Goal: Task Accomplishment & Management: Use online tool/utility

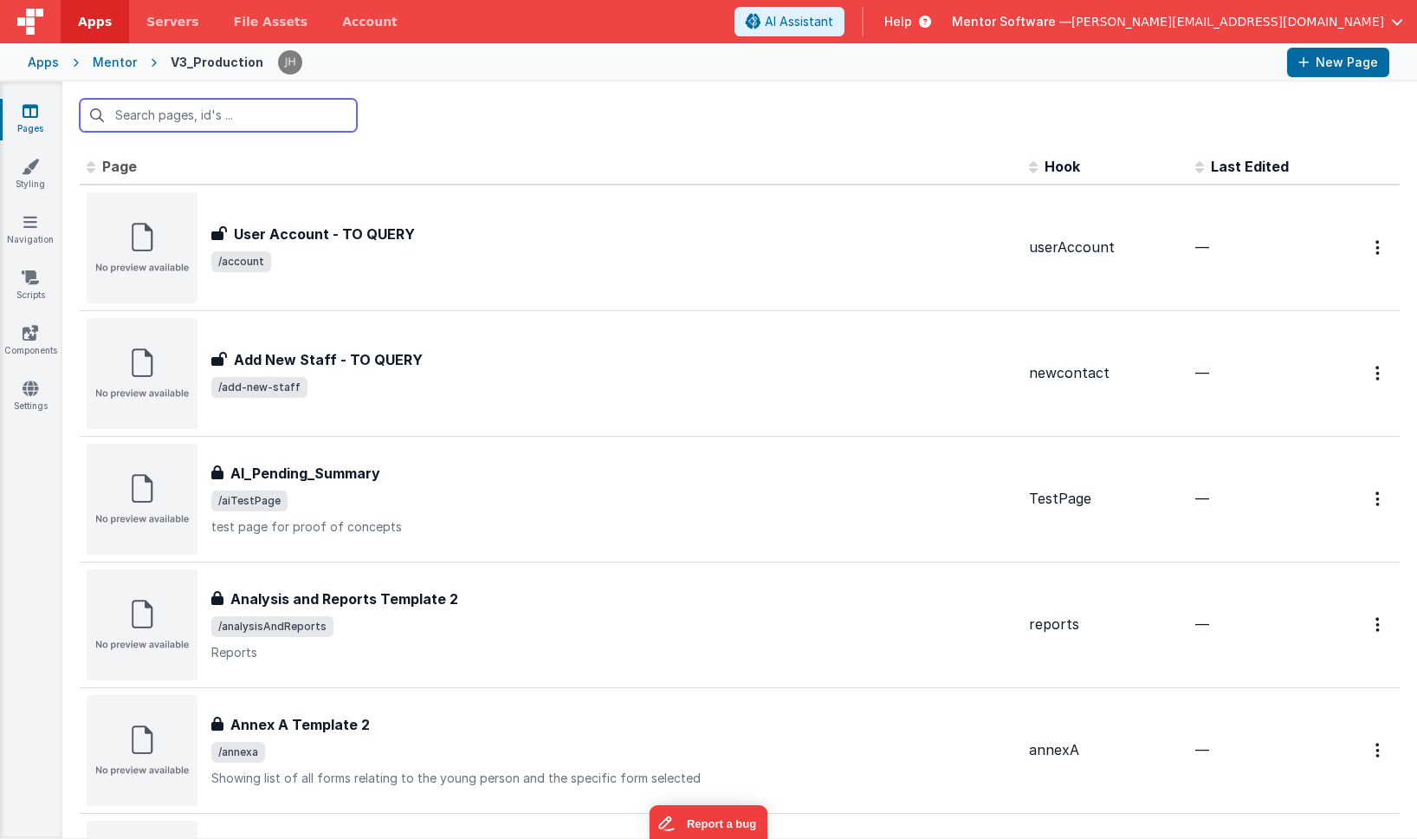
click at [207, 118] on input "text" at bounding box center [218, 115] width 277 height 33
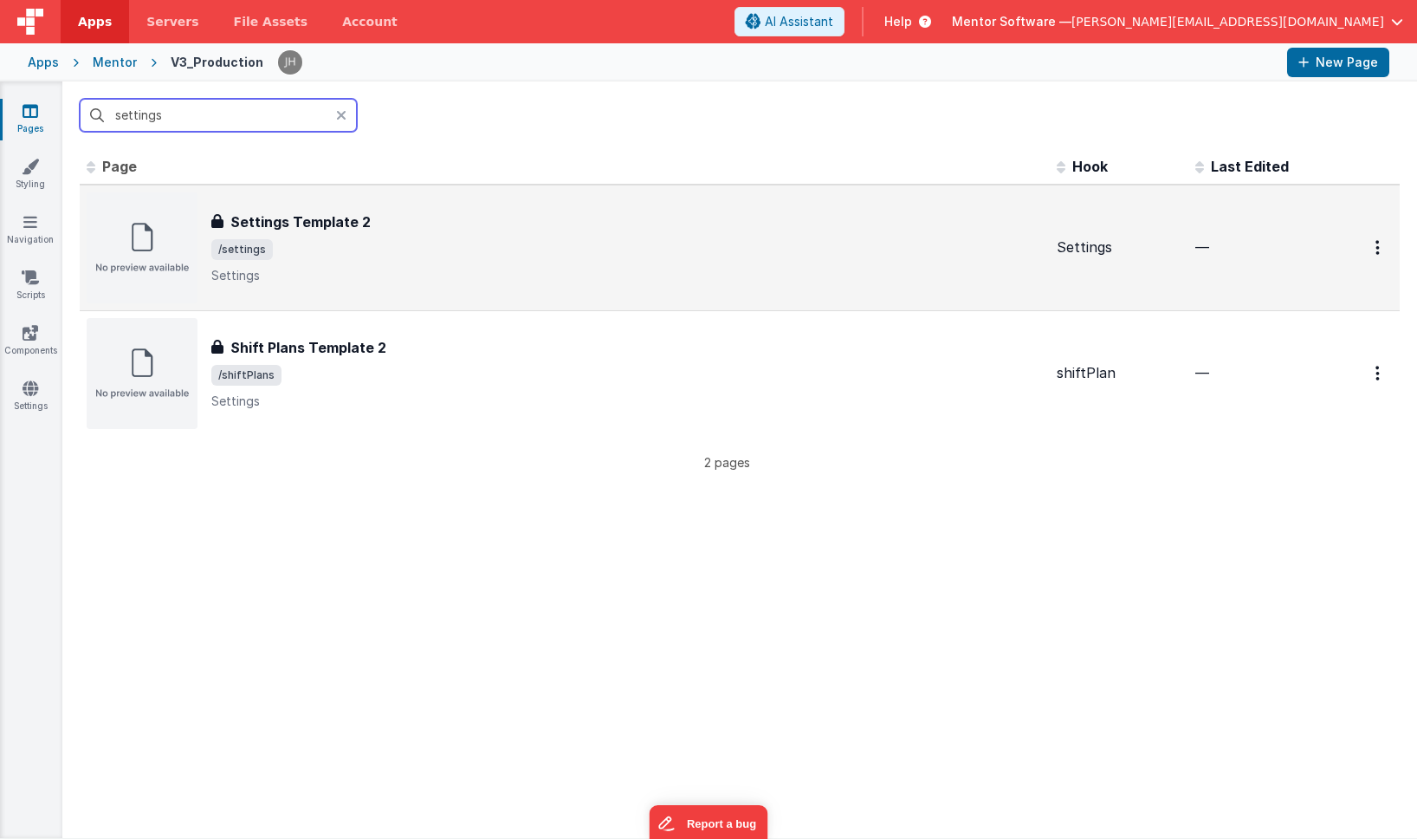
type input "settings"
click at [356, 242] on span "/settings" at bounding box center [627, 249] width 832 height 21
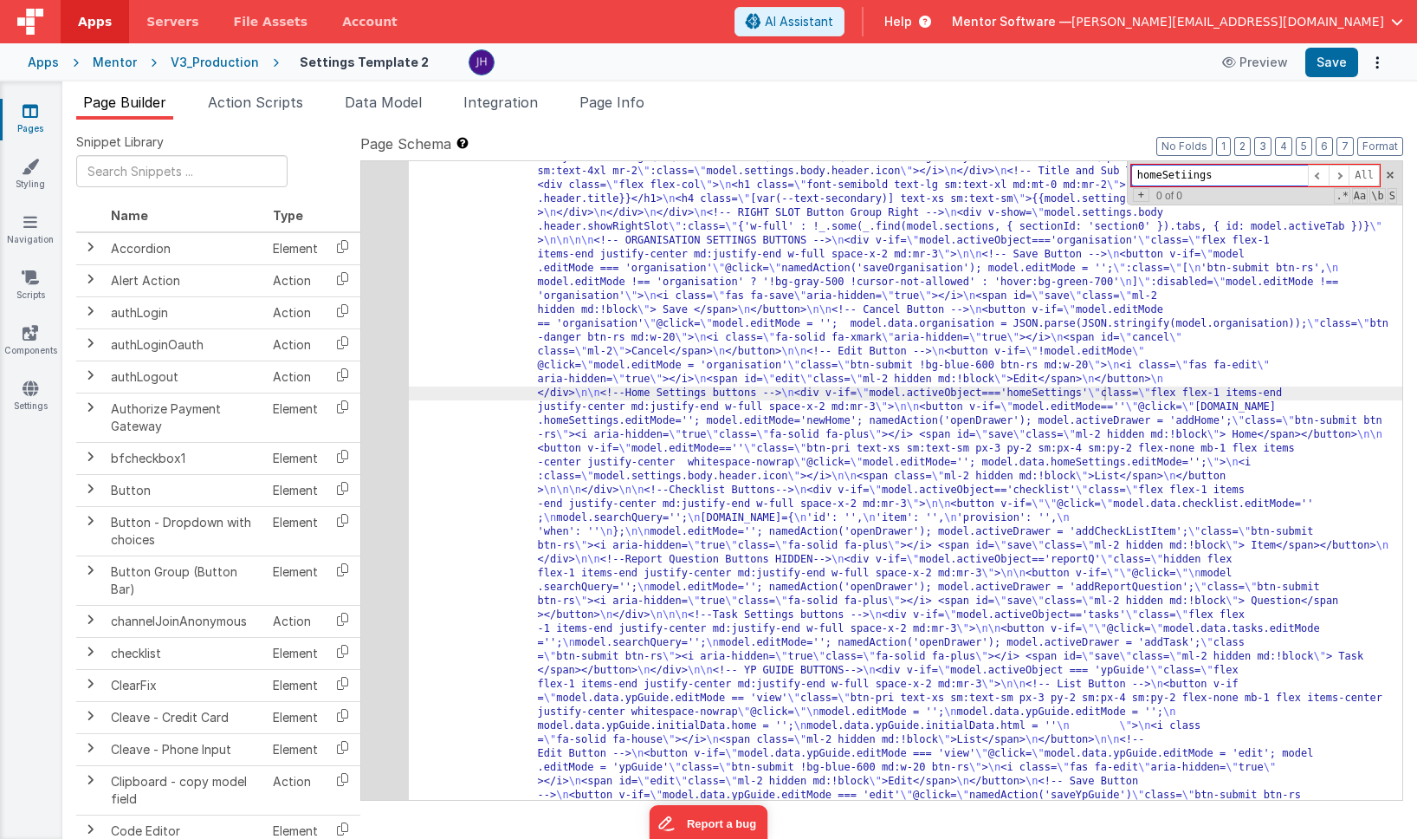
scroll to position [1262, 0]
click at [1183, 176] on input "homeSetiings" at bounding box center [1220, 176] width 177 height 22
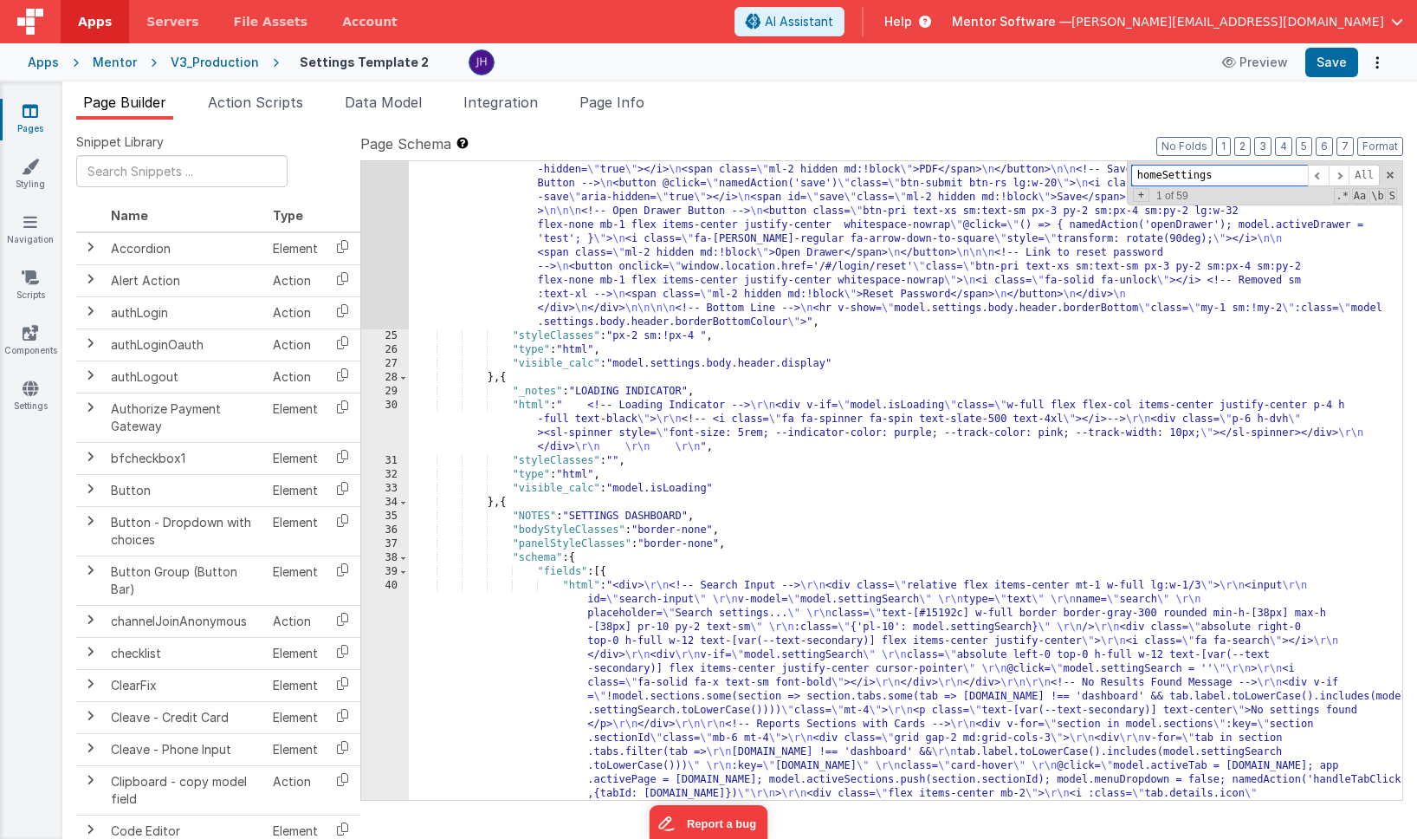
scroll to position [3090, 0]
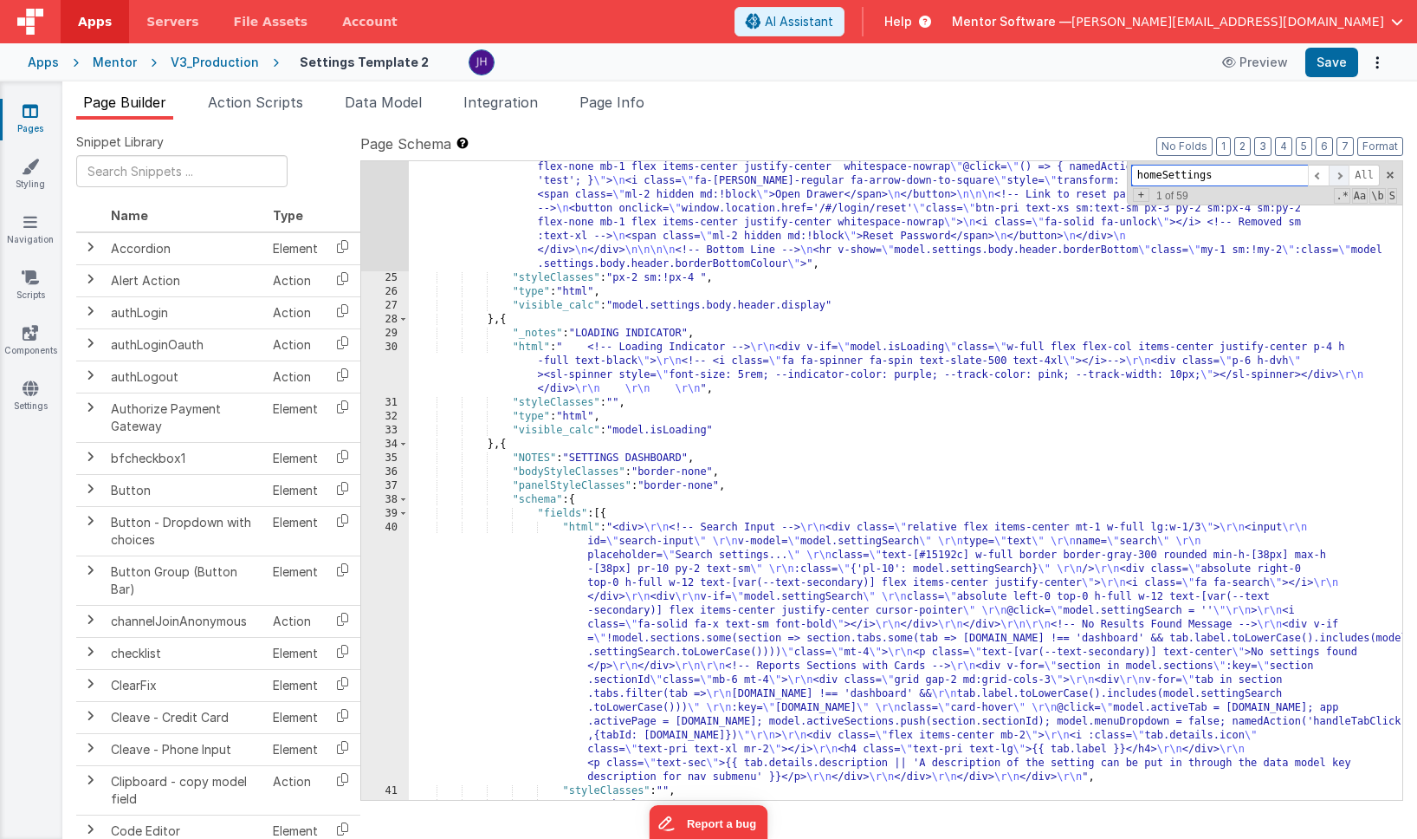
type input "homeSettings"
click at [1345, 173] on span at bounding box center [1339, 176] width 21 height 22
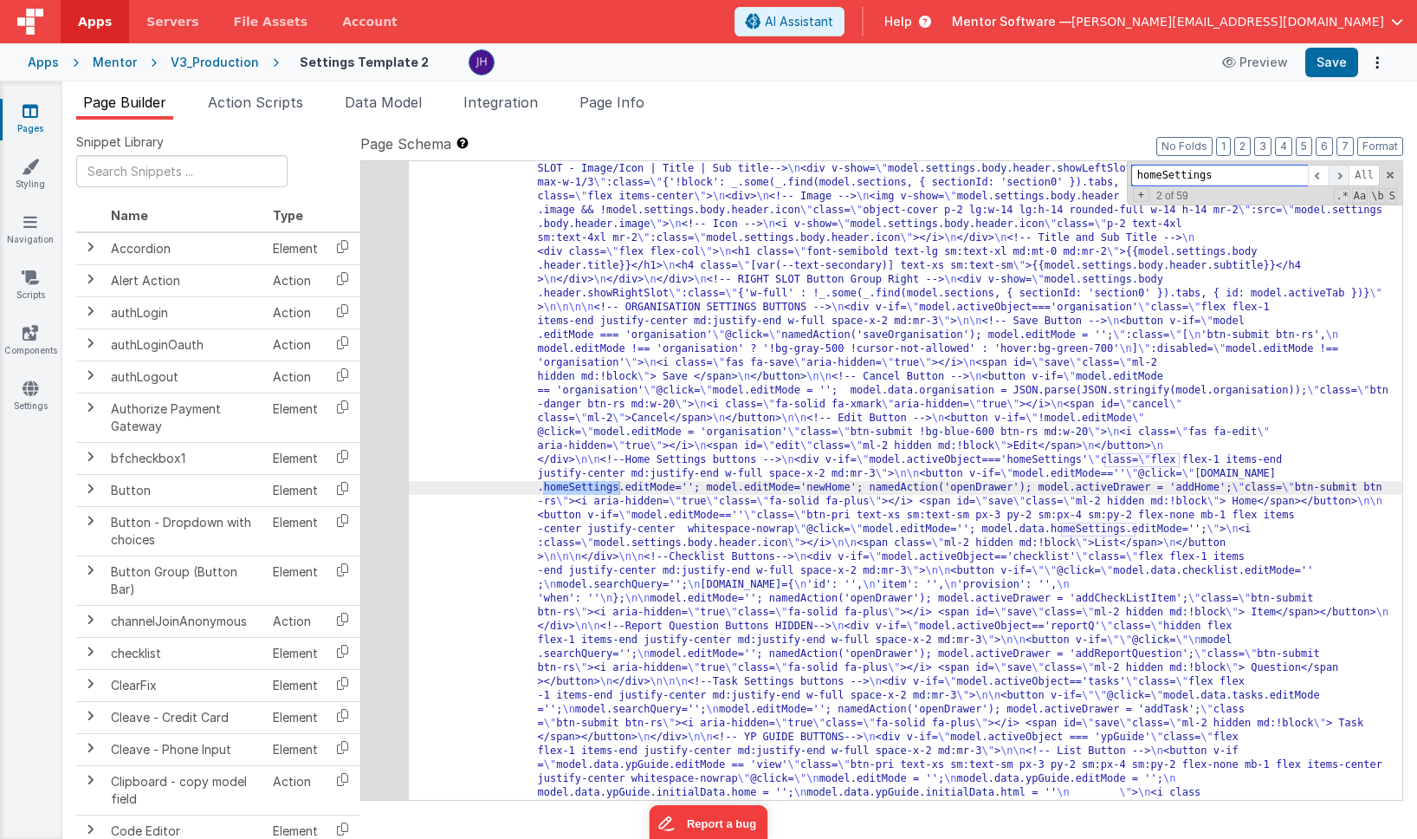
click at [1343, 173] on span at bounding box center [1339, 176] width 21 height 22
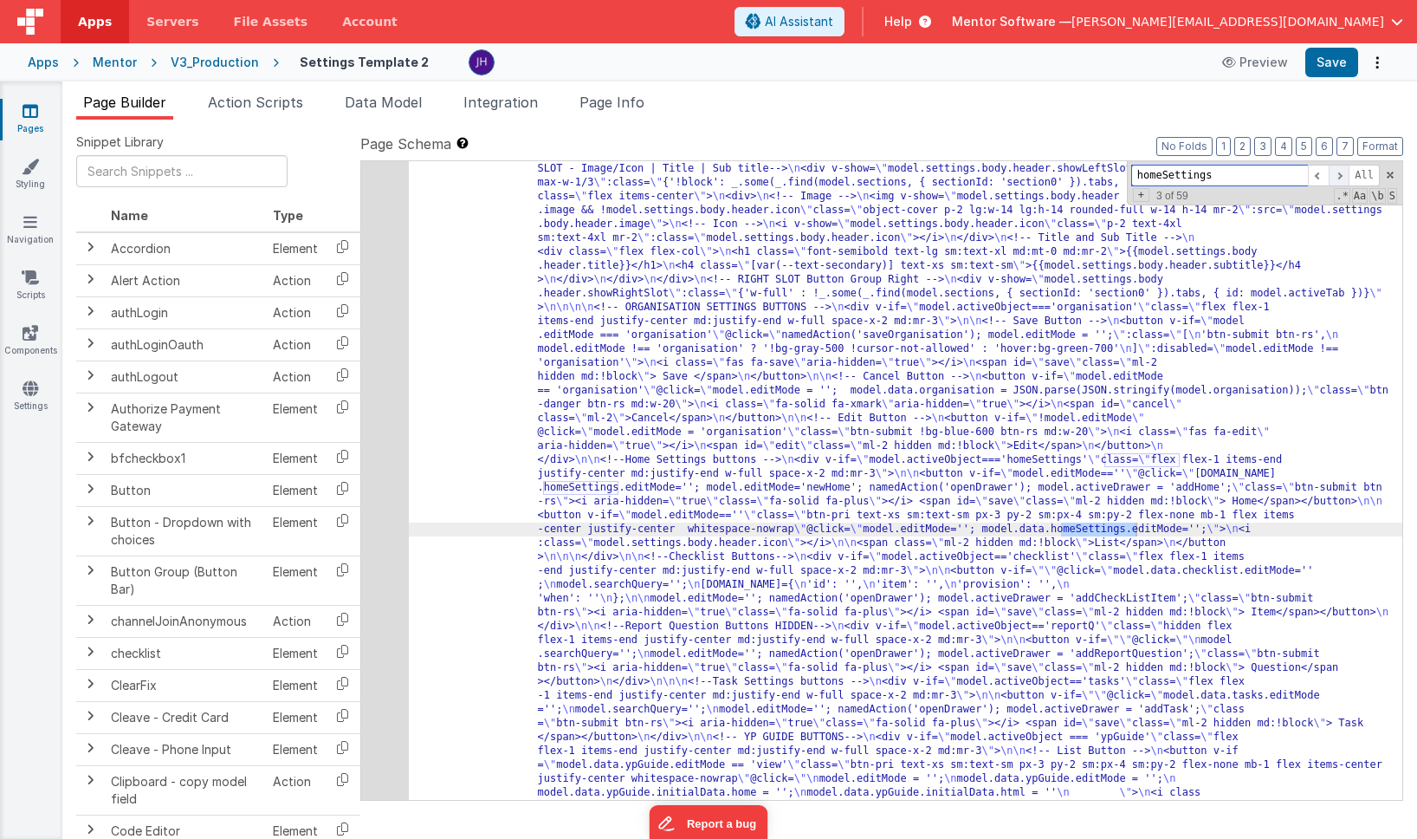
click at [1343, 173] on span at bounding box center [1339, 176] width 21 height 22
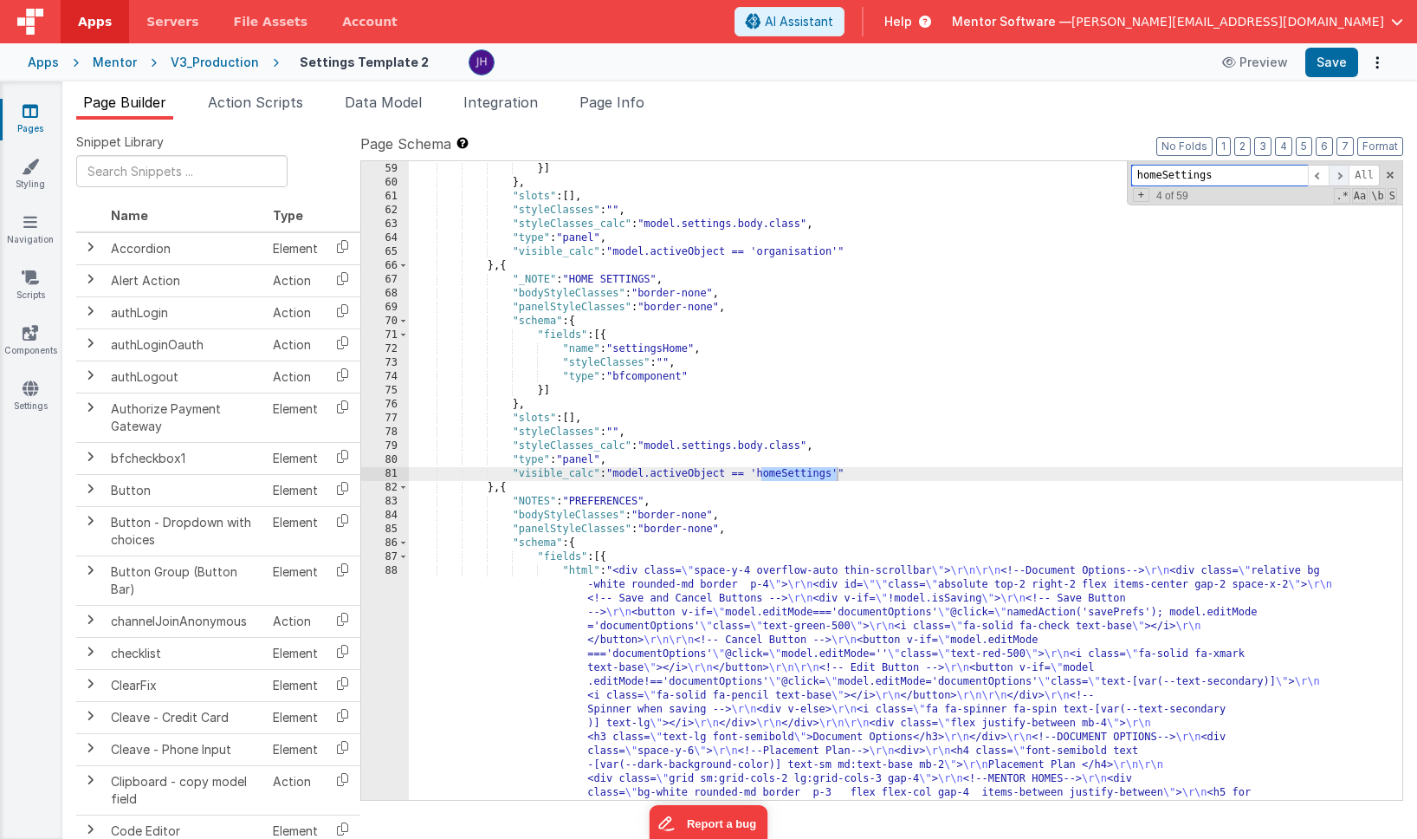
click at [1343, 173] on span at bounding box center [1339, 176] width 21 height 22
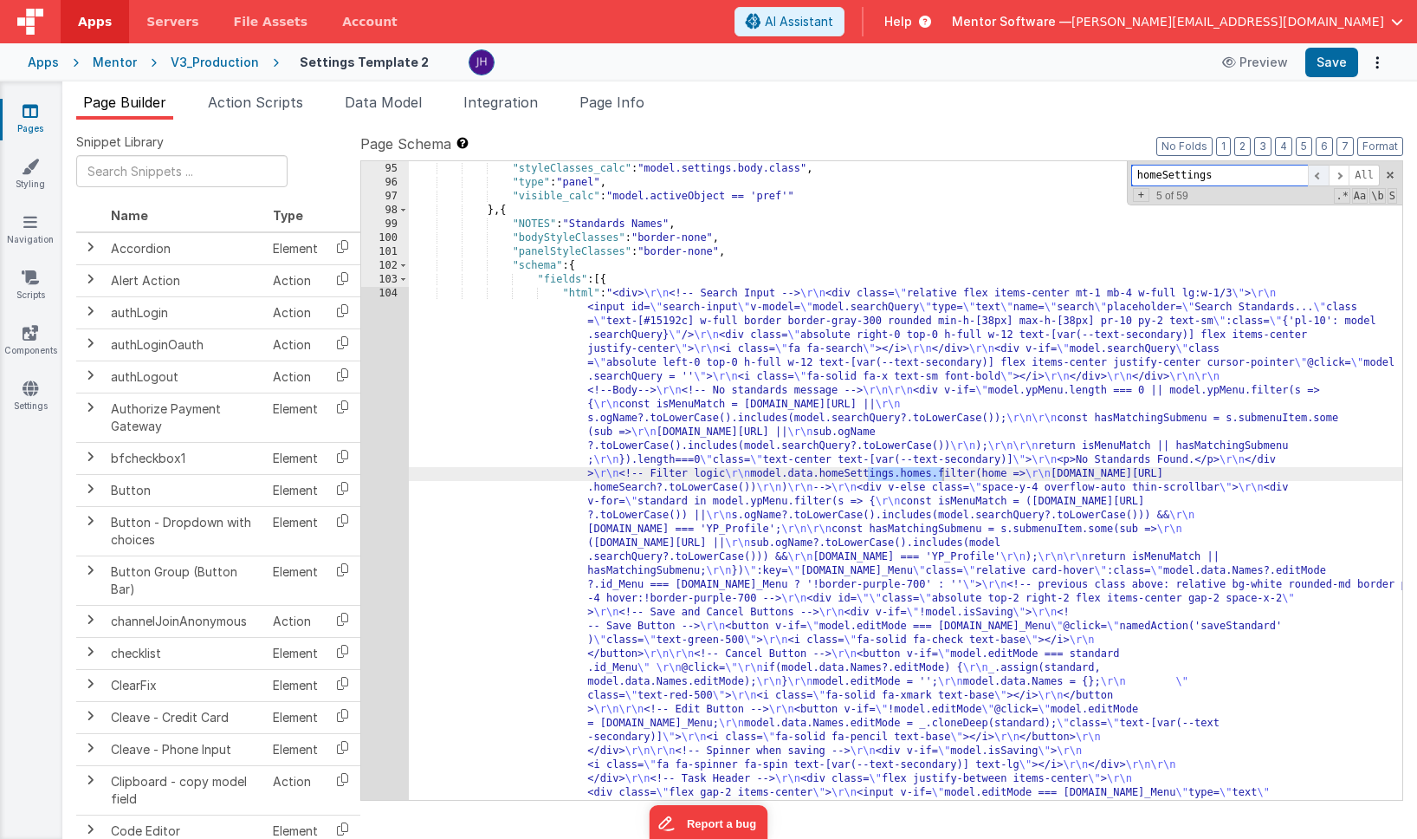
click at [1317, 172] on span at bounding box center [1318, 176] width 21 height 22
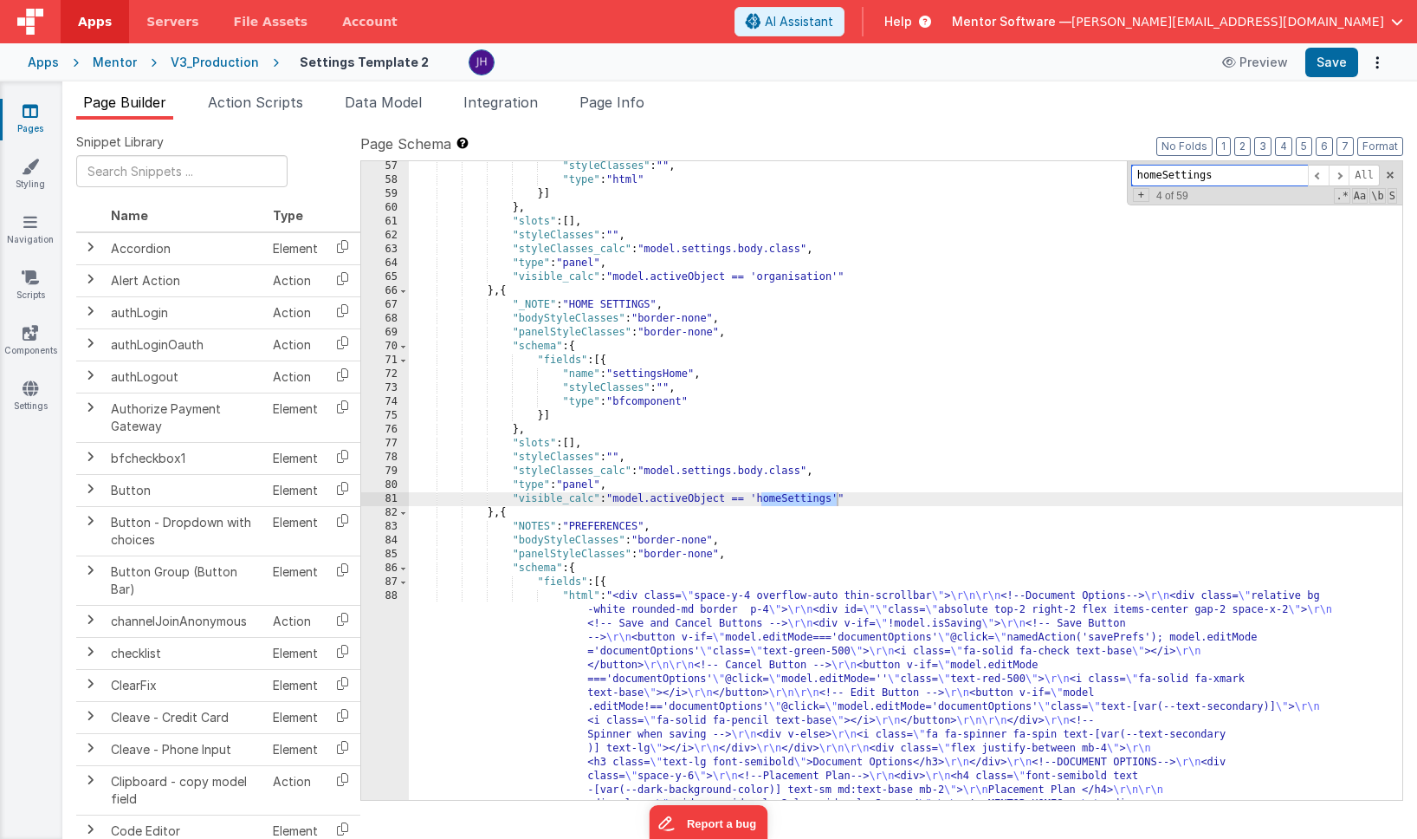
scroll to position [4646, 0]
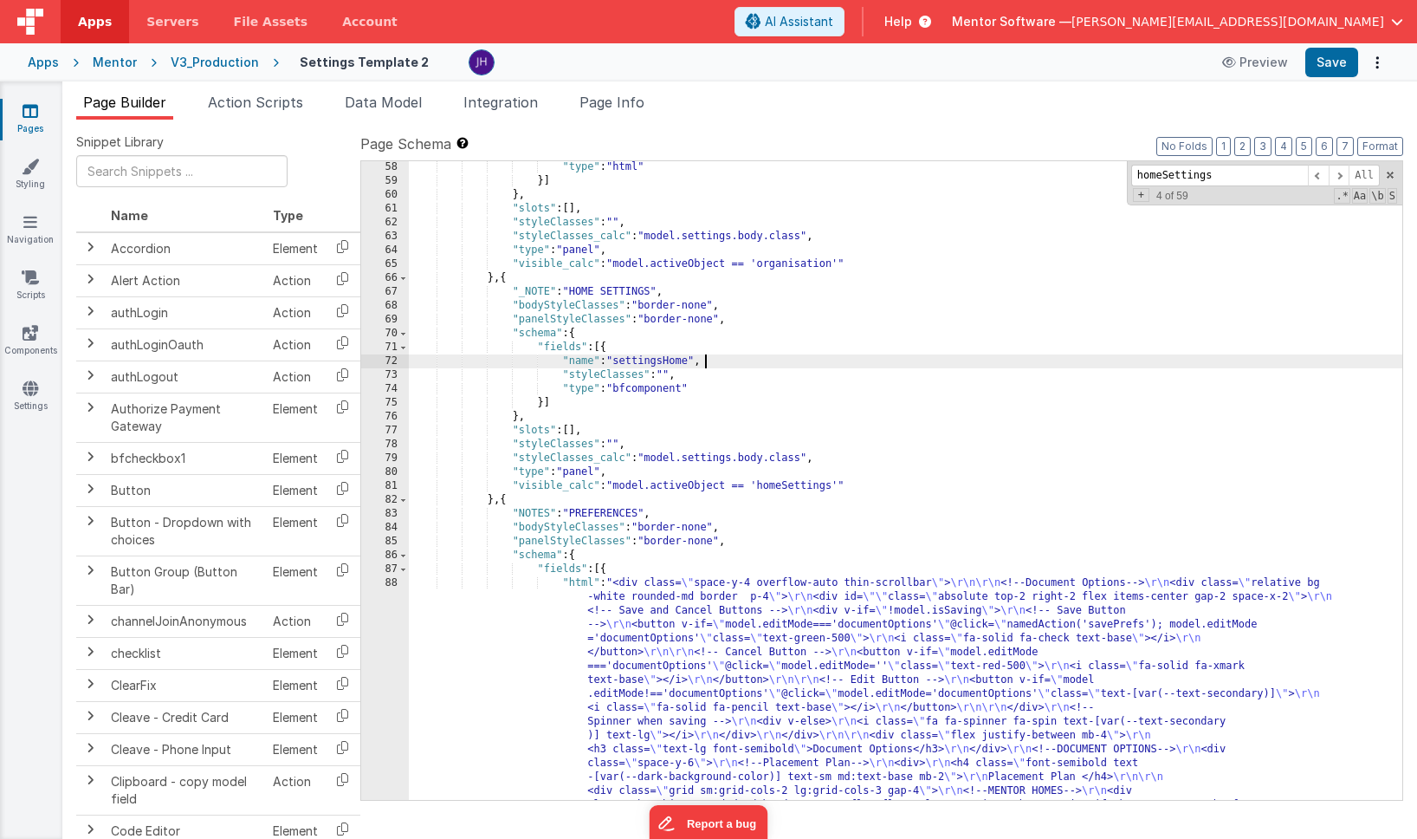
click at [1365, 23] on span "[PERSON_NAME][EMAIL_ADDRESS][DOMAIN_NAME]" at bounding box center [1228, 21] width 313 height 17
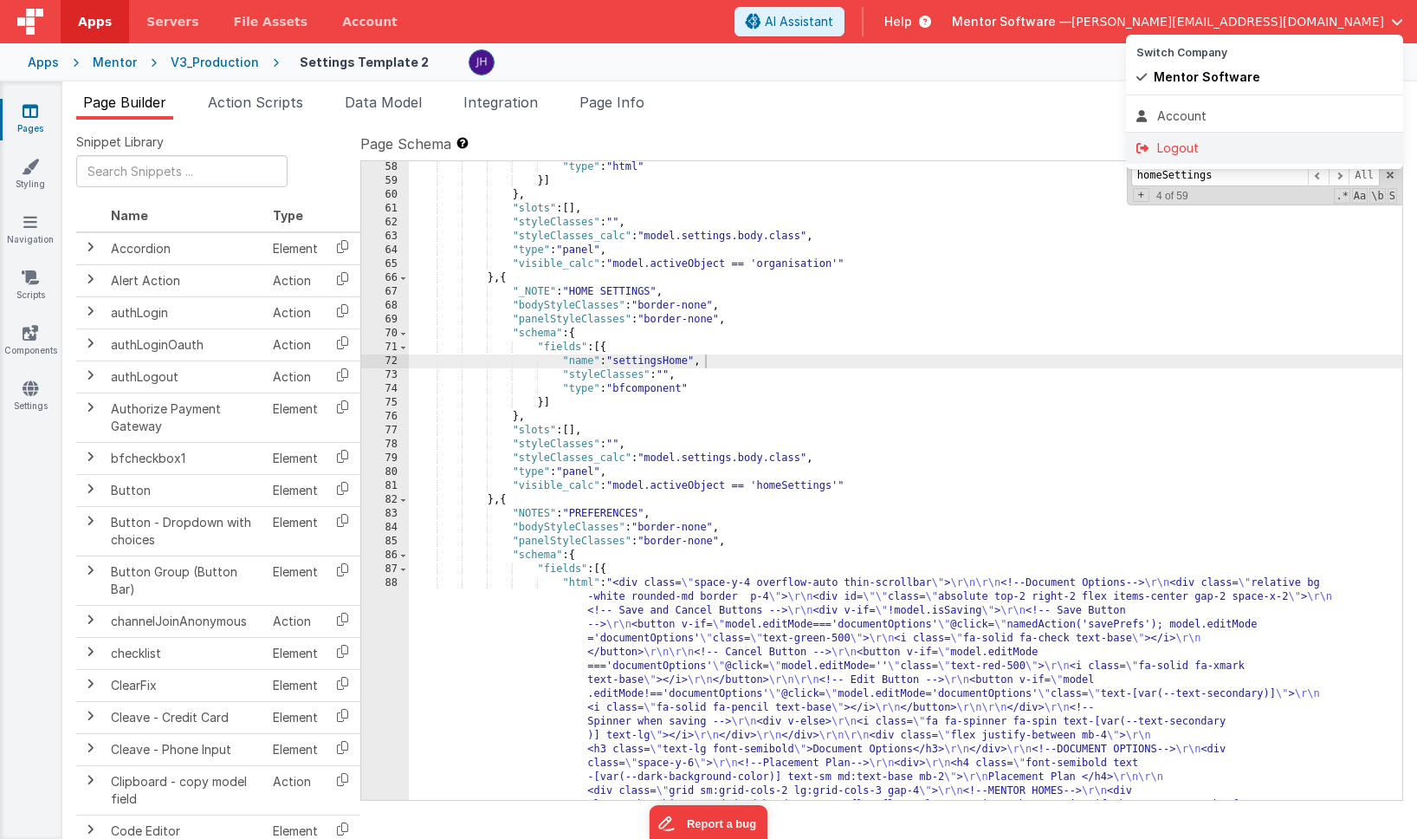
click at [1207, 145] on div "Logout" at bounding box center [1265, 147] width 256 height 17
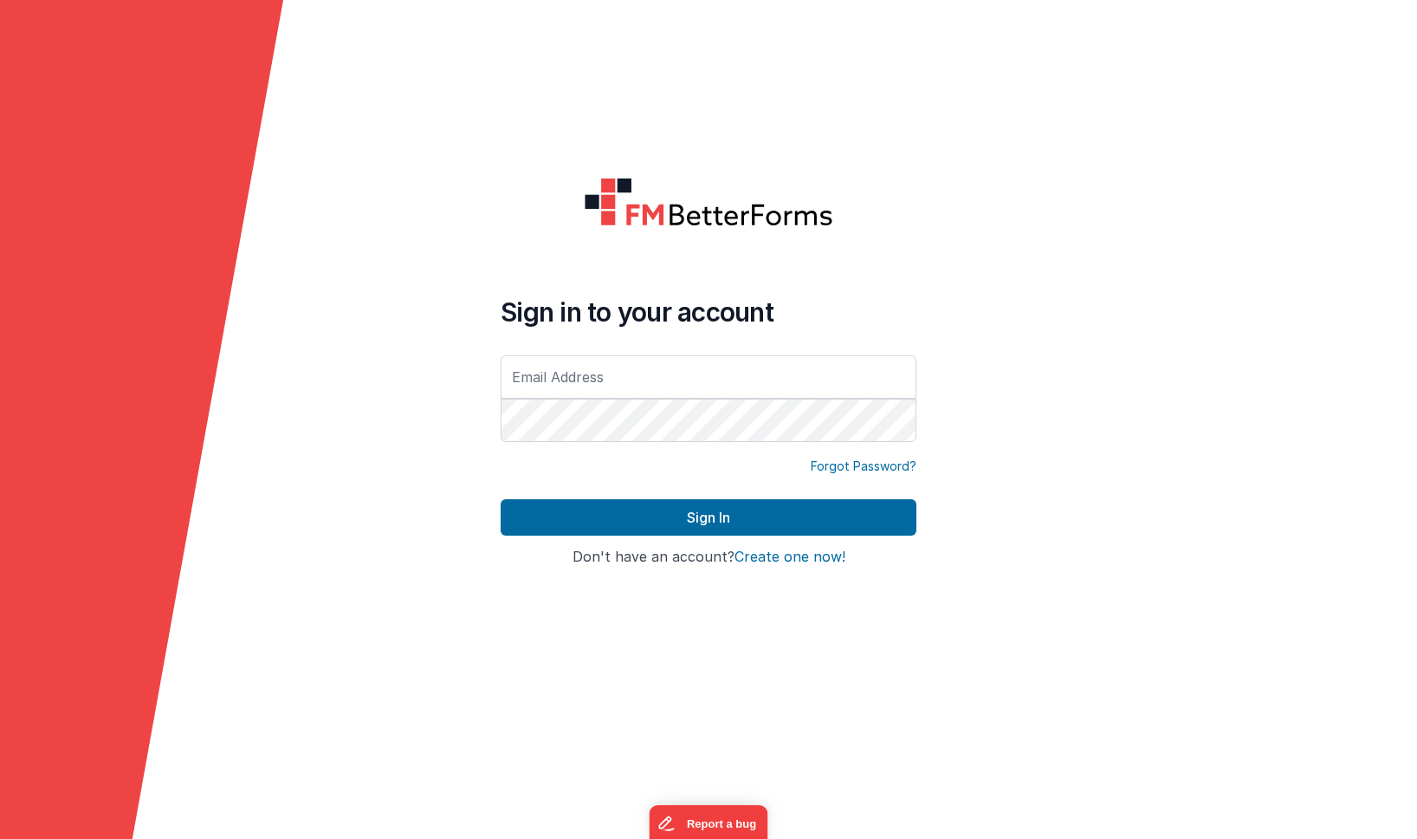
click at [721, 138] on form "Sign in to your account Forgot Password? Sign In Sign in with Google Don't have…" at bounding box center [708, 419] width 1417 height 839
click at [742, 393] on input "text" at bounding box center [709, 376] width 416 height 43
type input "[PERSON_NAME][EMAIL_ADDRESS][DOMAIN_NAME]"
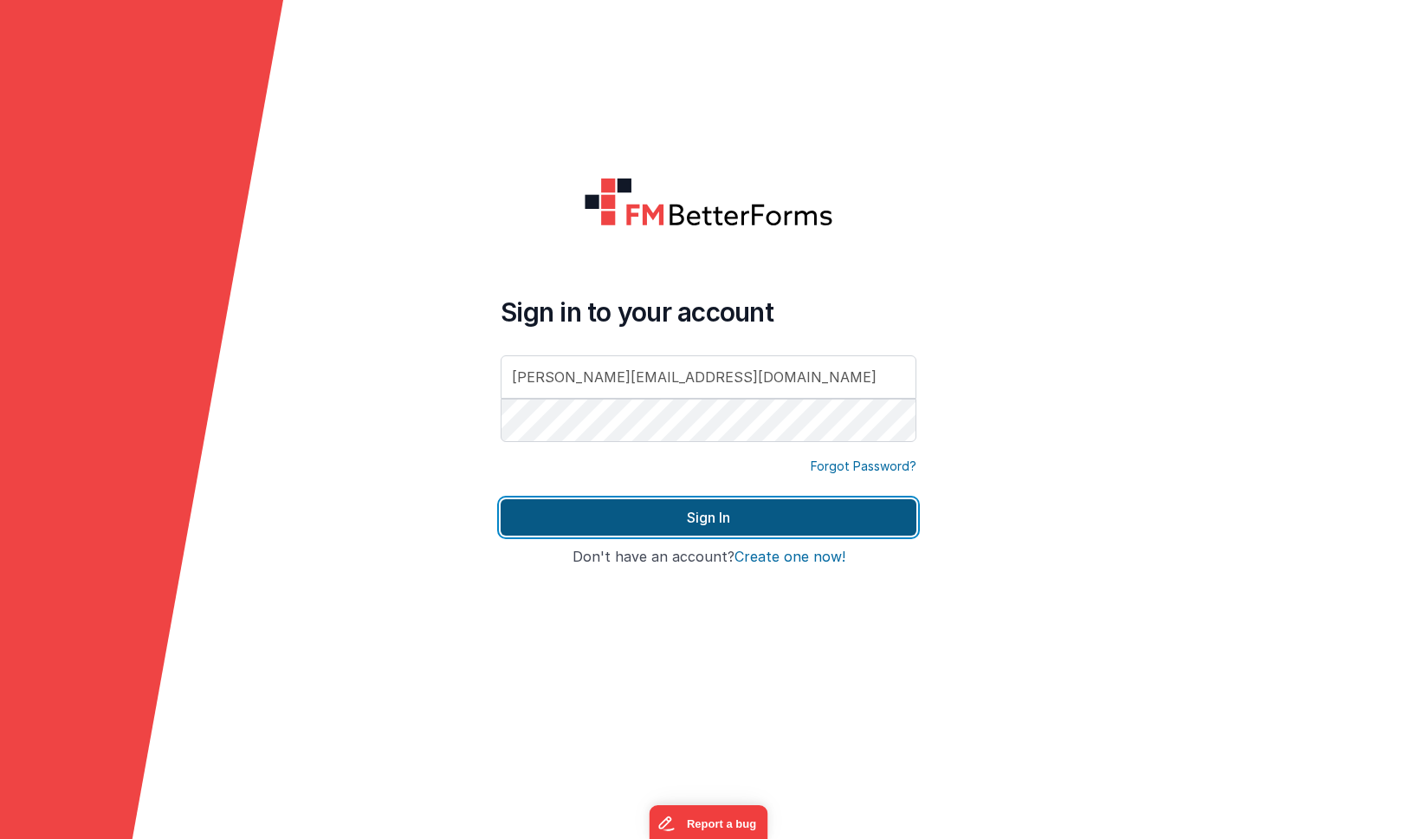
click at [667, 510] on button "Sign In" at bounding box center [709, 517] width 416 height 36
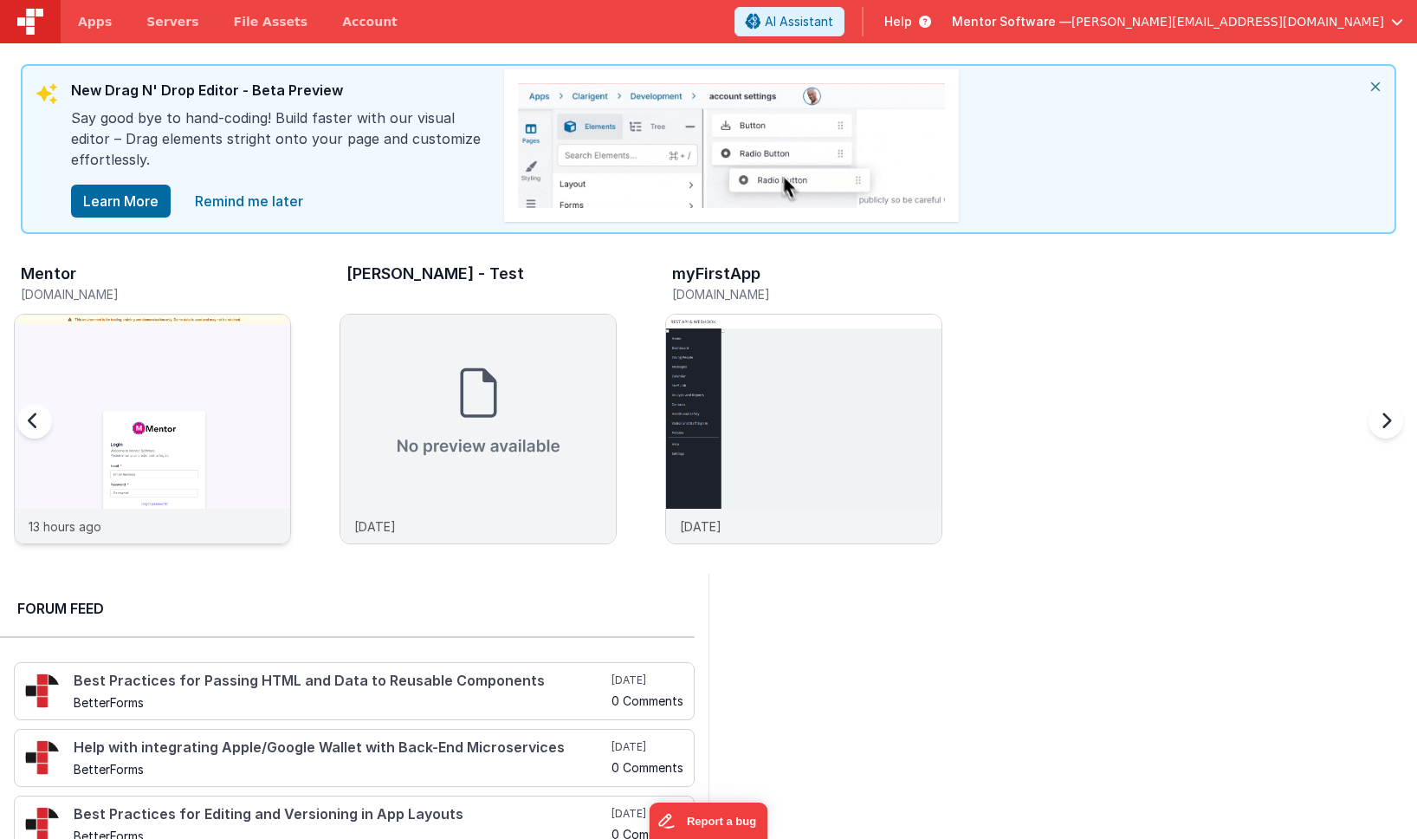
click at [212, 340] on img at bounding box center [153, 453] width 276 height 276
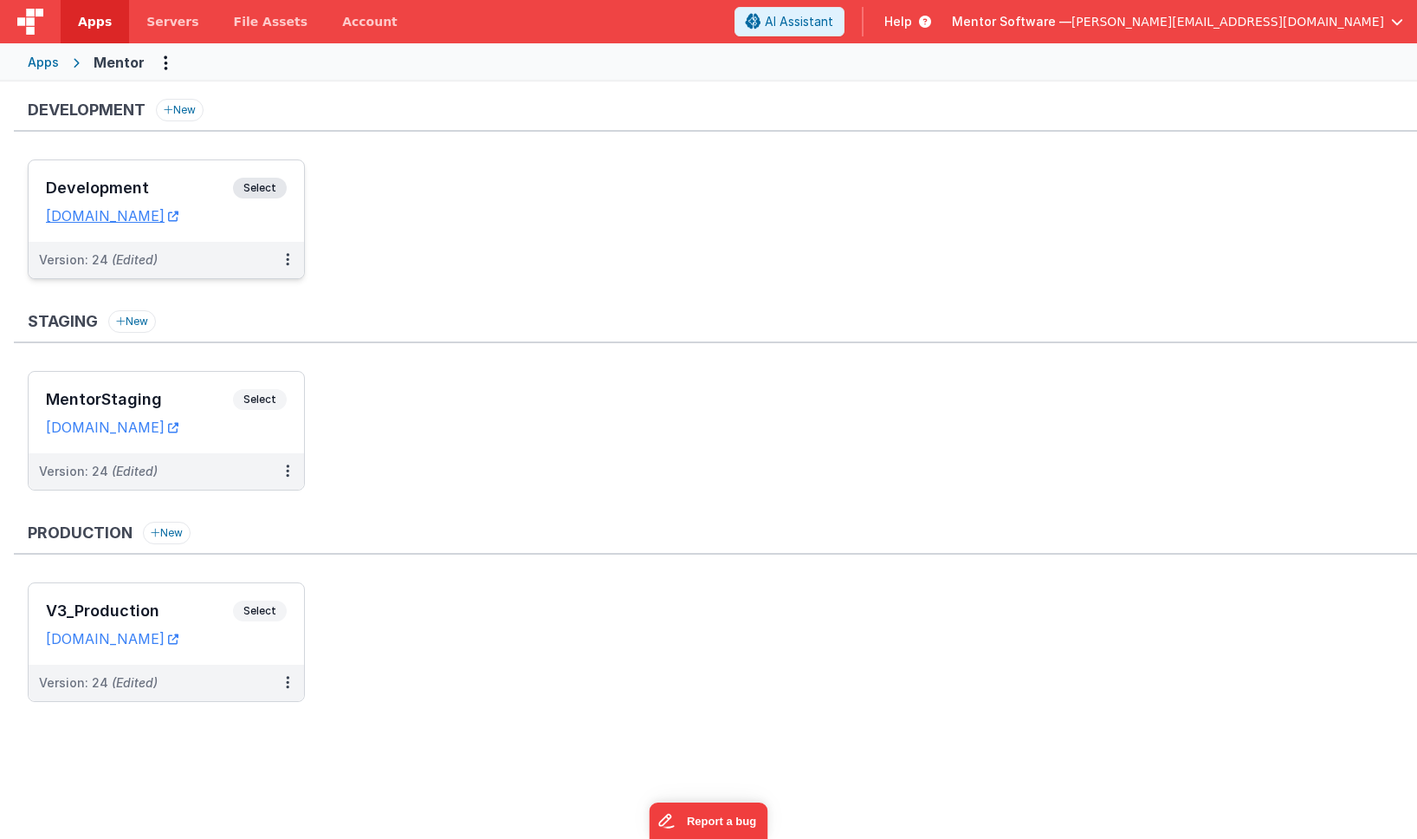
click at [117, 170] on div "Development Select URLs mentordev.fmbetterforms.com" at bounding box center [167, 200] width 276 height 81
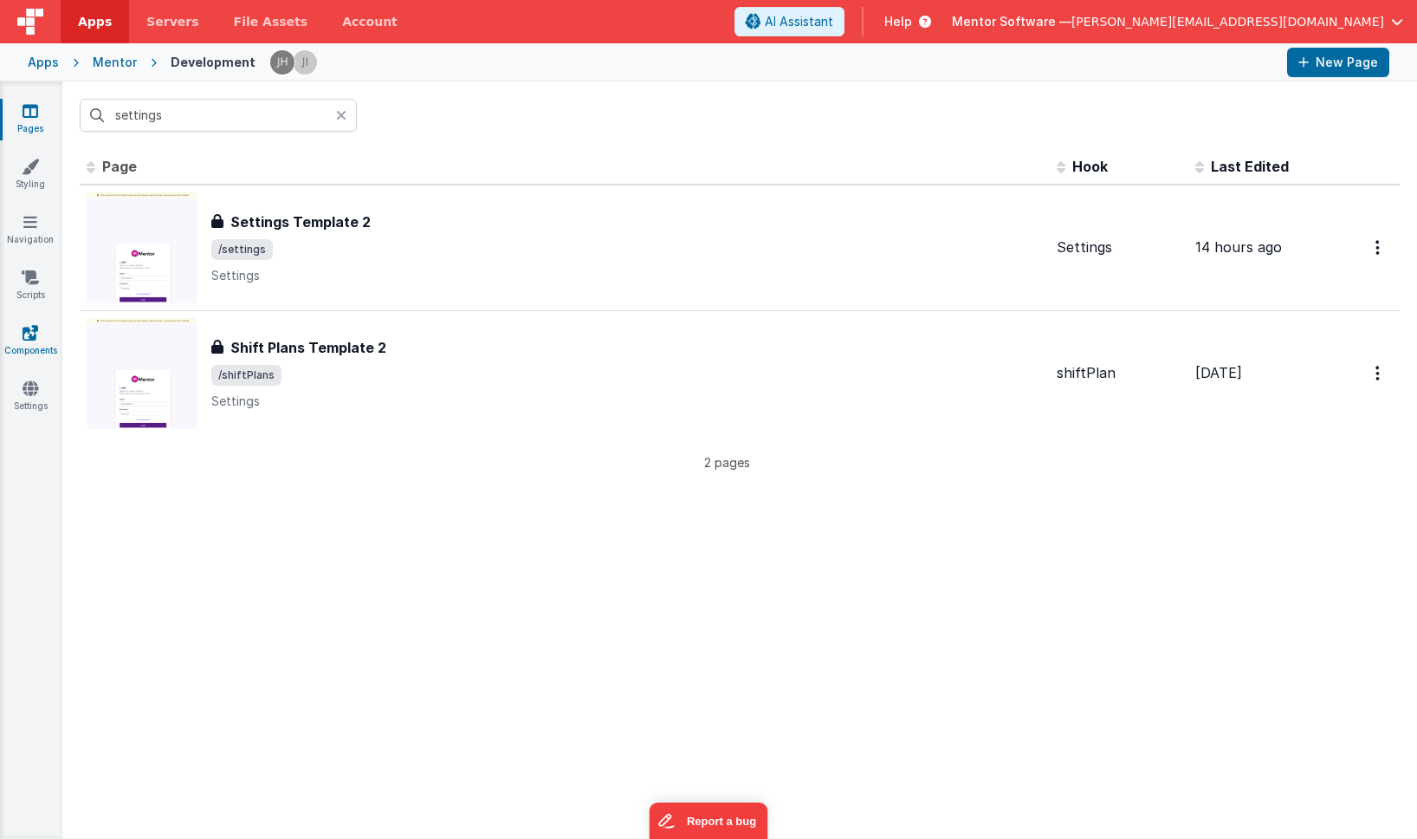
click at [25, 344] on link "Components" at bounding box center [30, 341] width 62 height 35
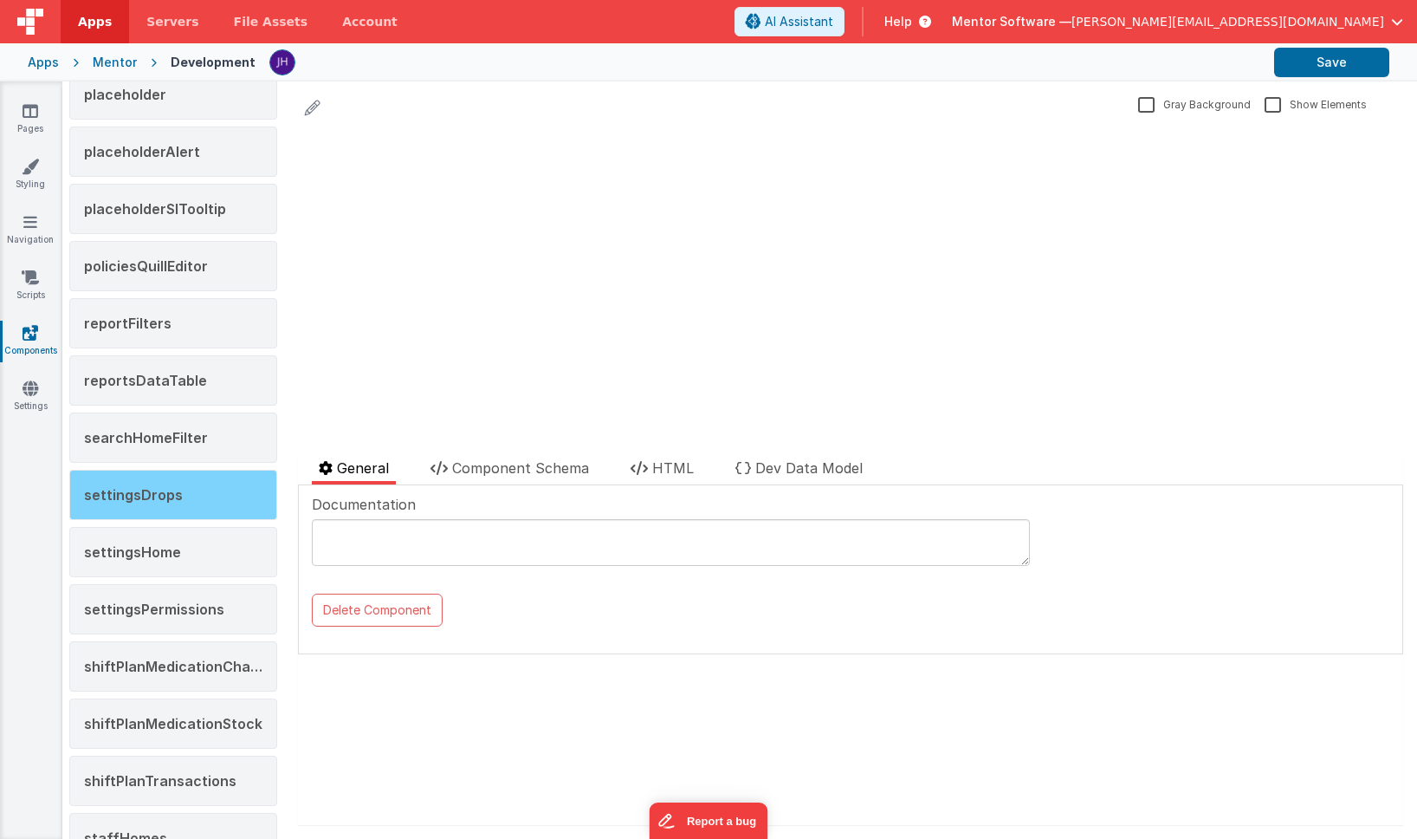
scroll to position [1458, 0]
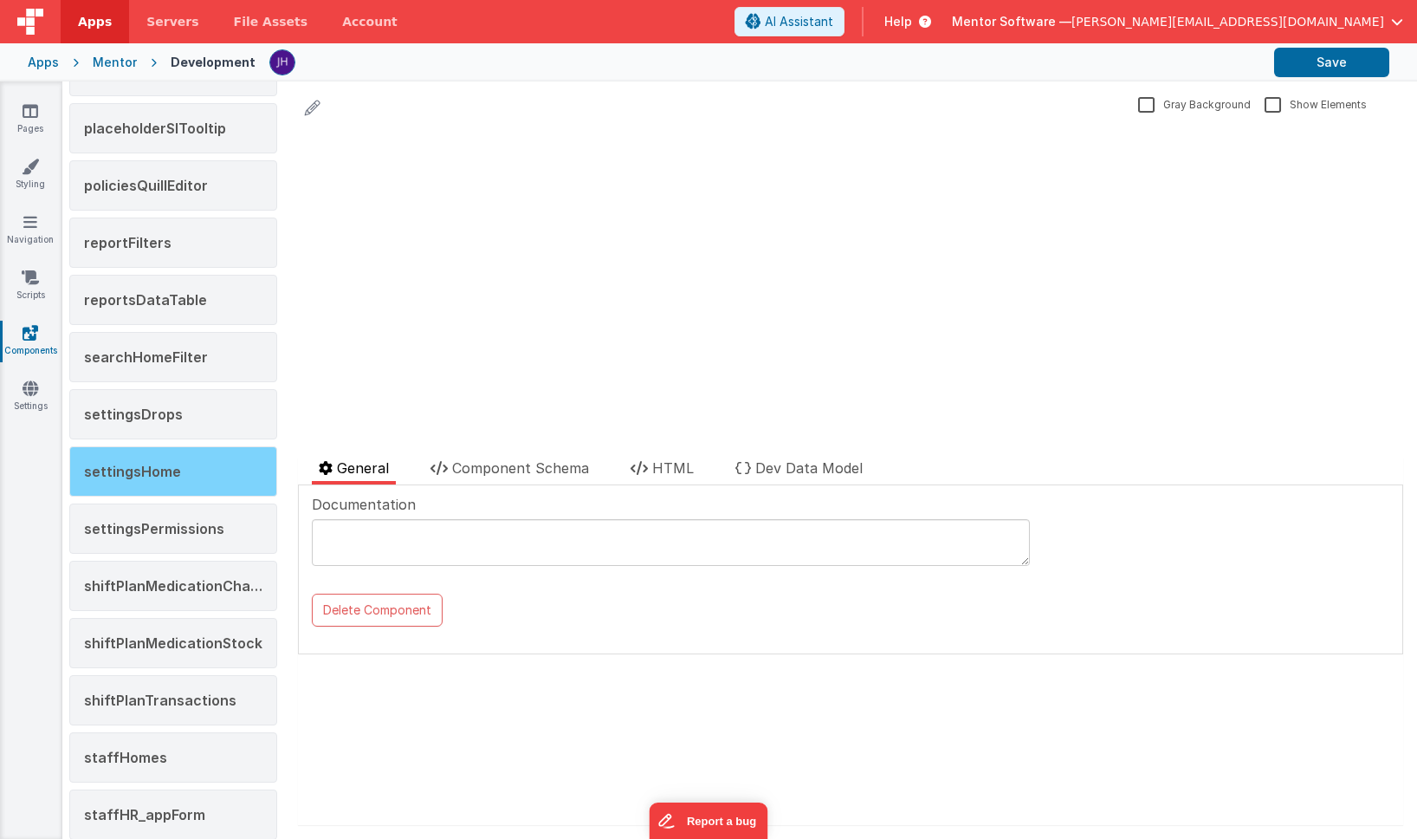
click at [173, 482] on div "settingsHome" at bounding box center [173, 471] width 208 height 50
click at [500, 462] on span "Component Schema" at bounding box center [520, 467] width 137 height 17
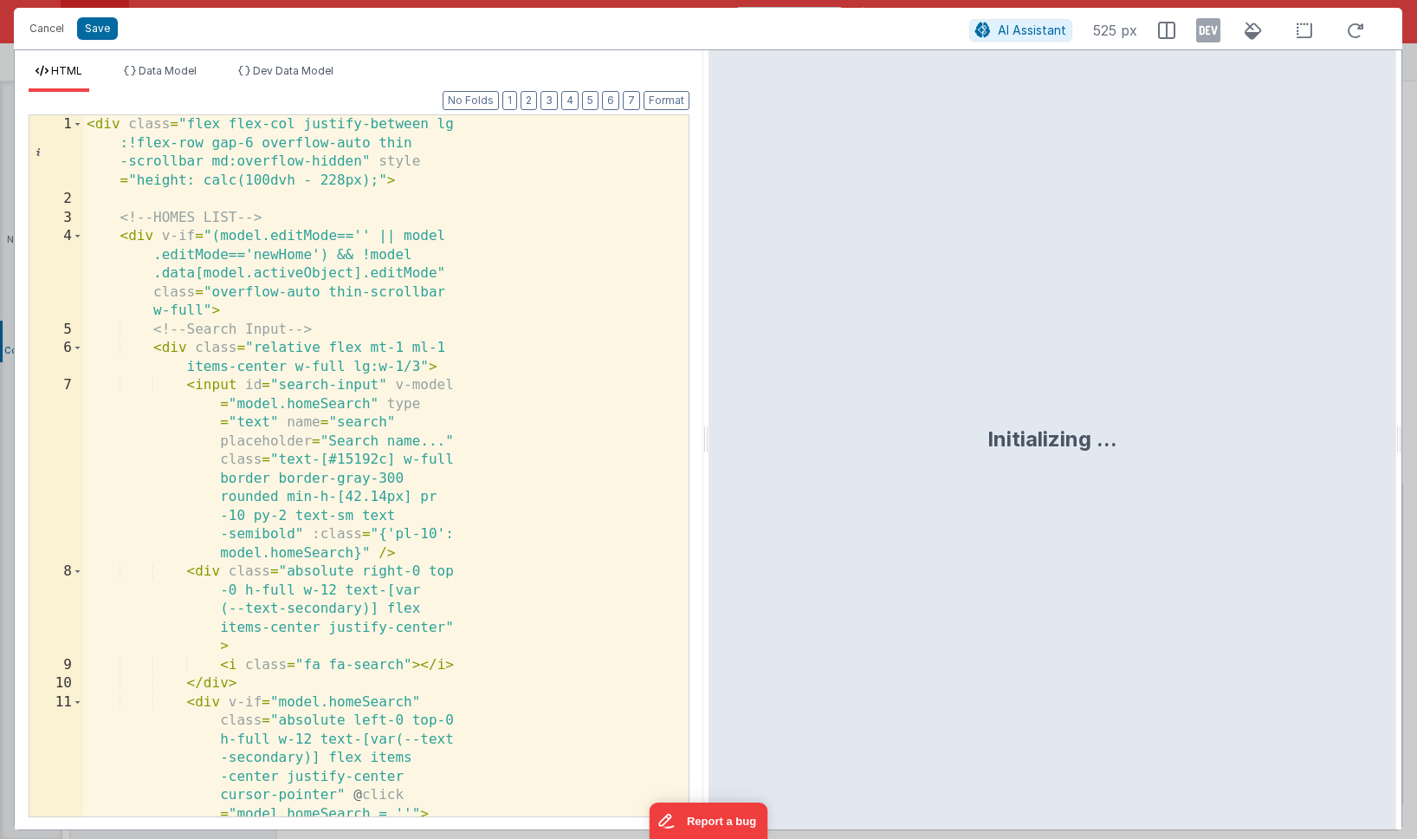
click at [527, 355] on div "< div class = "flex flex-col justify-between lg :!flex-row gap-6 overflow-auto …" at bounding box center [386, 521] width 606 height 813
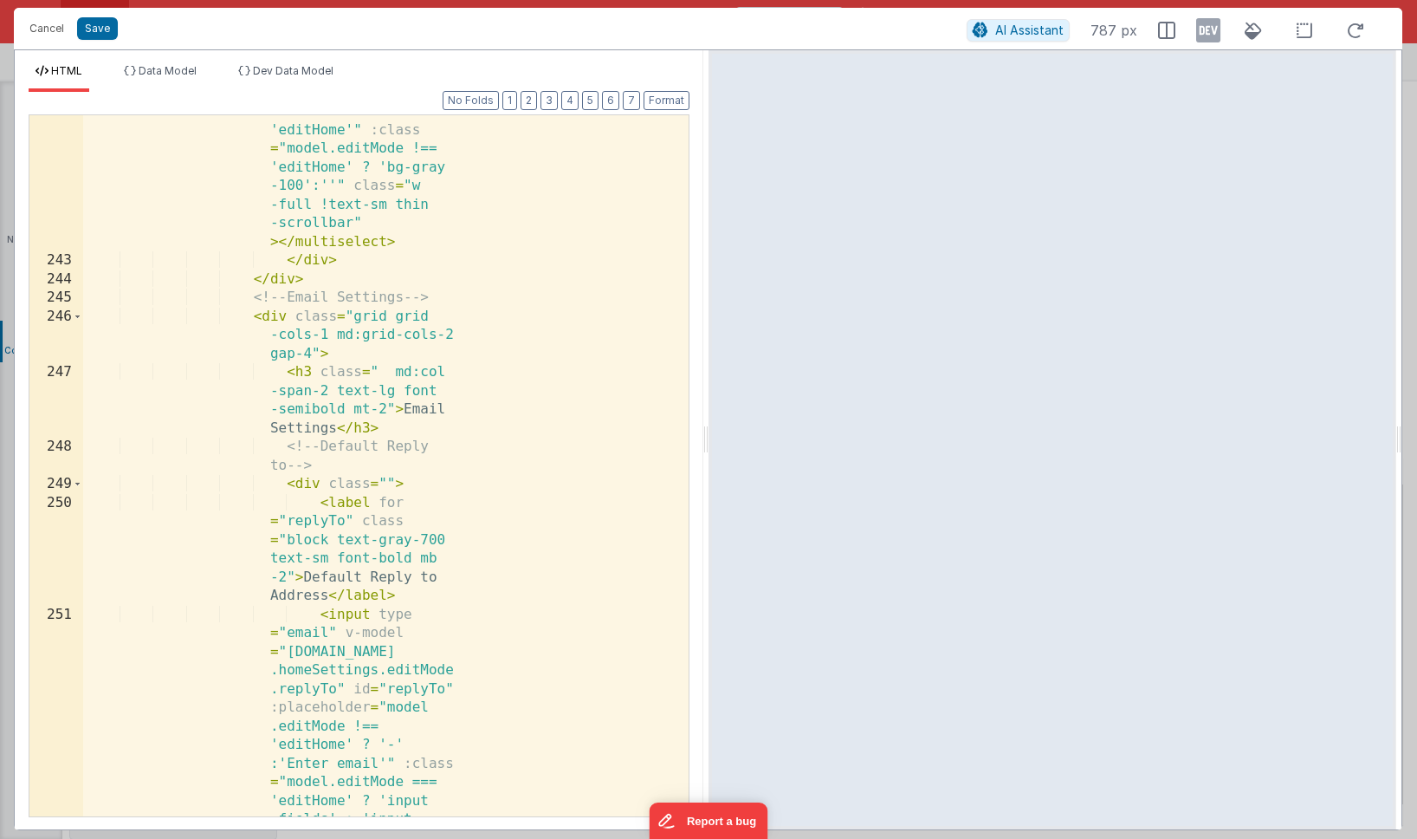
scroll to position [14708, 0]
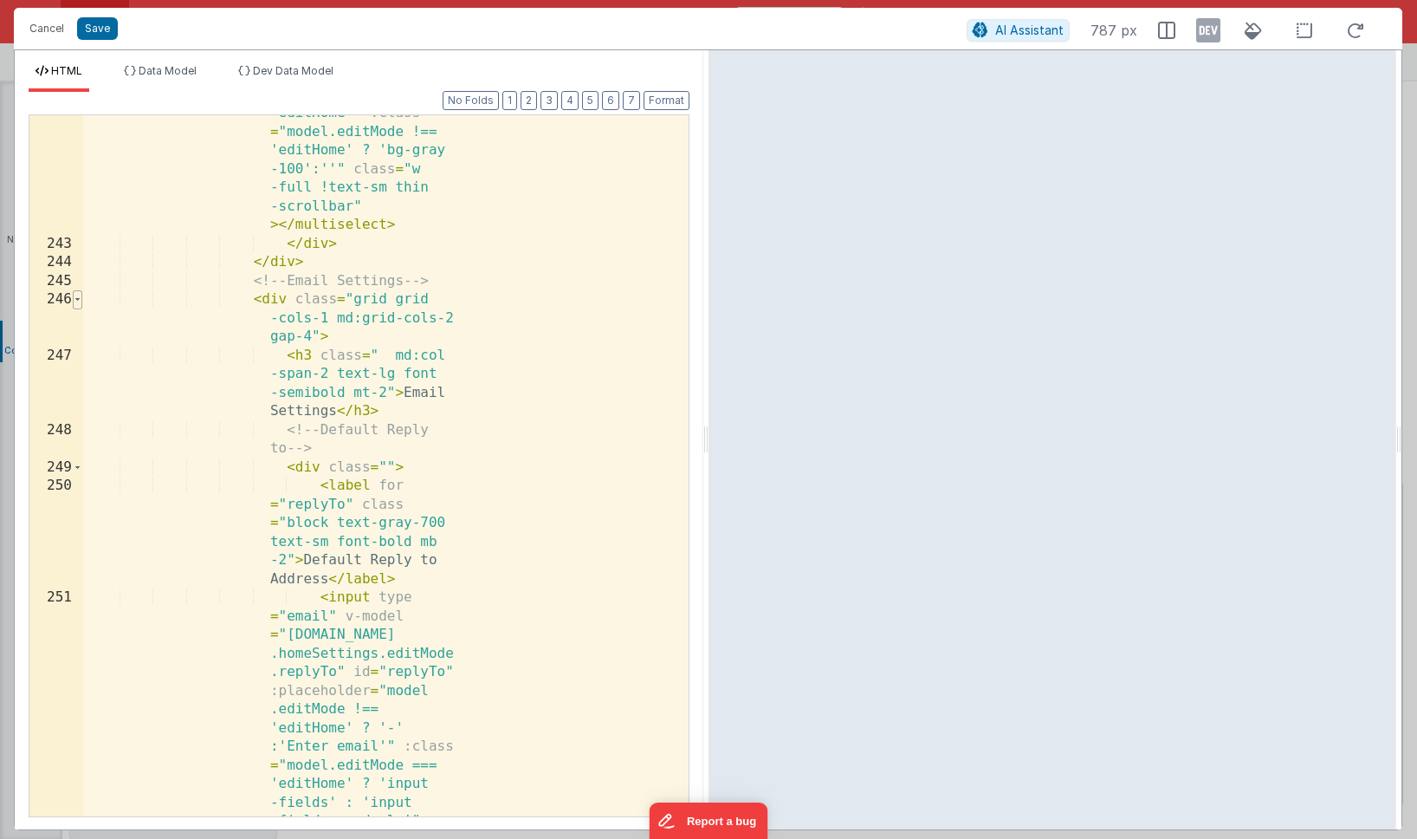
click at [80, 300] on span at bounding box center [78, 299] width 10 height 19
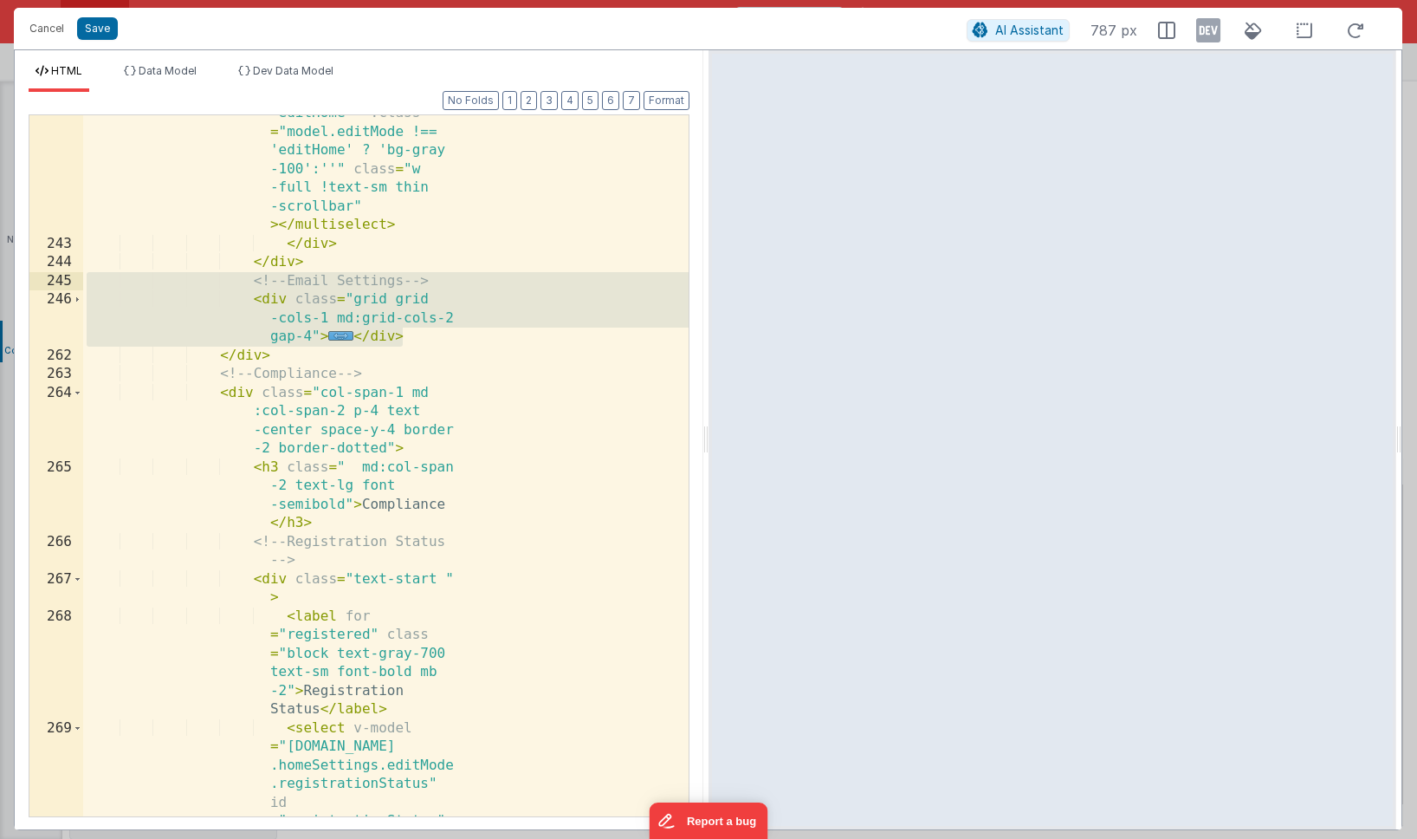
drag, startPoint x: 406, startPoint y: 336, endPoint x: 74, endPoint y: 282, distance: 337.0
click at [74, 282] on div "242 243 244 245 246 262 263 264 265 266 267 268 269 270 271 272 273 274 275 276…" at bounding box center [359, 465] width 661 height 703
click at [252, 359] on div "< multiselect v -model = "model.data .homeSettings.editMode .areaManager" :opti…" at bounding box center [386, 464] width 606 height 1502
drag, startPoint x: 404, startPoint y: 334, endPoint x: 25, endPoint y: 281, distance: 382.4
click at [25, 281] on div "Format 7 6 5 4 3 2 1 No Folds 242 243 244 245 246 262 263 264 265 266 267 268 2…" at bounding box center [359, 460] width 689 height 737
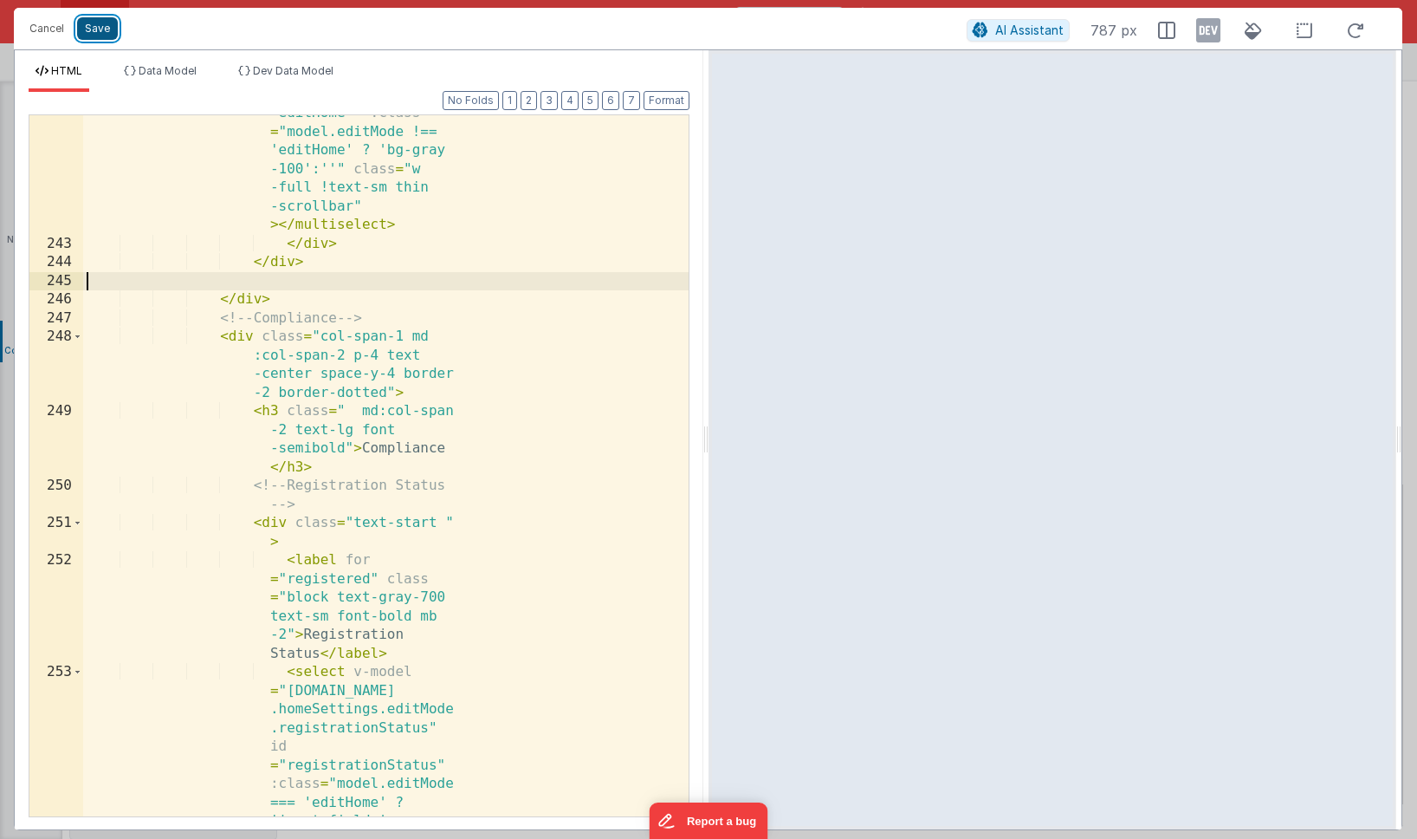
click at [99, 30] on button "Save" at bounding box center [97, 28] width 41 height 23
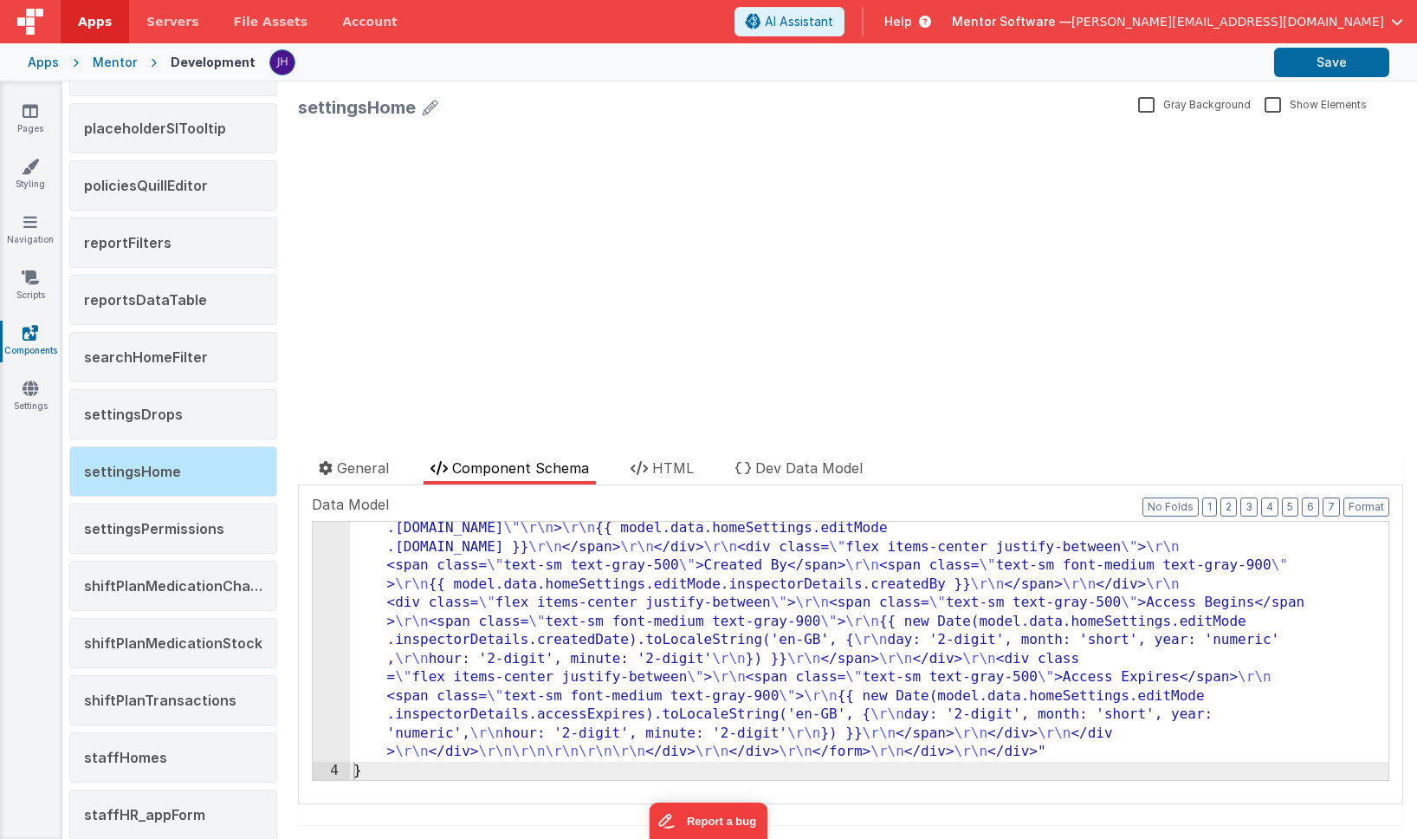
scroll to position [4361, 0]
click at [1313, 61] on button "Save" at bounding box center [1331, 62] width 115 height 29
click at [39, 113] on link "Pages" at bounding box center [30, 119] width 62 height 35
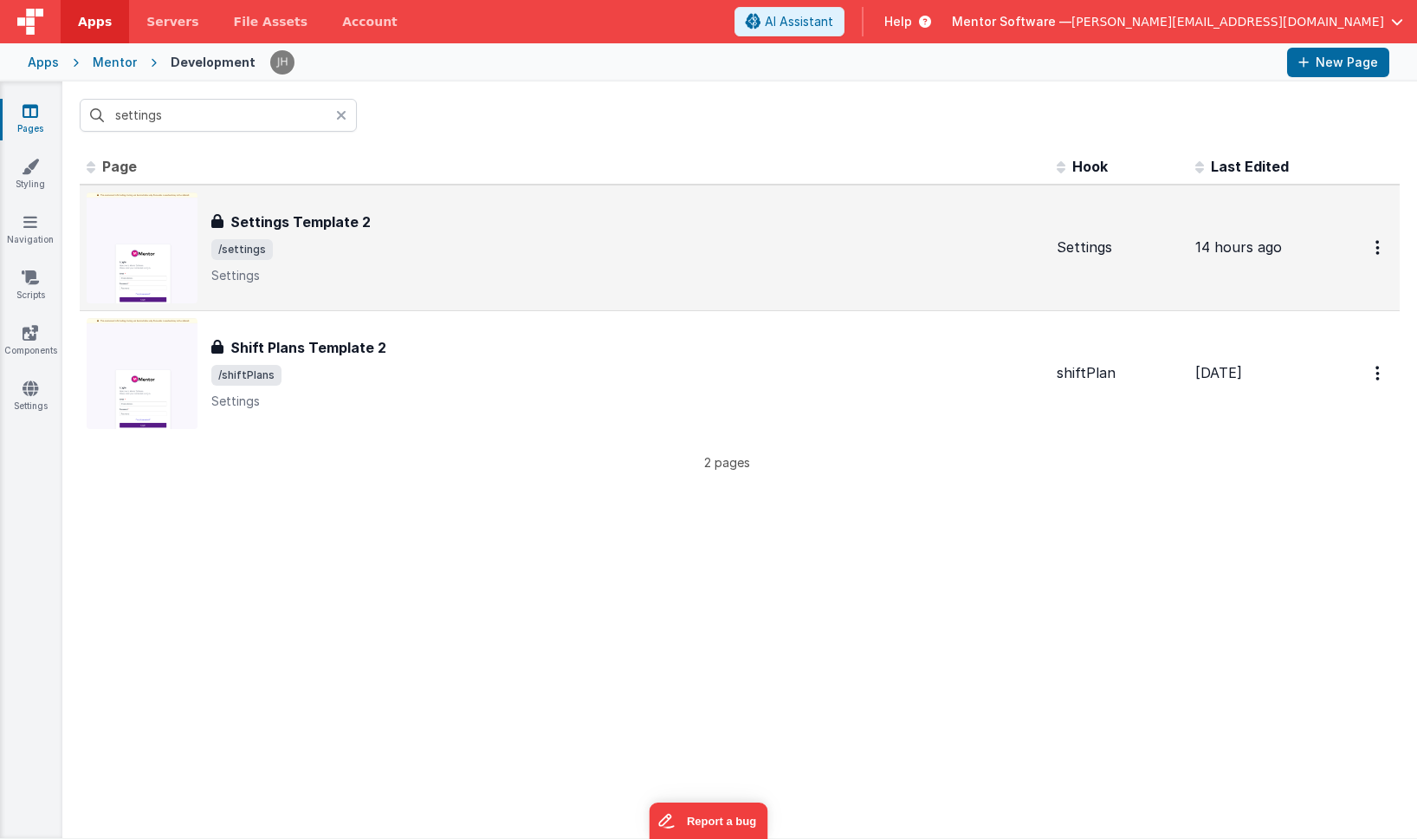
click at [481, 229] on div "Settings Template 2" at bounding box center [627, 221] width 832 height 21
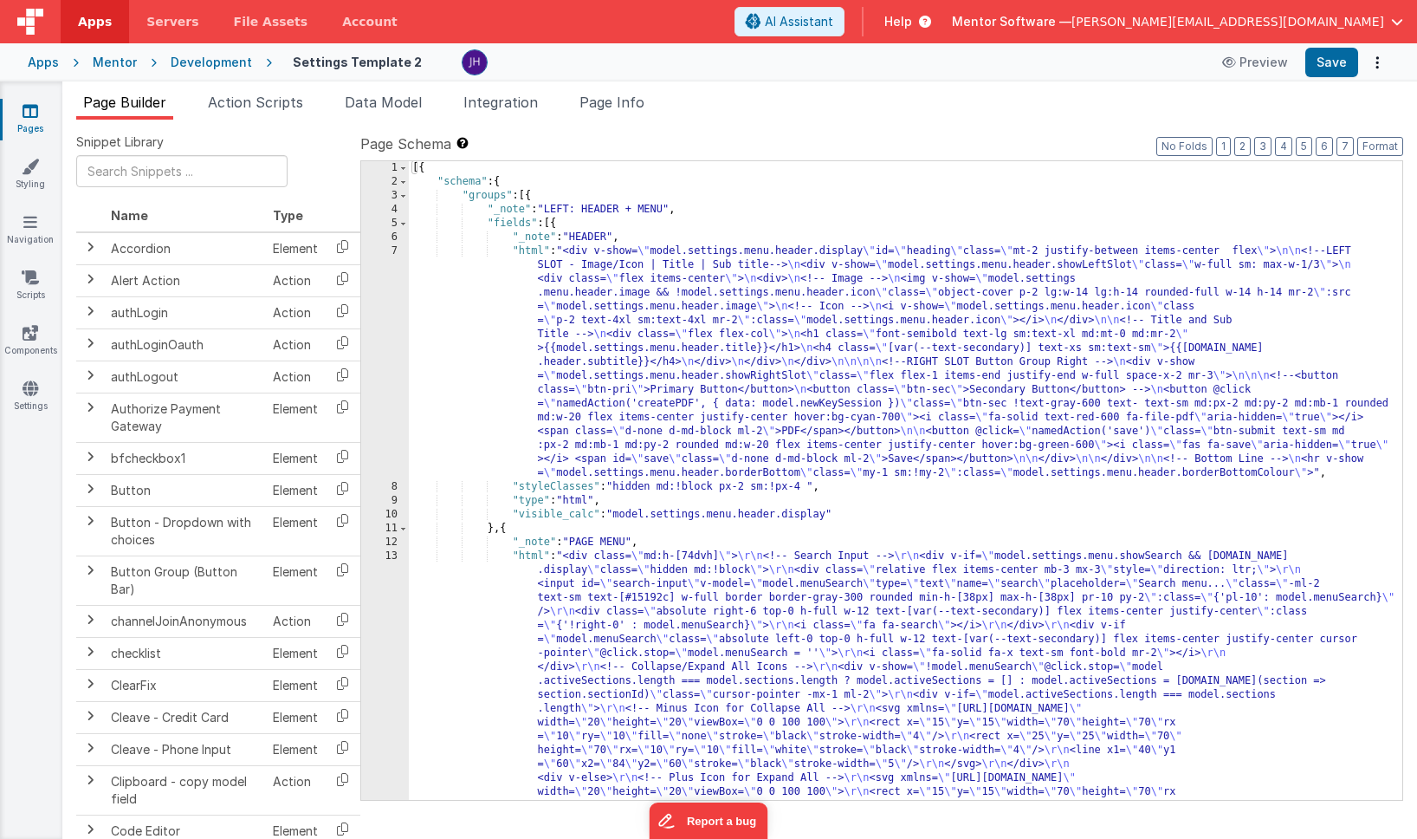
click at [27, 115] on icon at bounding box center [31, 110] width 16 height 17
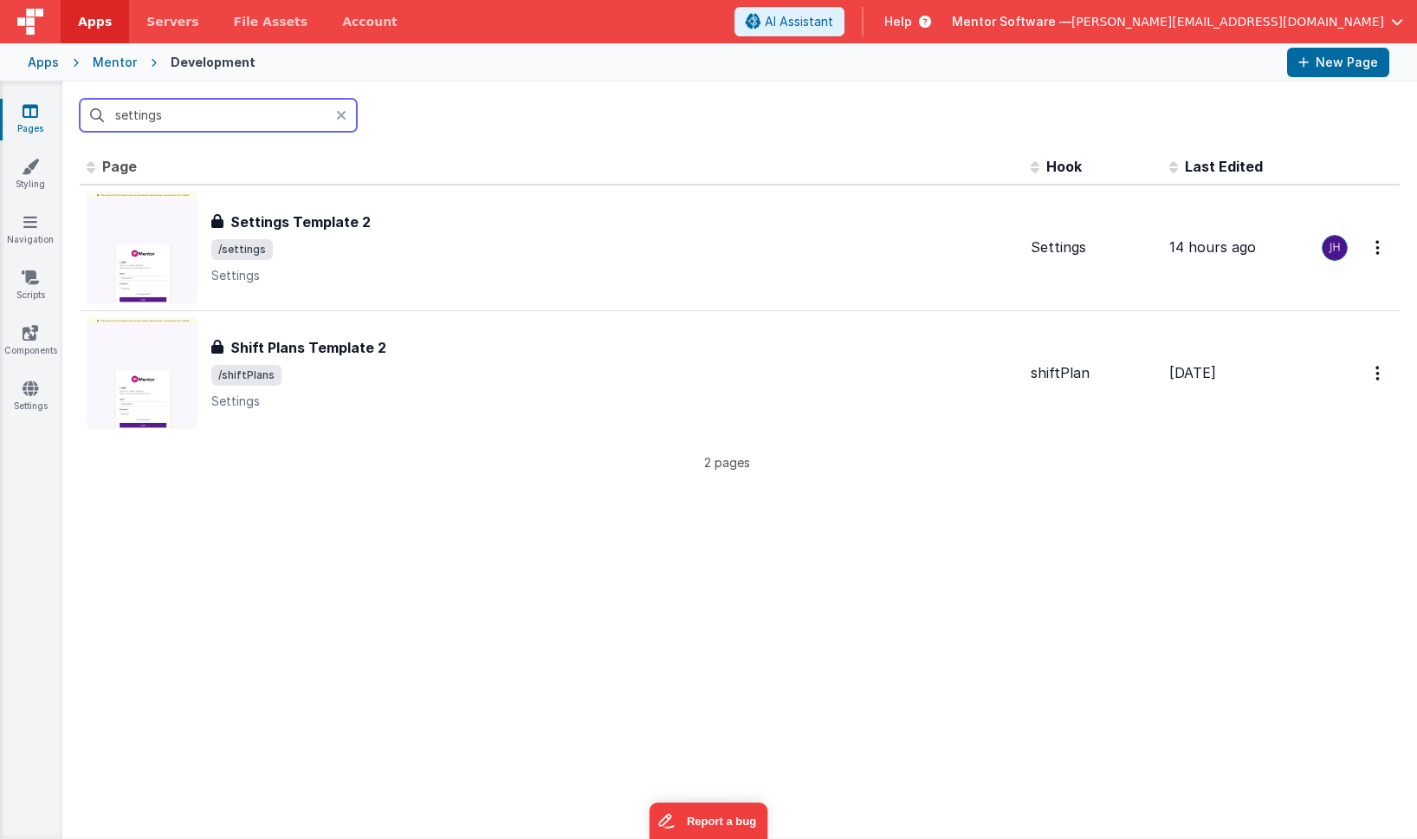
click at [199, 115] on input "settings" at bounding box center [218, 115] width 277 height 33
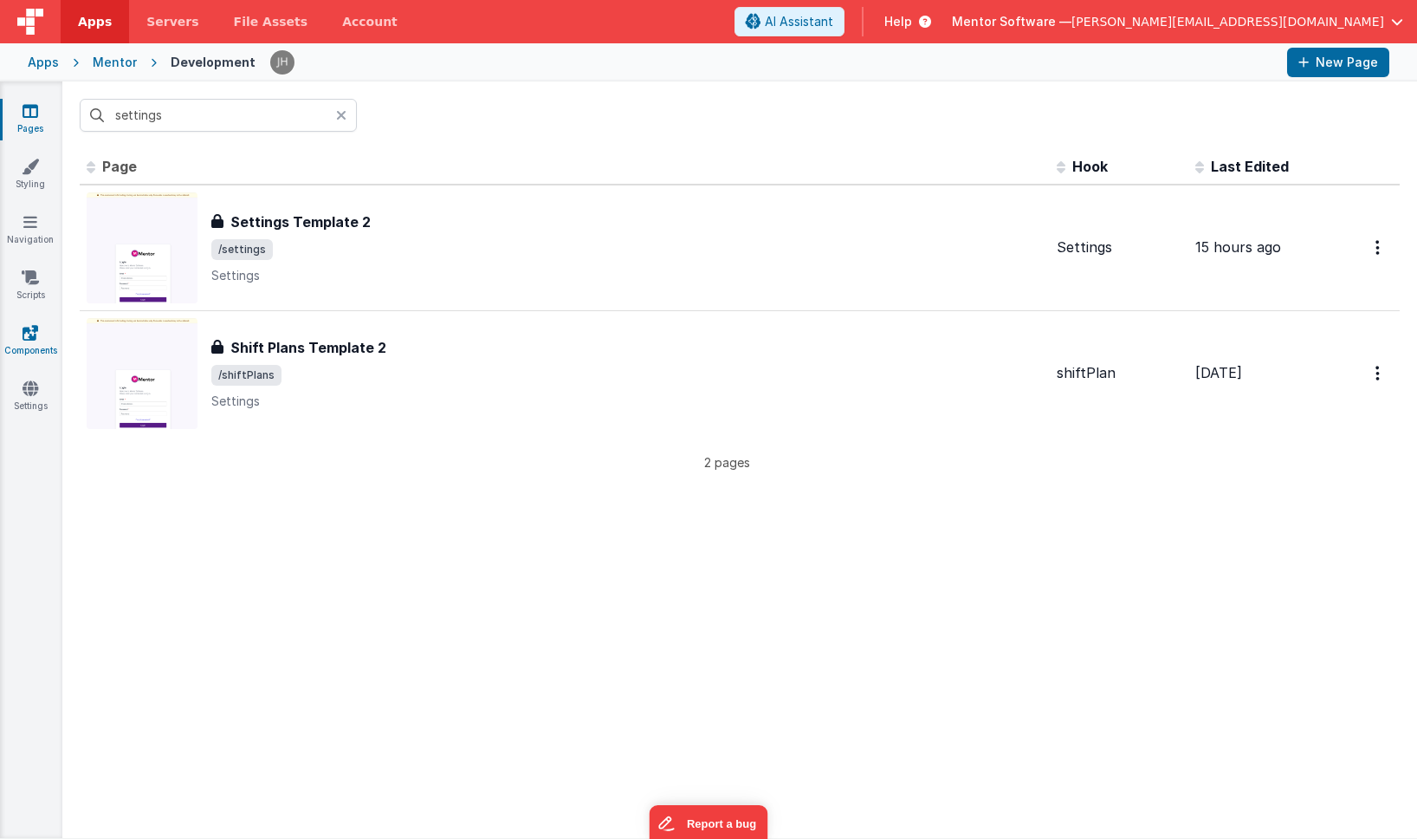
click at [36, 333] on icon at bounding box center [31, 332] width 16 height 17
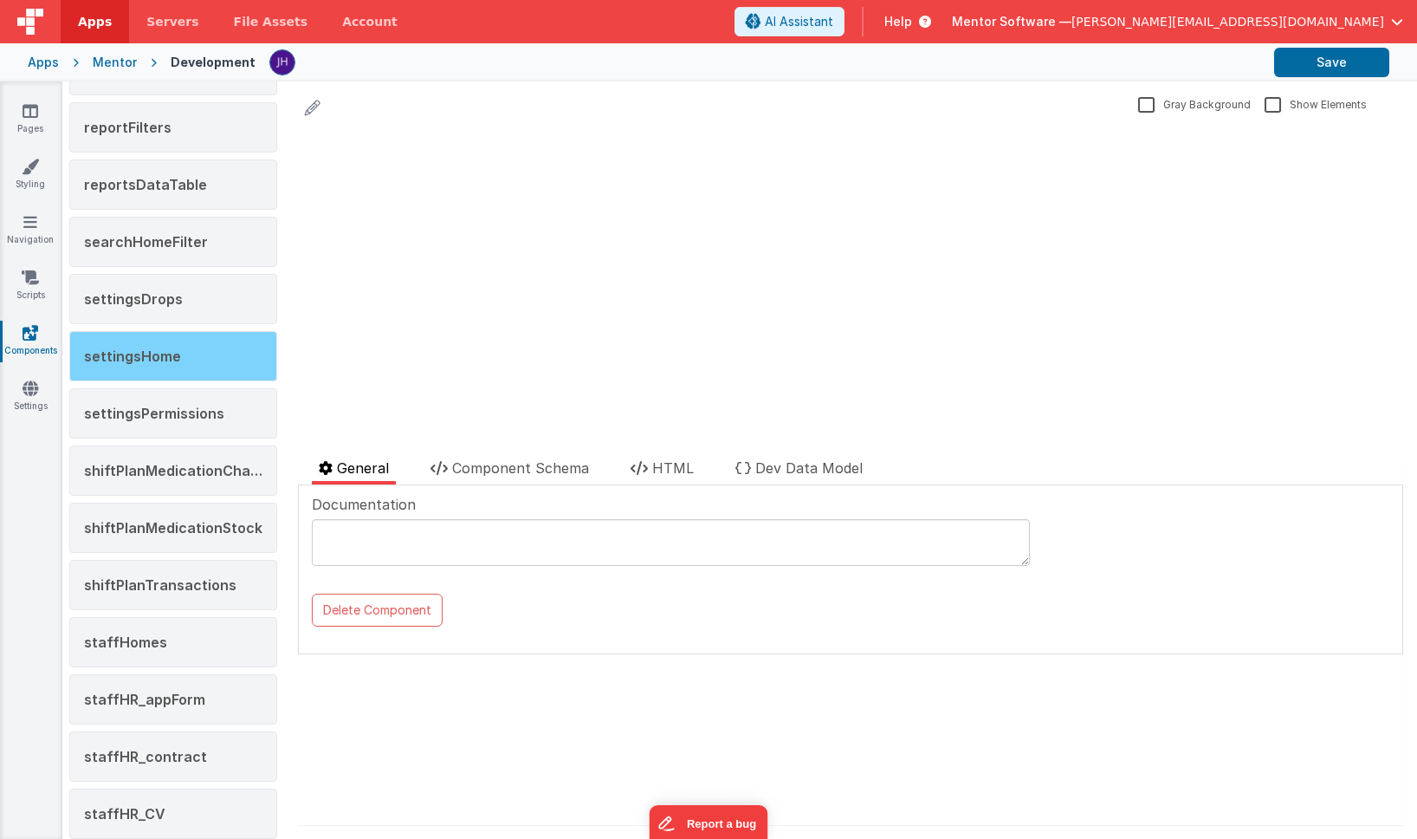
scroll to position [1580, 0]
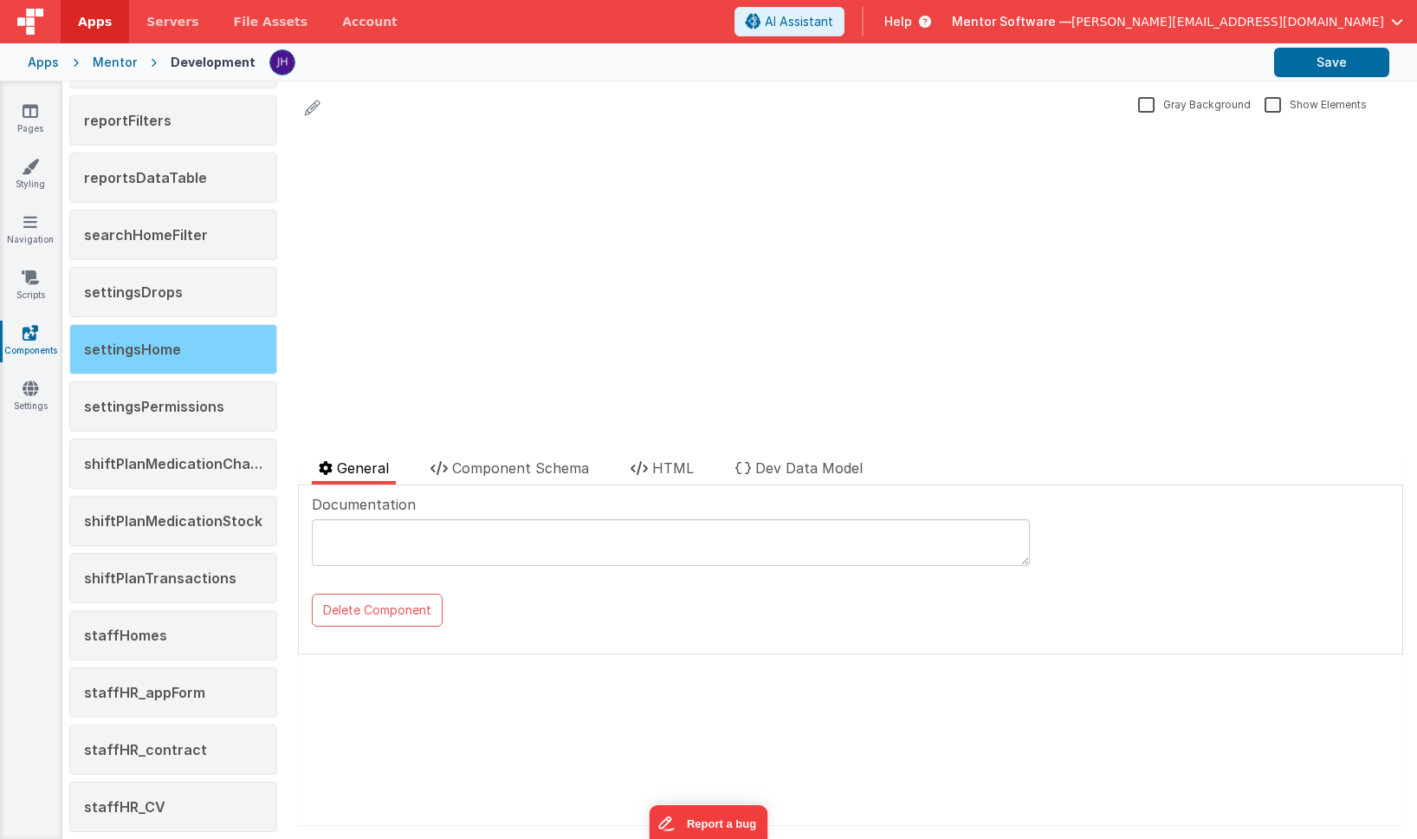
click at [184, 349] on div "settingsHome" at bounding box center [173, 349] width 208 height 50
click at [522, 474] on span "Component Schema" at bounding box center [520, 467] width 137 height 17
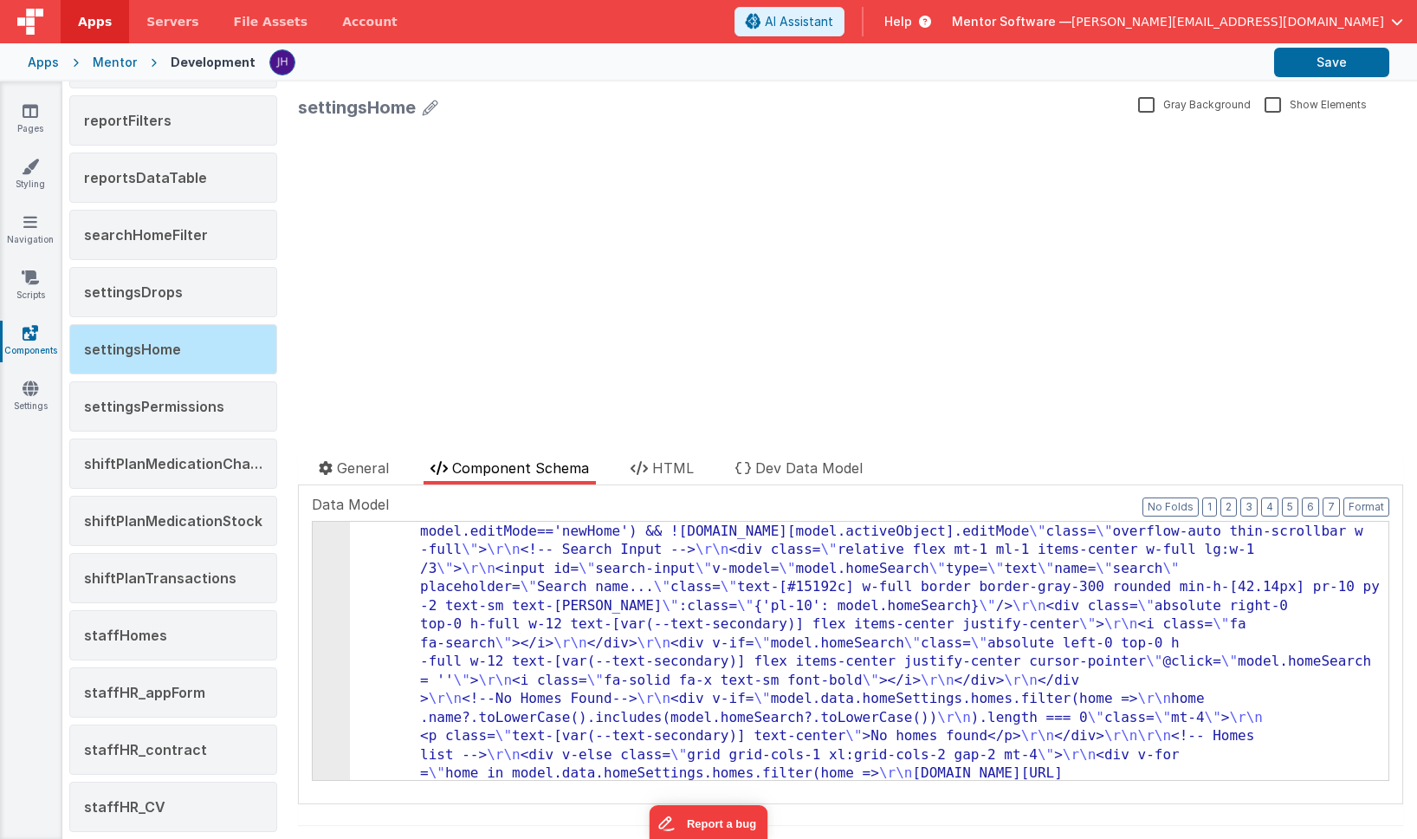
scroll to position [151, 0]
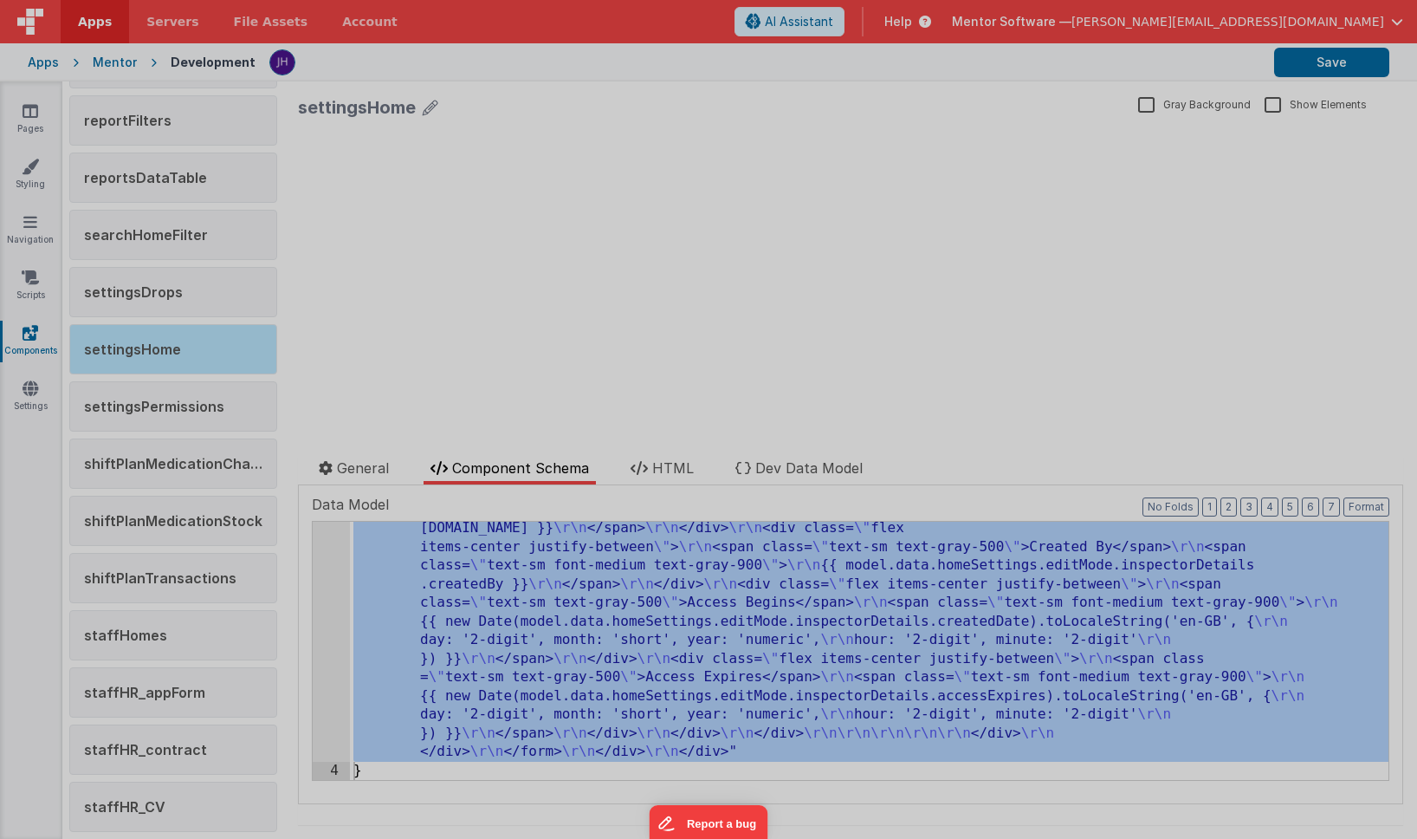
scroll to position [4510, 0]
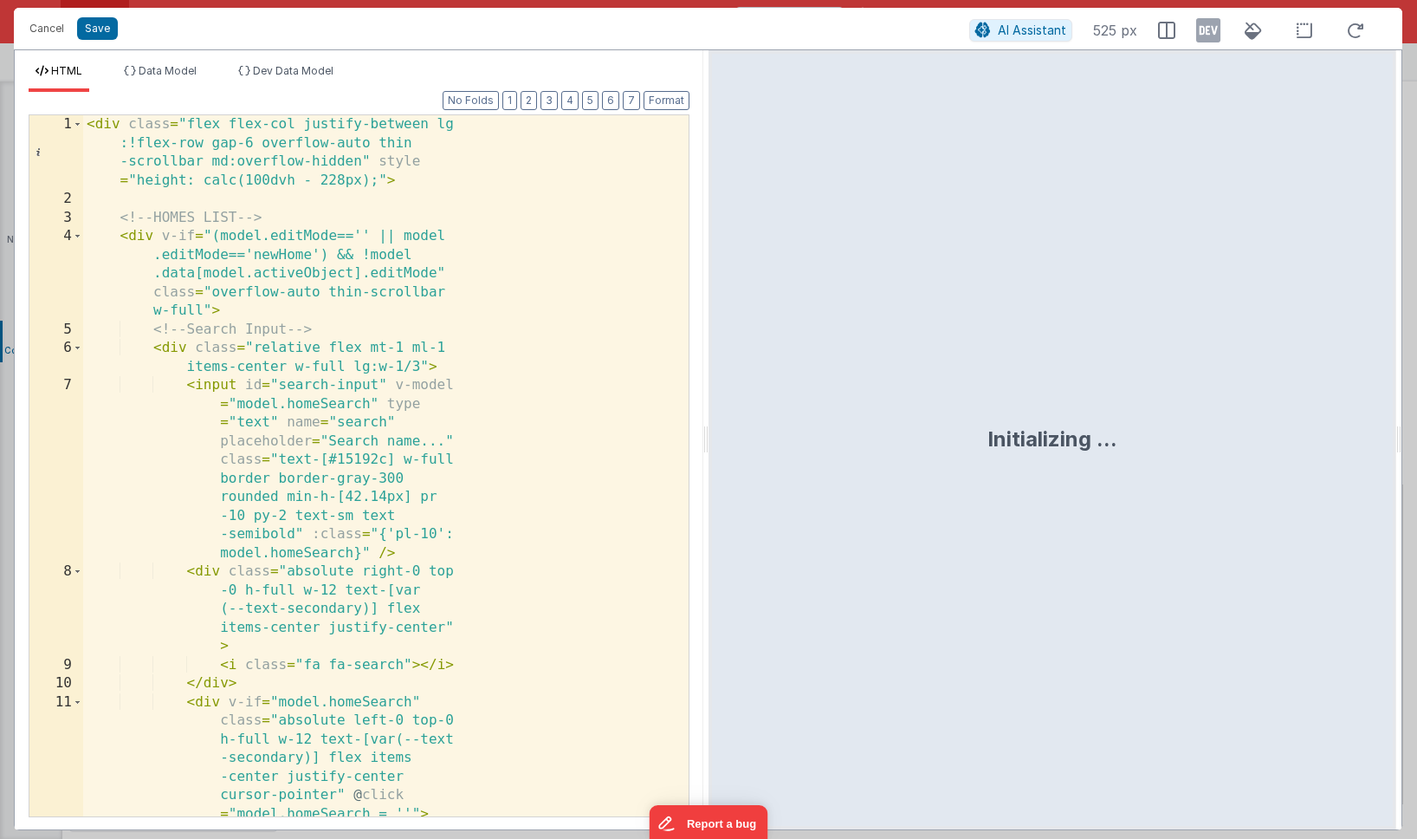
click at [525, 336] on div "< div class = "flex flex-col justify-between lg :!flex-row gap-6 overflow-auto …" at bounding box center [386, 521] width 606 height 813
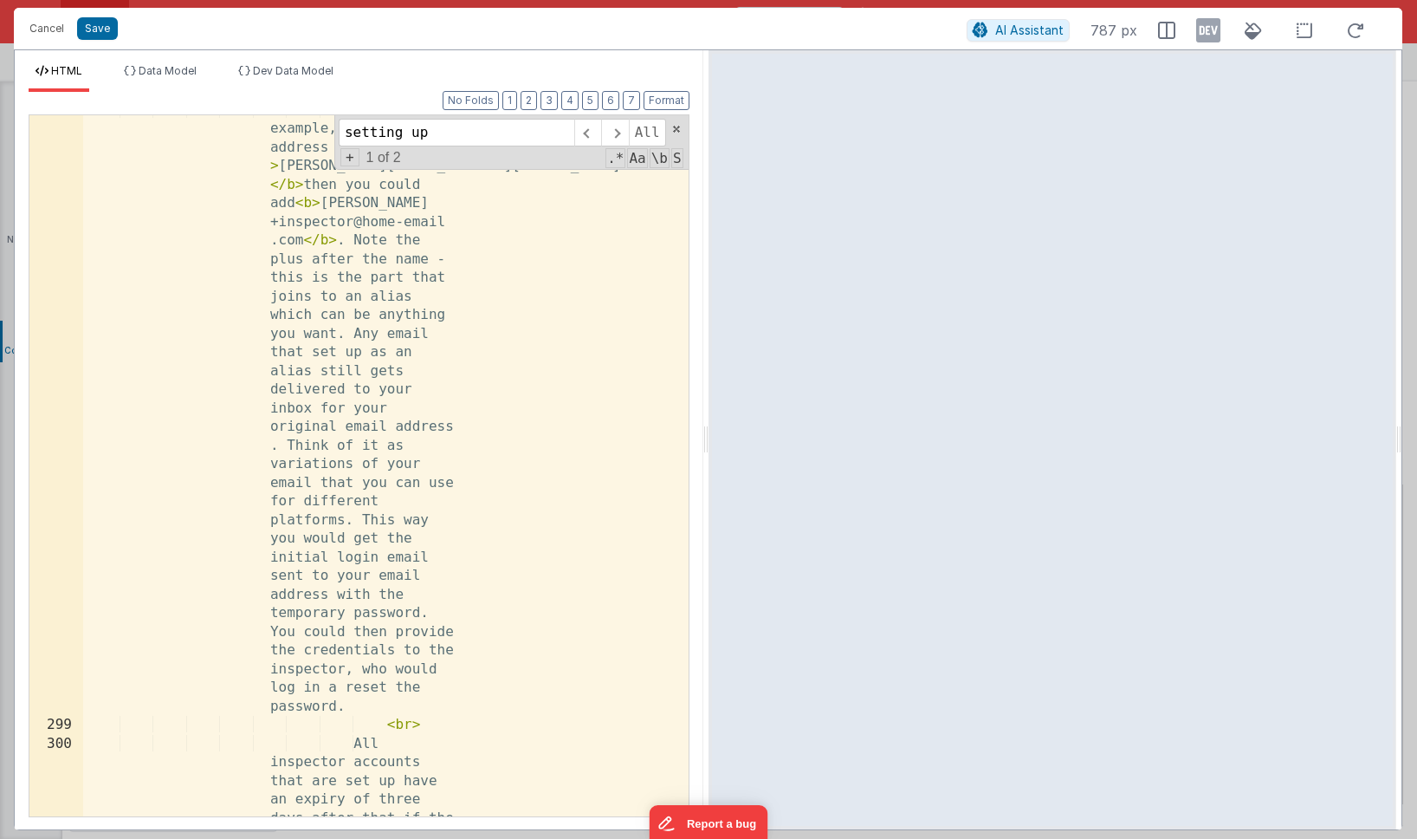
scroll to position [18485, 0]
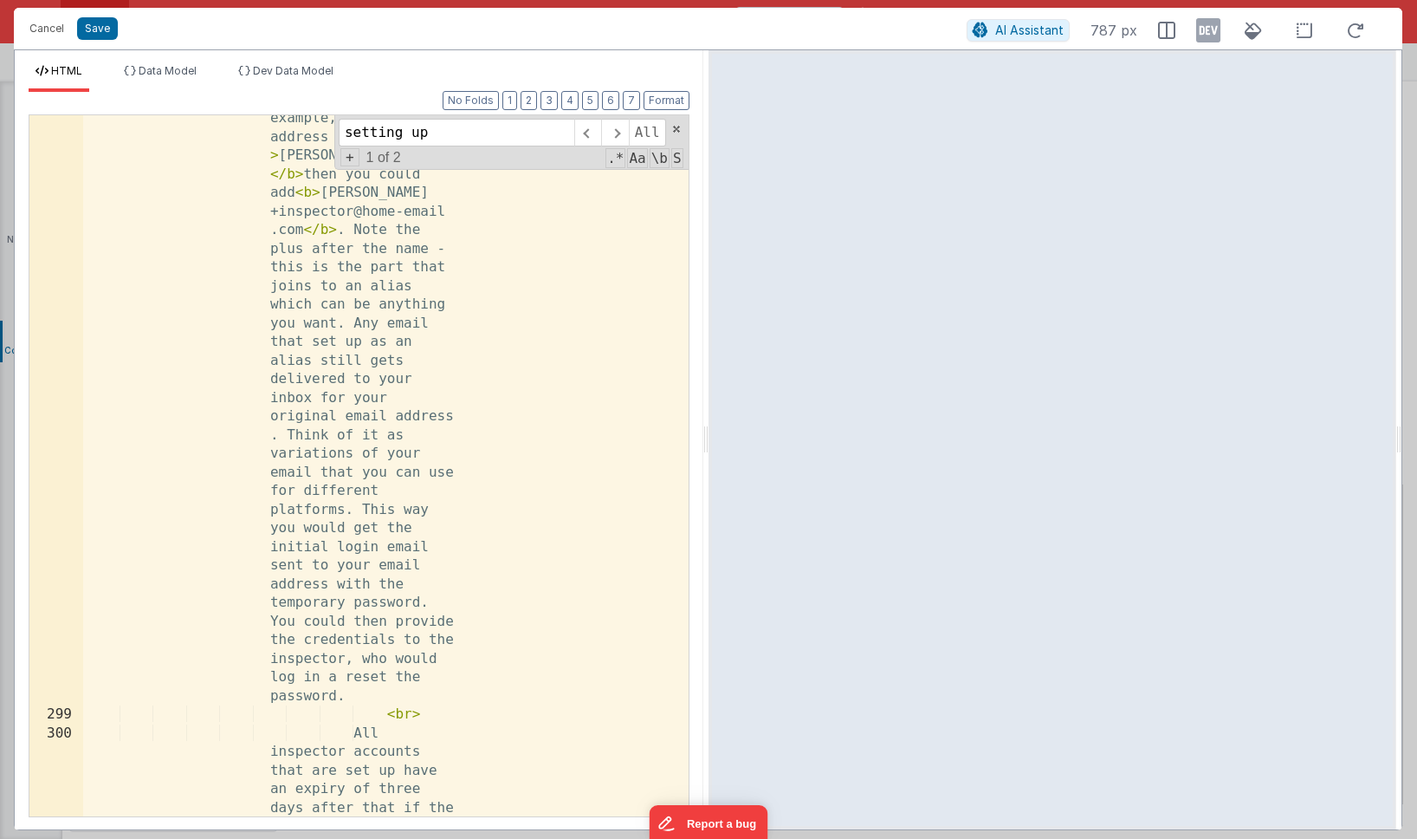
type input "setting up"
click at [334, 321] on div "For example, if your email address was < b > emma@home-email.com </ b > then yo…" at bounding box center [386, 832] width 606 height 1483
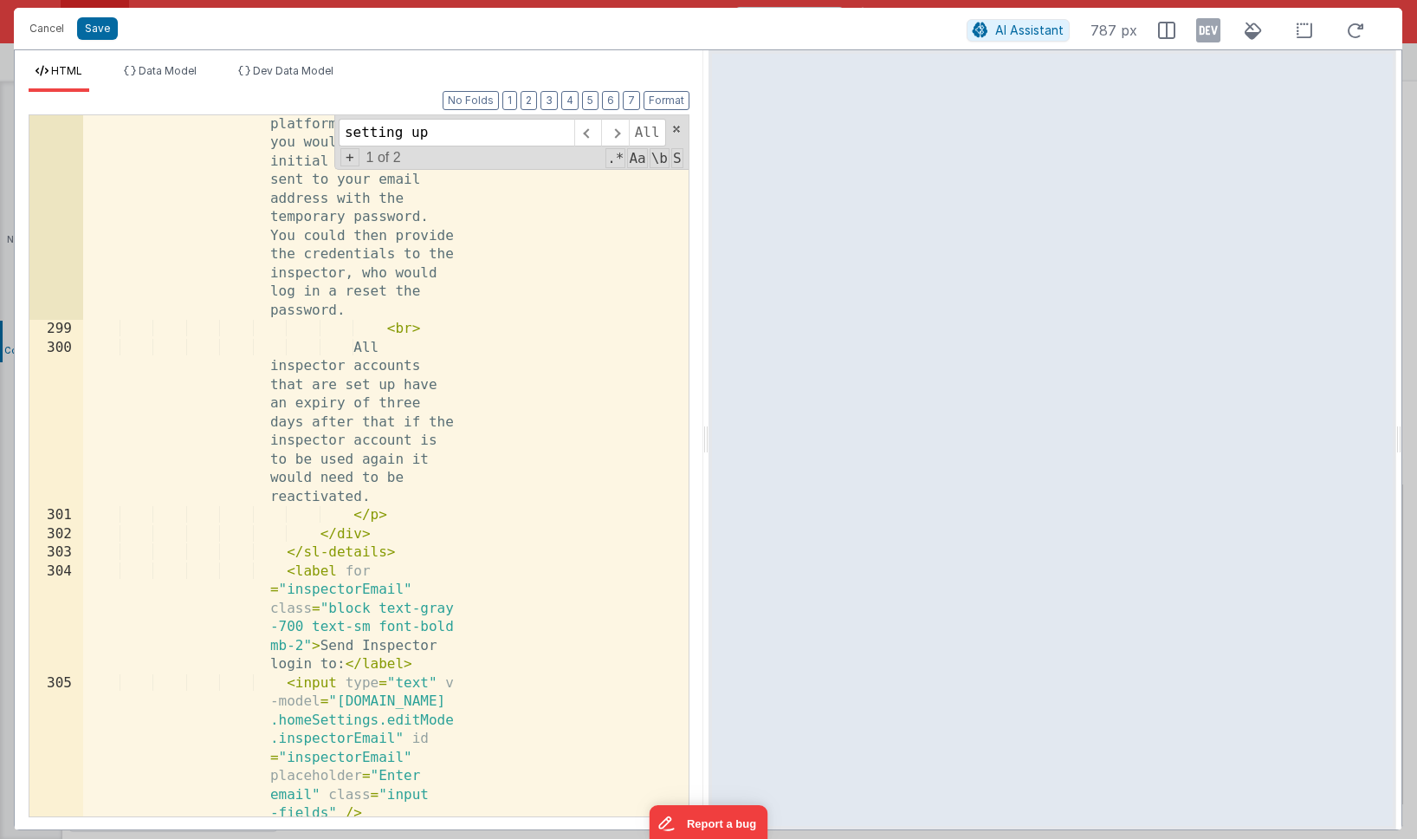
scroll to position [18898, 0]
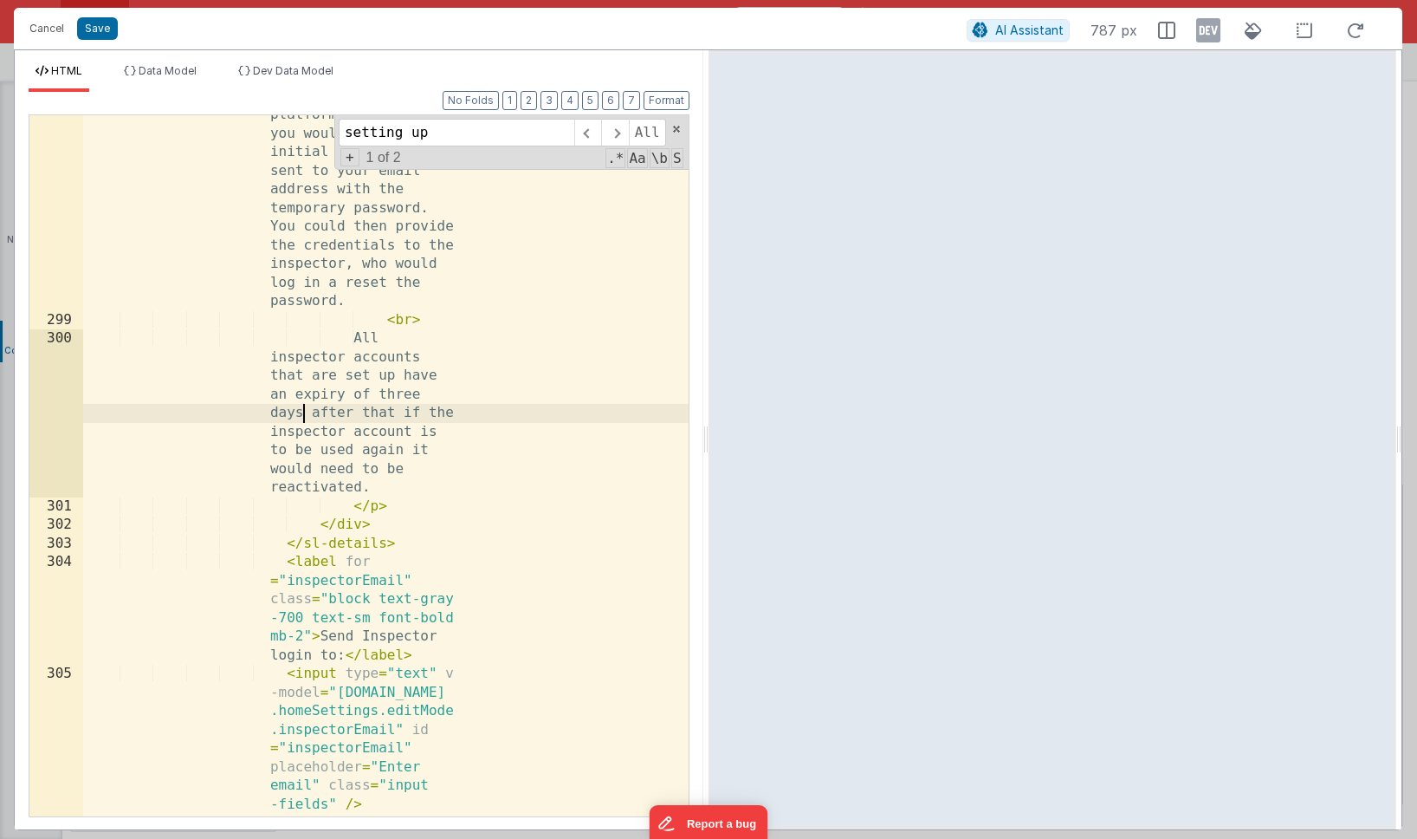
click at [303, 412] on div "For example, if your email address was < b > emma@home-email.com </ b > then yo…" at bounding box center [386, 354] width 606 height 1353
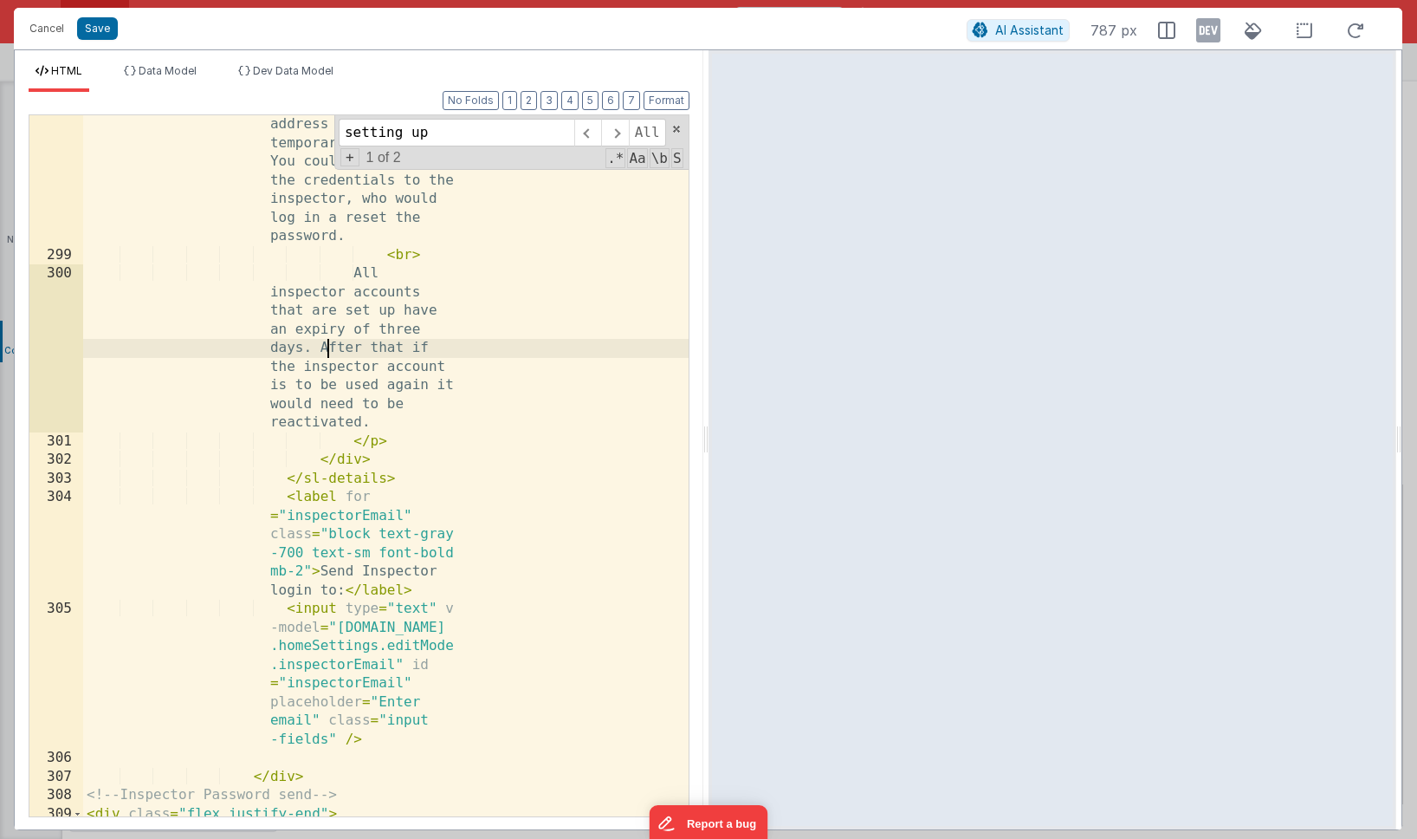
scroll to position [18964, 0]
click at [101, 36] on button "Save" at bounding box center [97, 28] width 41 height 23
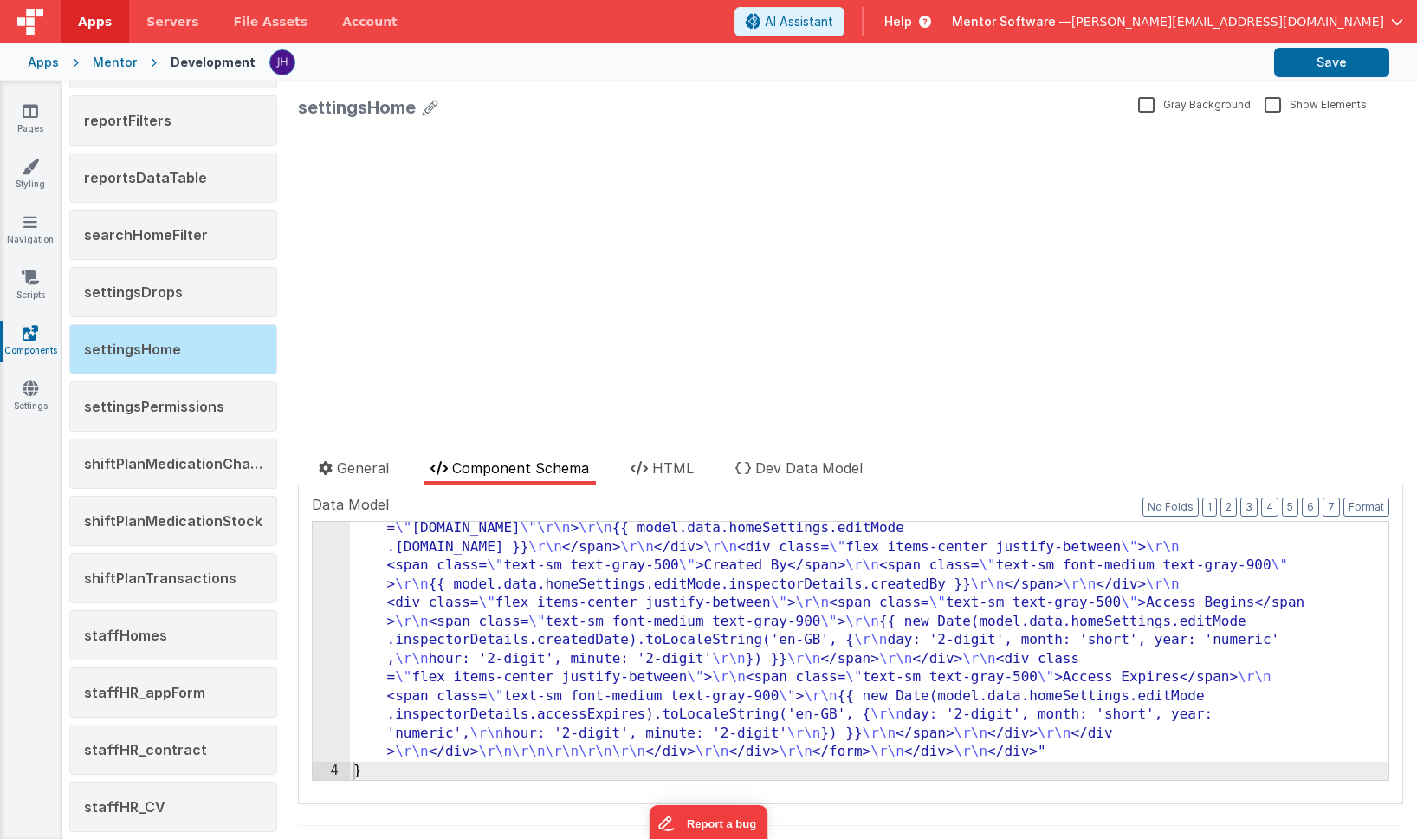
scroll to position [4361, 0]
click at [1326, 72] on button "Save" at bounding box center [1331, 62] width 115 height 29
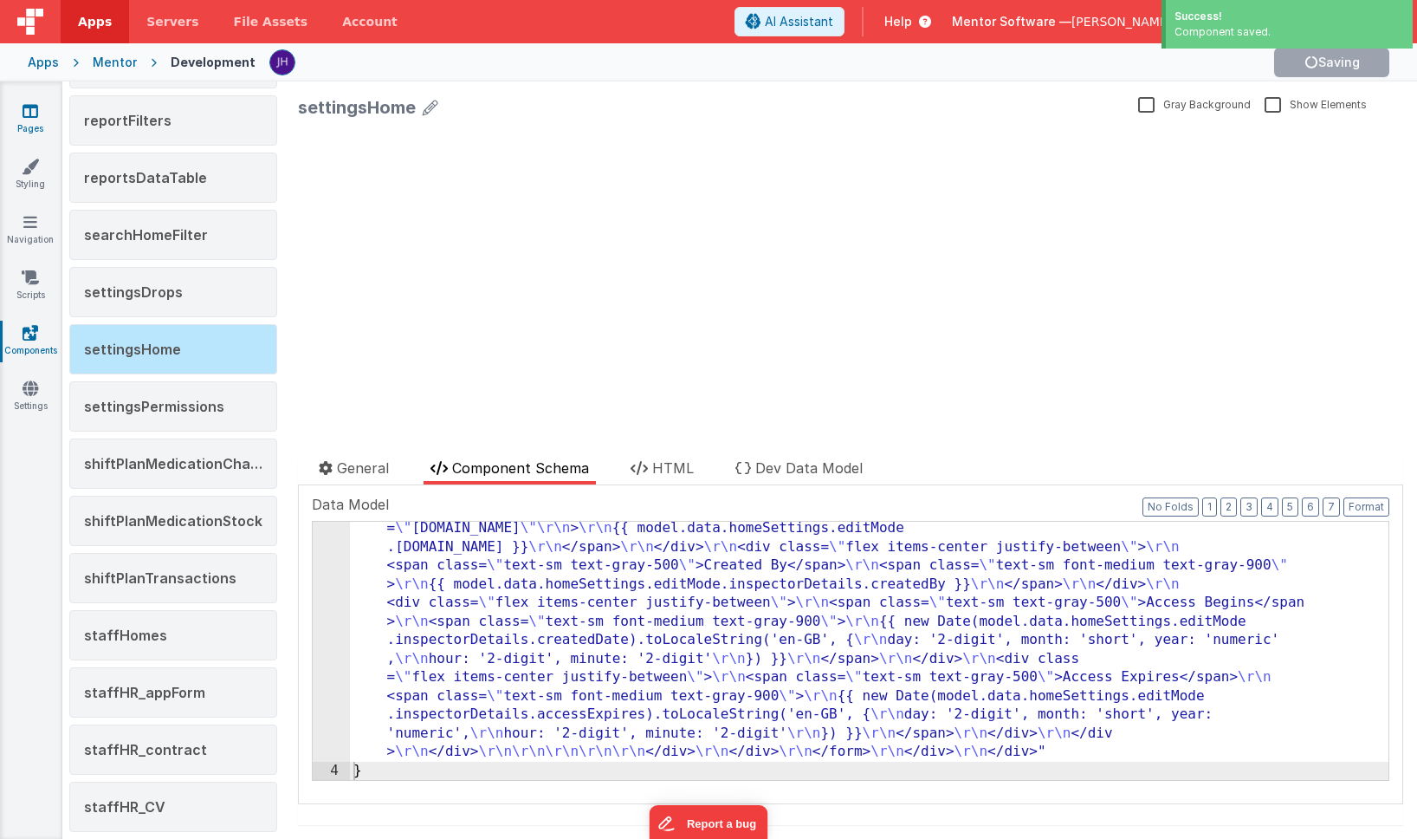
click at [26, 116] on icon at bounding box center [31, 110] width 16 height 17
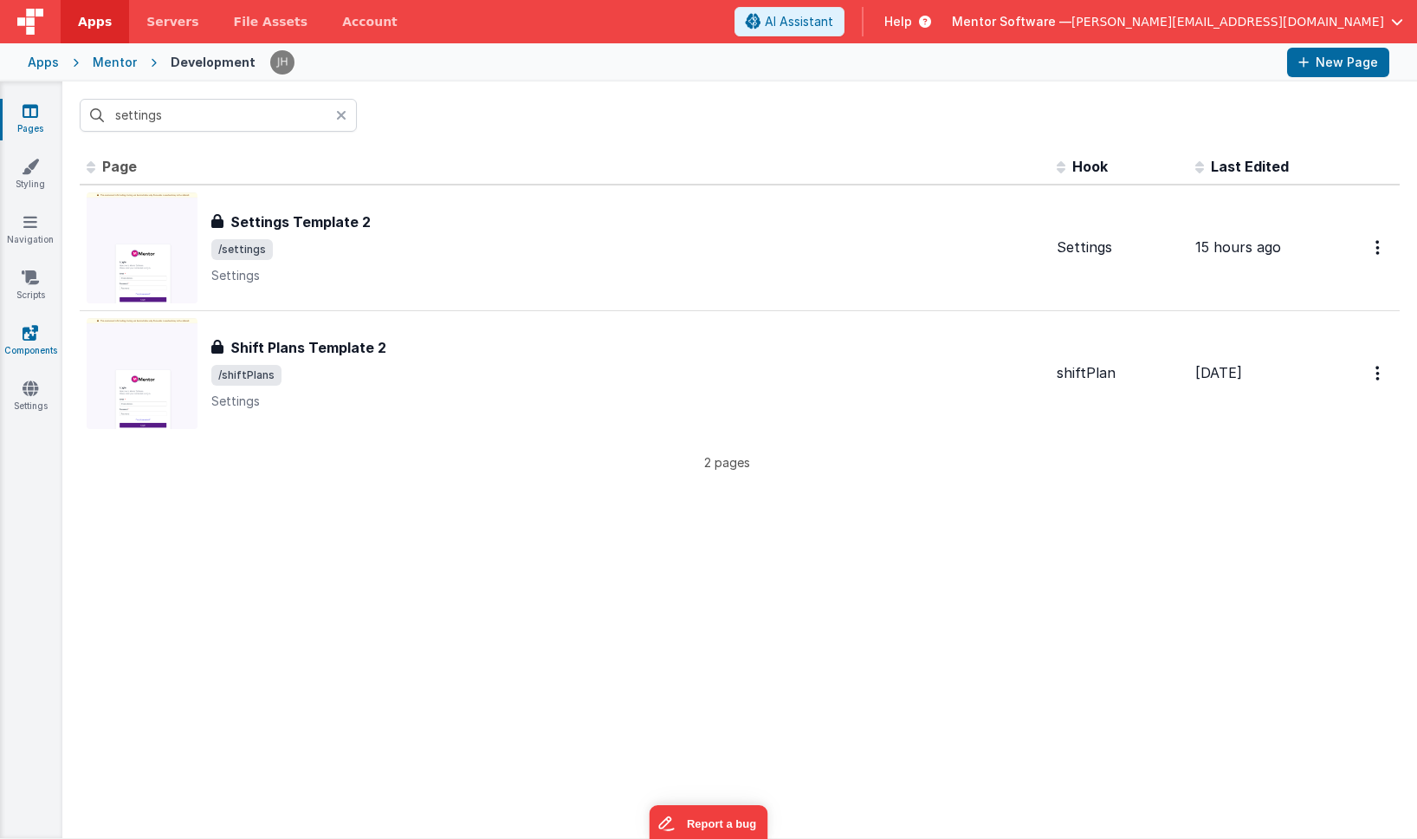
click at [33, 333] on icon at bounding box center [31, 332] width 16 height 17
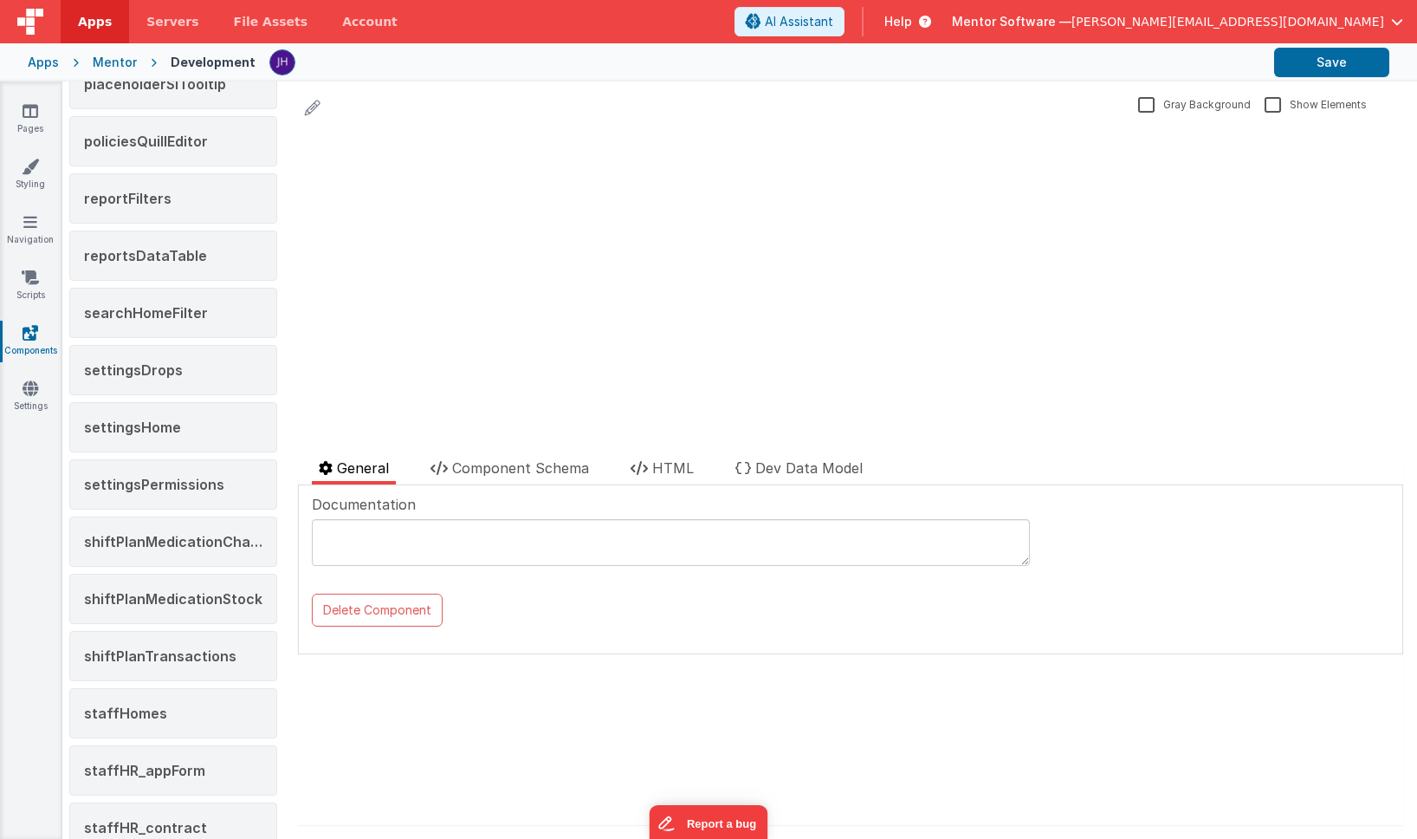
scroll to position [1528, 0]
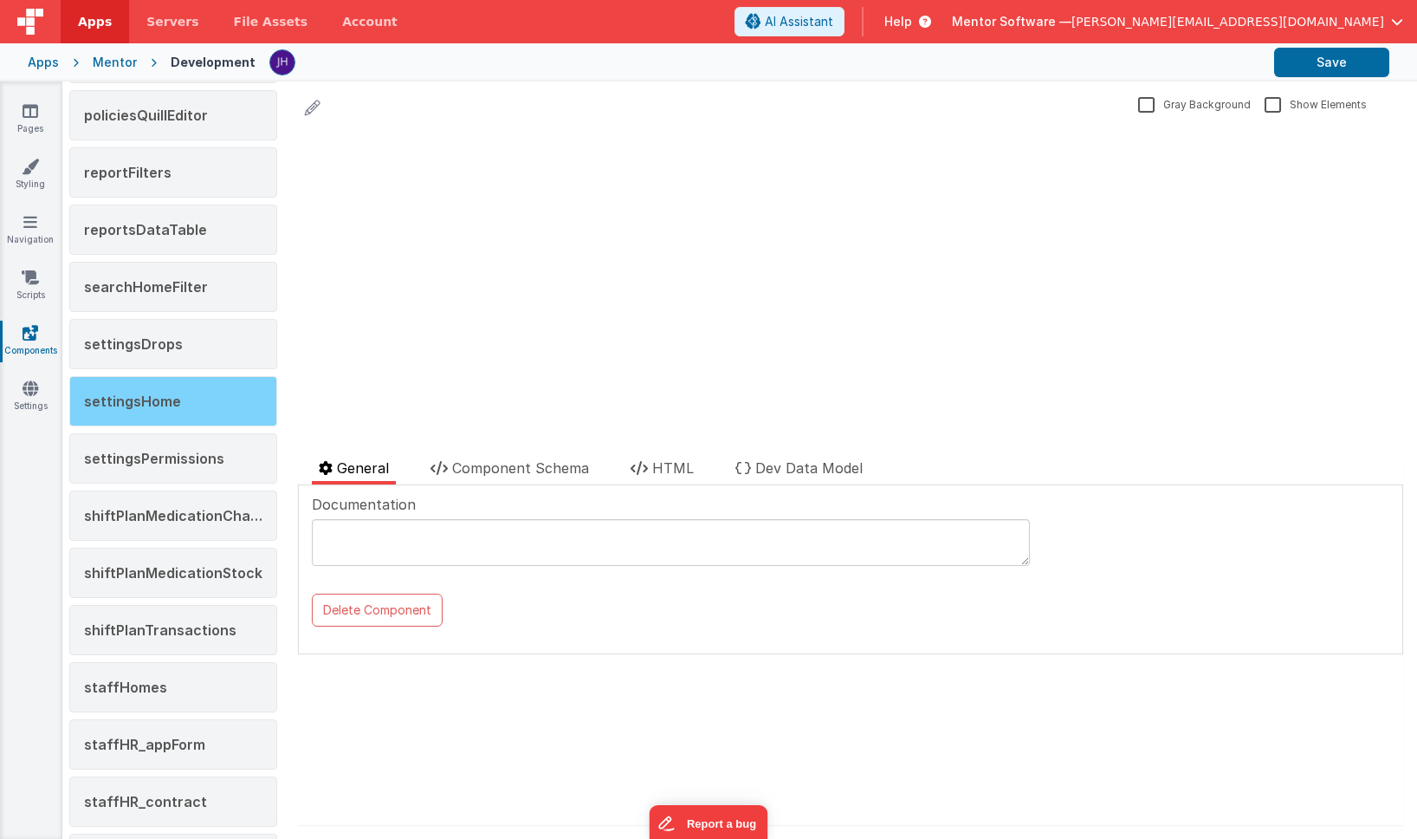
click at [153, 396] on span "settingsHome" at bounding box center [132, 400] width 97 height 17
click at [527, 470] on span "Component Schema" at bounding box center [520, 467] width 137 height 17
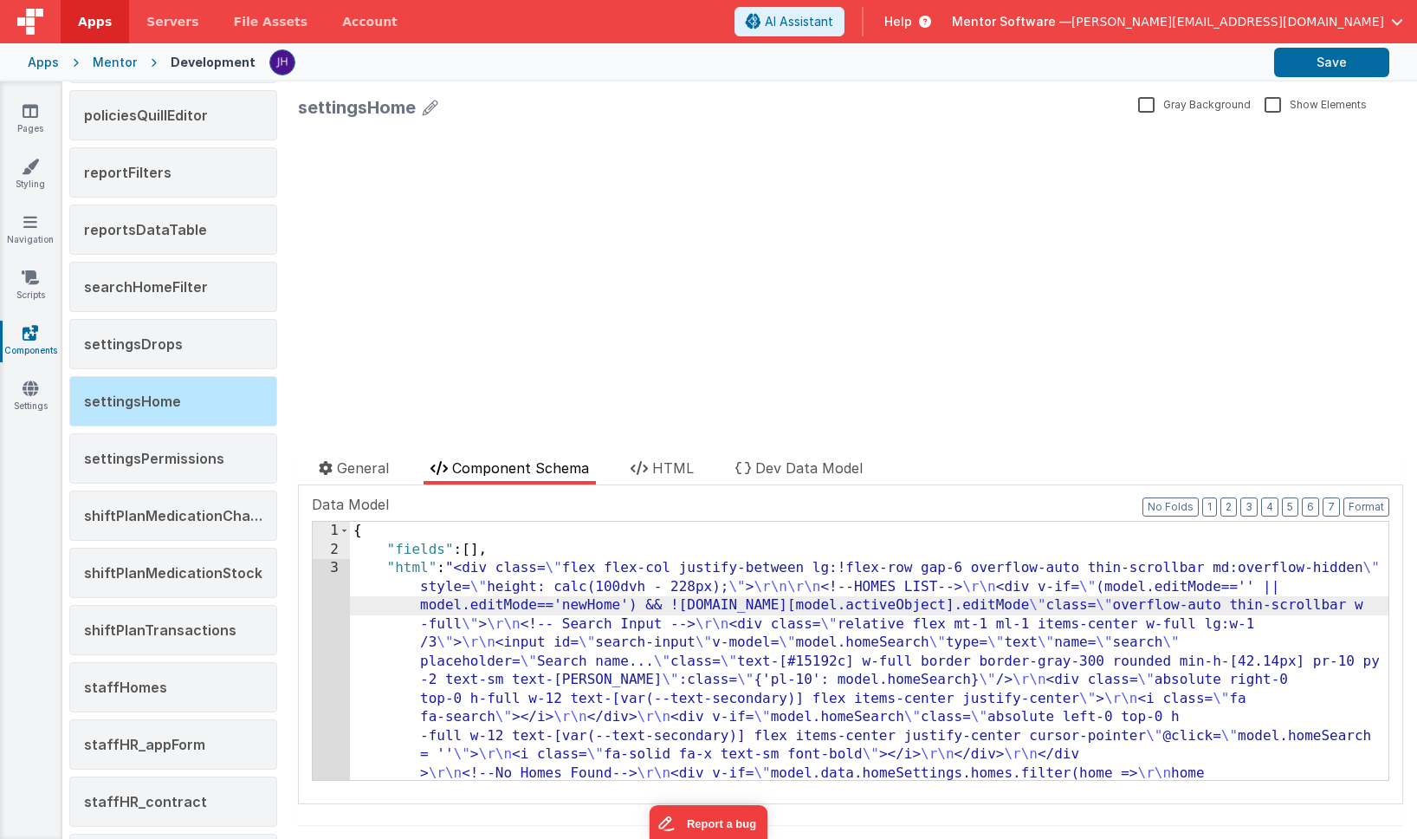
scroll to position [4510, 0]
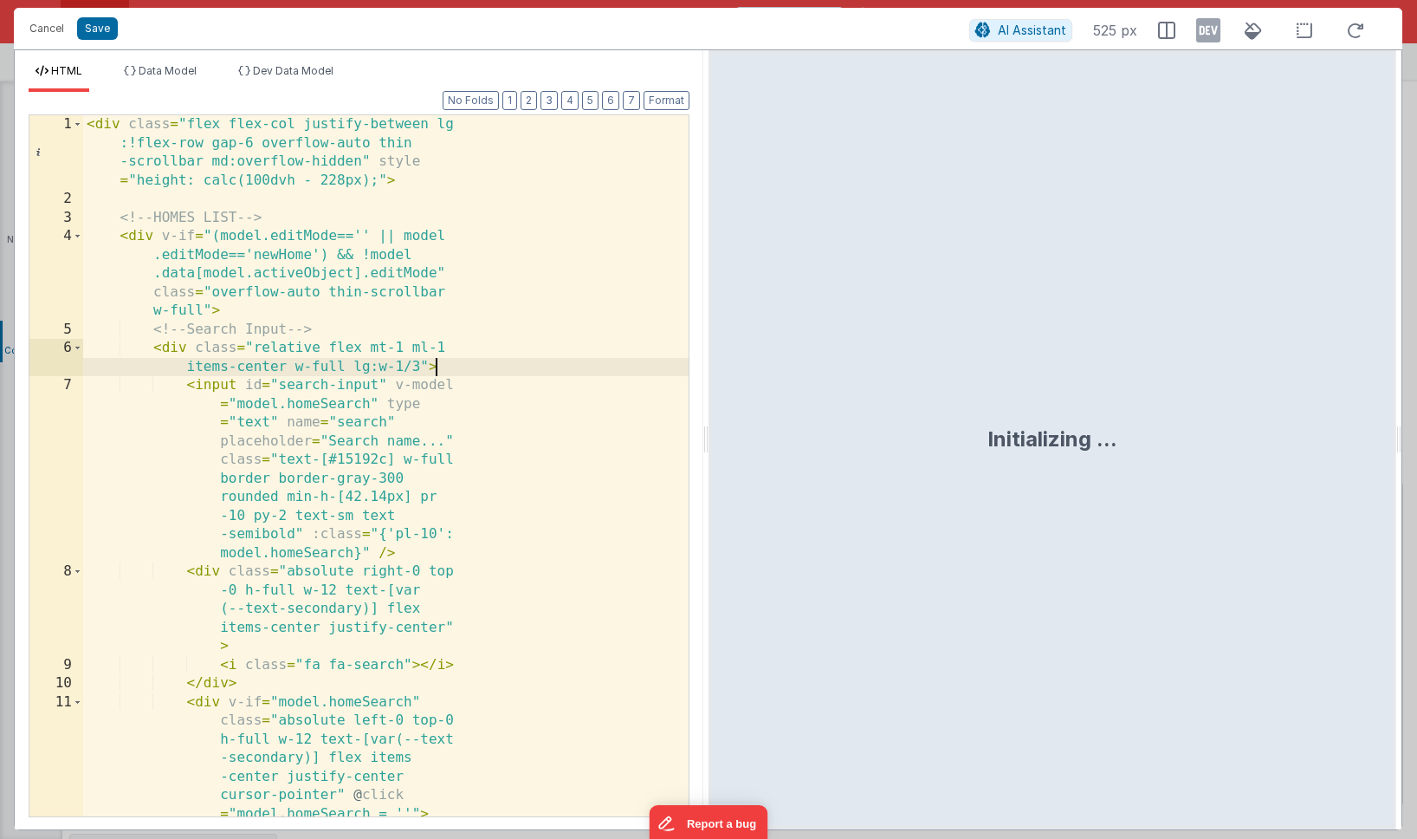
click at [535, 360] on div "< div class = "flex flex-col justify-between lg :!flex-row gap-6 overflow-auto …" at bounding box center [386, 521] width 606 height 813
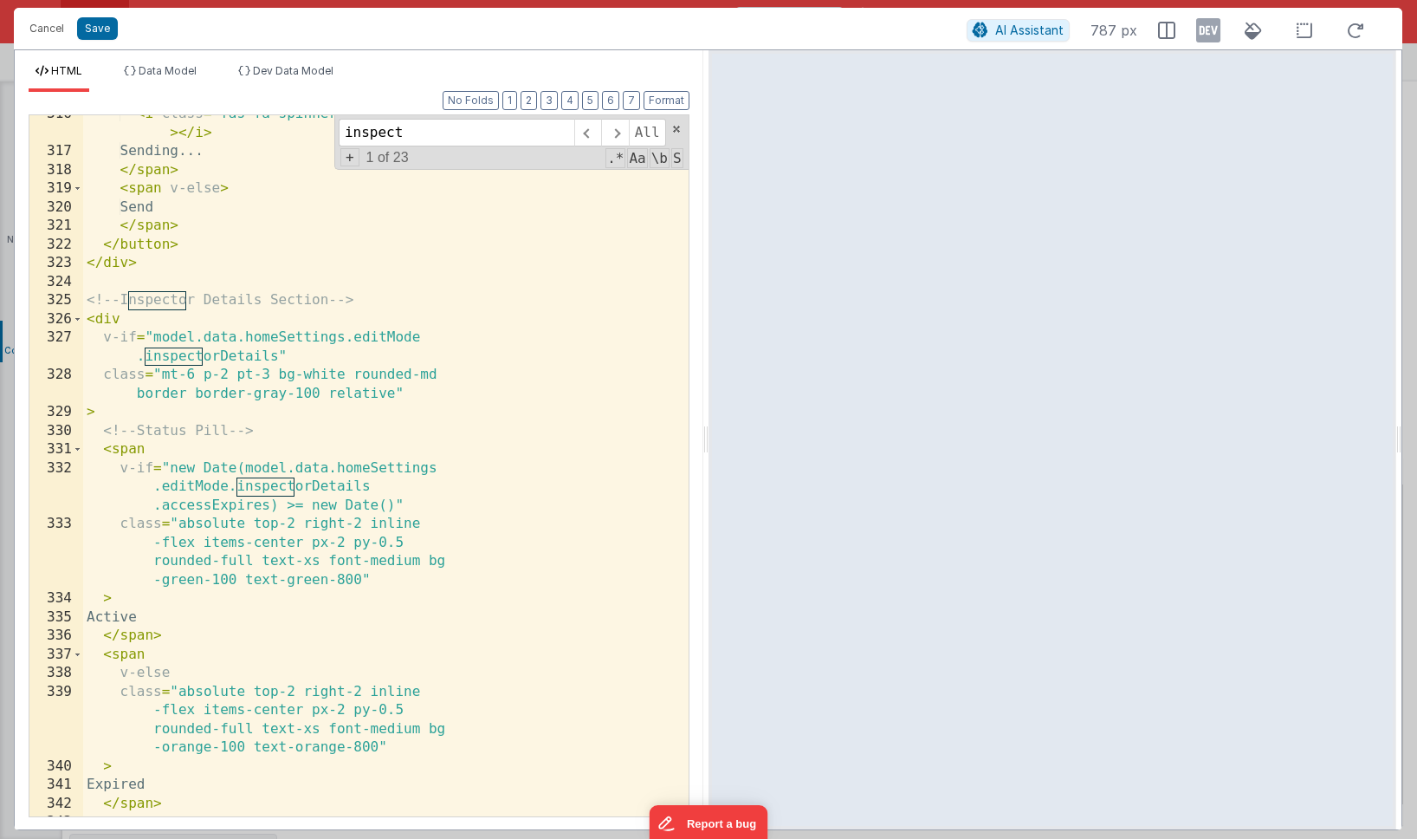
scroll to position [19905, 0]
type input "inspect"
click at [80, 319] on span at bounding box center [78, 319] width 10 height 19
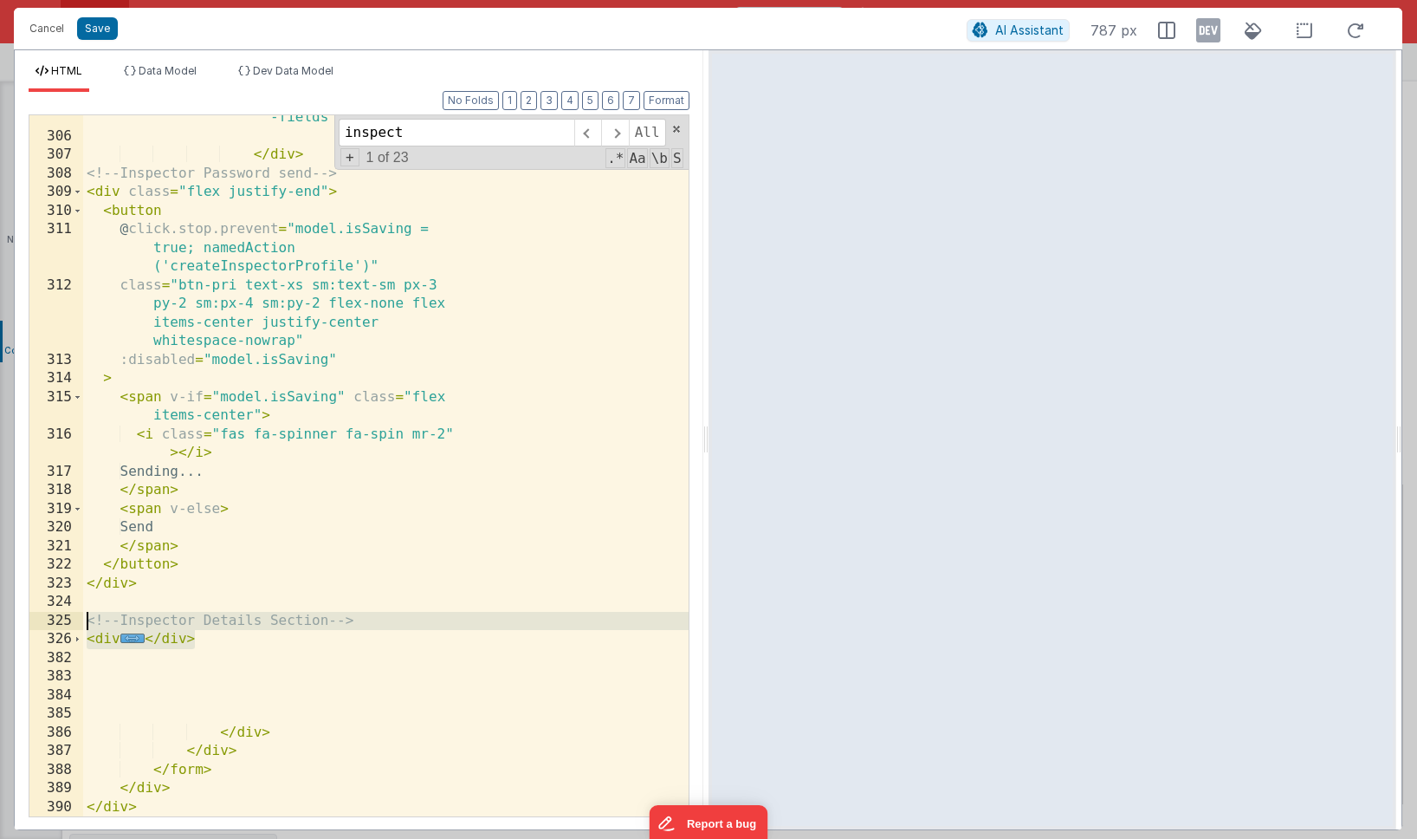
drag, startPoint x: 195, startPoint y: 641, endPoint x: 73, endPoint y: 623, distance: 123.5
click at [73, 623] on div "305 306 307 308 309 310 311 312 313 314 315 316 317 318 319 320 321 322 323 324…" at bounding box center [359, 465] width 661 height 703
click at [223, 641] on div "< input type = "text" v -model = "model.data .homeSettings.editMode .inspectorE…" at bounding box center [386, 412] width 606 height 869
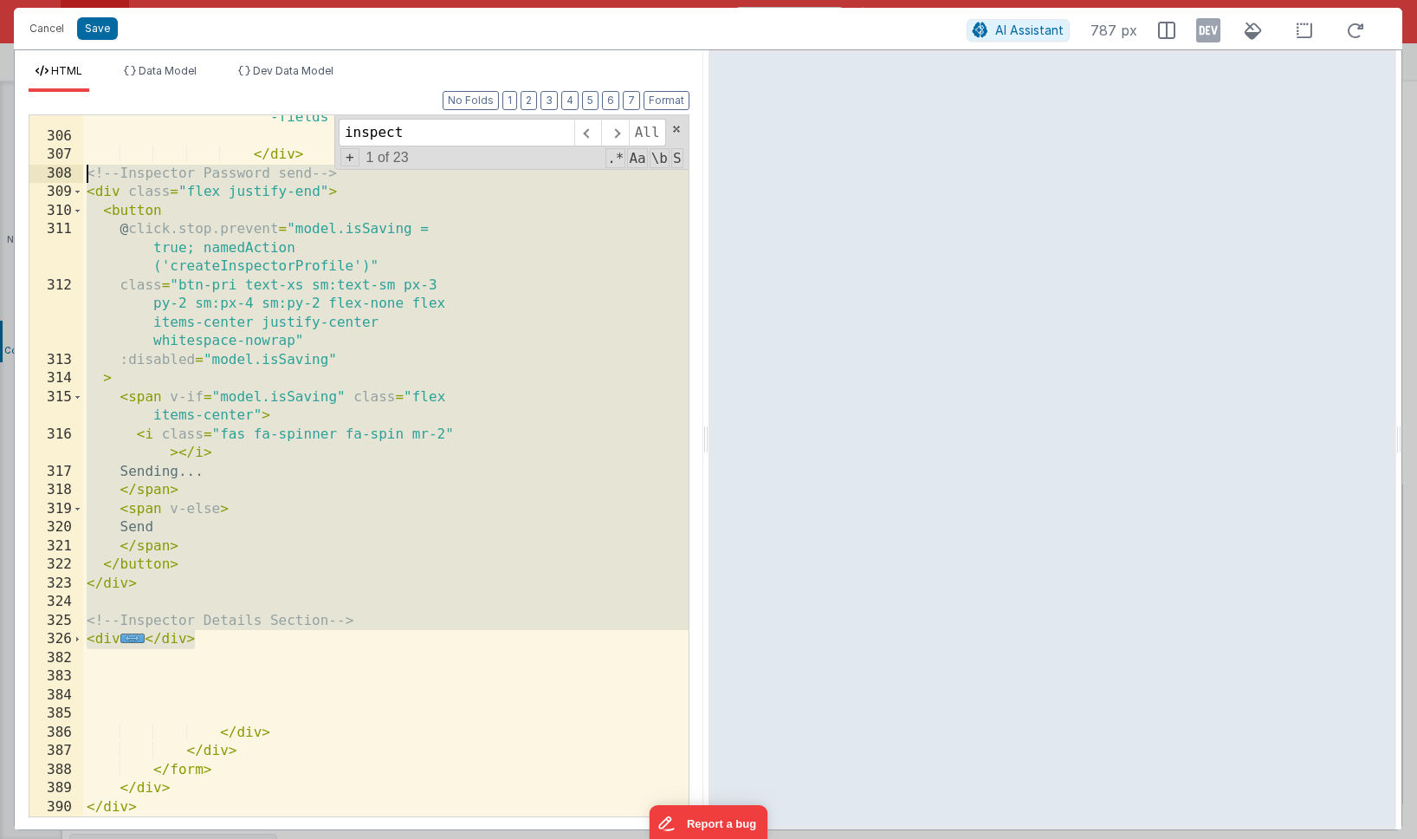
drag, startPoint x: 203, startPoint y: 641, endPoint x: 64, endPoint y: 170, distance: 491.3
click at [64, 170] on div "305 306 307 308 309 310 311 312 313 314 315 316 317 318 319 320 321 322 323 324…" at bounding box center [359, 465] width 661 height 703
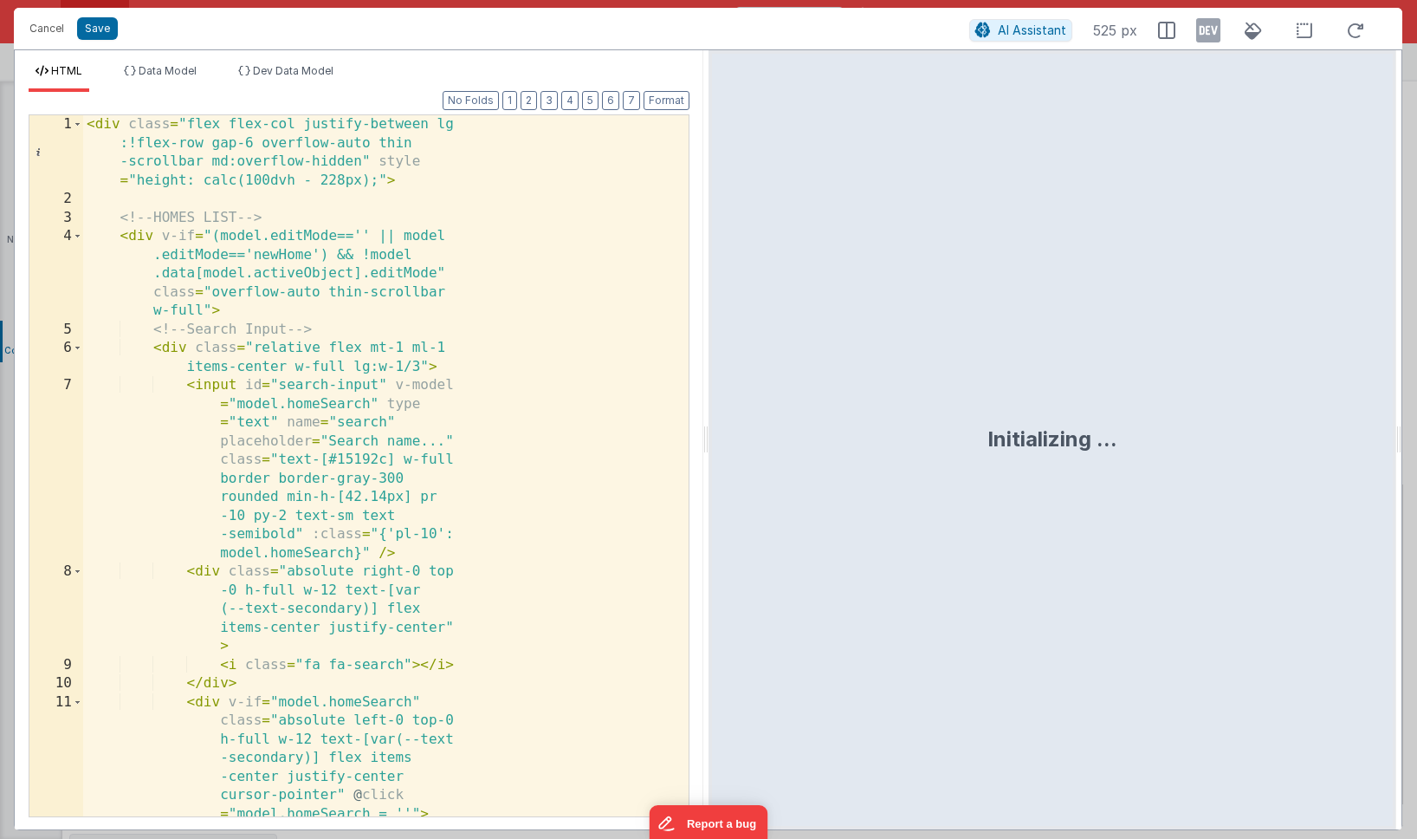
click at [489, 421] on div "< div class = "flex flex-col justify-between lg :!flex-row gap-6 overflow-auto …" at bounding box center [386, 521] width 606 height 813
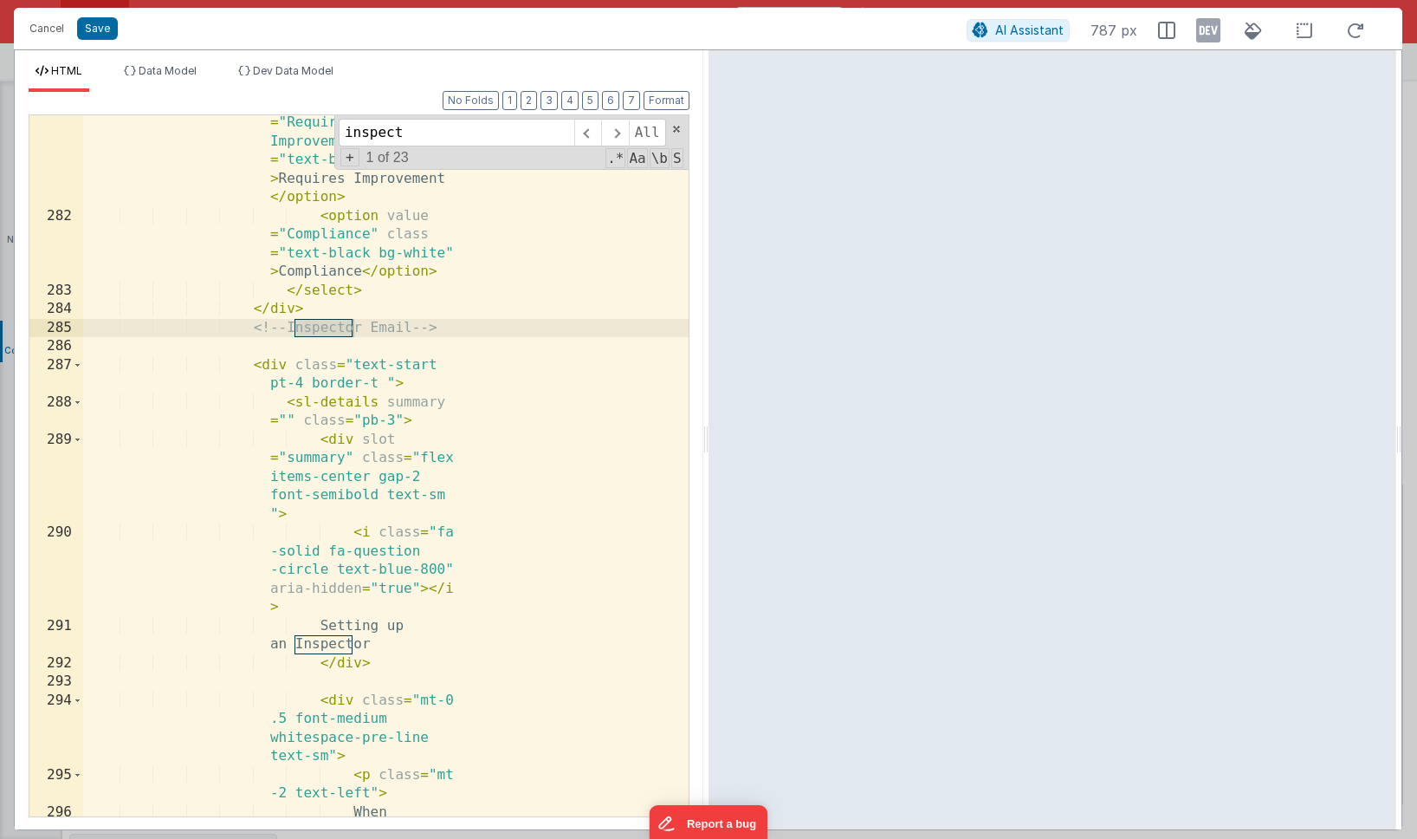
scroll to position [17530, 0]
type input "inspect"
click at [79, 363] on span at bounding box center [78, 365] width 10 height 19
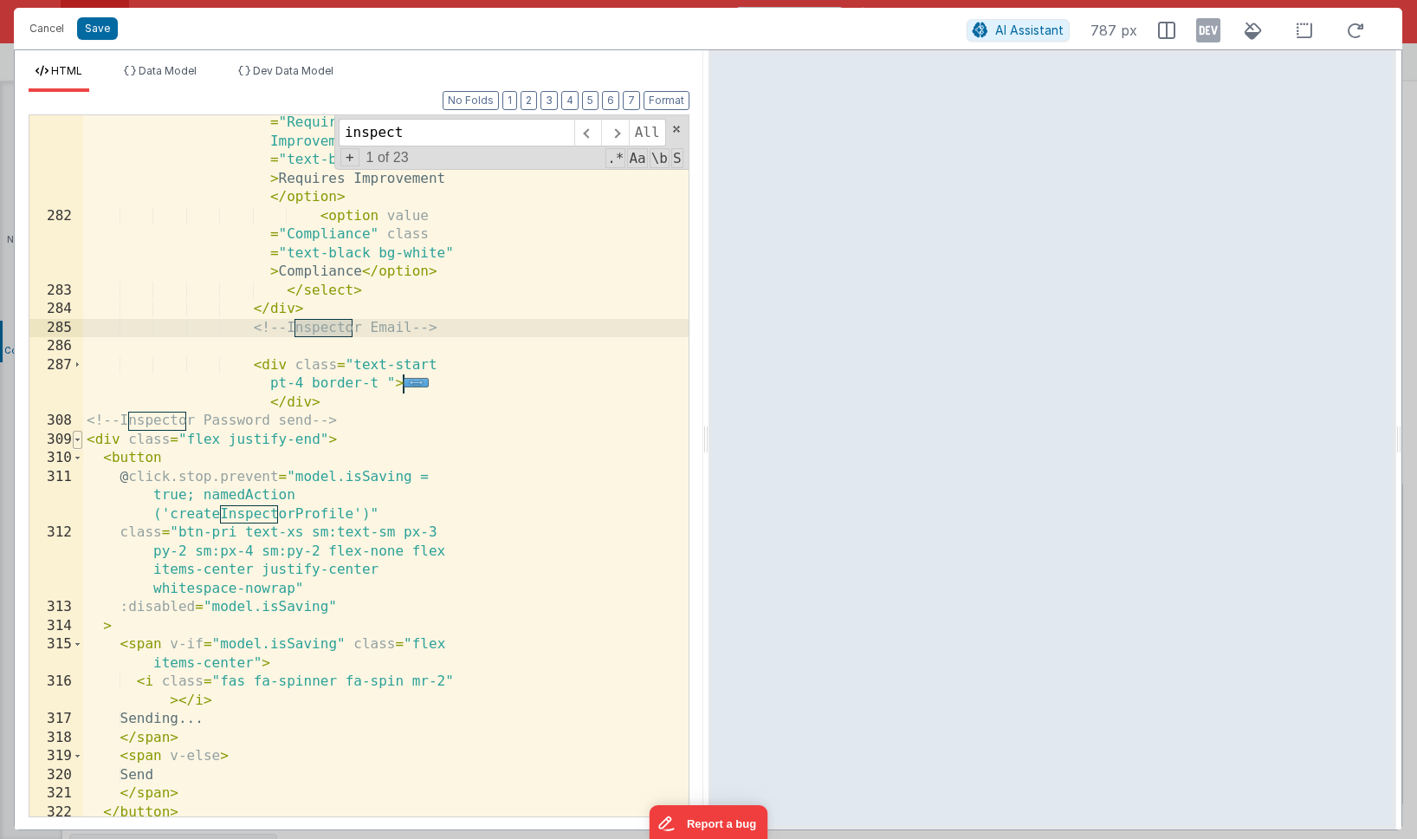
click at [75, 437] on span at bounding box center [78, 440] width 10 height 19
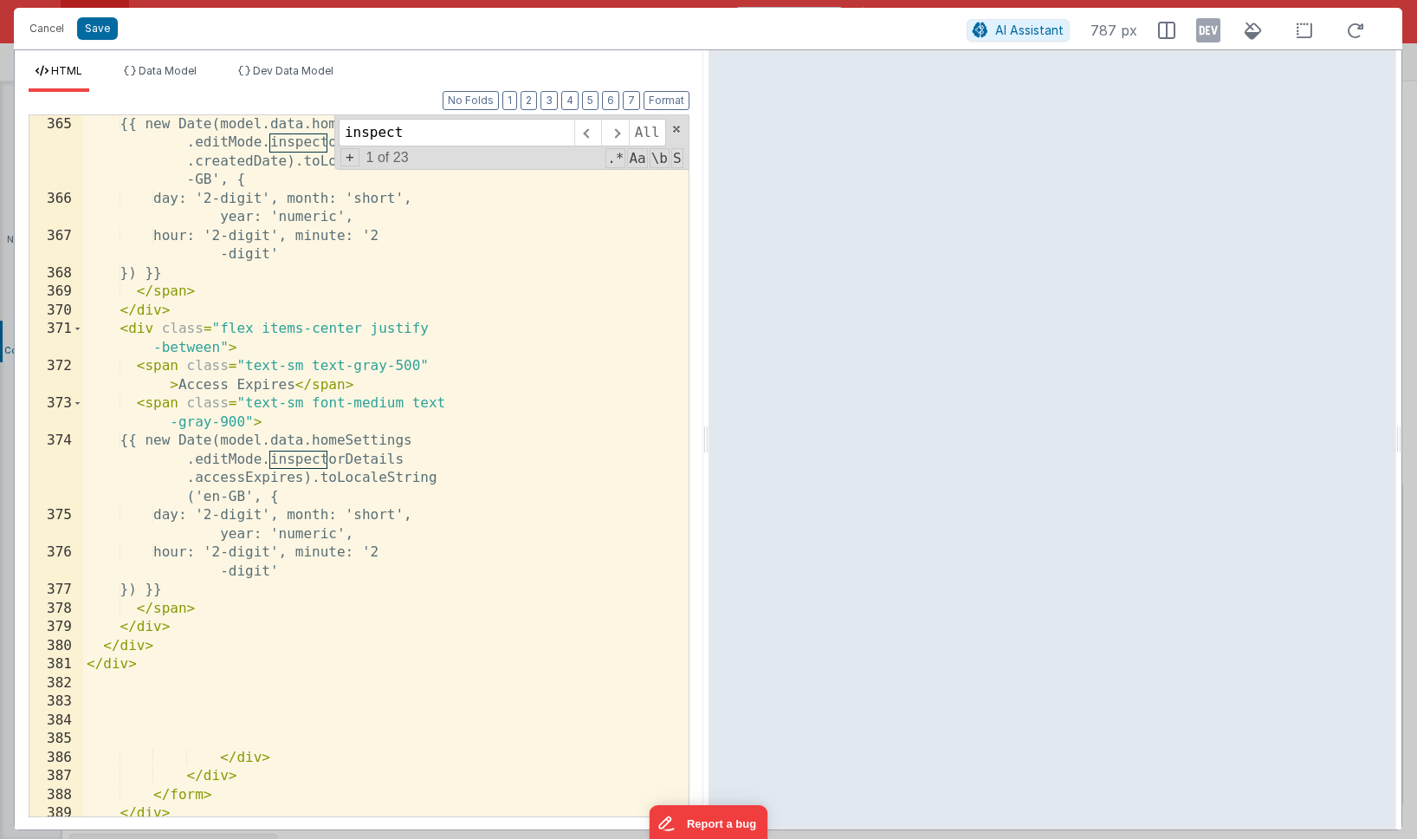
scroll to position [19119, 0]
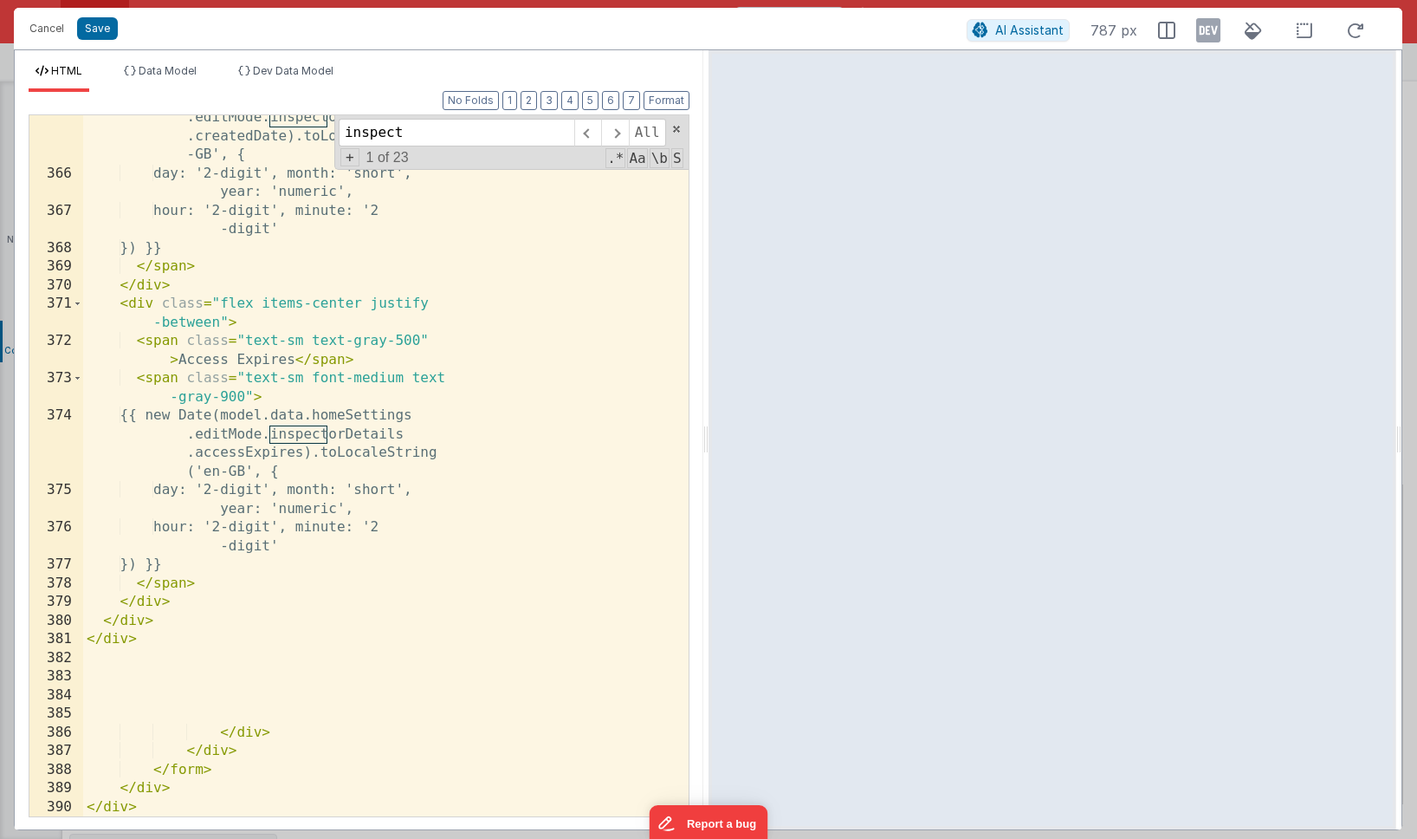
click at [183, 624] on div "{{ new Date(model.data.homeSettings .editMode.inspectorDetails .createdDate).to…" at bounding box center [386, 487] width 606 height 794
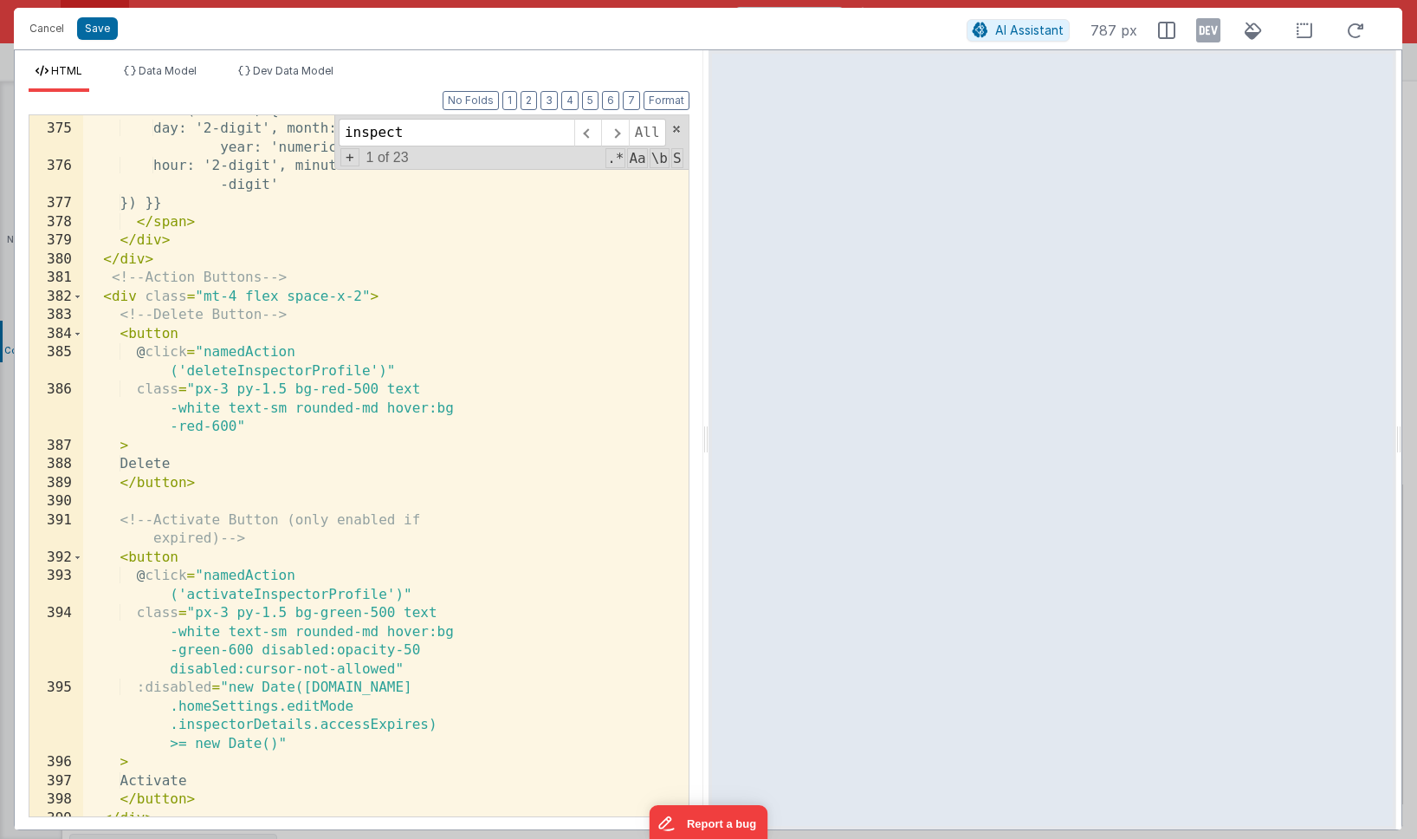
scroll to position [19475, 0]
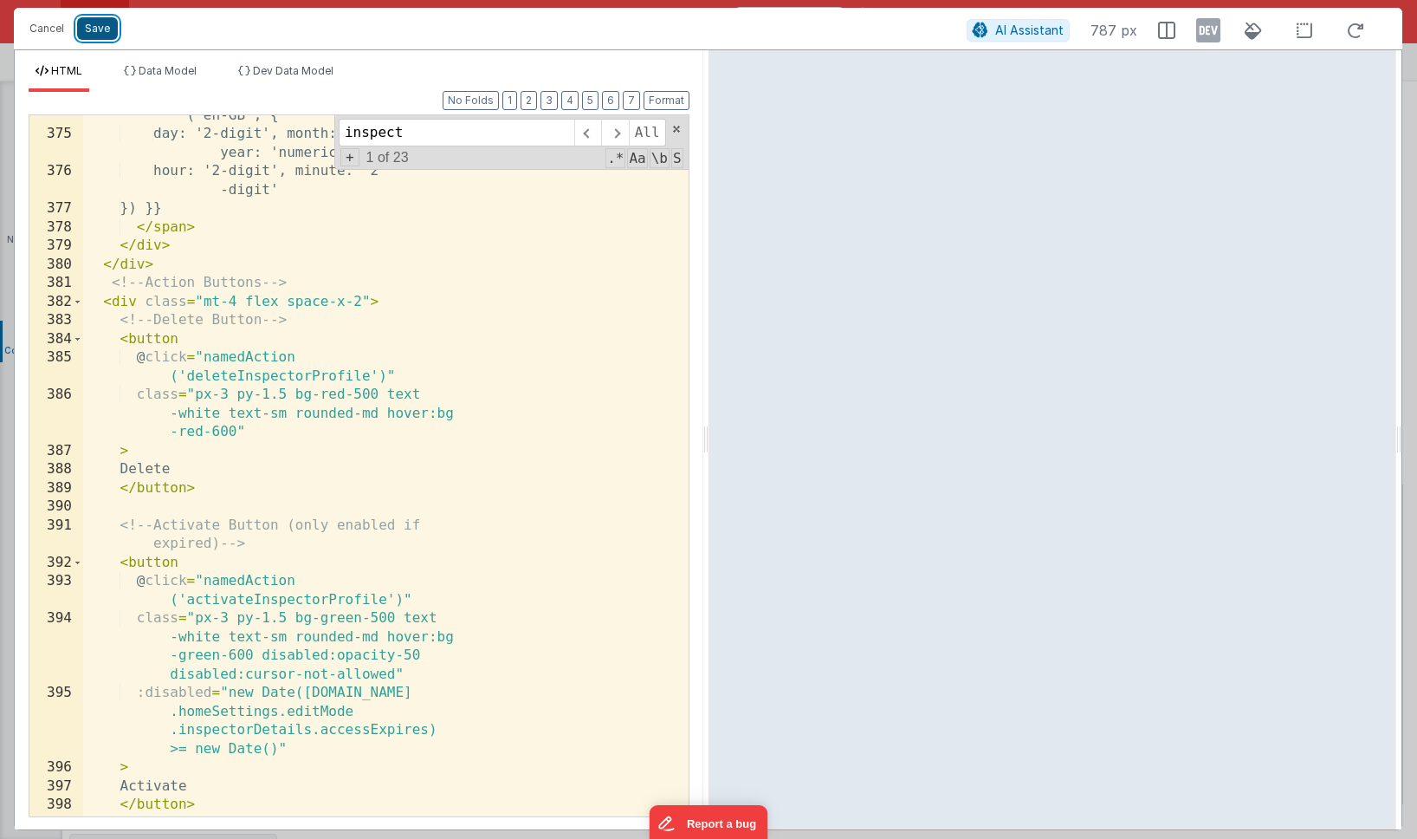
click at [105, 30] on button "Save" at bounding box center [97, 28] width 41 height 23
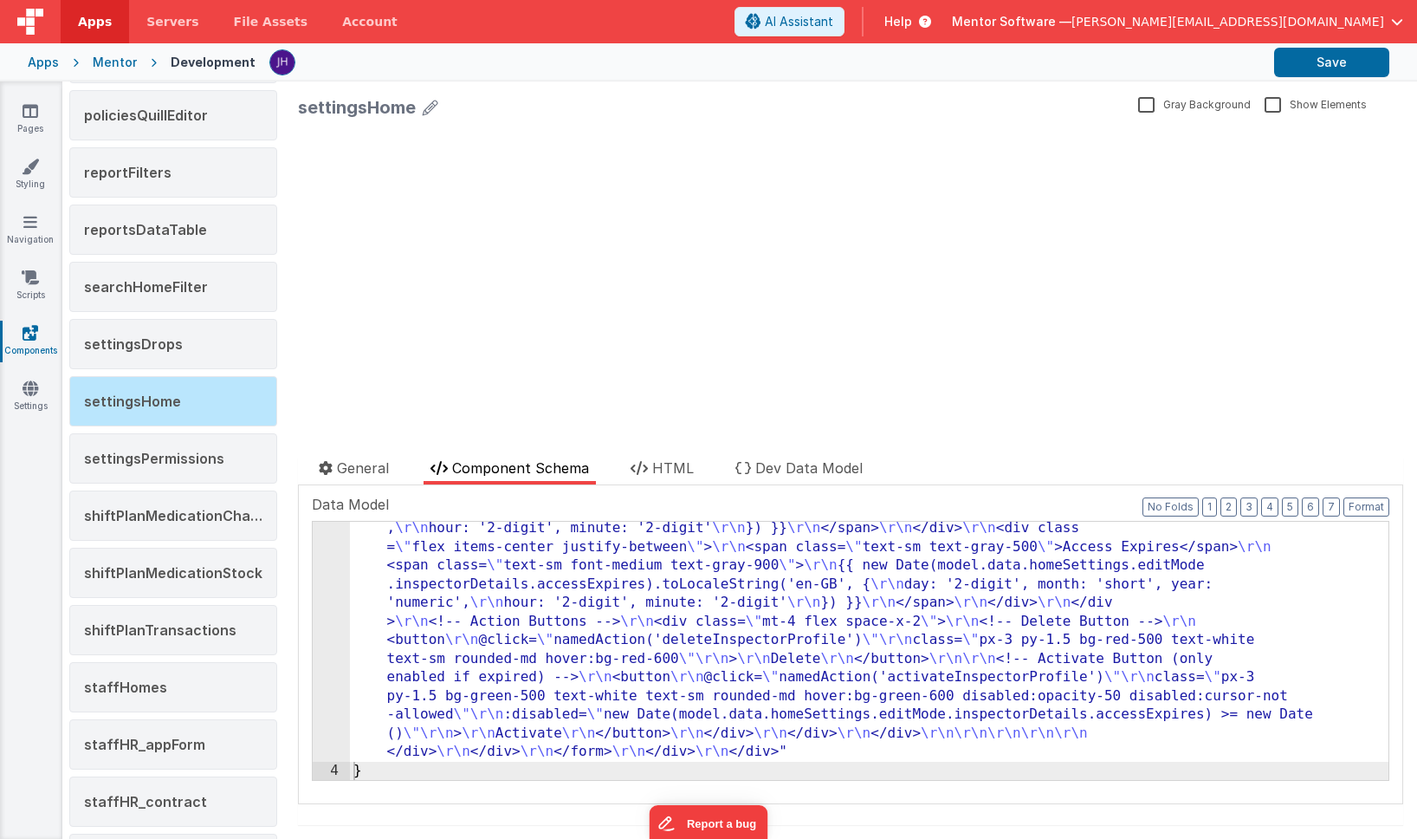
scroll to position [4491, 0]
click at [1322, 61] on button "Save" at bounding box center [1331, 62] width 115 height 29
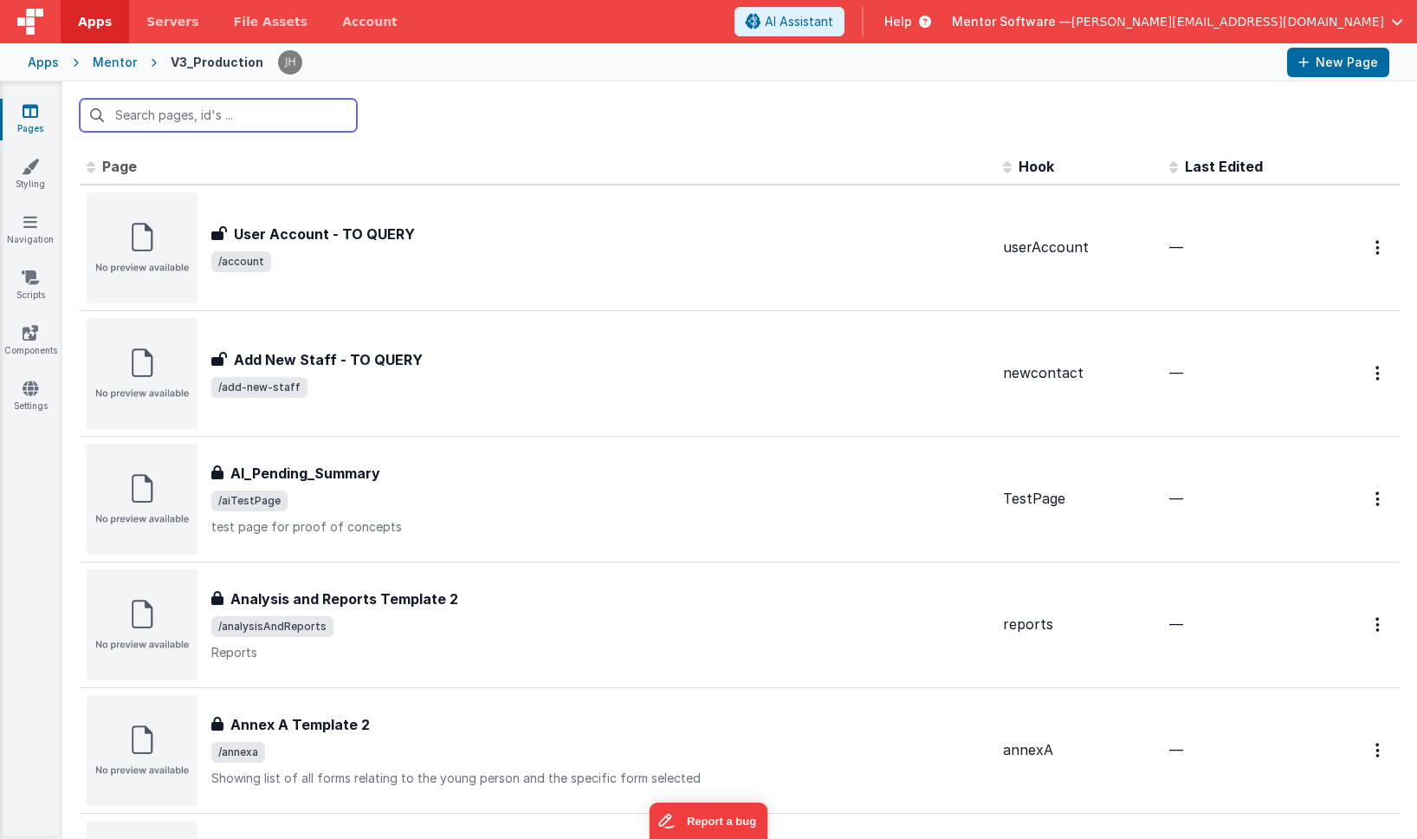
click at [257, 122] on input "text" at bounding box center [218, 115] width 277 height 33
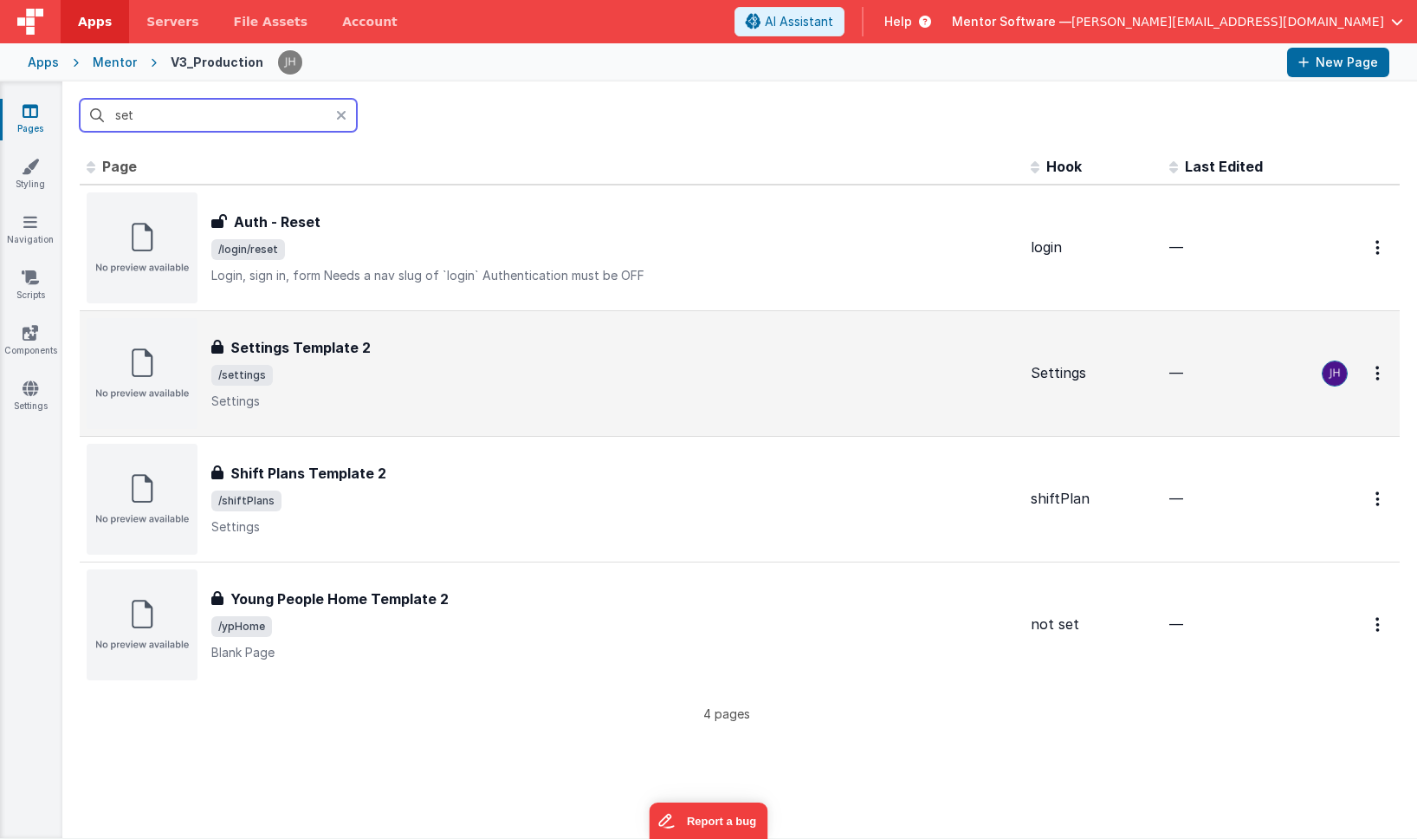
type input "set"
click at [338, 343] on h3 "Settings Template 2" at bounding box center [300, 347] width 140 height 21
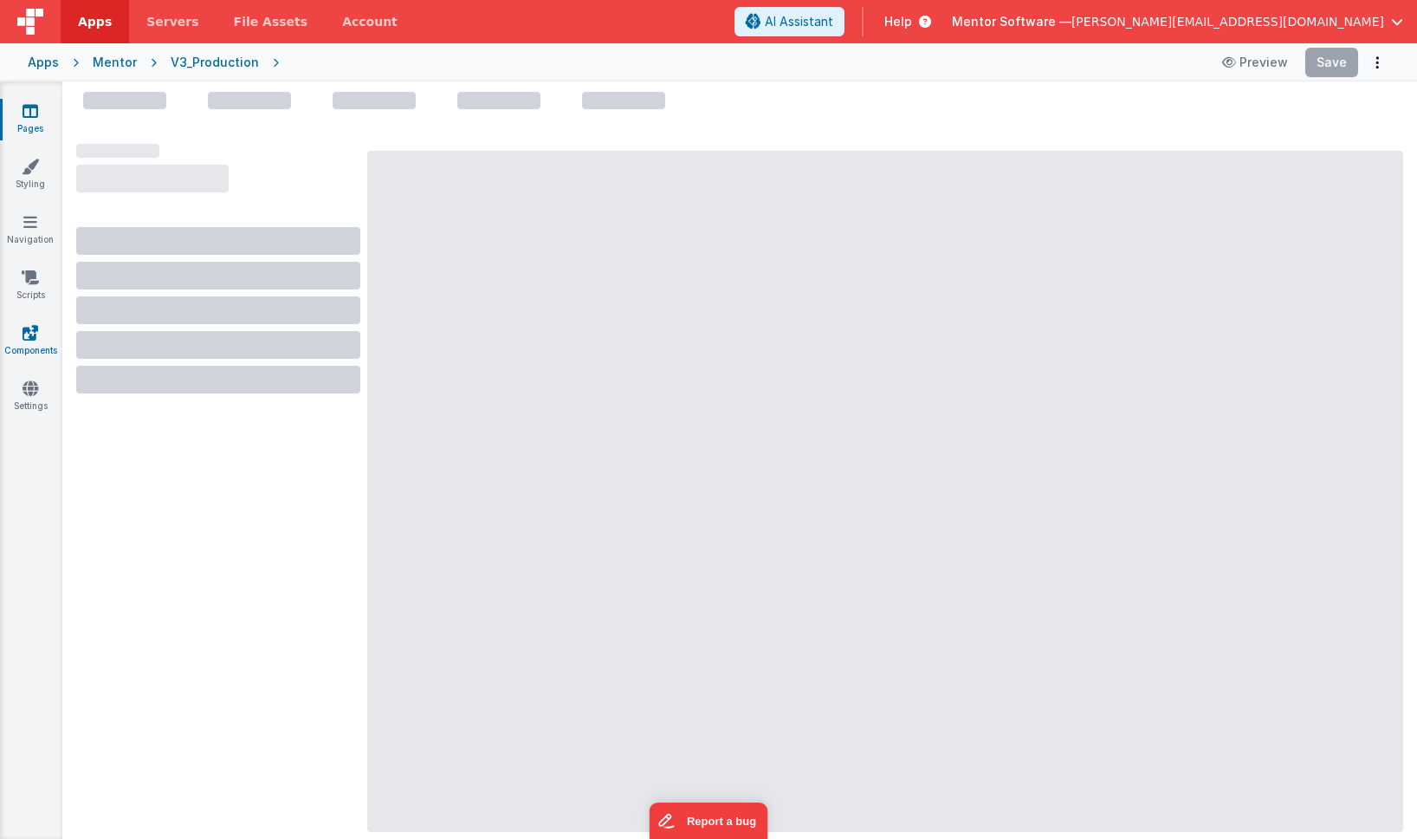
click at [31, 335] on icon at bounding box center [31, 332] width 16 height 17
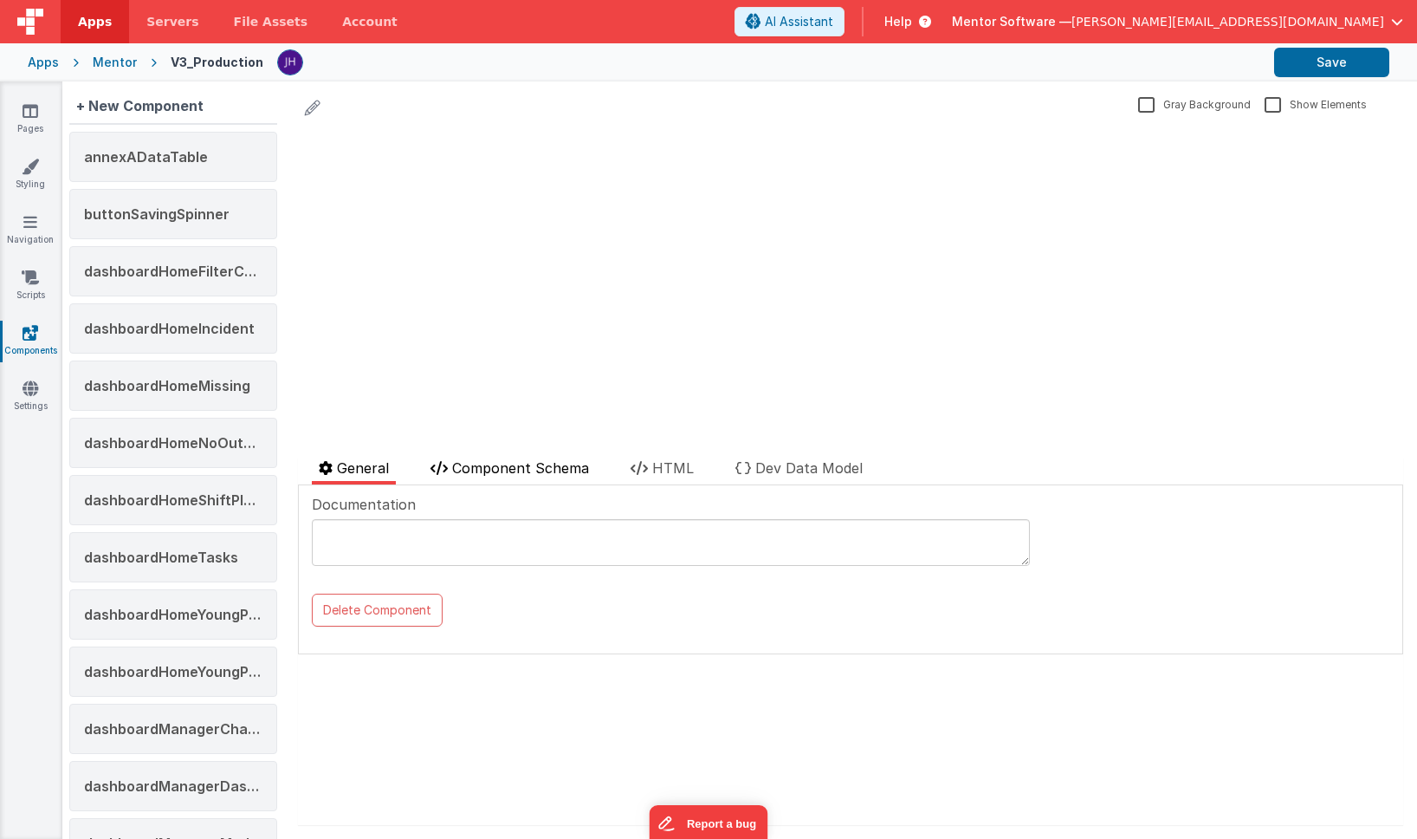
click at [516, 464] on span "Component Schema" at bounding box center [520, 467] width 137 height 17
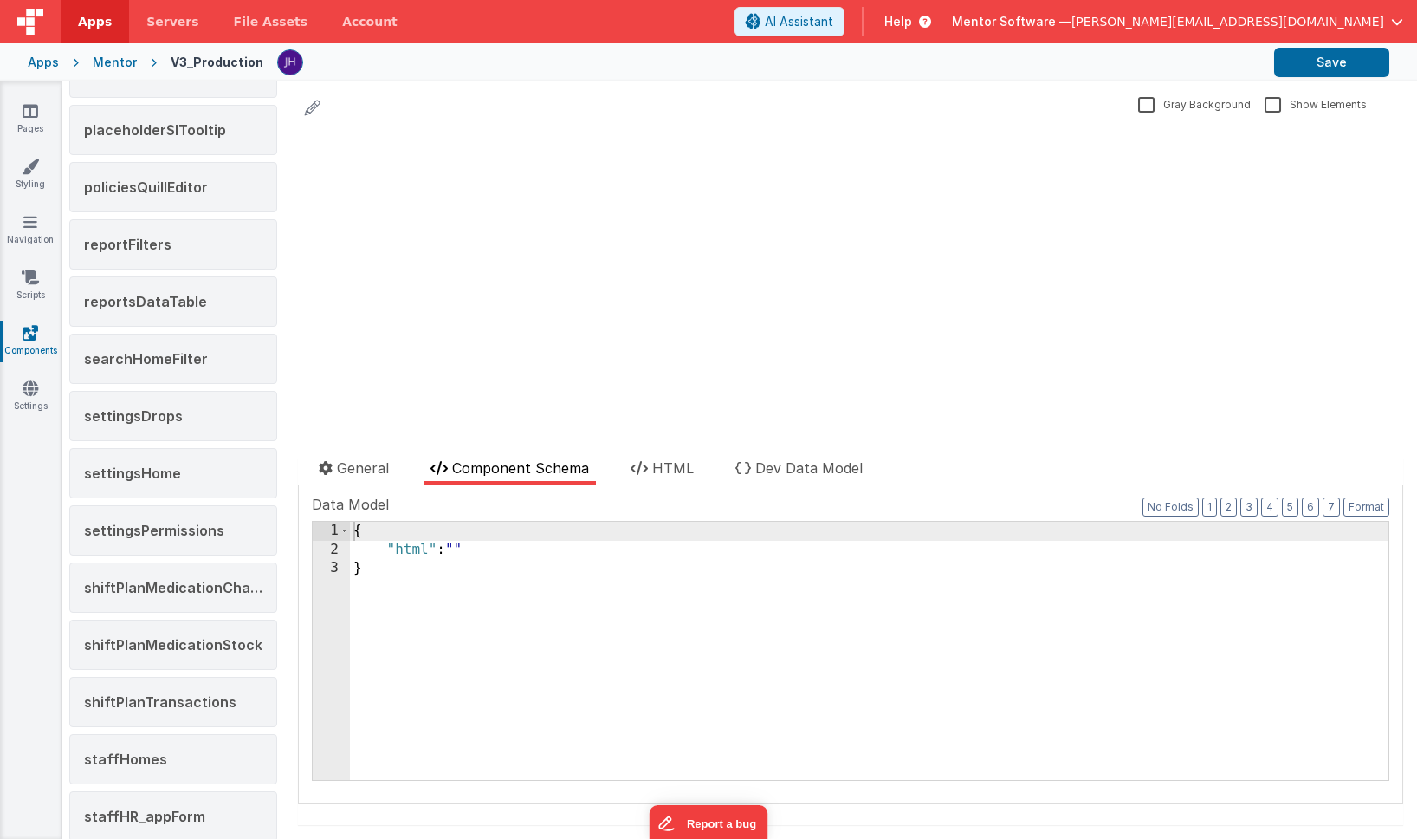
scroll to position [1605, 0]
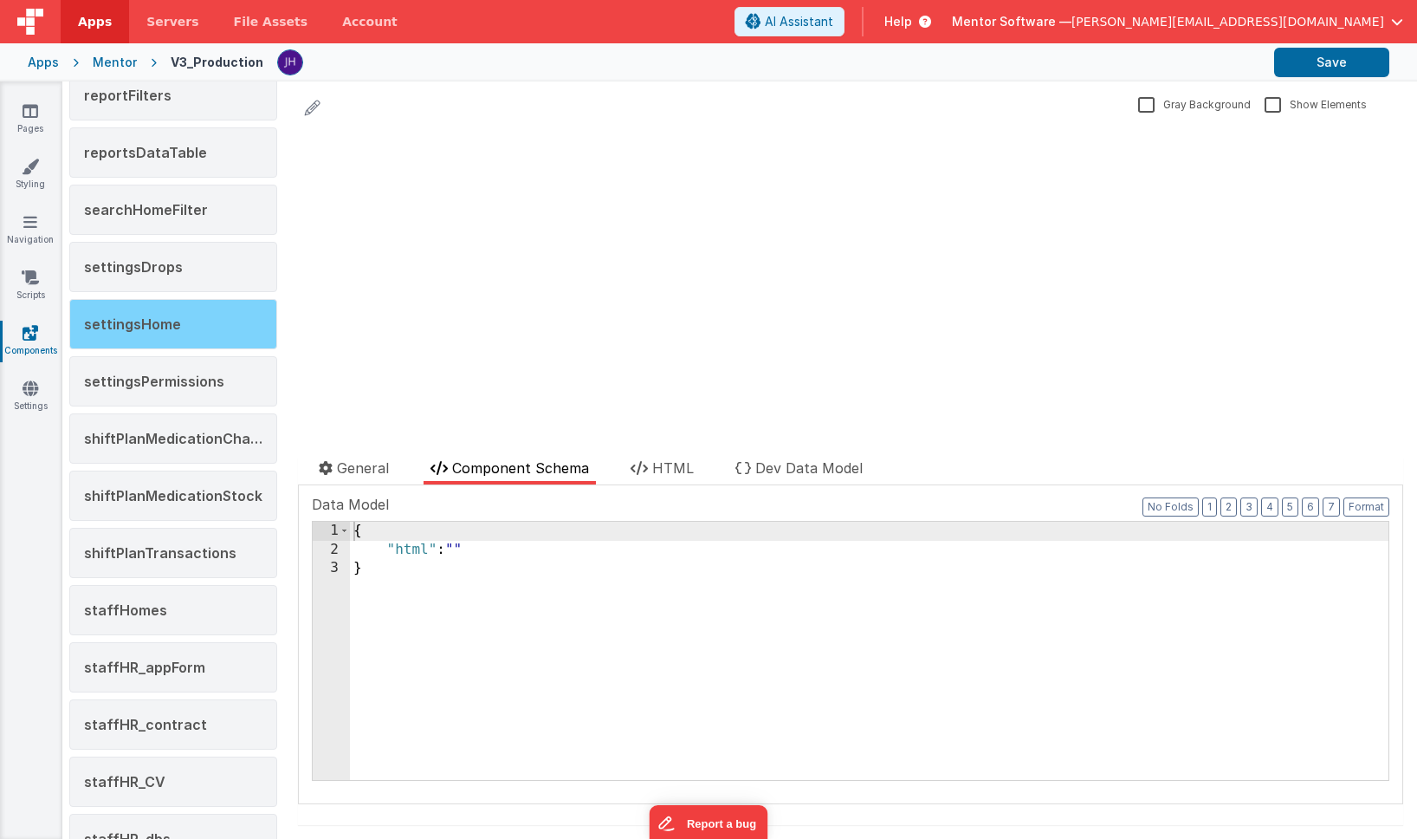
click at [176, 325] on span "settingsHome" at bounding box center [132, 323] width 97 height 17
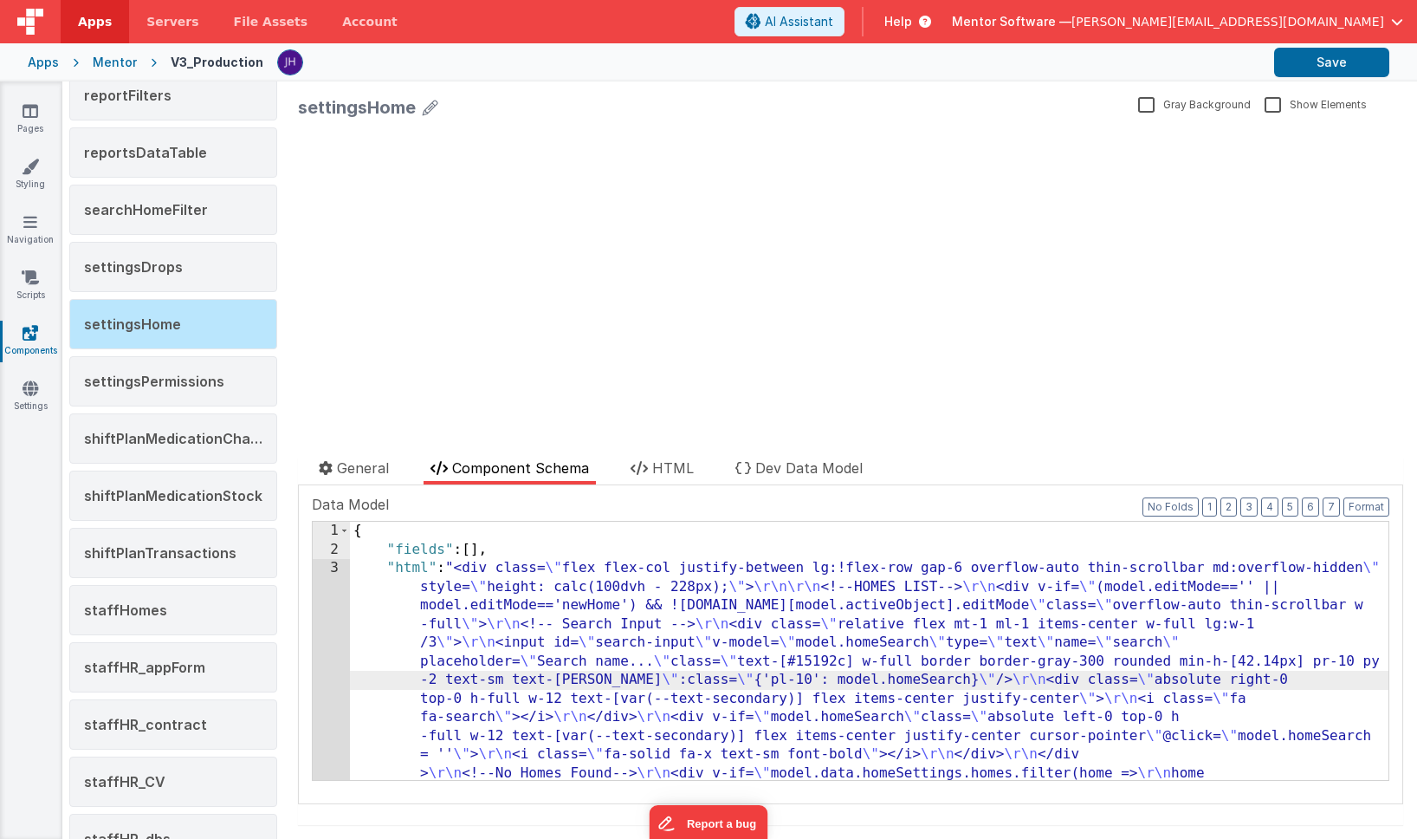
scroll to position [4063, 0]
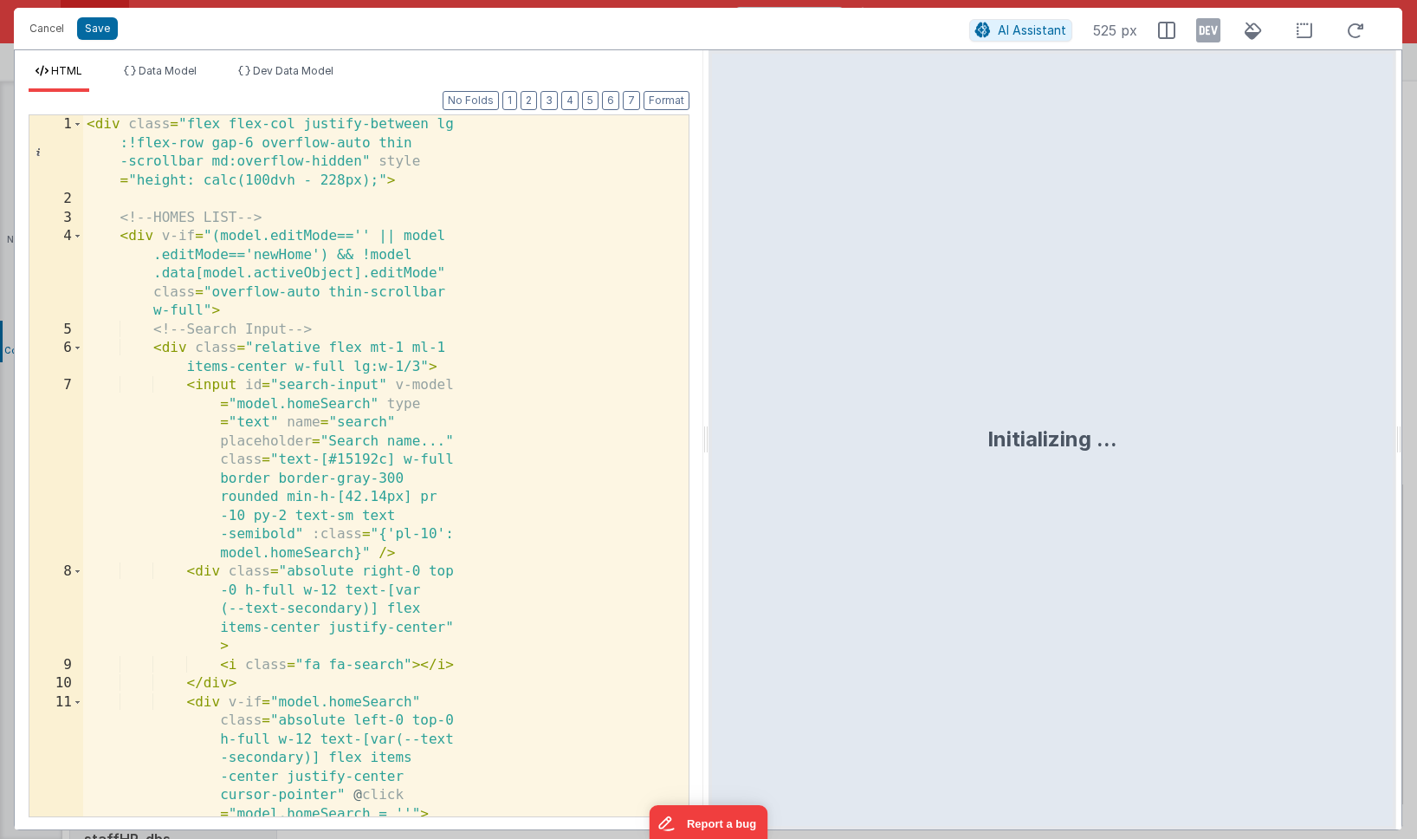
click at [530, 470] on div "< div class = "flex flex-col justify-between lg :!flex-row gap-6 overflow-auto …" at bounding box center [386, 521] width 606 height 813
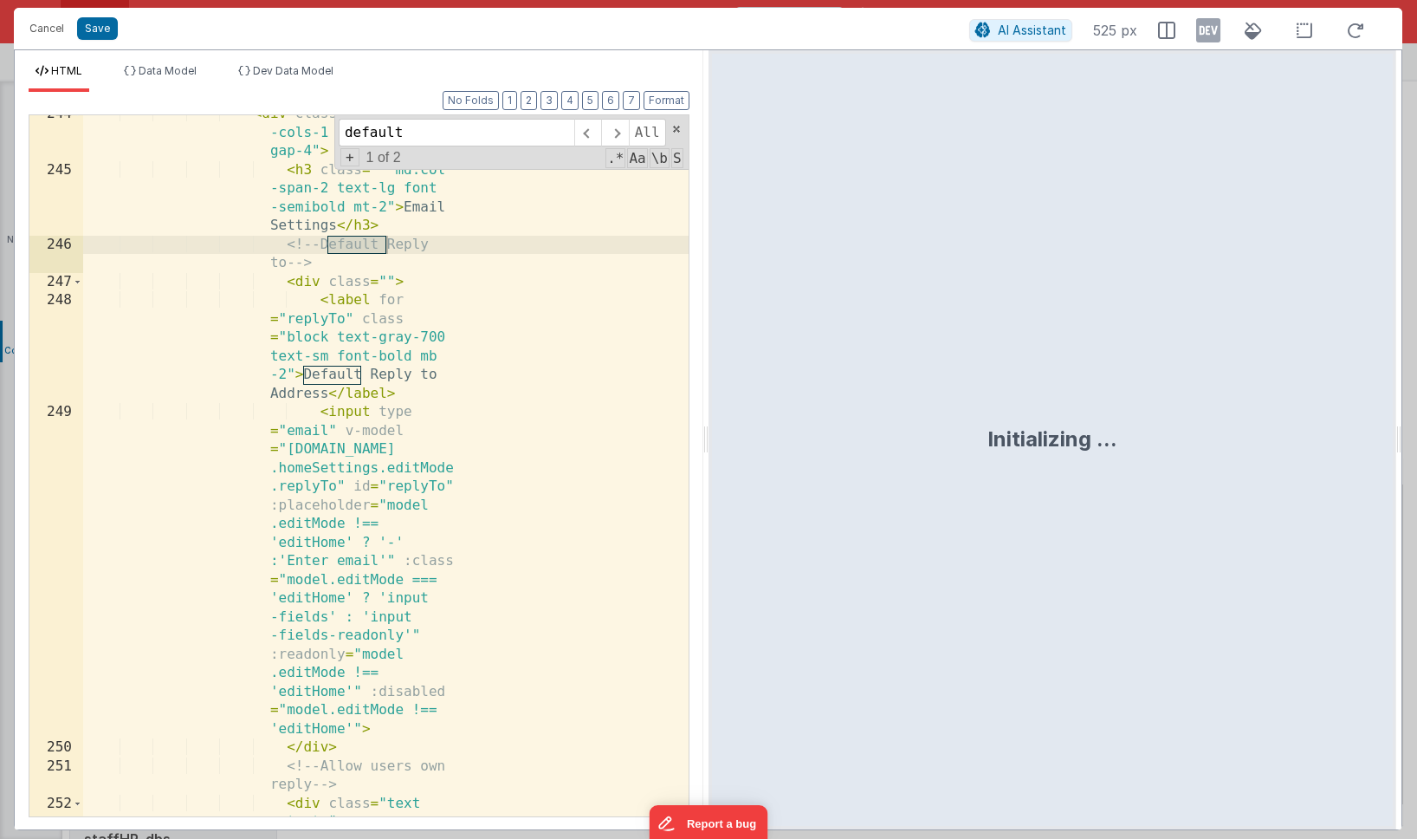
scroll to position [14872, 0]
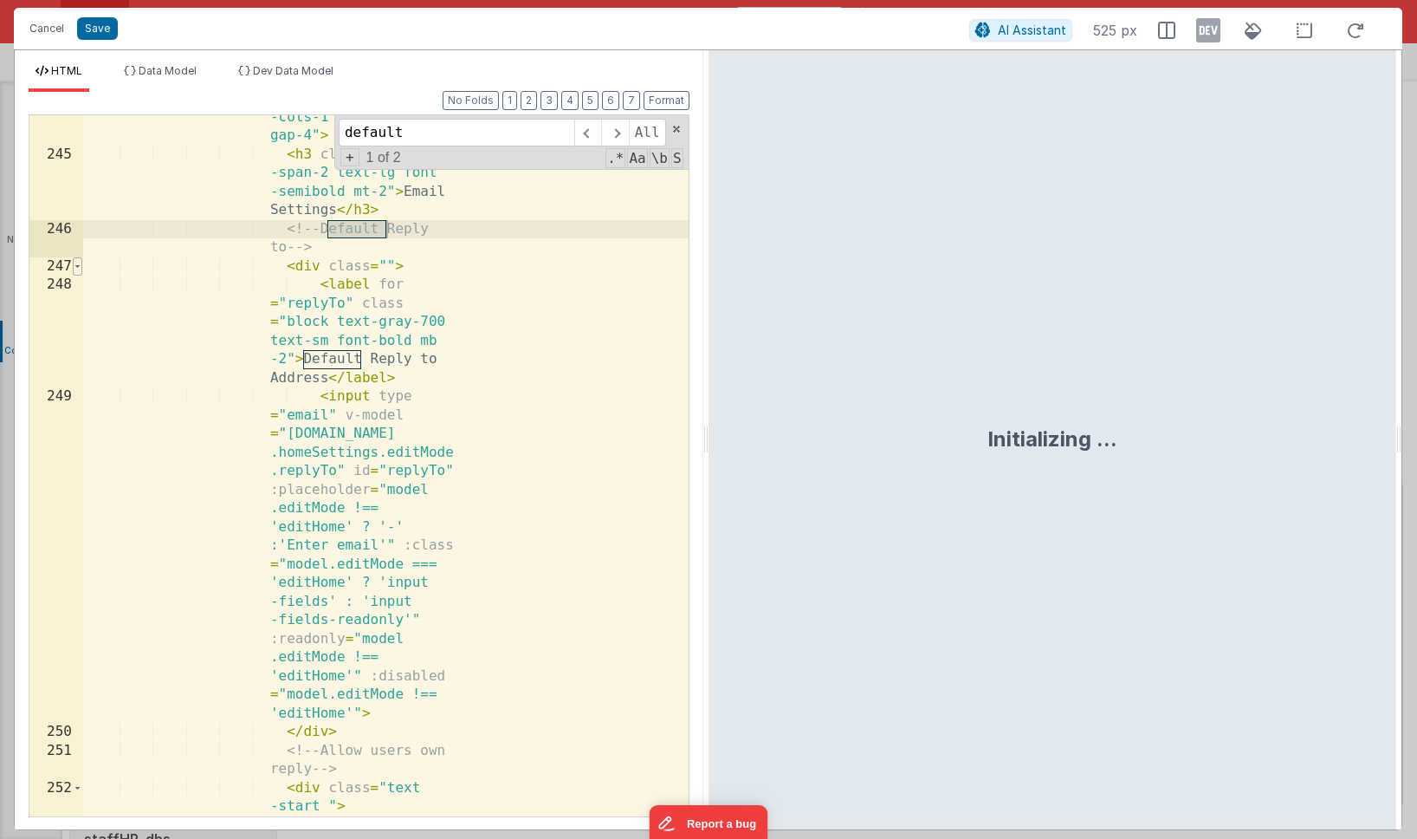
type input "default"
click at [81, 269] on span at bounding box center [78, 266] width 10 height 19
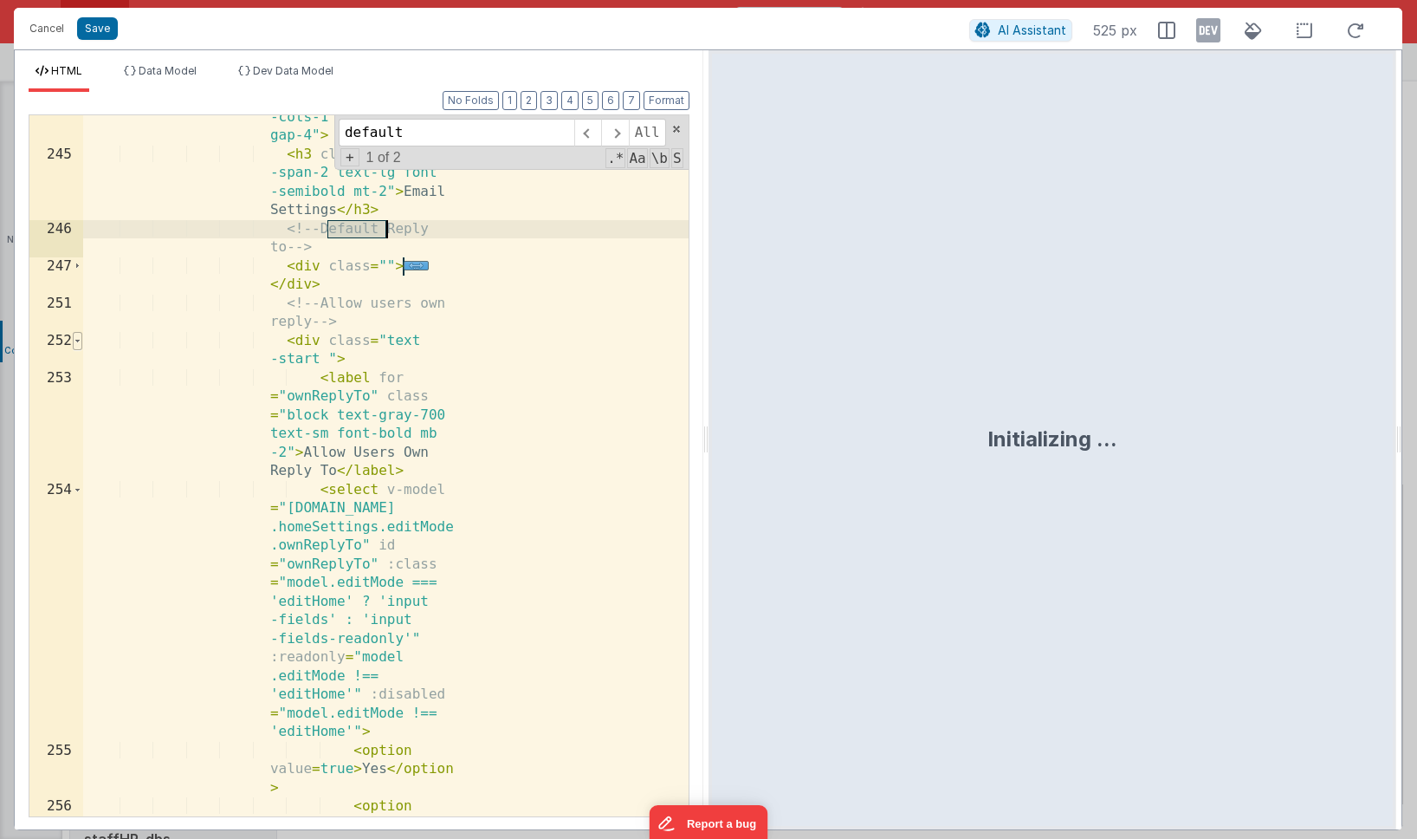
click at [81, 338] on span at bounding box center [78, 341] width 10 height 19
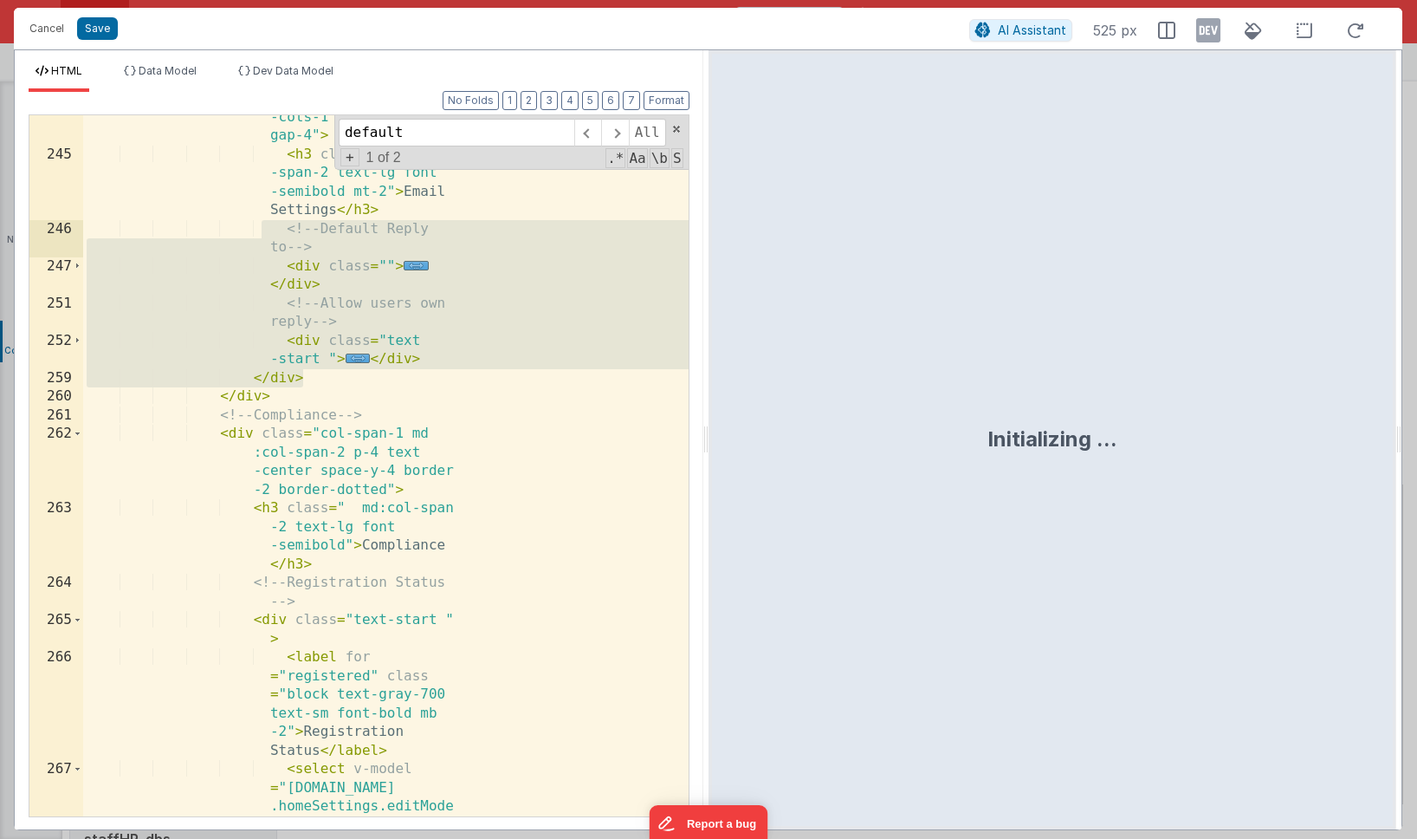
drag, startPoint x: 308, startPoint y: 379, endPoint x: 264, endPoint y: 228, distance: 156.9
click at [264, 228] on div "< div class = "grid grid -cols-1 md:grid-cols-2 gap-4" > < h3 class = " md:col …" at bounding box center [386, 607] width 606 height 1036
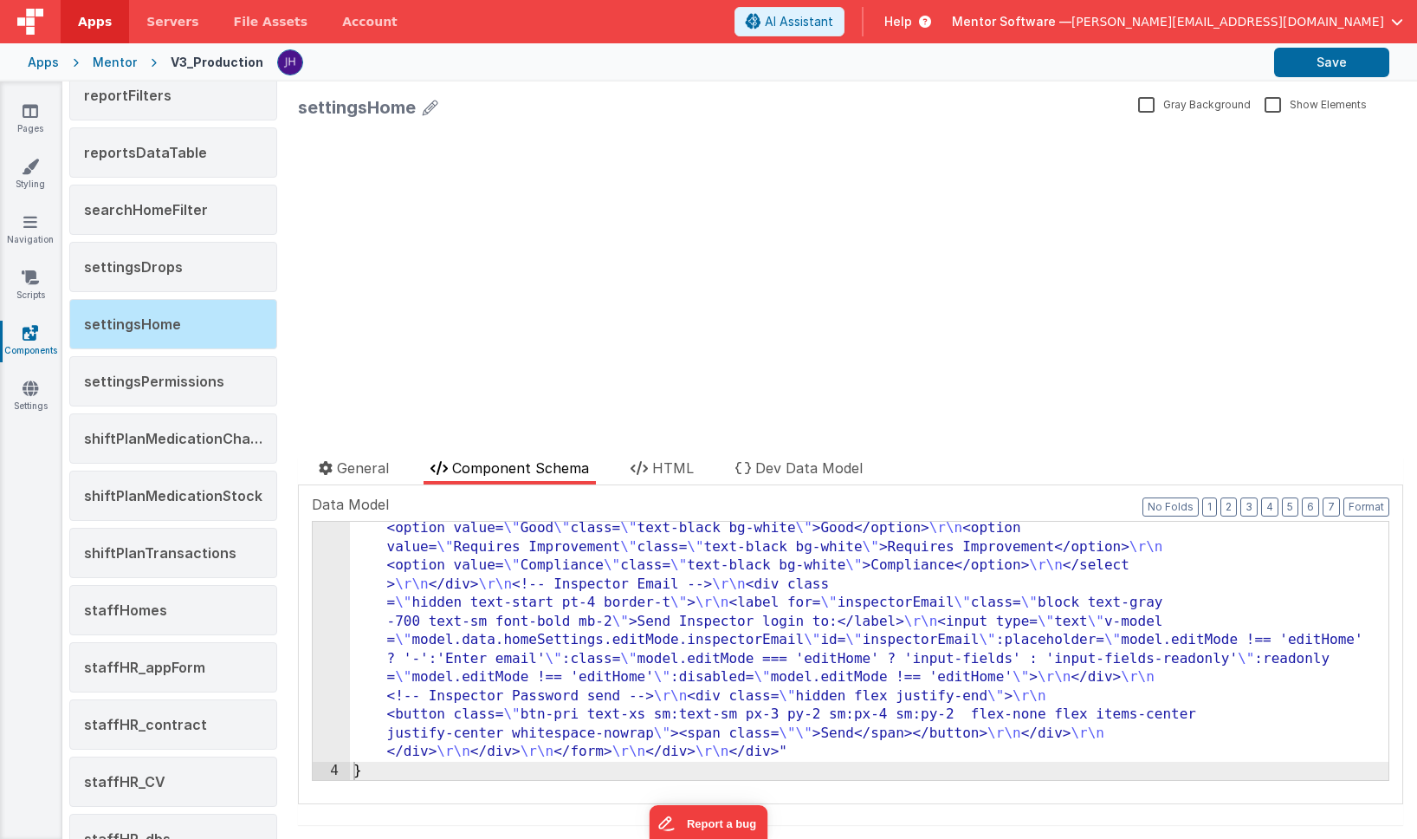
scroll to position [3691, 0]
click at [1339, 58] on button "Save" at bounding box center [1331, 62] width 115 height 29
click at [1313, 68] on button "Save" at bounding box center [1331, 62] width 115 height 29
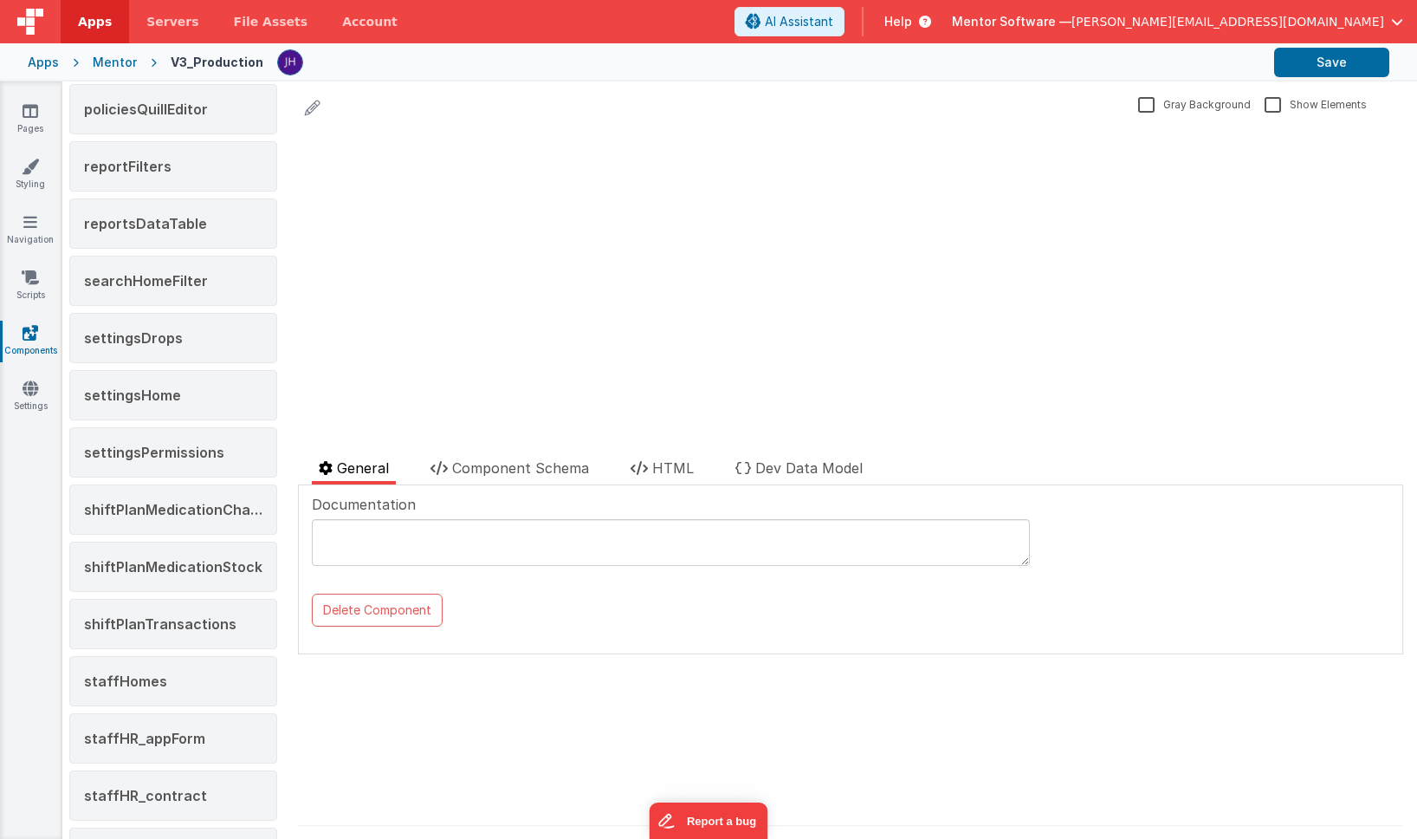
scroll to position [1659, 0]
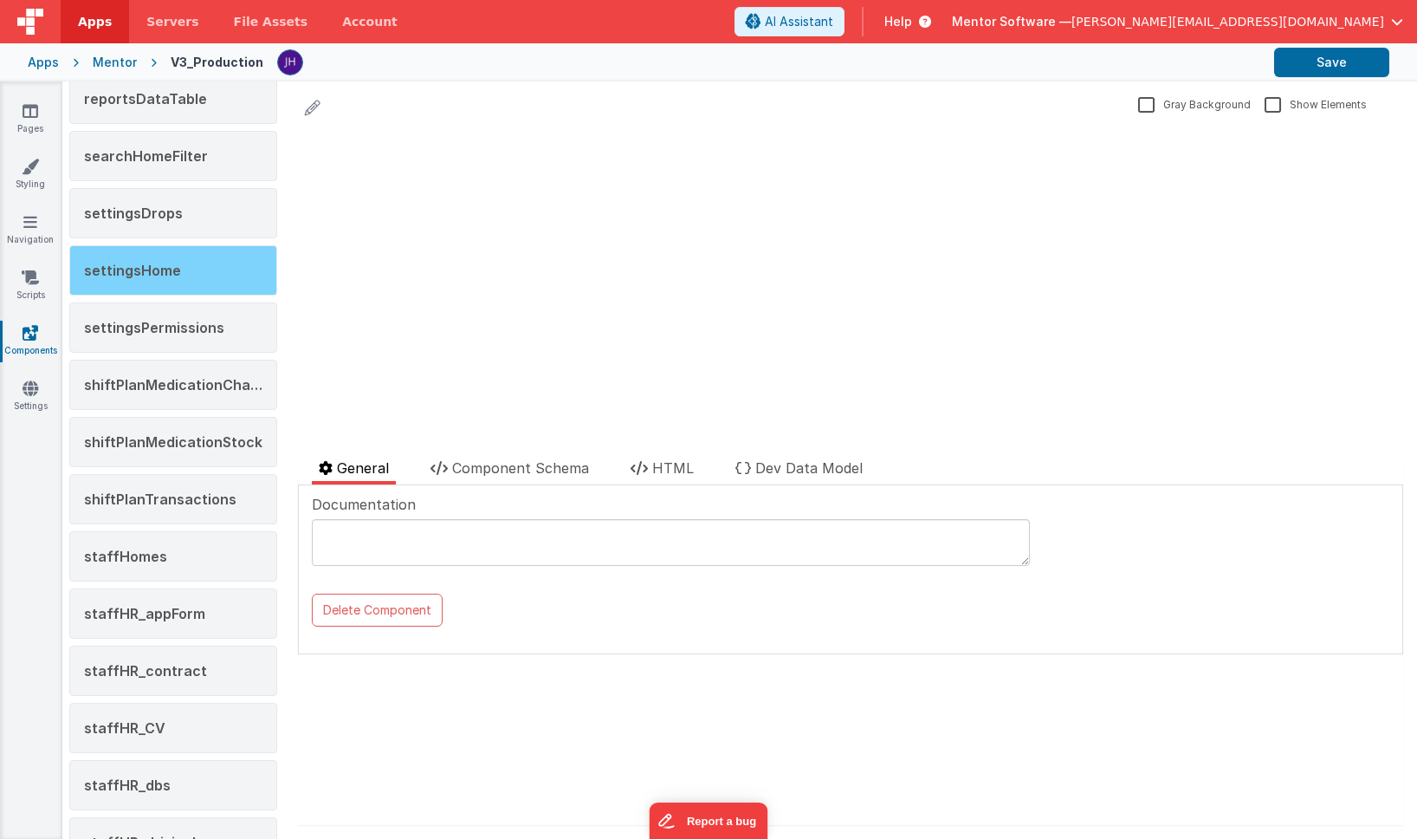
click at [152, 271] on span "settingsHome" at bounding box center [132, 270] width 97 height 17
click at [510, 476] on span "Component Schema" at bounding box center [520, 467] width 137 height 17
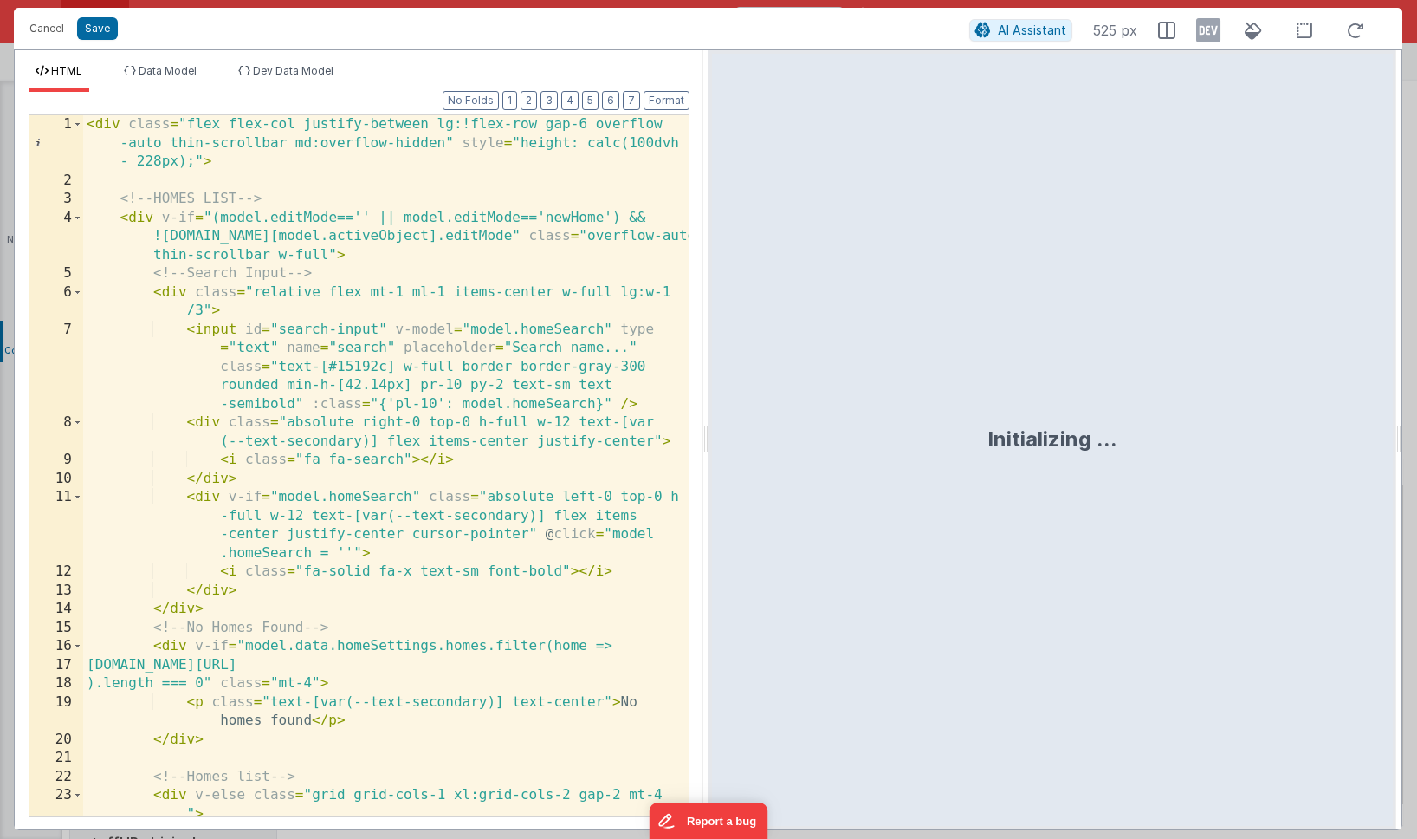
click at [483, 488] on div "< div class = "flex flex-col justify-between lg:!flex-row gap-6 overflow -auto …" at bounding box center [386, 512] width 606 height 794
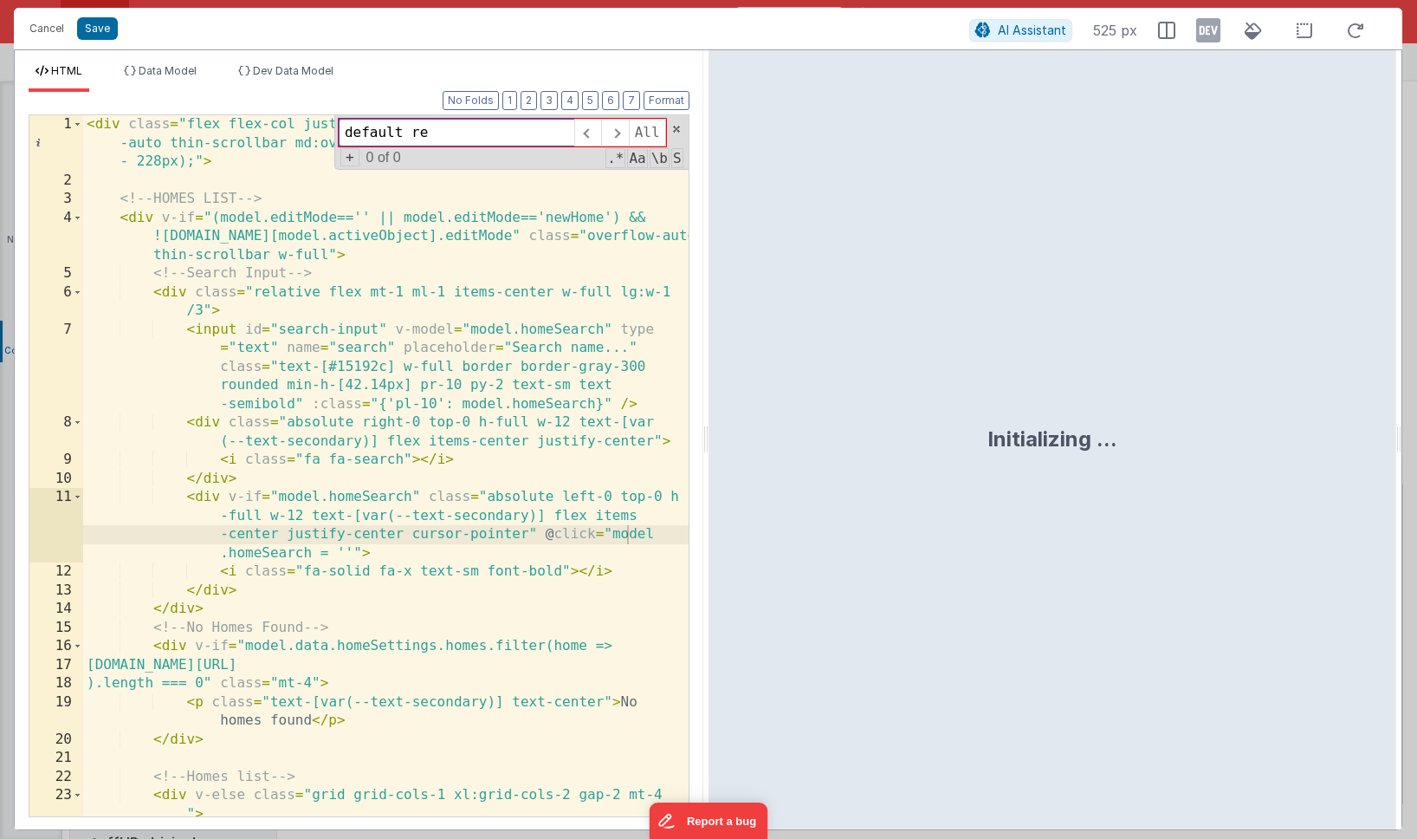
drag, startPoint x: 442, startPoint y: 139, endPoint x: 340, endPoint y: 139, distance: 101.4
click at [340, 139] on input "default re" at bounding box center [457, 133] width 236 height 28
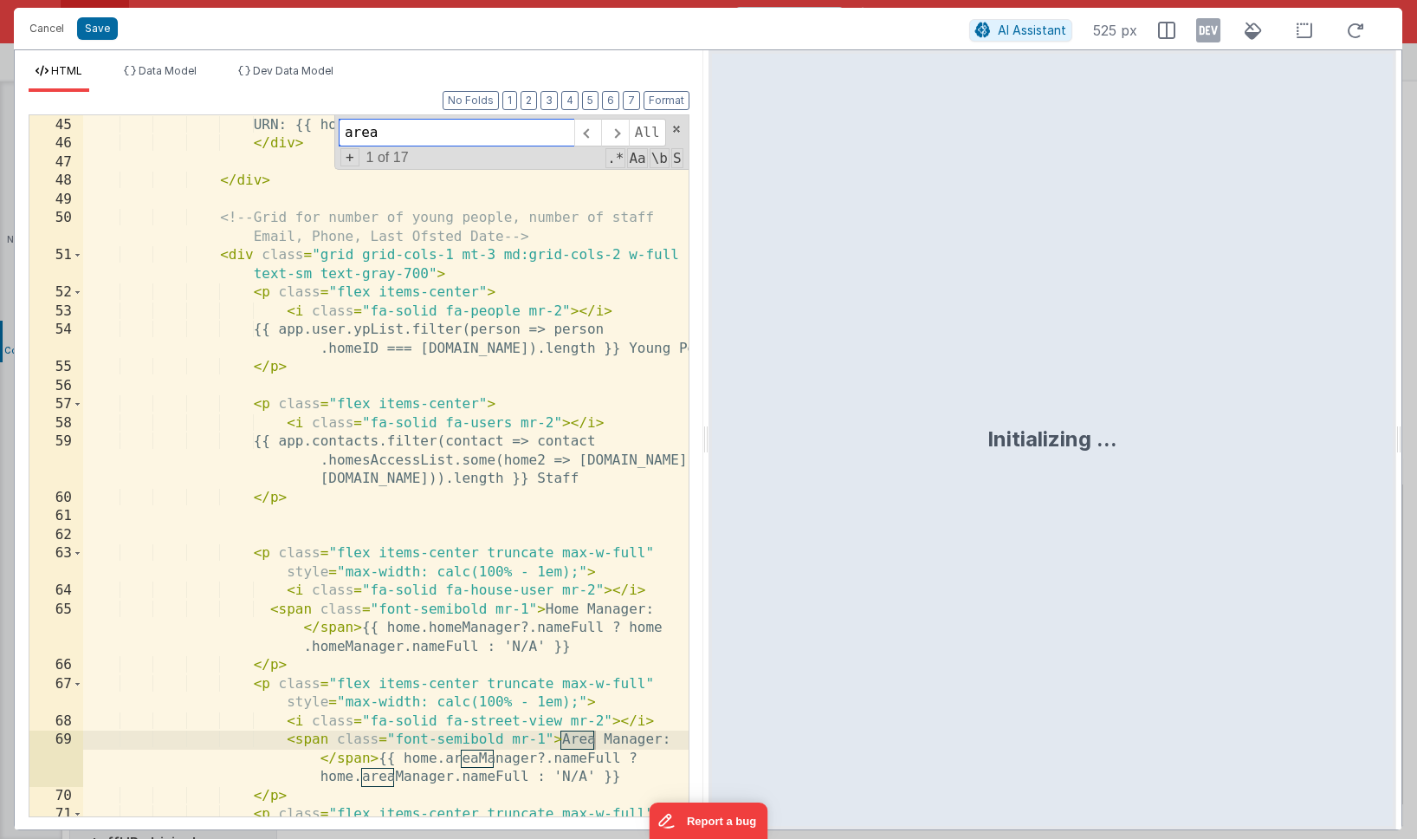
scroll to position [1266, 0]
type input "area"
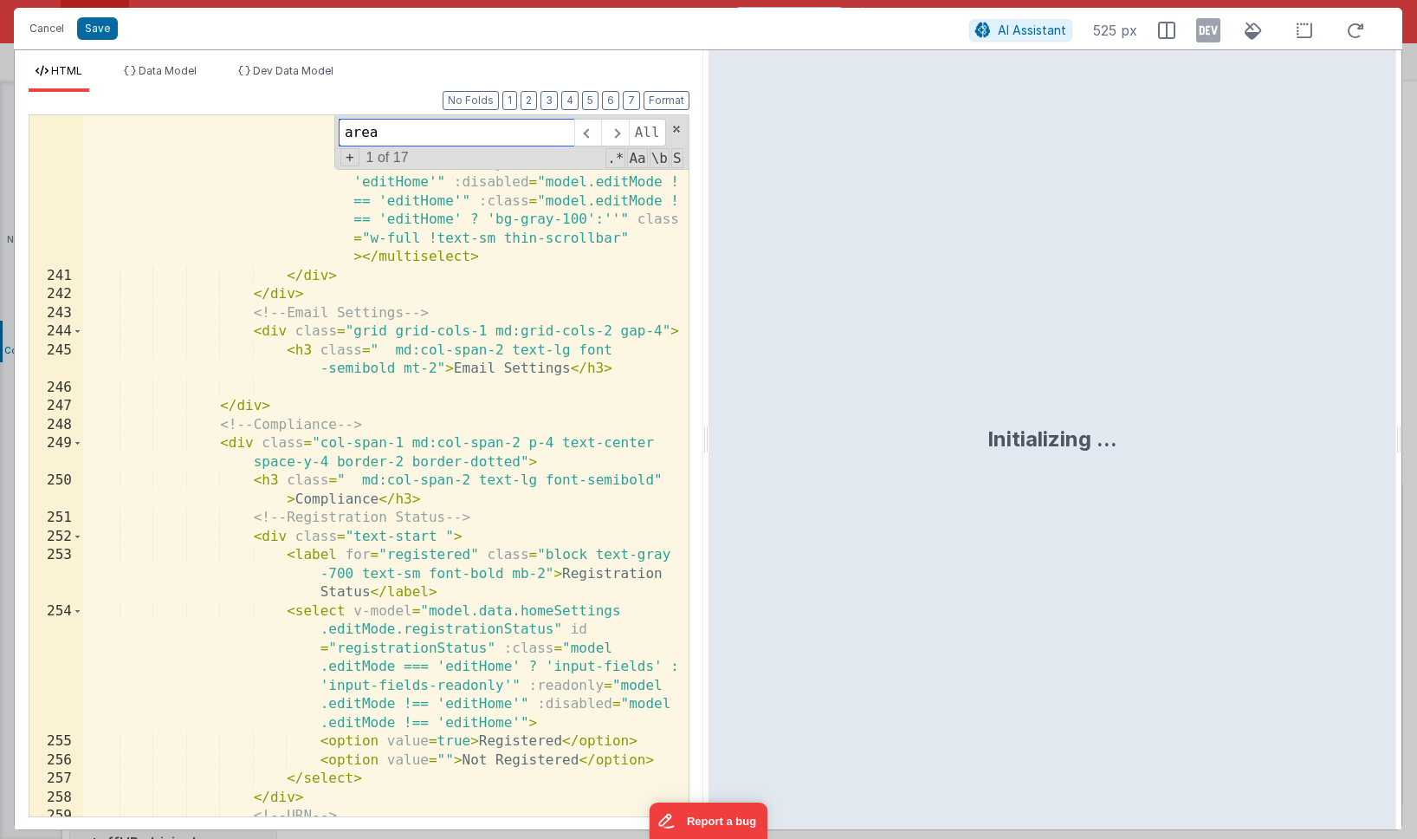
scroll to position [8564, 0]
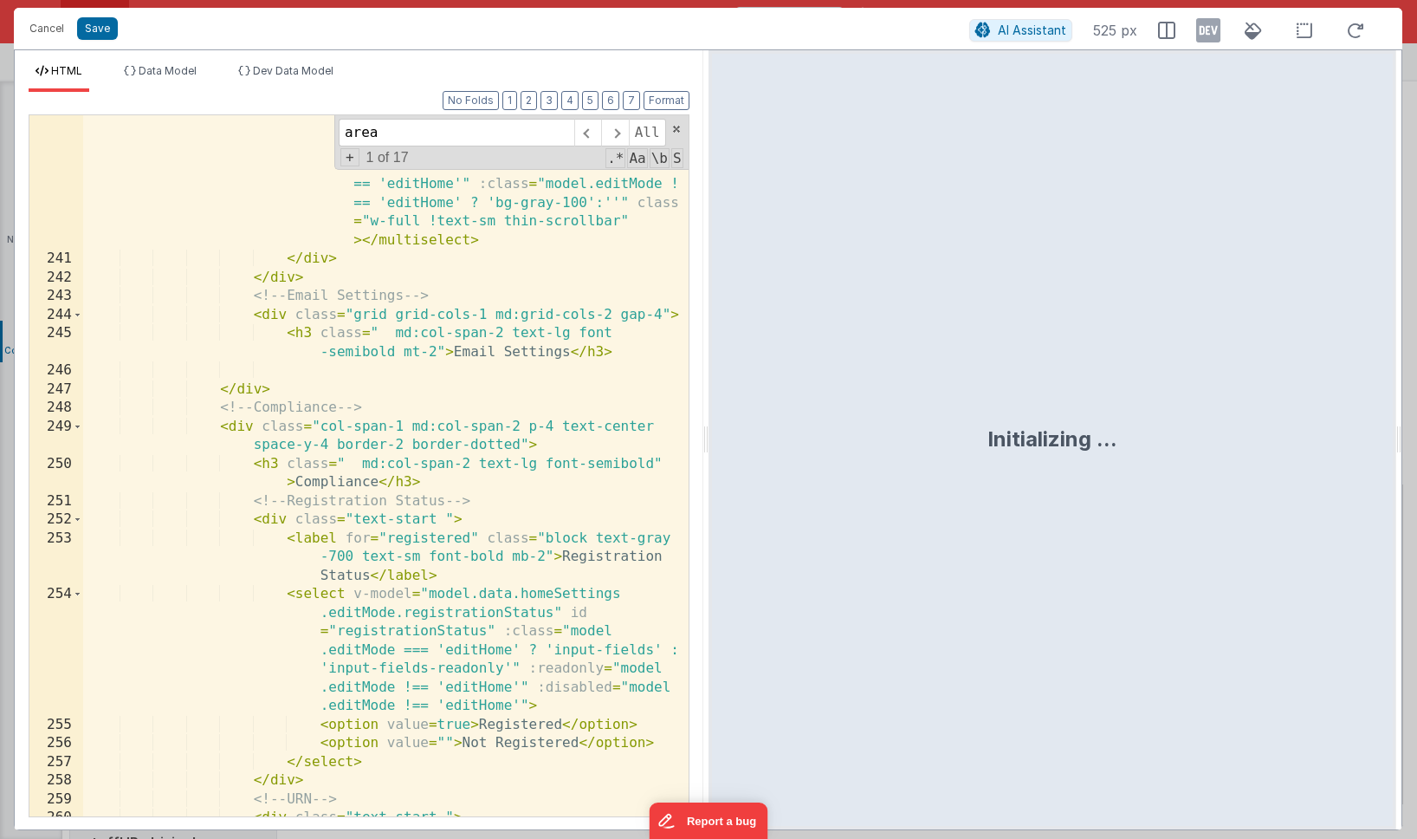
click at [272, 315] on div "< multiselect v-model = "[DOMAIN_NAME] .homeSettings.editMode.areaManager" :opt…" at bounding box center [386, 470] width 606 height 999
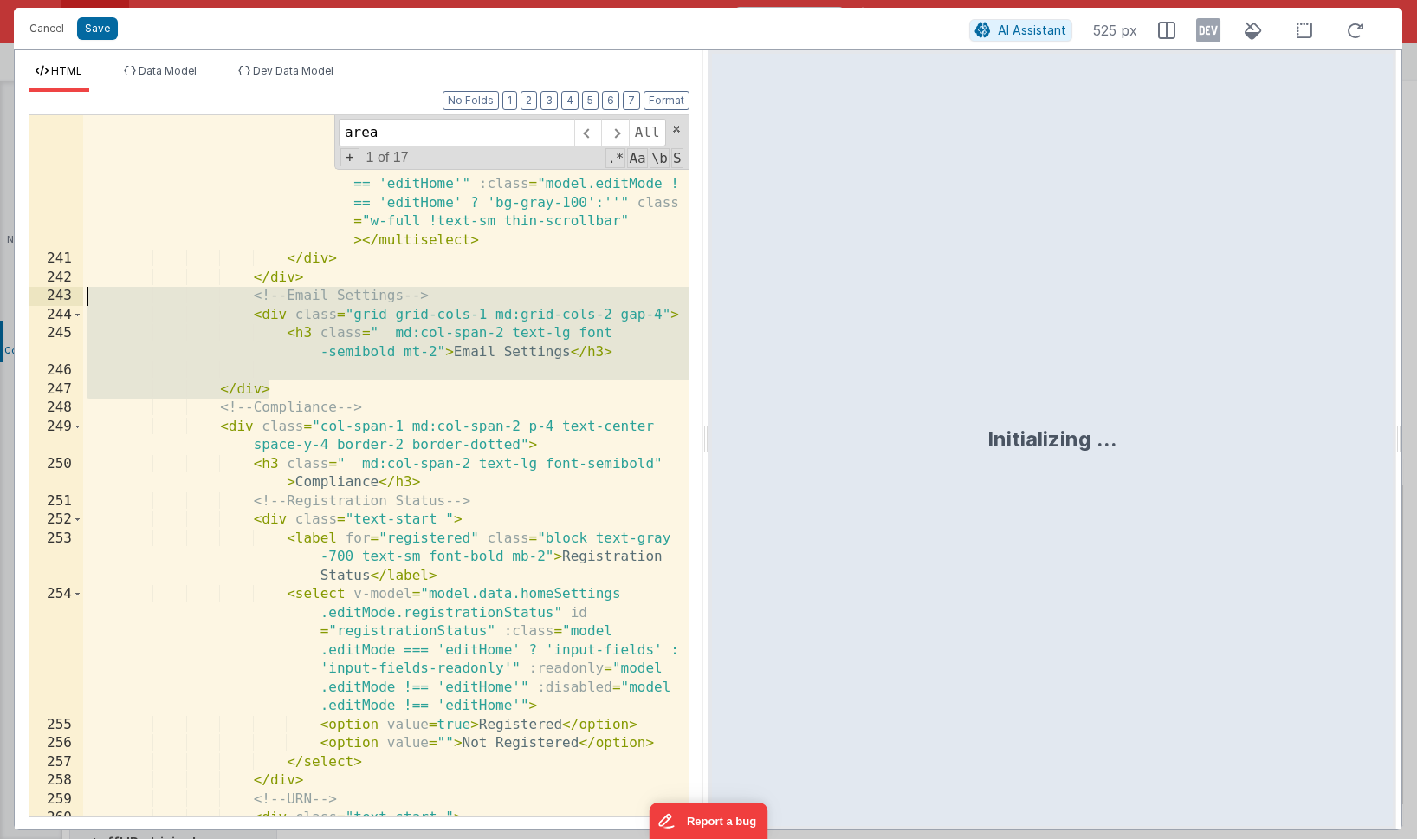
drag, startPoint x: 280, startPoint y: 390, endPoint x: 85, endPoint y: 293, distance: 217.8
click at [85, 293] on div "< multiselect v-model = "[DOMAIN_NAME] .homeSettings.editMode.areaManager" :opt…" at bounding box center [386, 470] width 606 height 999
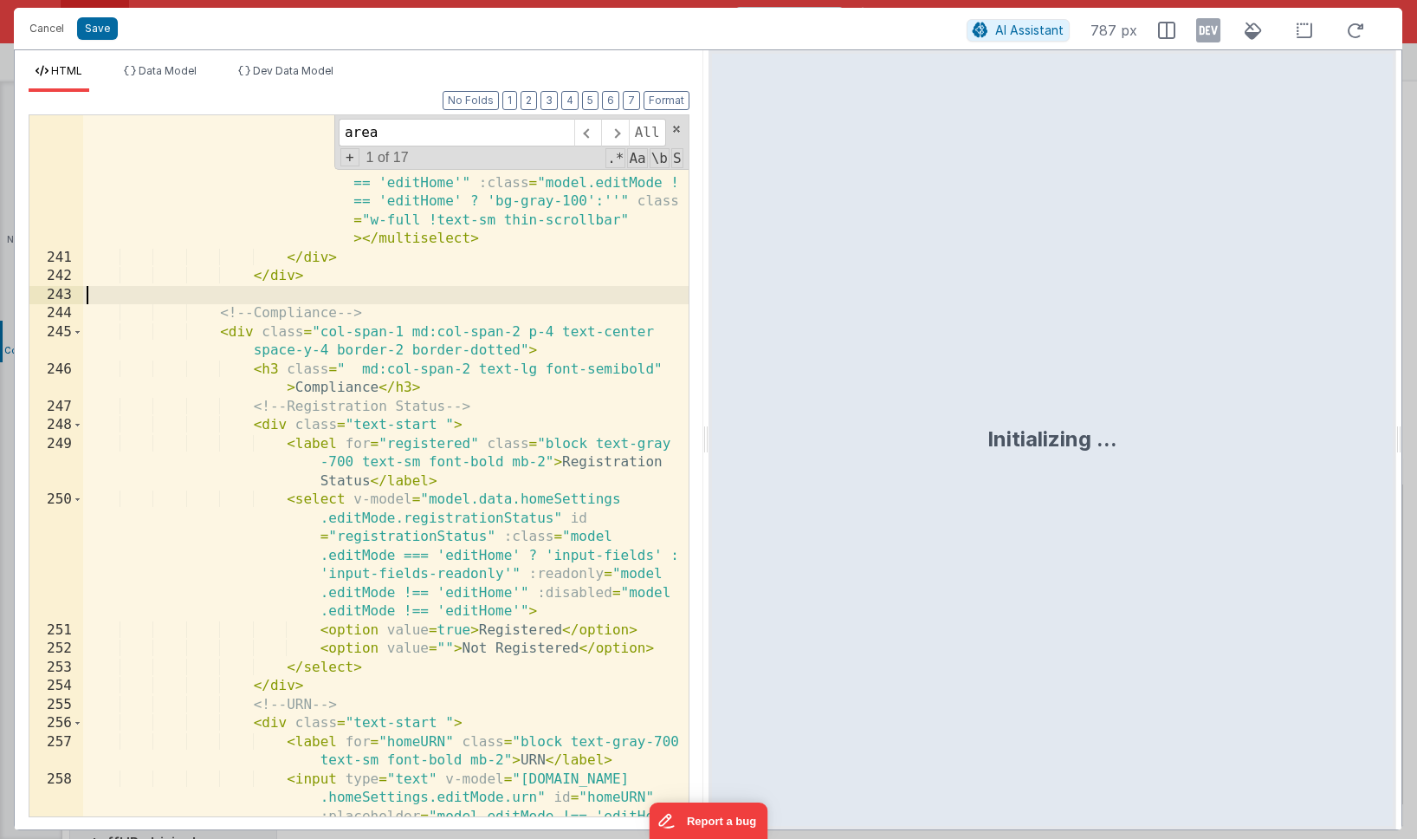
scroll to position [8566, 0]
click at [103, 29] on button "Save" at bounding box center [97, 28] width 41 height 23
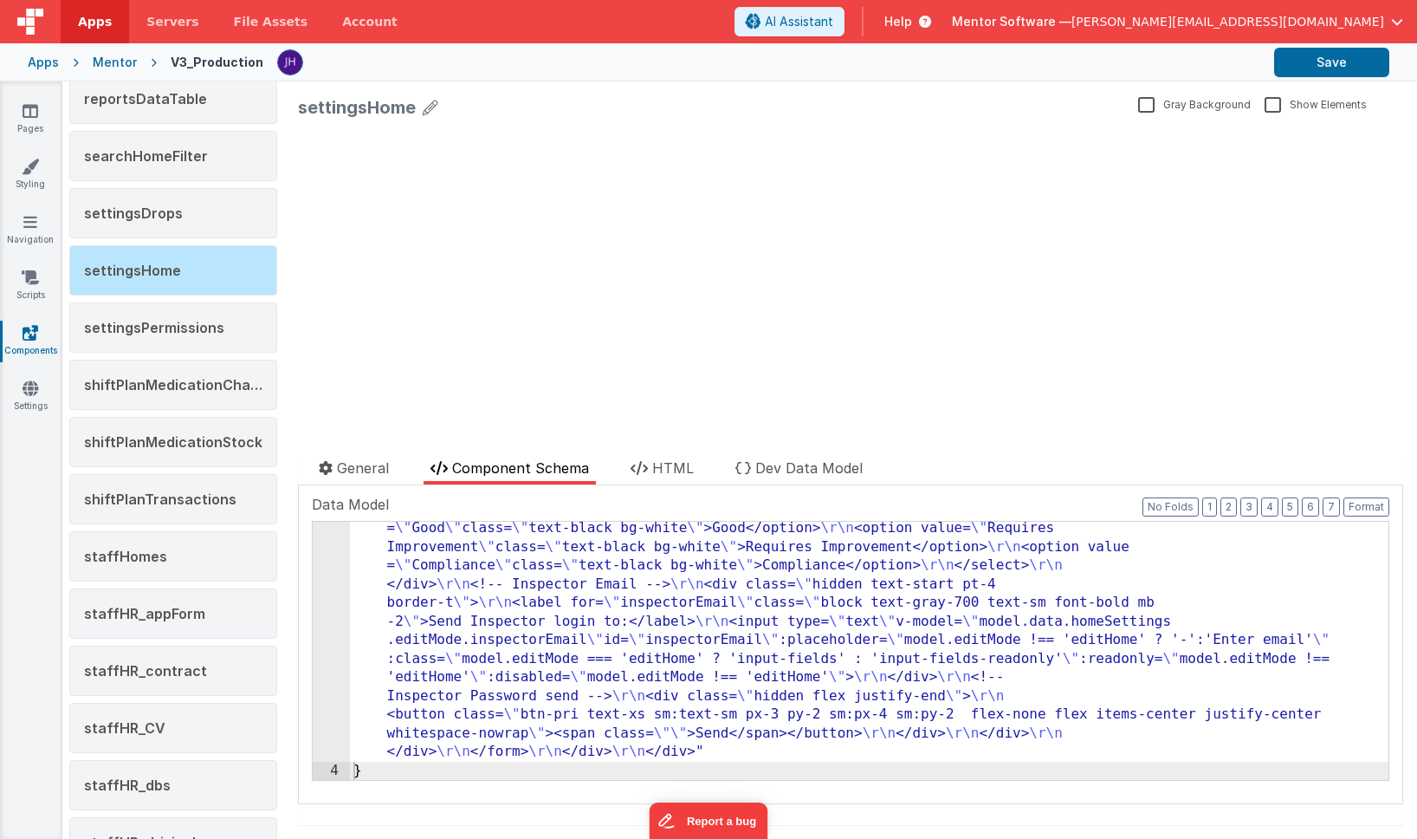
scroll to position [3654, 0]
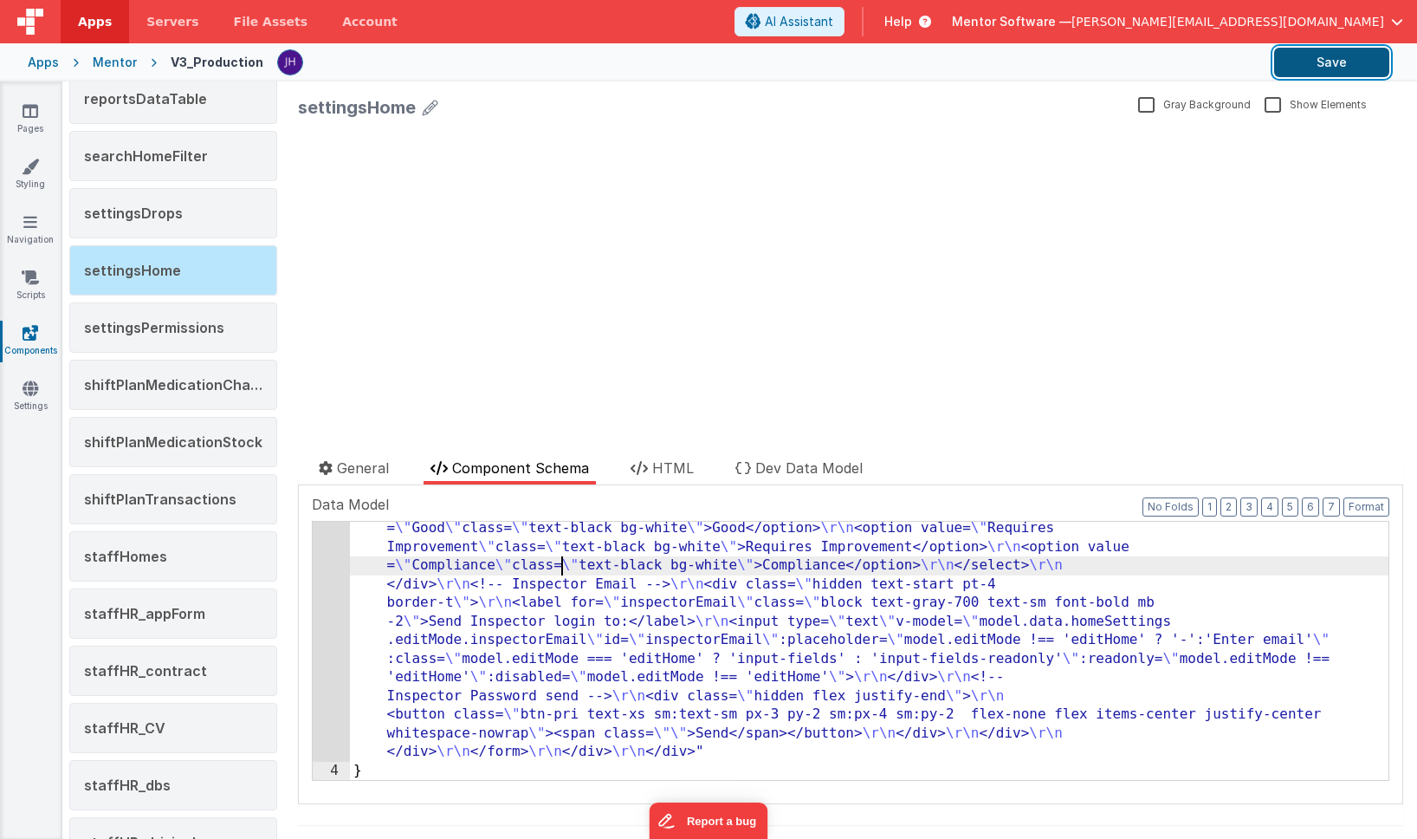
click at [1320, 67] on button "Save" at bounding box center [1331, 62] width 115 height 29
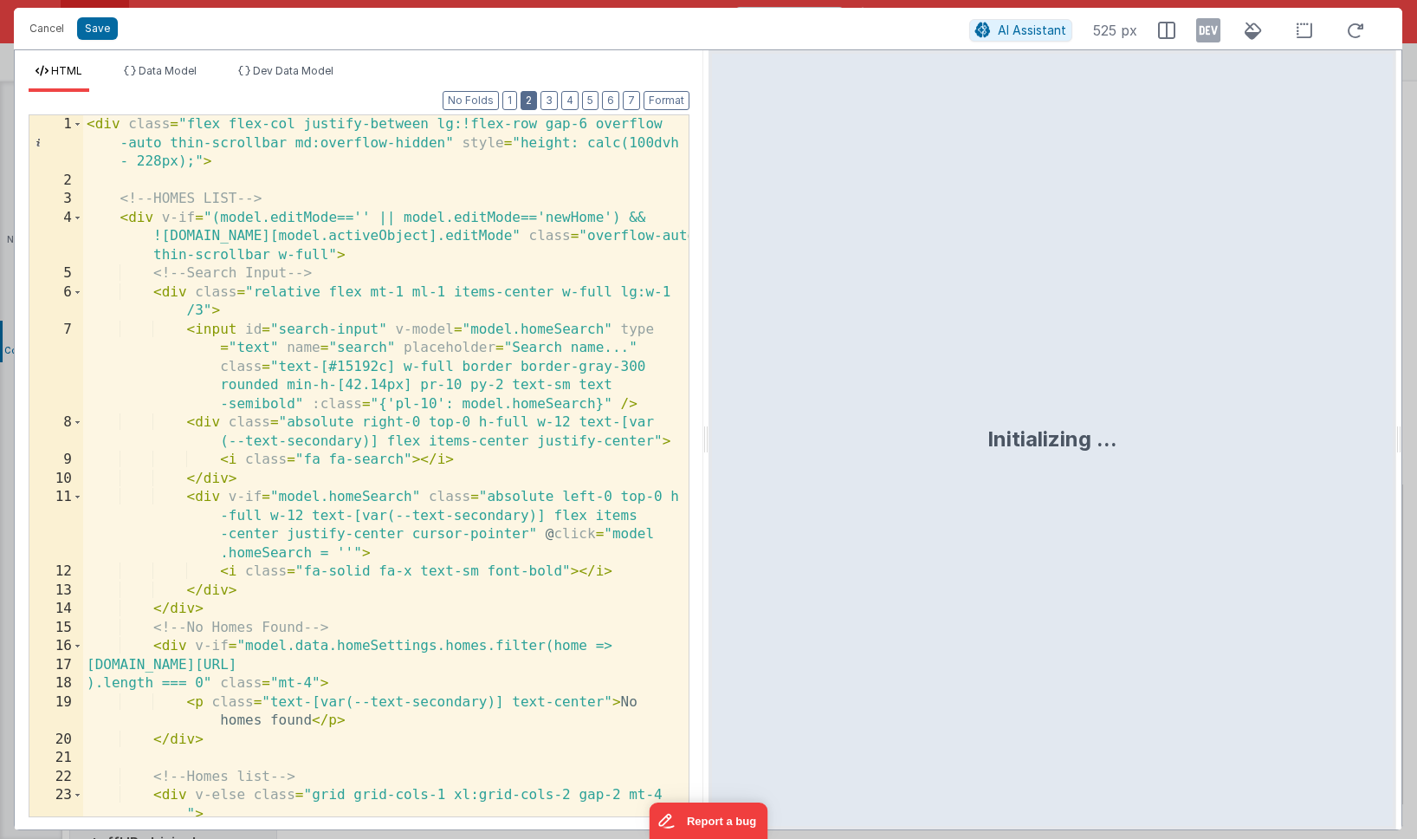
click at [529, 100] on button "2" at bounding box center [529, 100] width 16 height 19
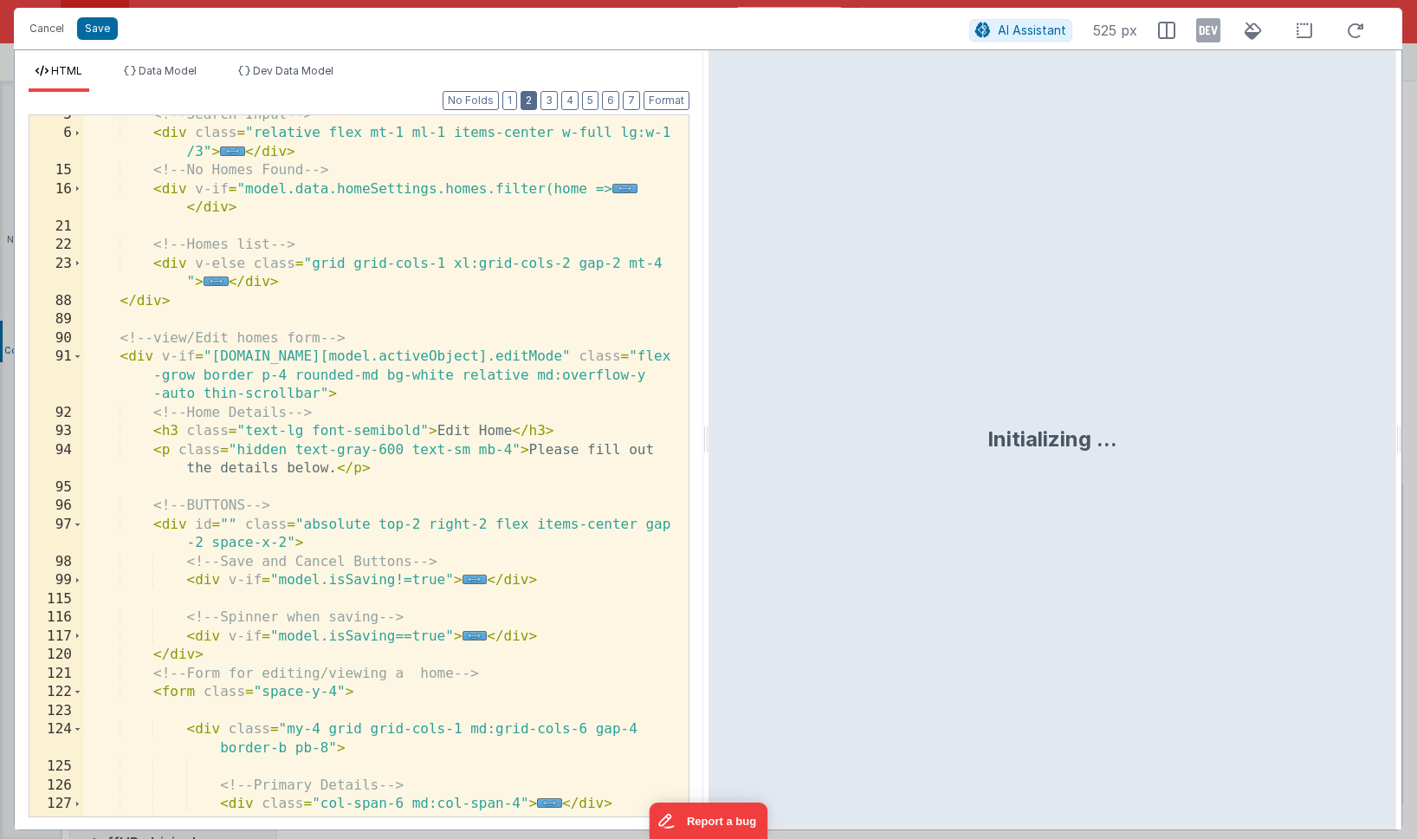
scroll to position [0, 0]
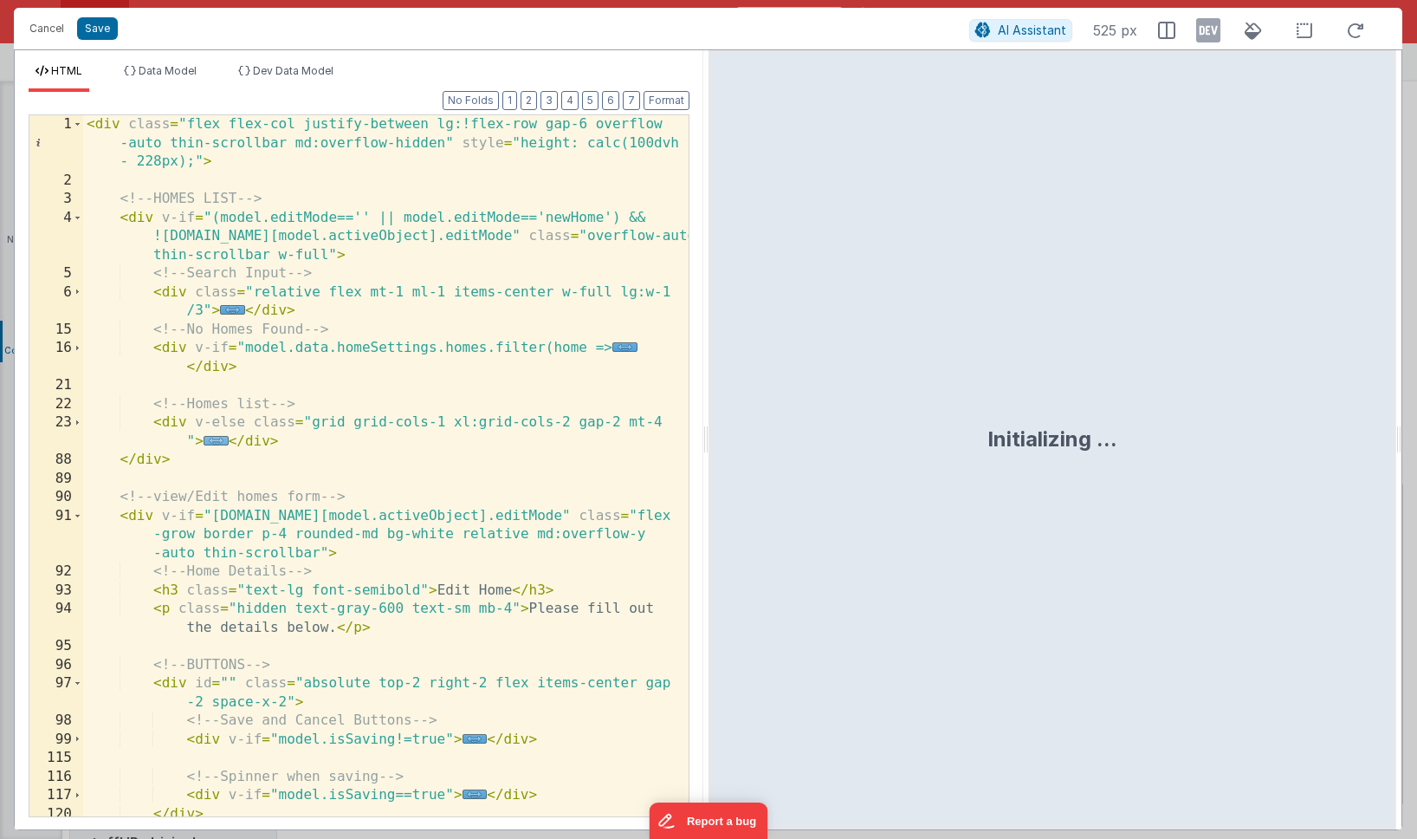
click at [211, 440] on span "..." at bounding box center [216, 441] width 25 height 10
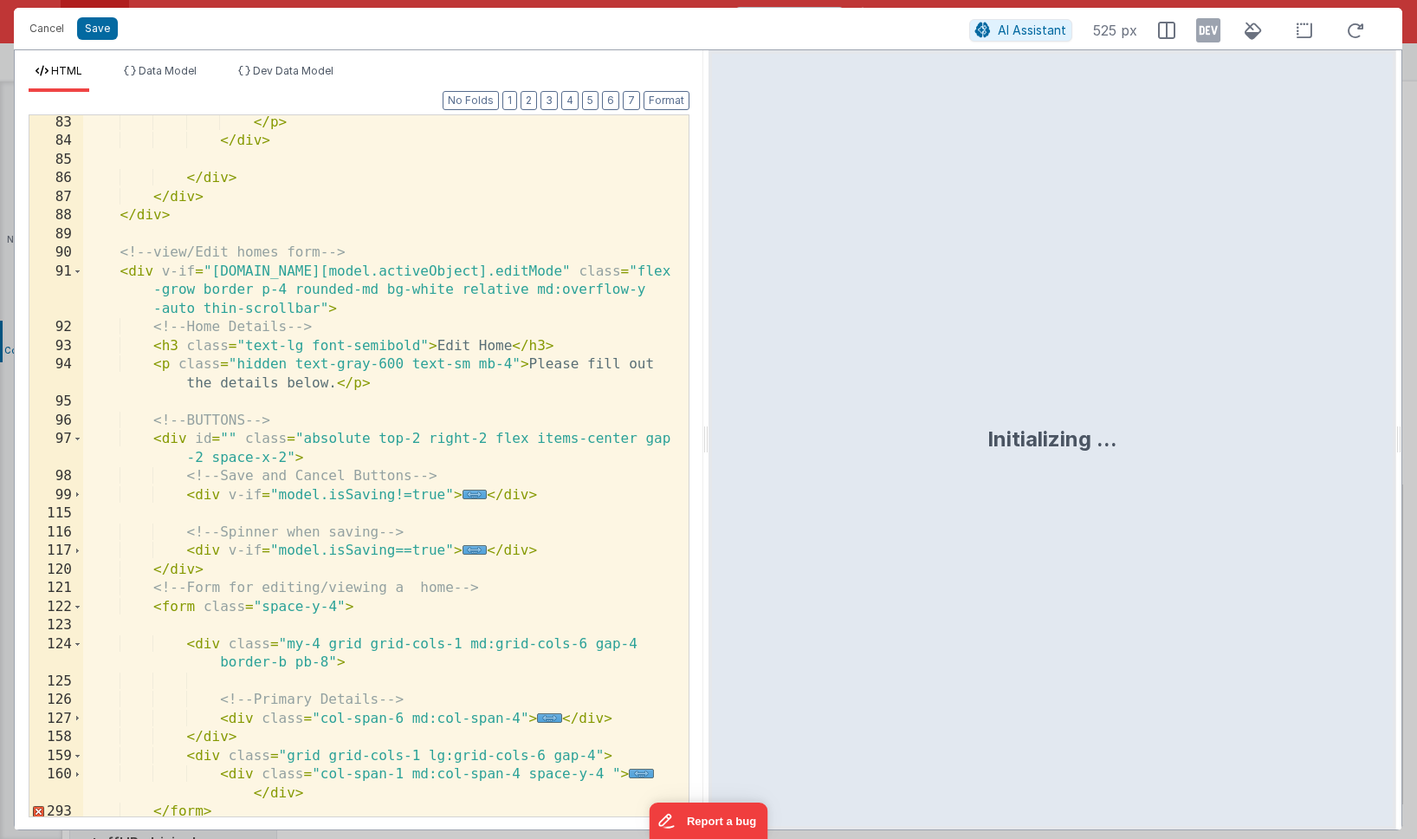
scroll to position [1962, 0]
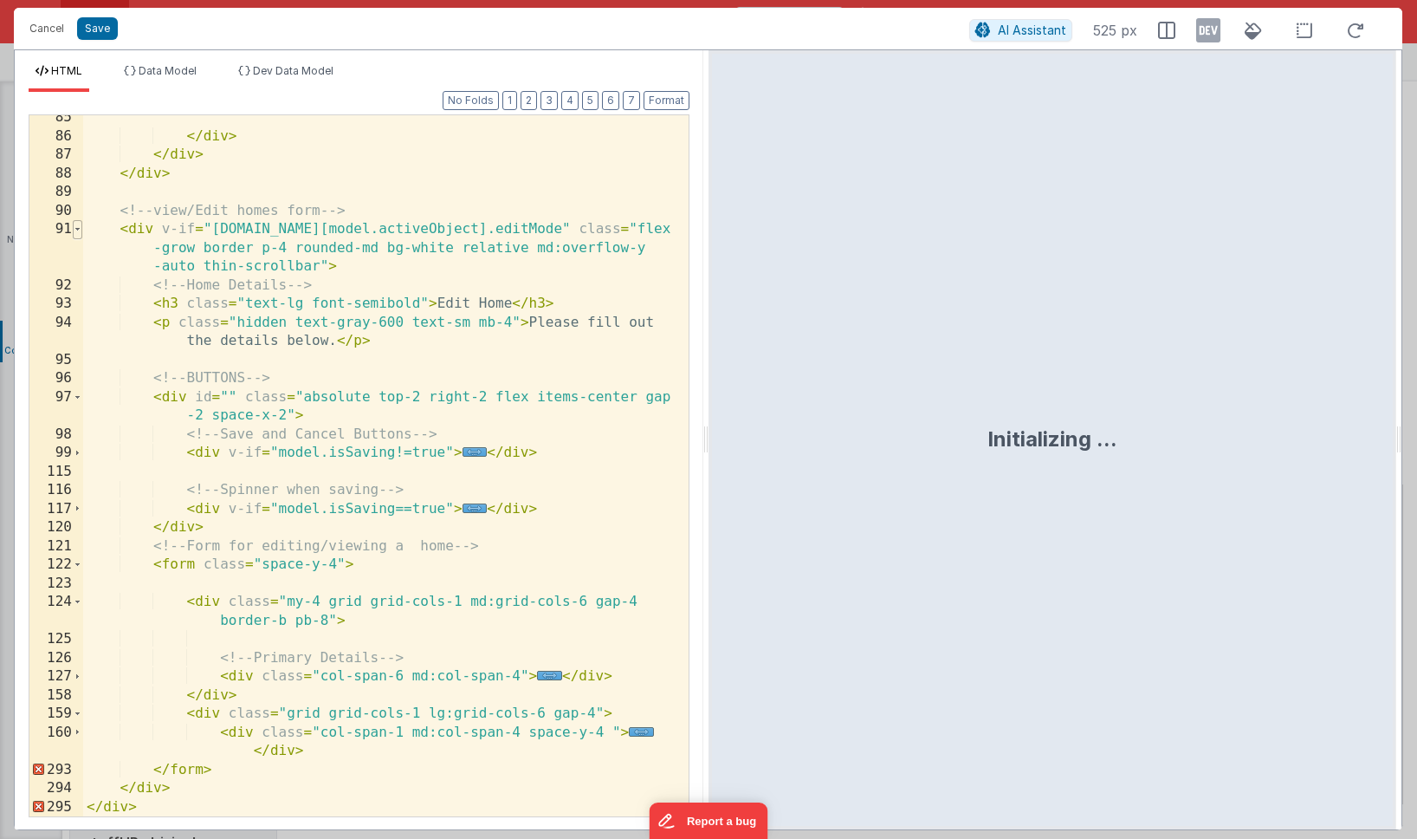
click at [79, 233] on span at bounding box center [78, 229] width 10 height 19
click at [126, 235] on div "</ div > </ div > </ div > <!-- view/Edit homes form --> < div v-if = "[DOMAIN_…" at bounding box center [386, 477] width 606 height 738
click at [74, 228] on span at bounding box center [78, 229] width 10 height 19
click at [138, 231] on div "</ div > </ div > </ div > <!-- view/Edit homes form --> < div v-if = "[DOMAIN_…" at bounding box center [386, 477] width 606 height 738
click at [167, 403] on div "</ div > </ div > </ div > <!-- view/Edit homes form --> < div v-if = "[DOMAIN_…" at bounding box center [386, 477] width 606 height 738
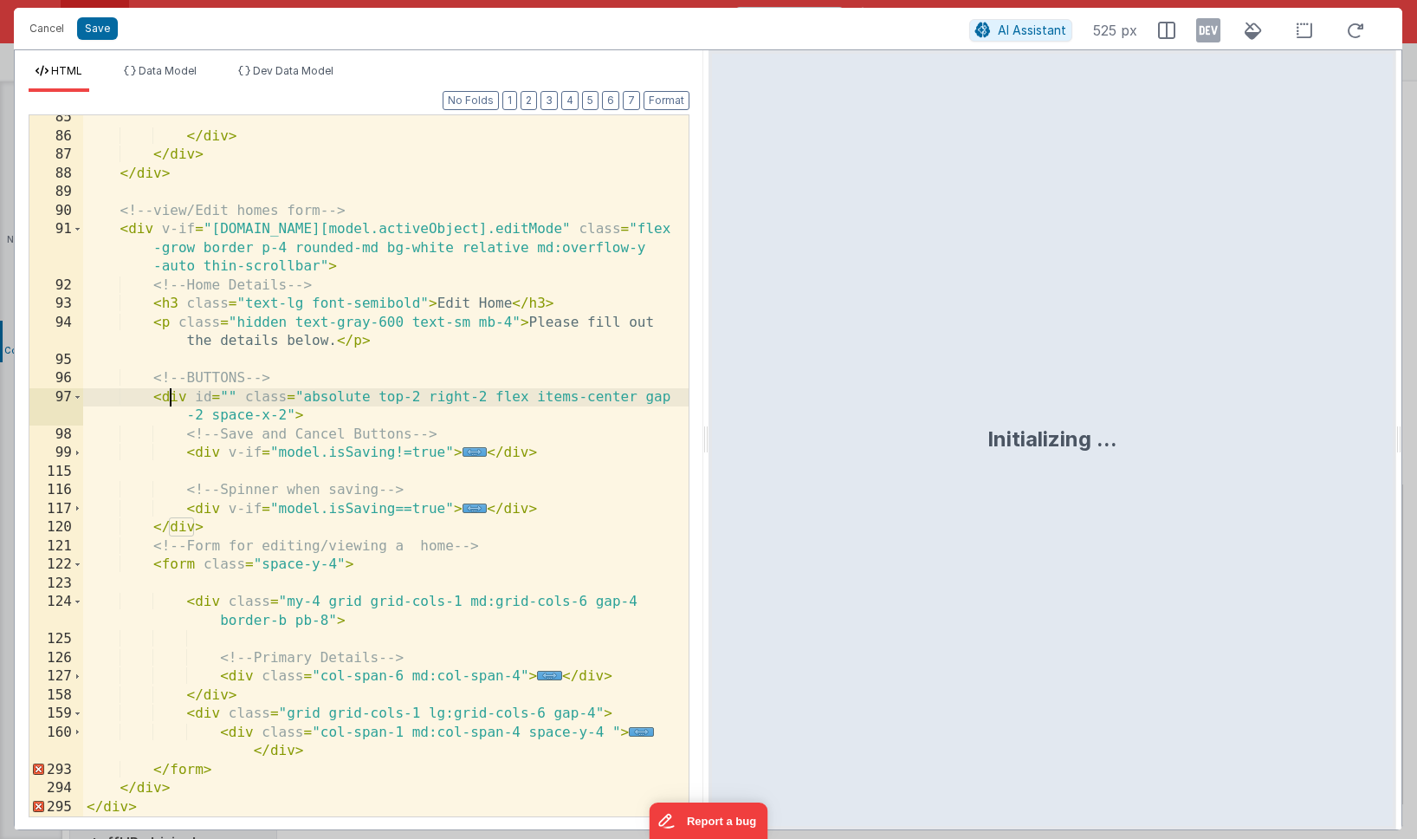
click at [175, 565] on div "</ div > </ div > </ div > <!-- view/Edit homes form --> < div v-if = "[DOMAIN_…" at bounding box center [386, 477] width 606 height 738
click at [148, 785] on div "</ div > </ div > </ div > <!-- view/Edit homes form --> < div v-if = "[DOMAIN_…" at bounding box center [386, 477] width 606 height 738
click at [113, 807] on div "</ div > </ div > </ div > <!-- view/Edit homes form --> < div v-if = "[DOMAIN_…" at bounding box center [386, 477] width 606 height 738
click at [144, 788] on div "</ div > </ div > </ div > <!-- view/Edit homes form --> < div v-if = "[DOMAIN_…" at bounding box center [386, 477] width 606 height 738
drag, startPoint x: 171, startPoint y: 788, endPoint x: 121, endPoint y: 788, distance: 49.4
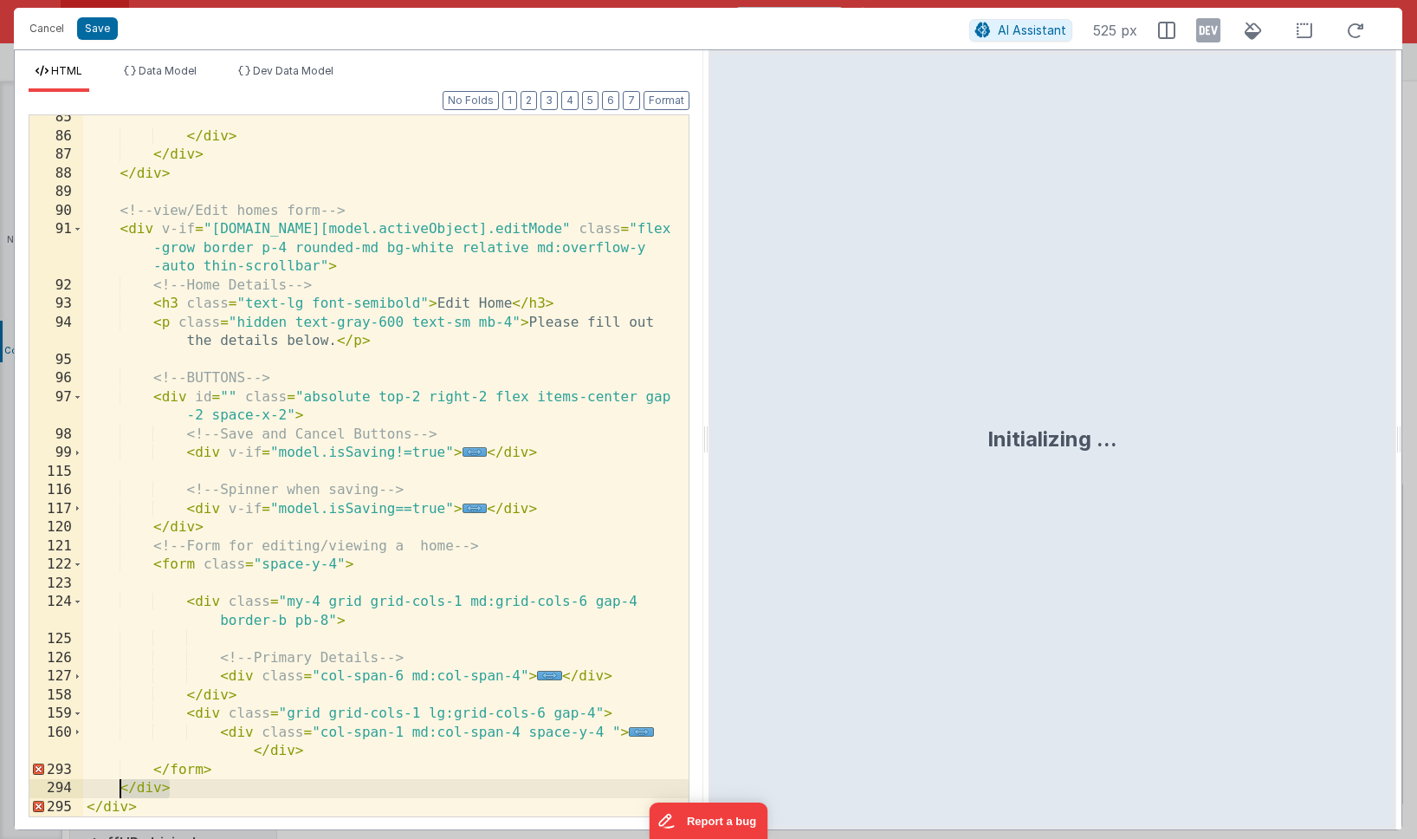
click at [121, 788] on div "</ div > </ div > </ div > <!-- view/Edit homes form --> < div v-if = "[DOMAIN_…" at bounding box center [386, 477] width 606 height 738
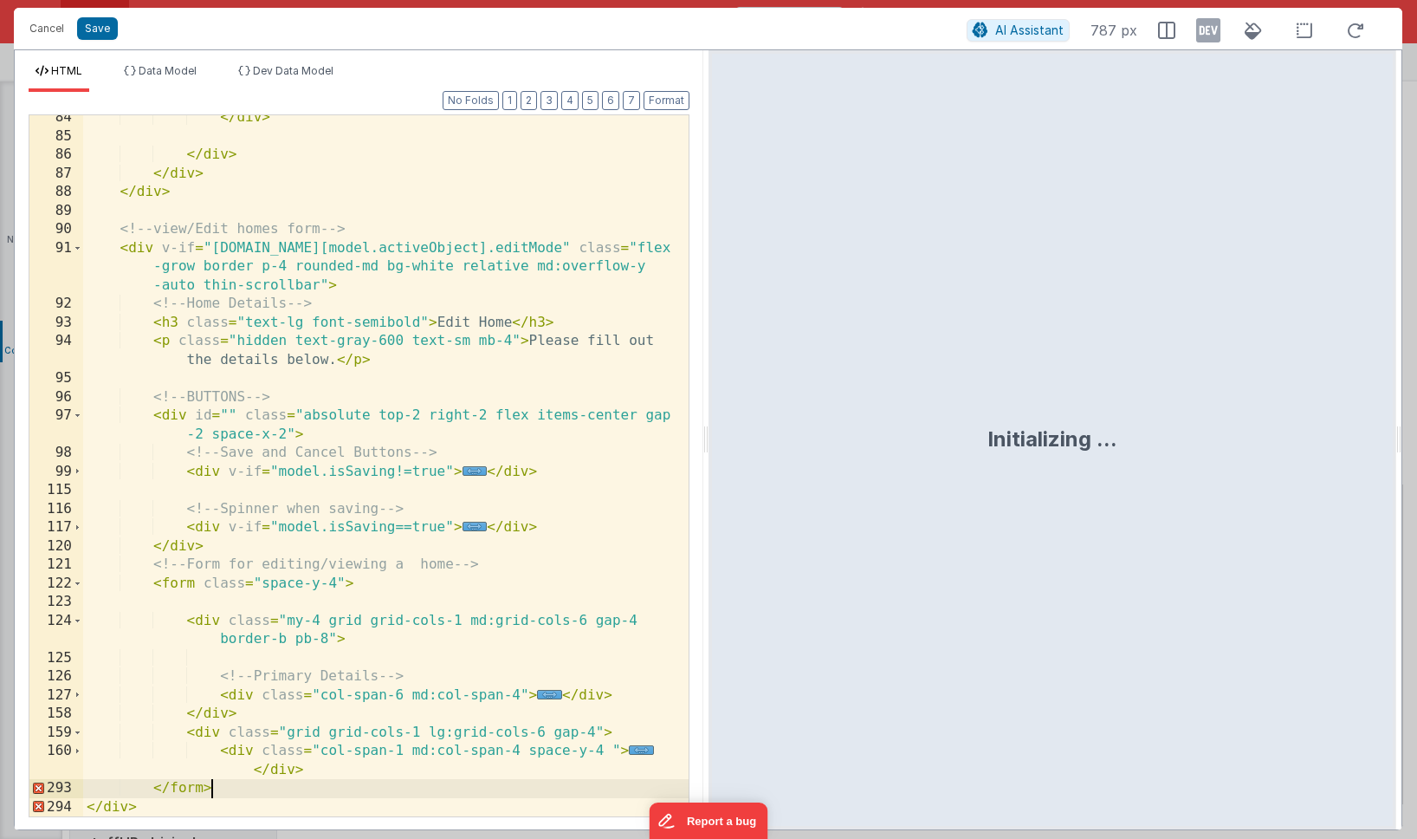
click at [286, 775] on div "</ div > </ div > </ div > </ div > <!-- view/Edit homes form --> < div v-if = …" at bounding box center [386, 477] width 606 height 738
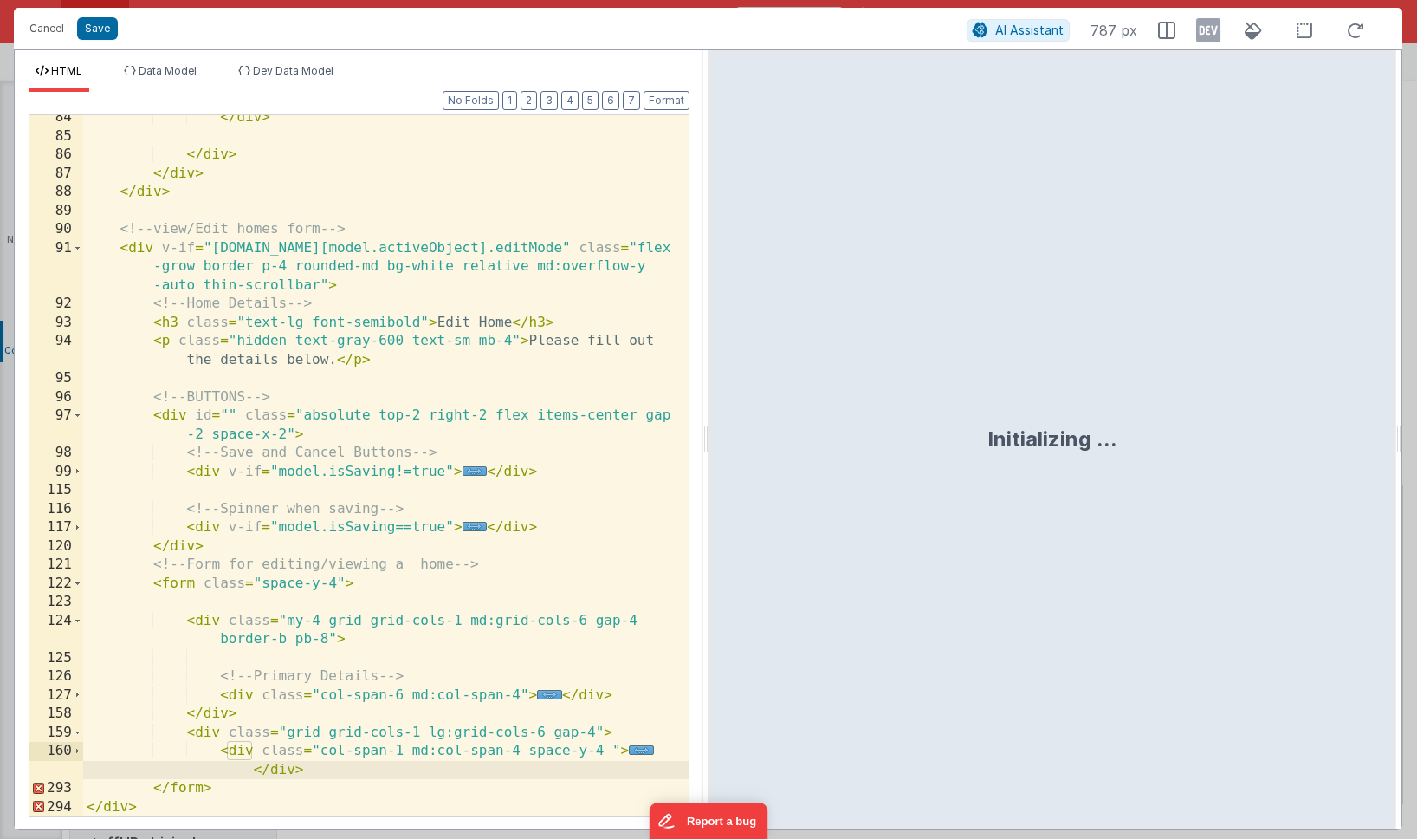
click at [203, 735] on div "</ div > </ div > </ div > </ div > <!-- view/Edit homes form --> < div v-if = …" at bounding box center [386, 477] width 606 height 738
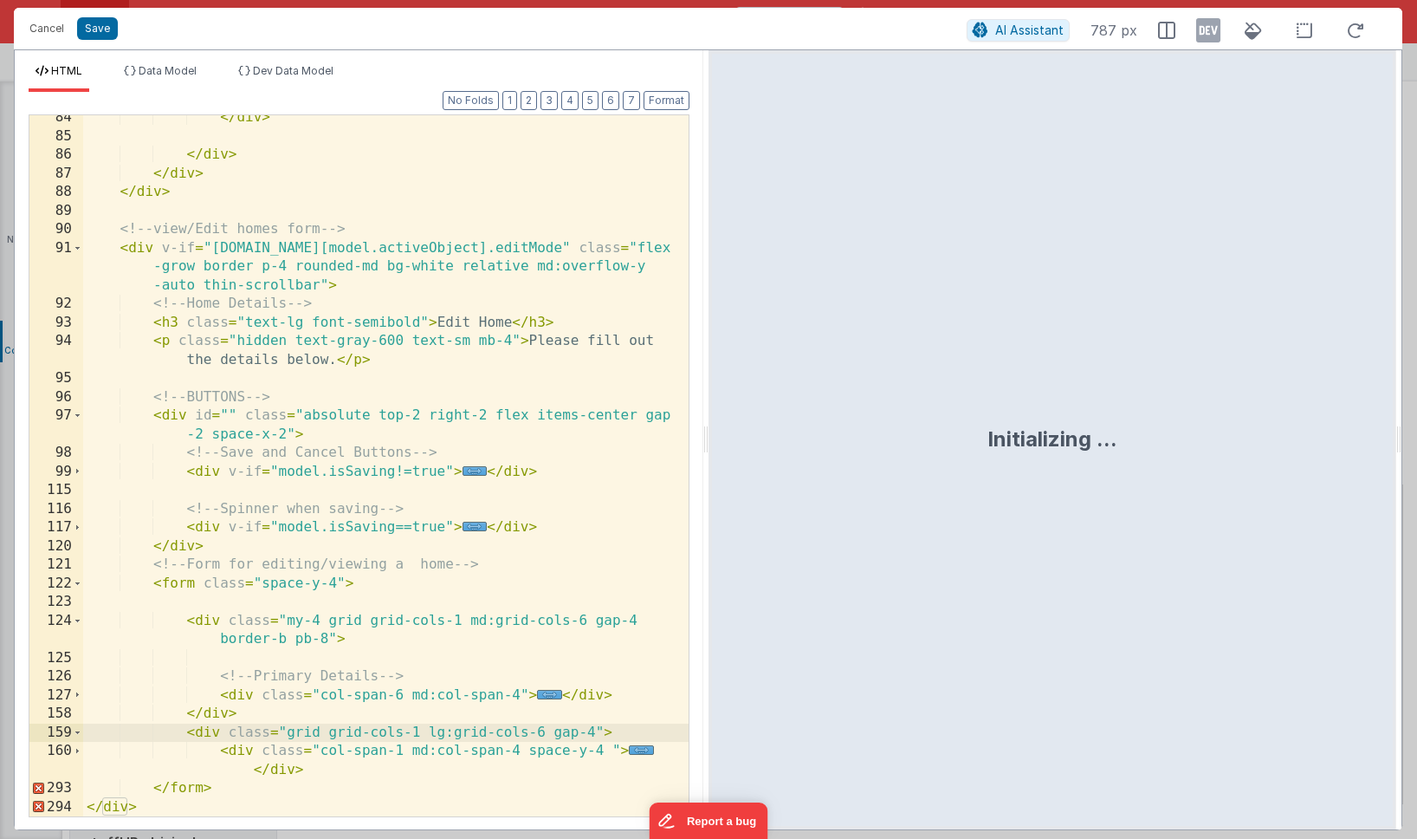
click at [309, 772] on div "</ div > </ div > </ div > </ div > <!-- view/Edit homes form --> < div v-if = …" at bounding box center [386, 477] width 606 height 738
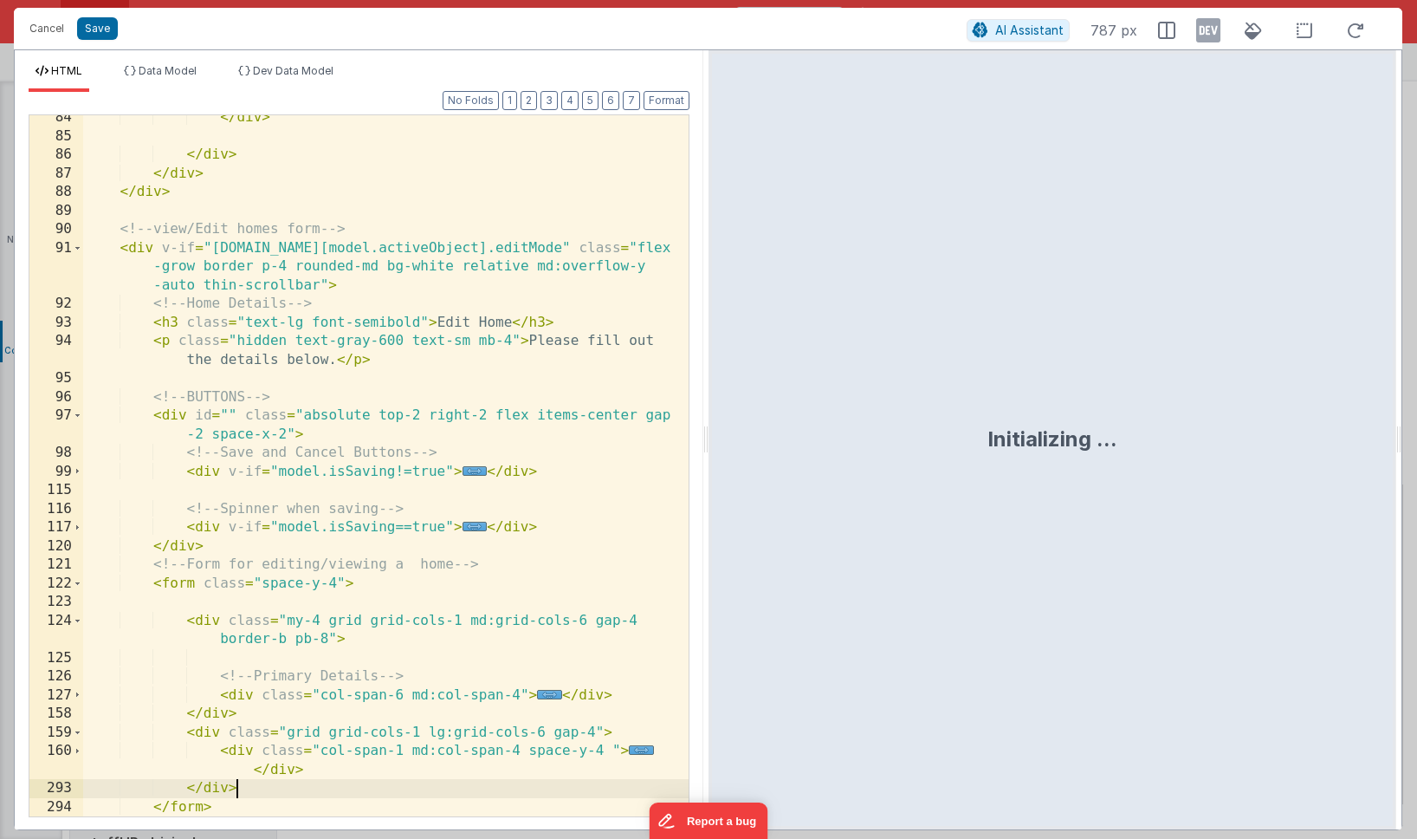
click at [206, 788] on div "</ div > </ div > </ div > </ div > <!-- view/Edit homes form --> < div v-if = …" at bounding box center [386, 477] width 606 height 738
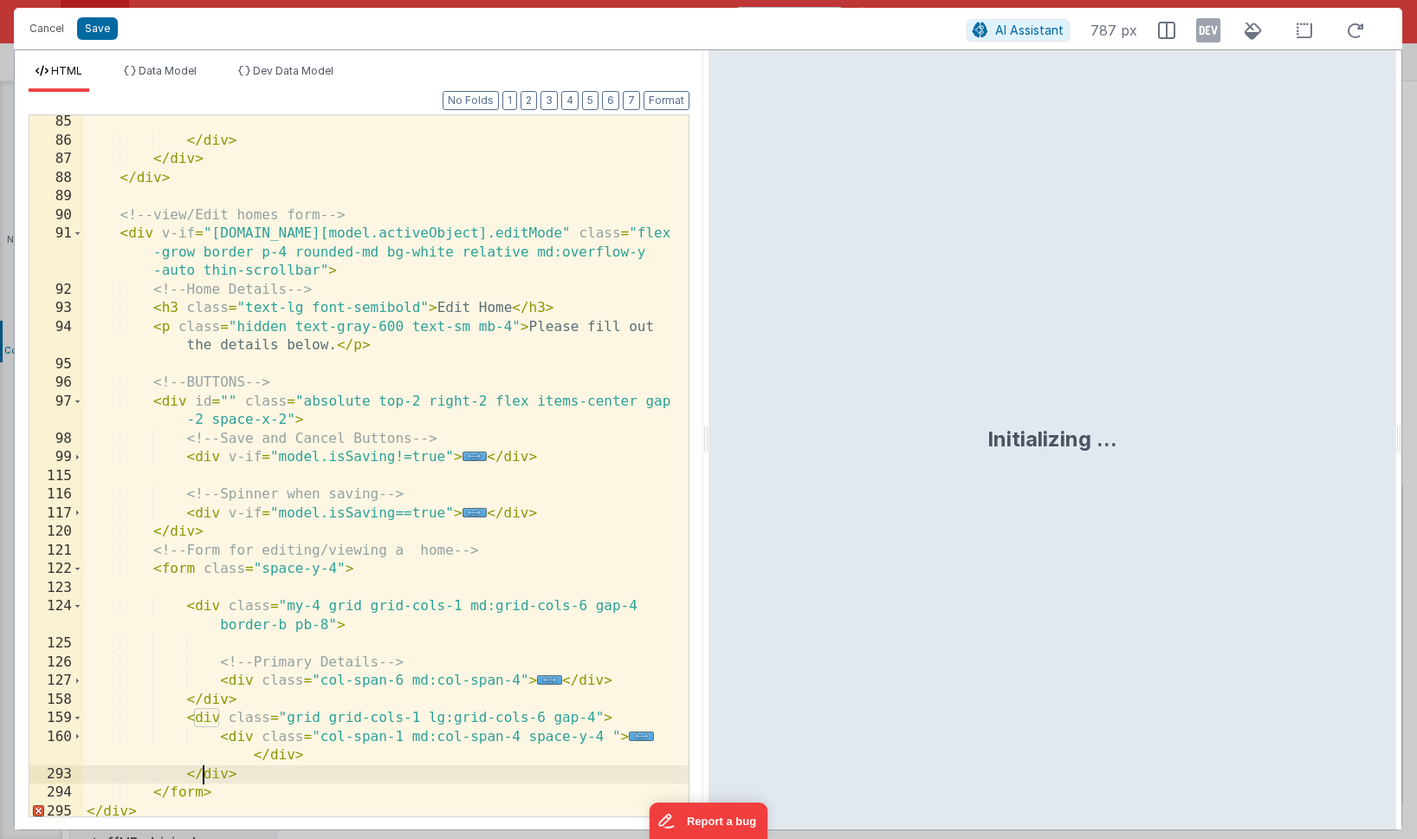
scroll to position [1962, 0]
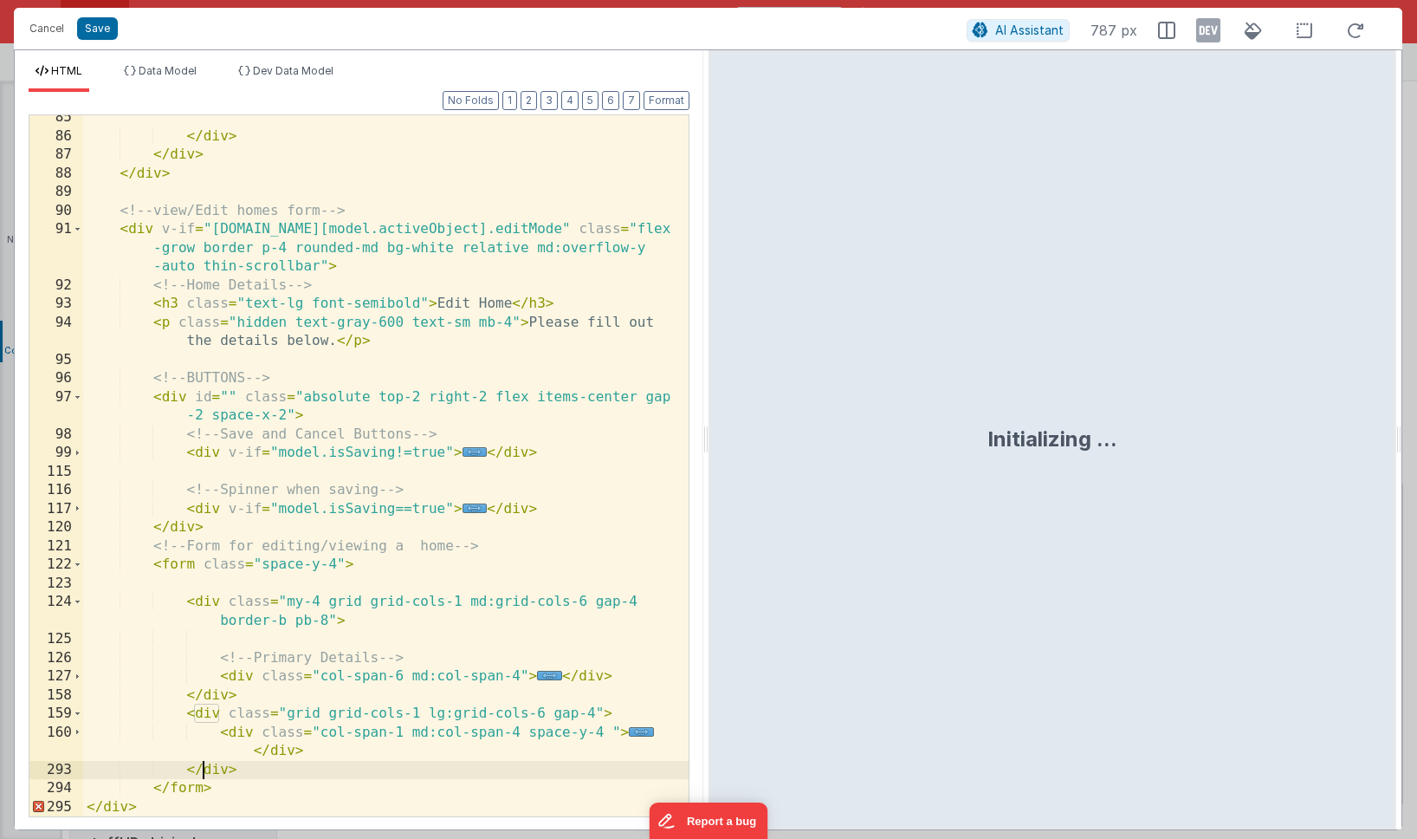
click at [110, 807] on div "</ div > </ div > </ div > <!-- view/Edit homes form --> < div v-if = "[DOMAIN_…" at bounding box center [386, 477] width 606 height 738
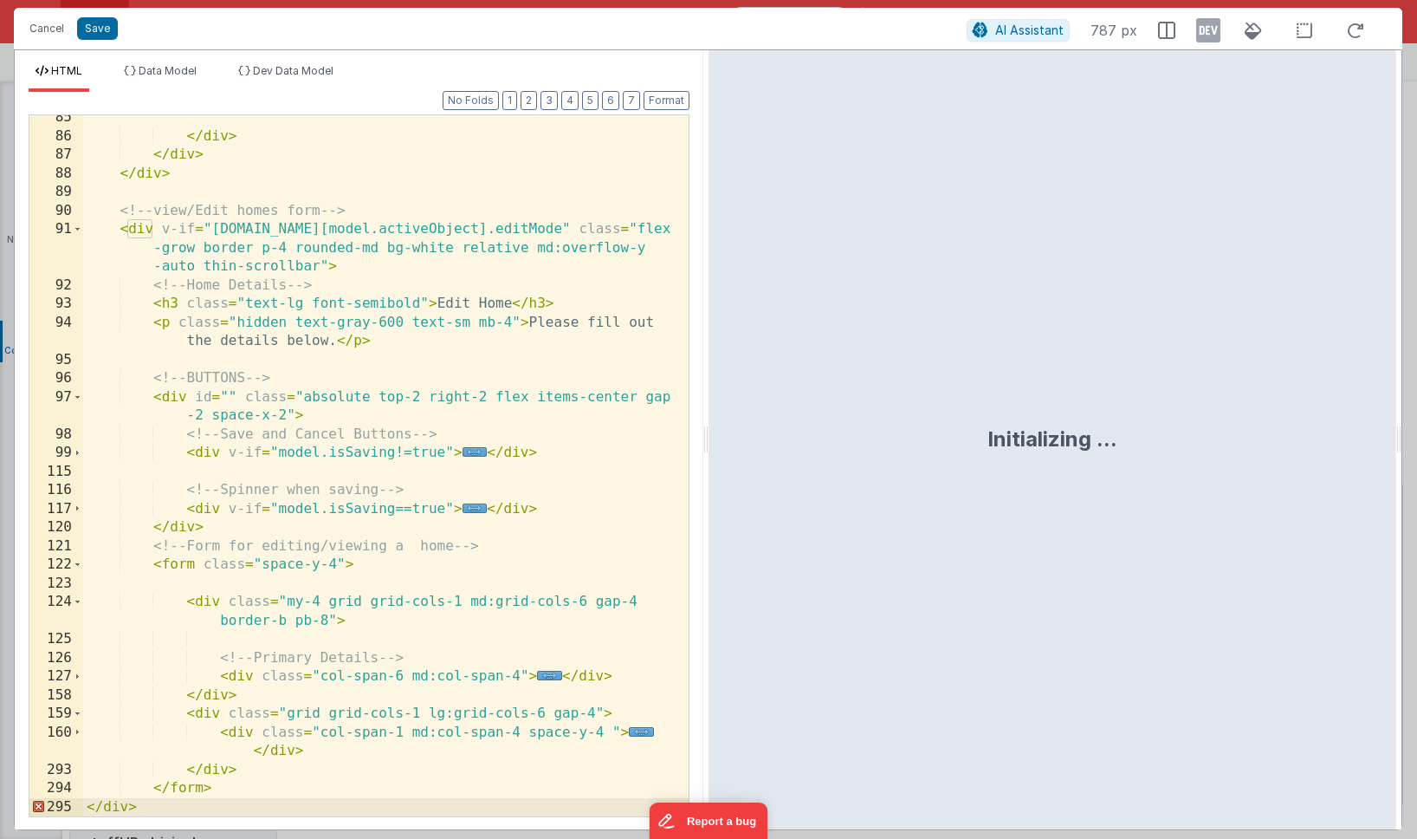
click at [235, 788] on div "</ div > </ div > </ div > <!-- view/Edit homes form --> < div v-if = "[DOMAIN_…" at bounding box center [386, 477] width 606 height 738
click at [133, 233] on div "</ div > </ div > </ div > <!-- view/Edit homes form --> < div v-if = "[DOMAIN_…" at bounding box center [386, 477] width 606 height 738
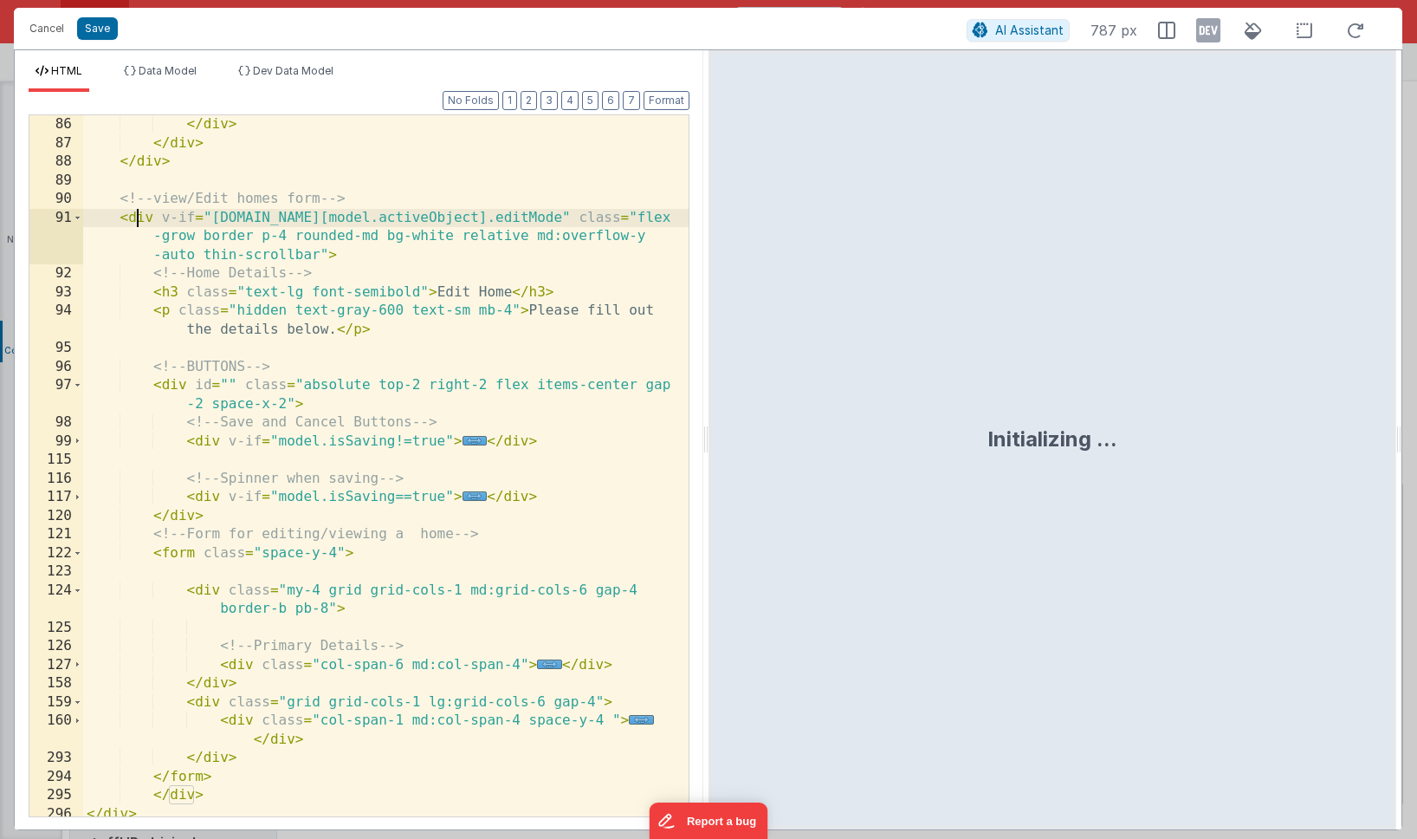
scroll to position [1981, 0]
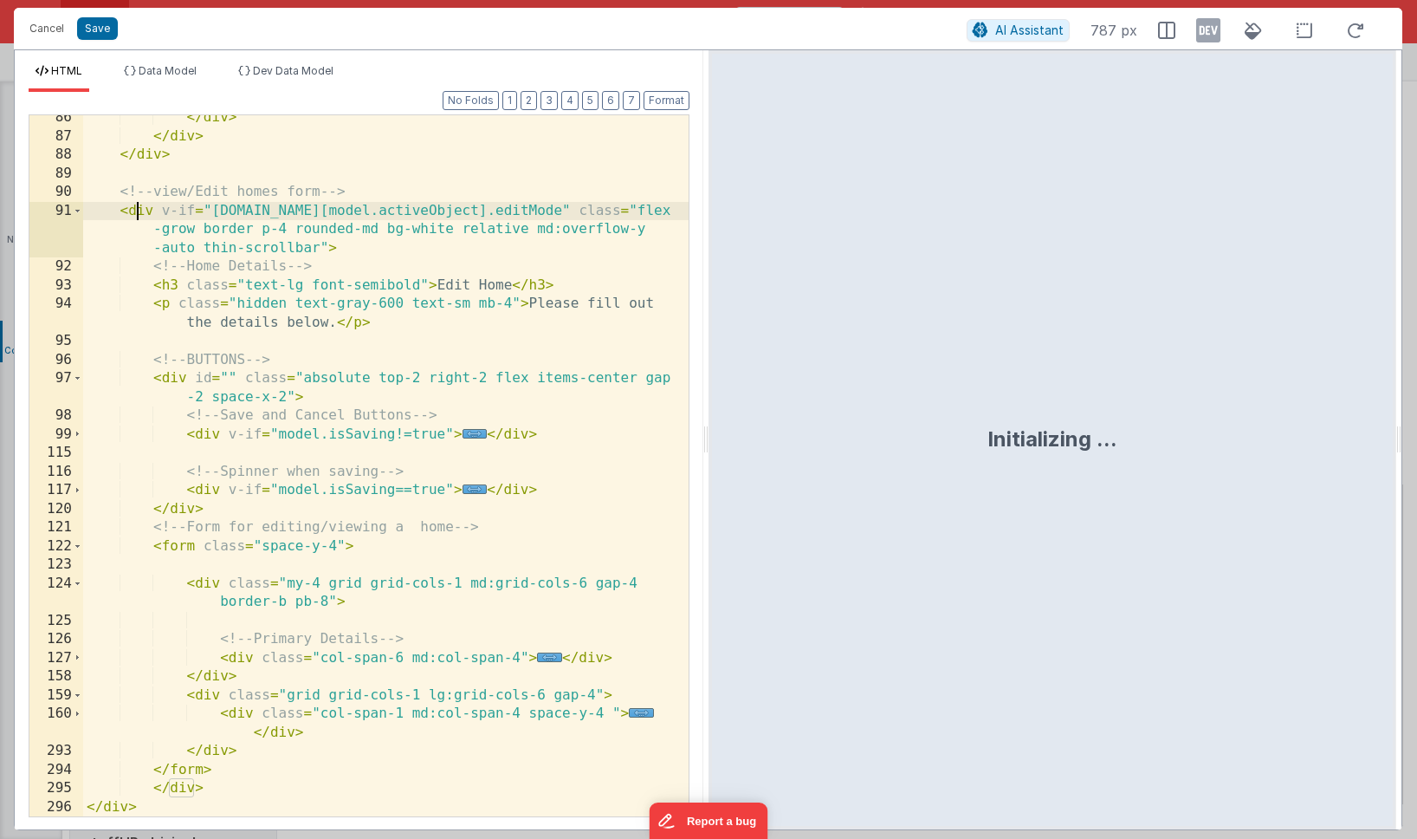
click at [105, 806] on div "</ div > </ div > </ div > <!-- view/Edit homes form --> < div v-if = "[DOMAIN_…" at bounding box center [386, 477] width 606 height 738
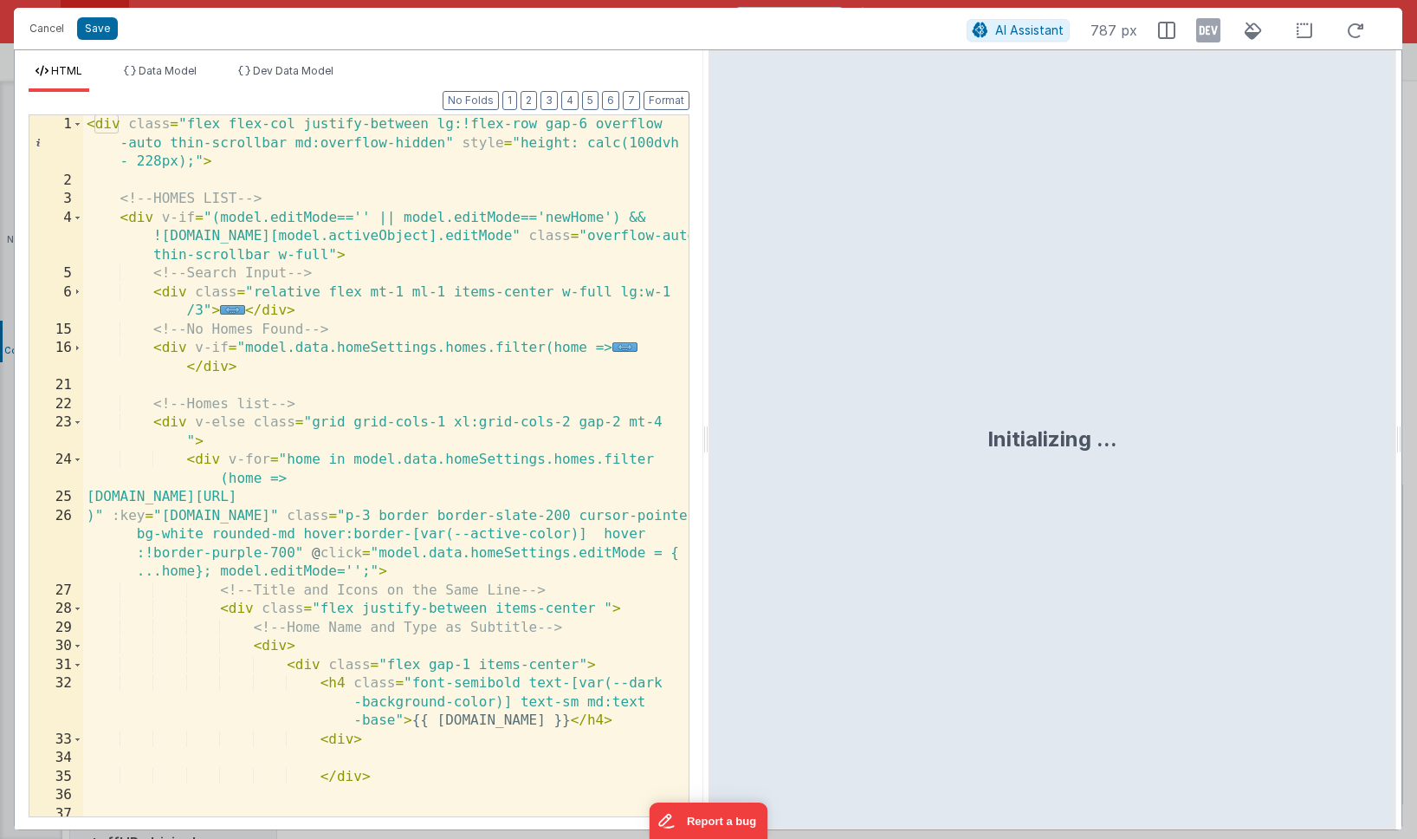
scroll to position [0, 0]
click at [96, 30] on button "Save" at bounding box center [97, 28] width 41 height 23
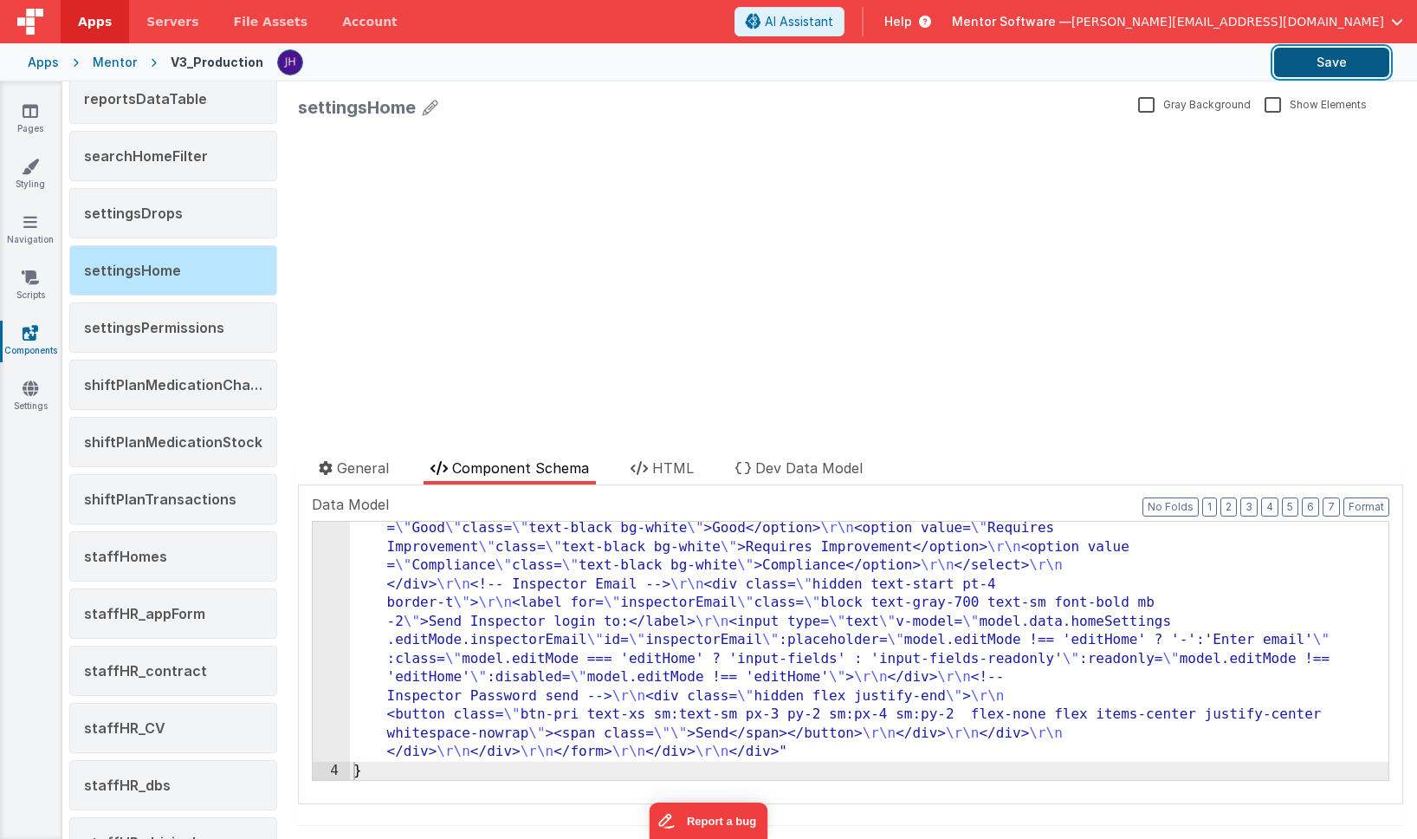
click at [1326, 64] on button "Save" at bounding box center [1331, 62] width 115 height 29
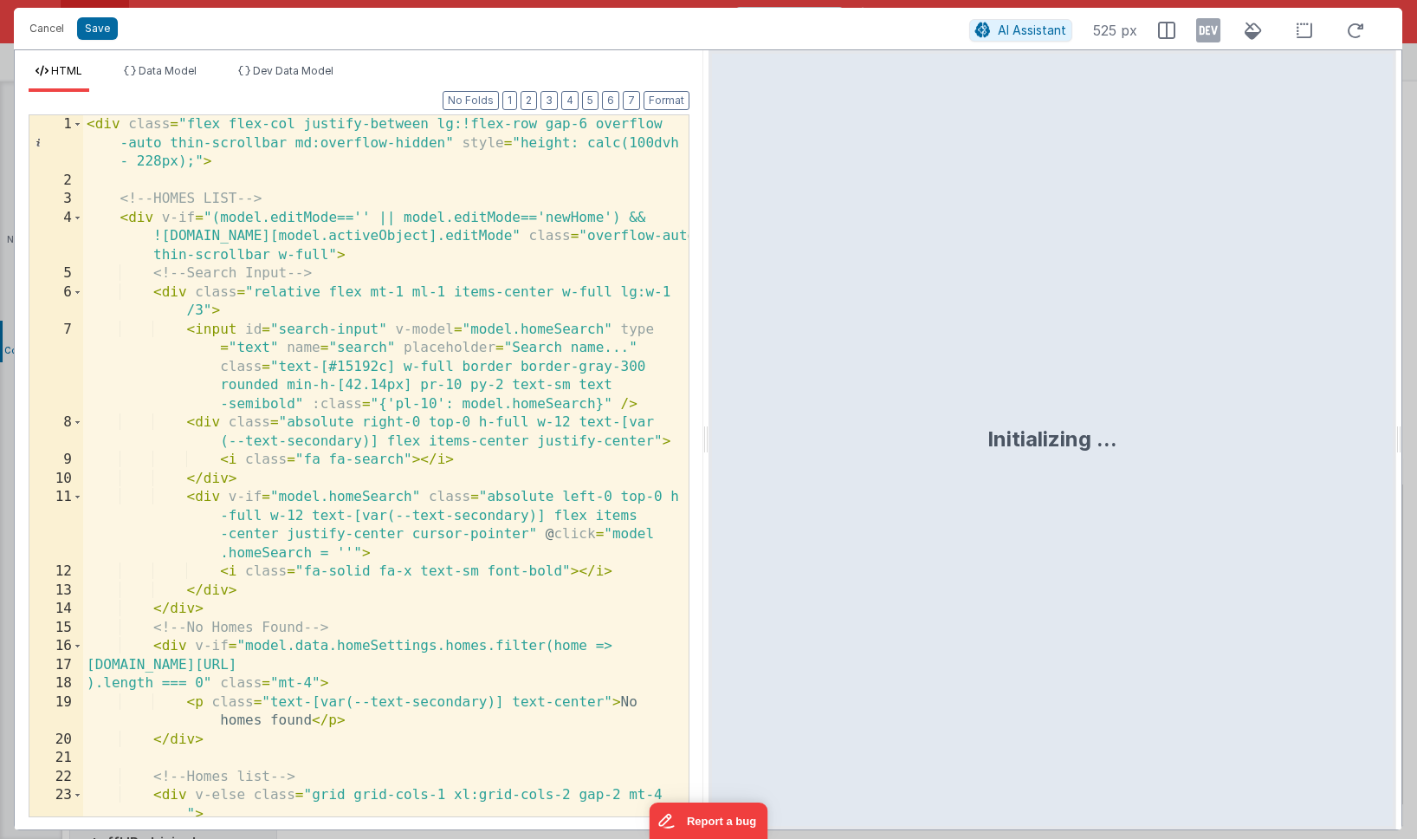
click at [449, 360] on div "< div class = "flex flex-col justify-between lg:!flex-row gap-6 overflow -auto …" at bounding box center [386, 512] width 606 height 794
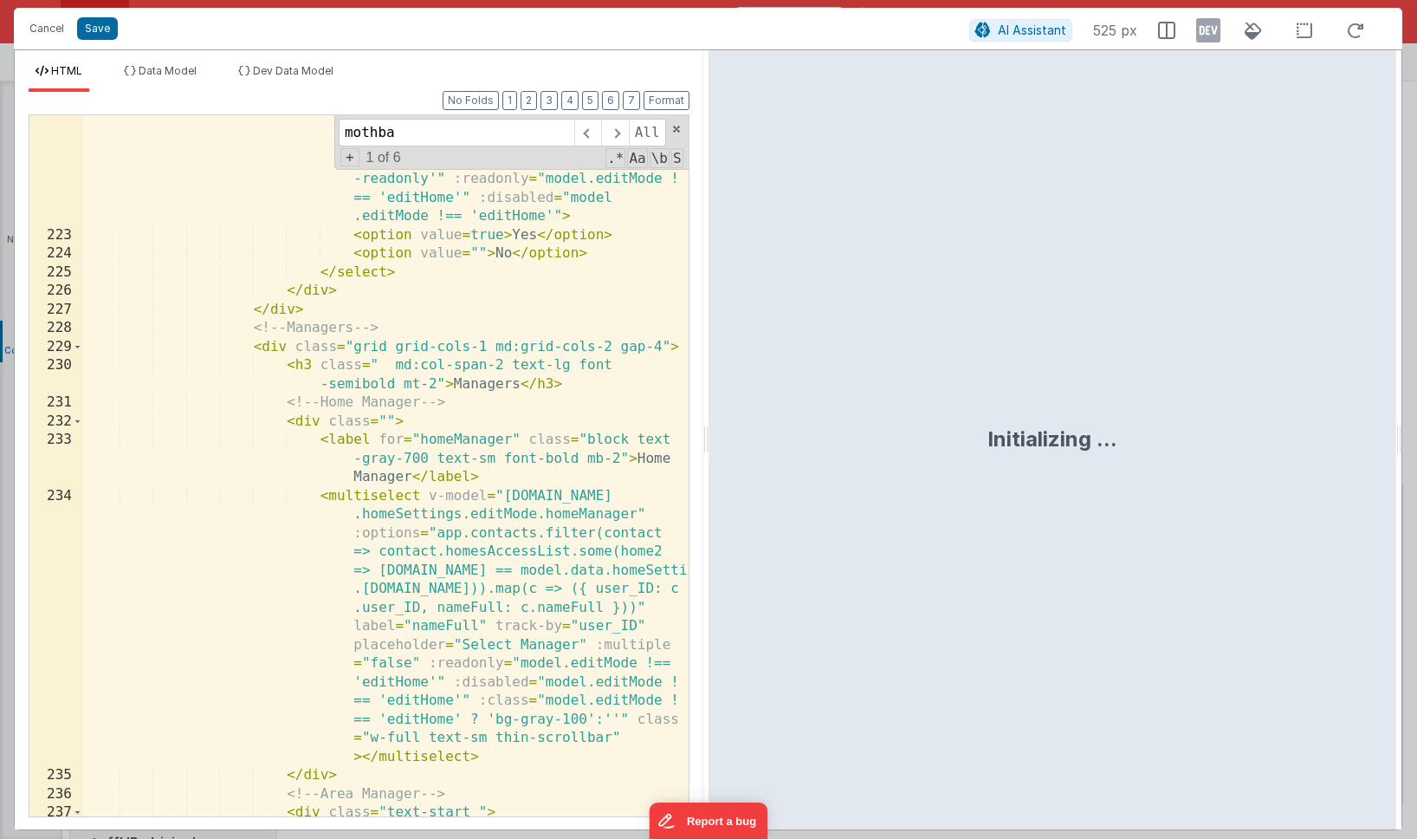
scroll to position [7640, 0]
click at [80, 347] on span at bounding box center [78, 345] width 10 height 19
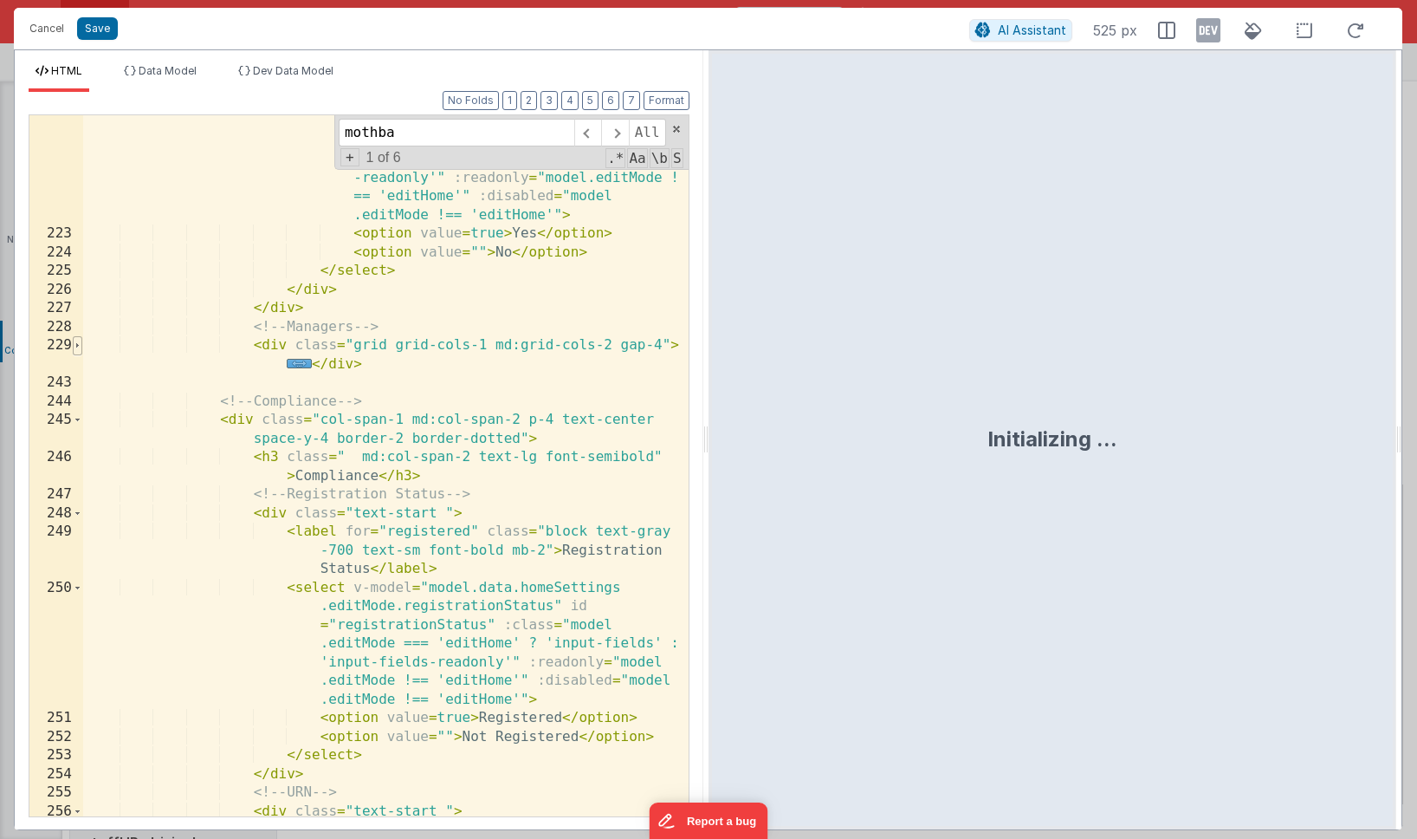
click at [80, 347] on span at bounding box center [78, 345] width 10 height 19
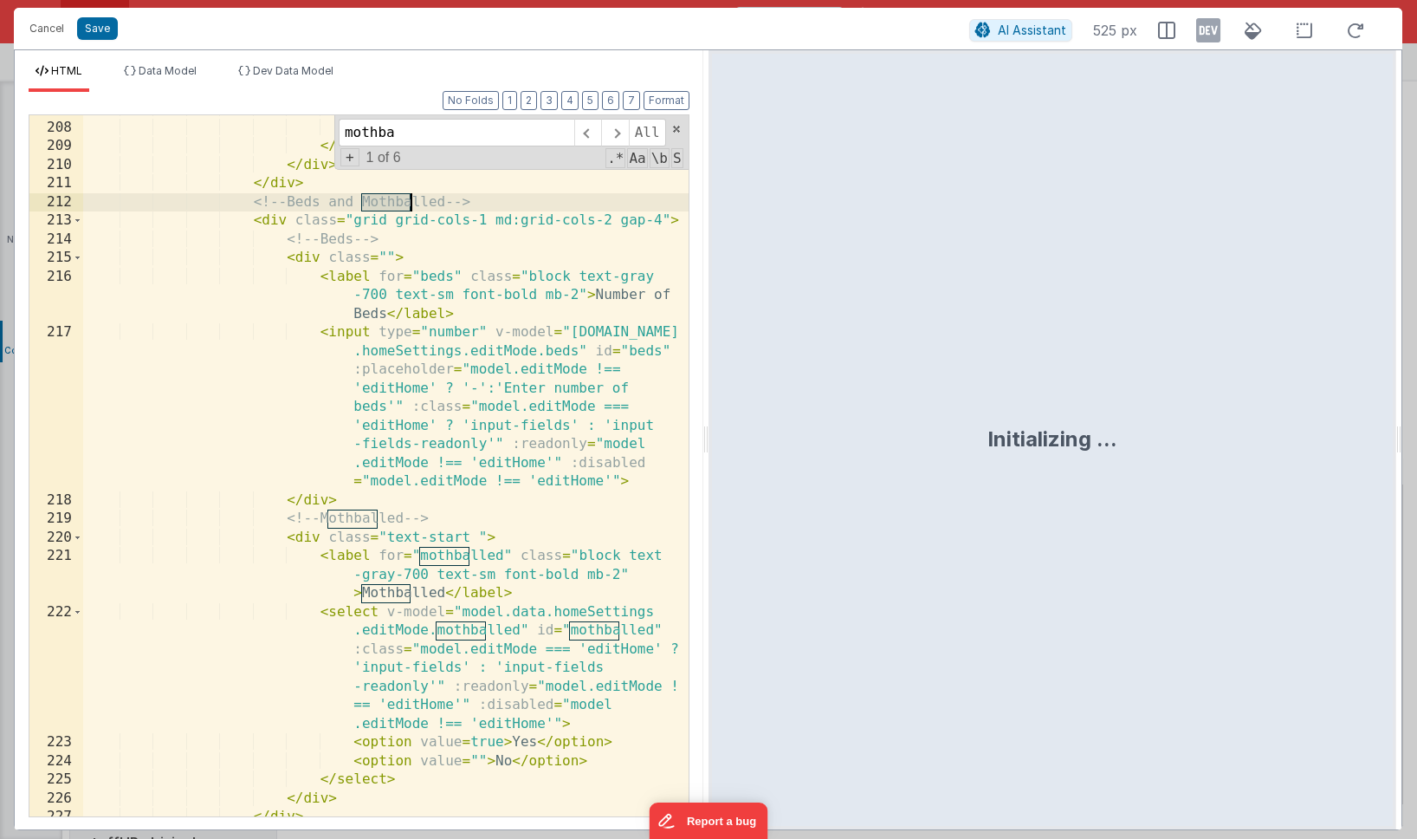
scroll to position [7119, 0]
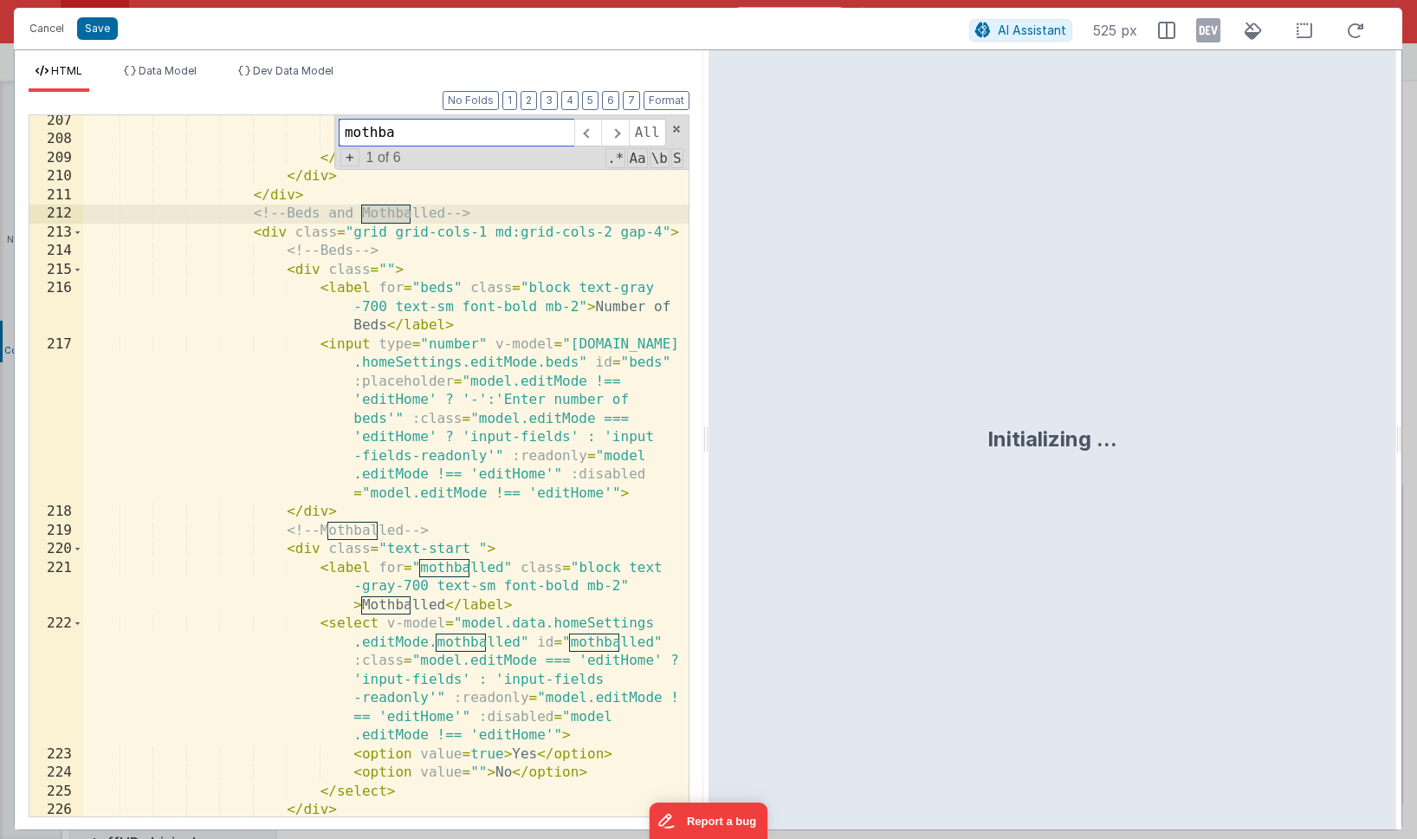
click at [417, 136] on input "mothba" at bounding box center [457, 133] width 236 height 28
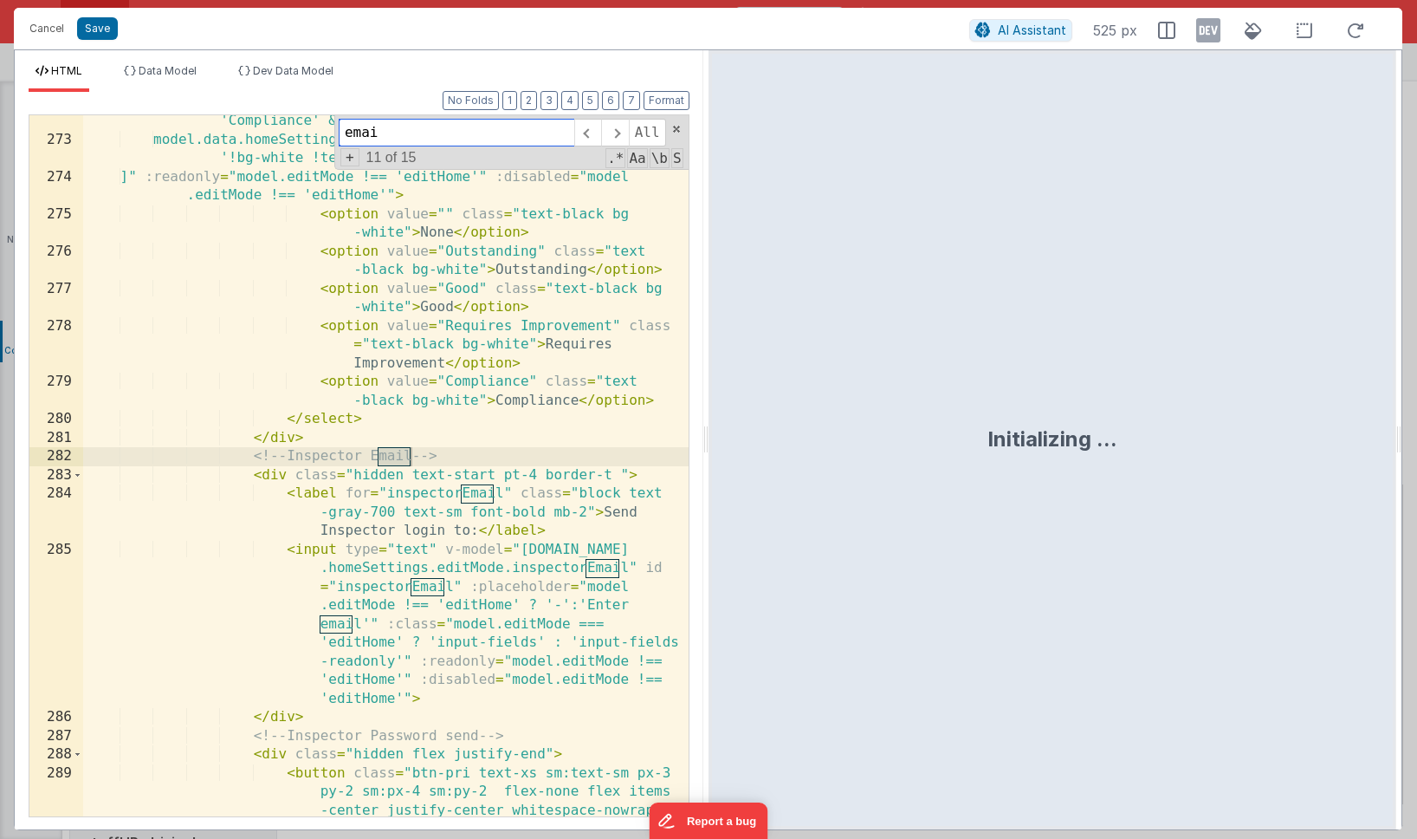
scroll to position [9932, 0]
type input "email"
click at [591, 129] on span at bounding box center [587, 133] width 27 height 28
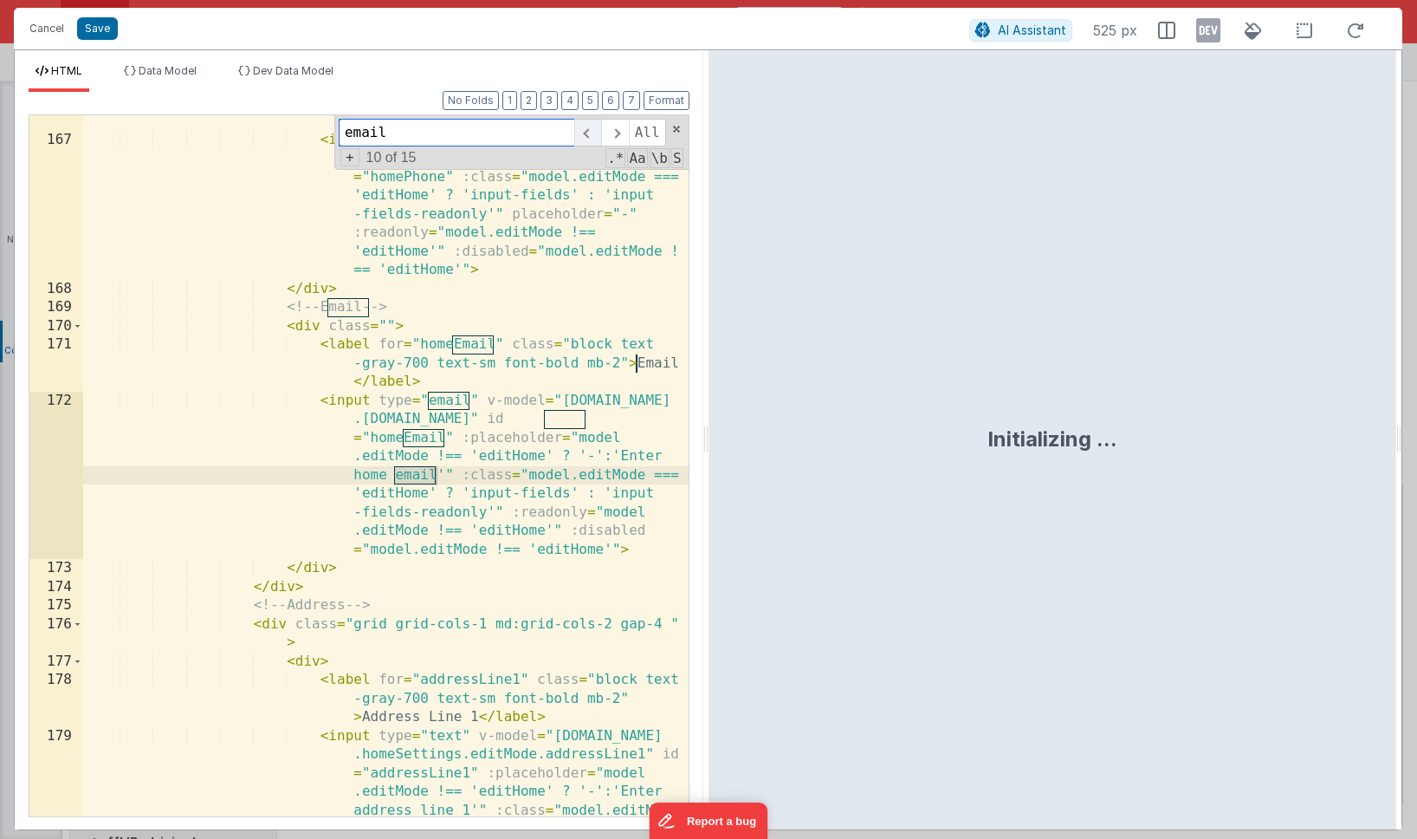
click at [591, 129] on span at bounding box center [587, 133] width 27 height 28
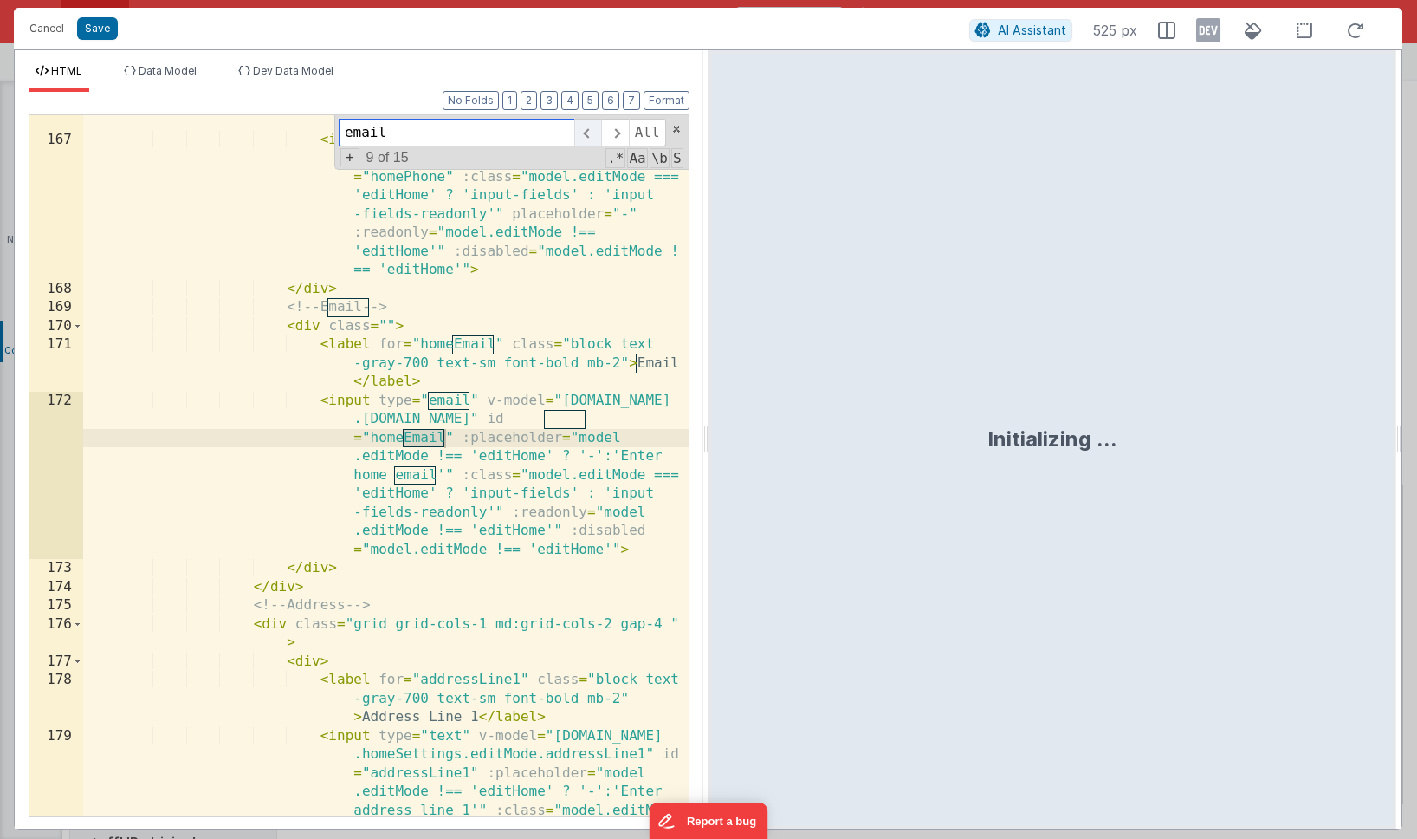
click at [591, 129] on span at bounding box center [587, 133] width 27 height 28
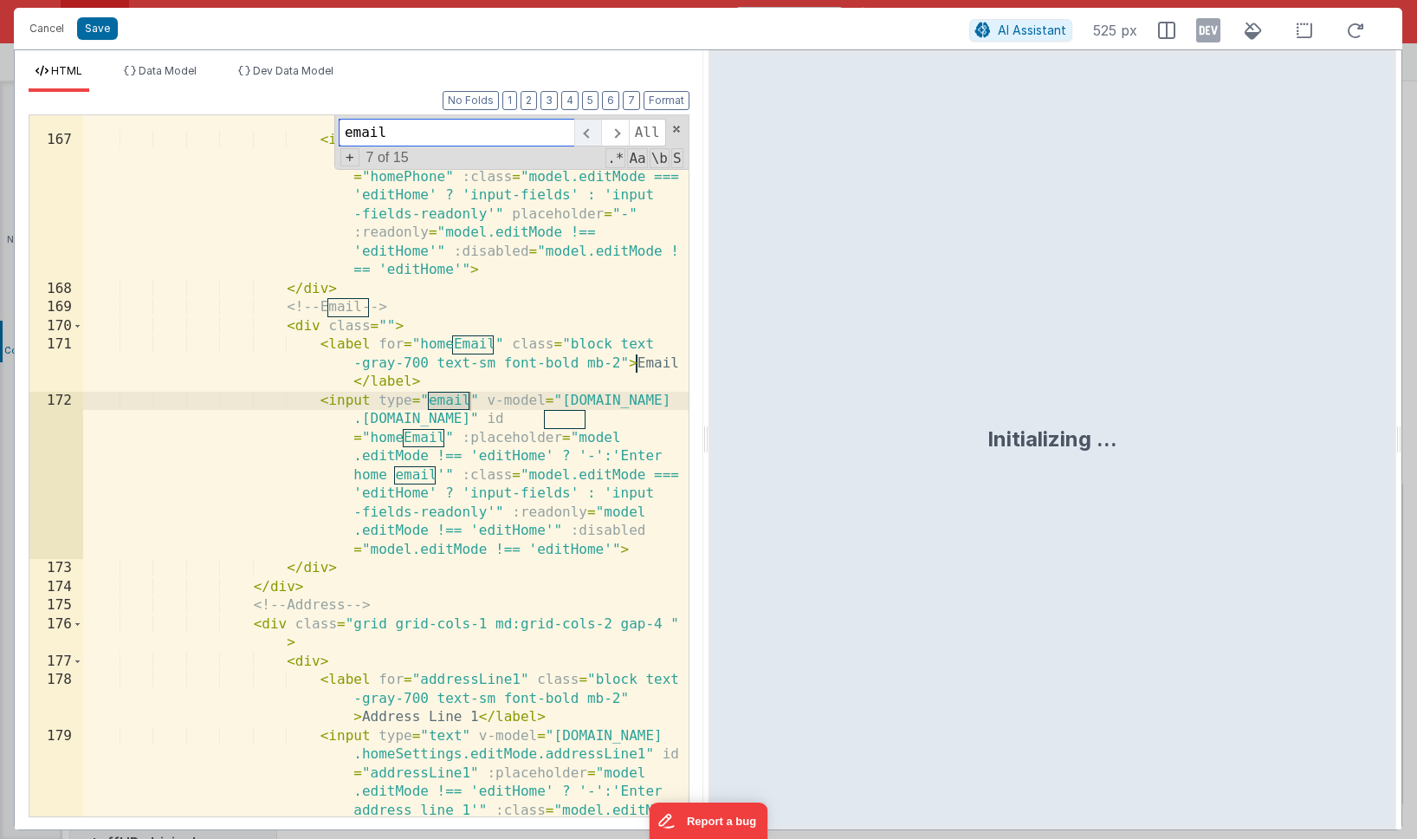
click at [591, 129] on span at bounding box center [587, 133] width 27 height 28
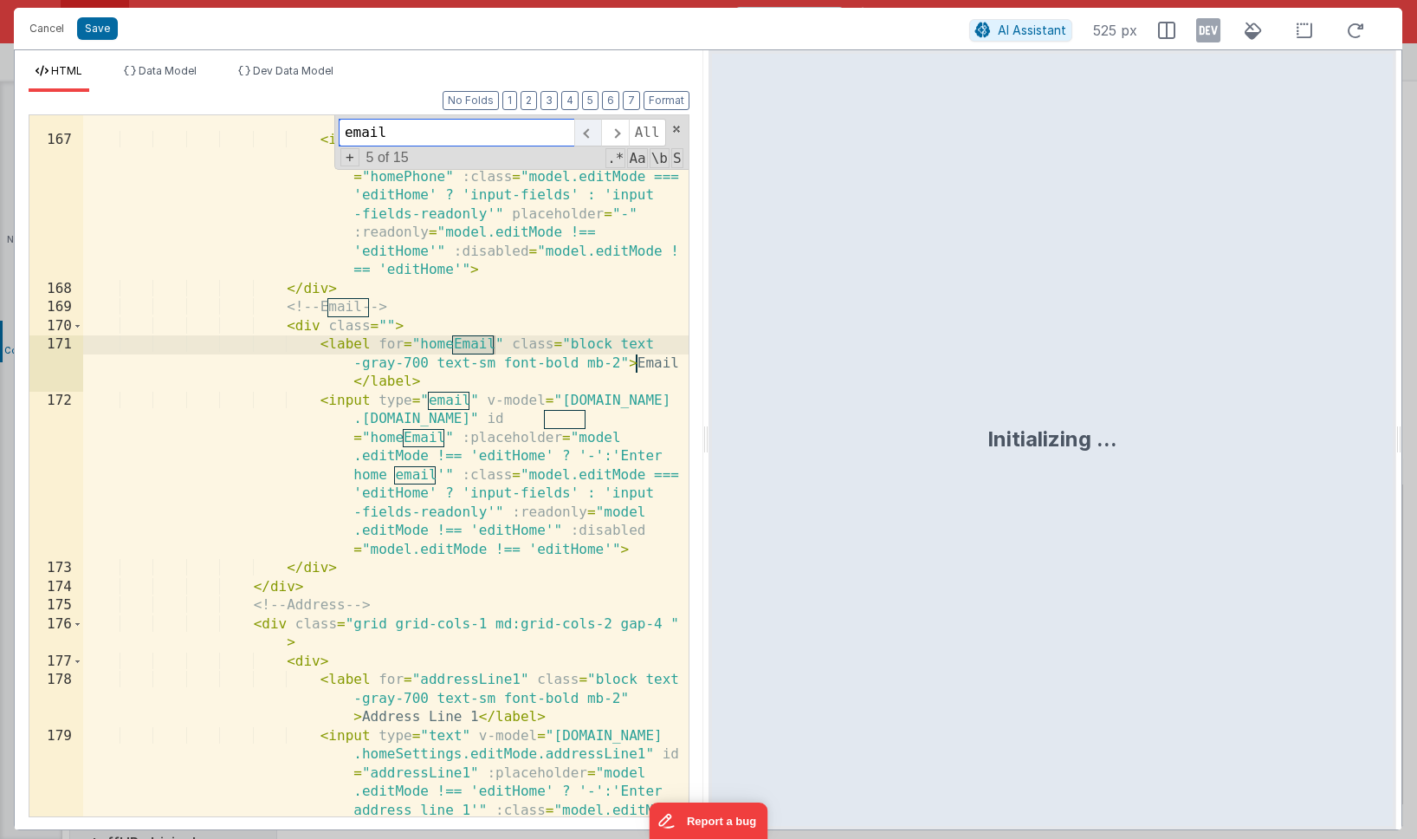
click at [591, 129] on span at bounding box center [587, 133] width 27 height 28
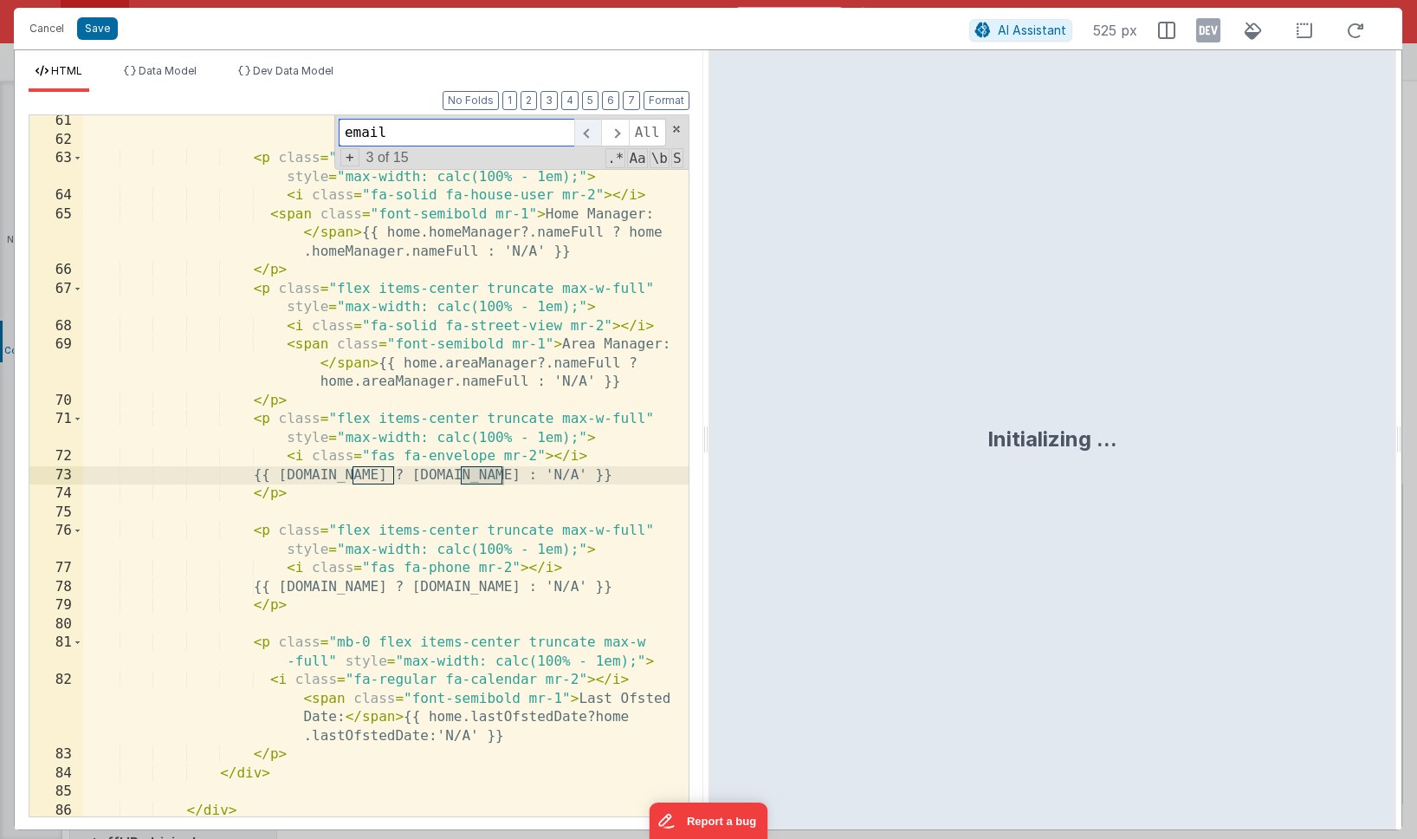
click at [591, 129] on span at bounding box center [587, 133] width 27 height 28
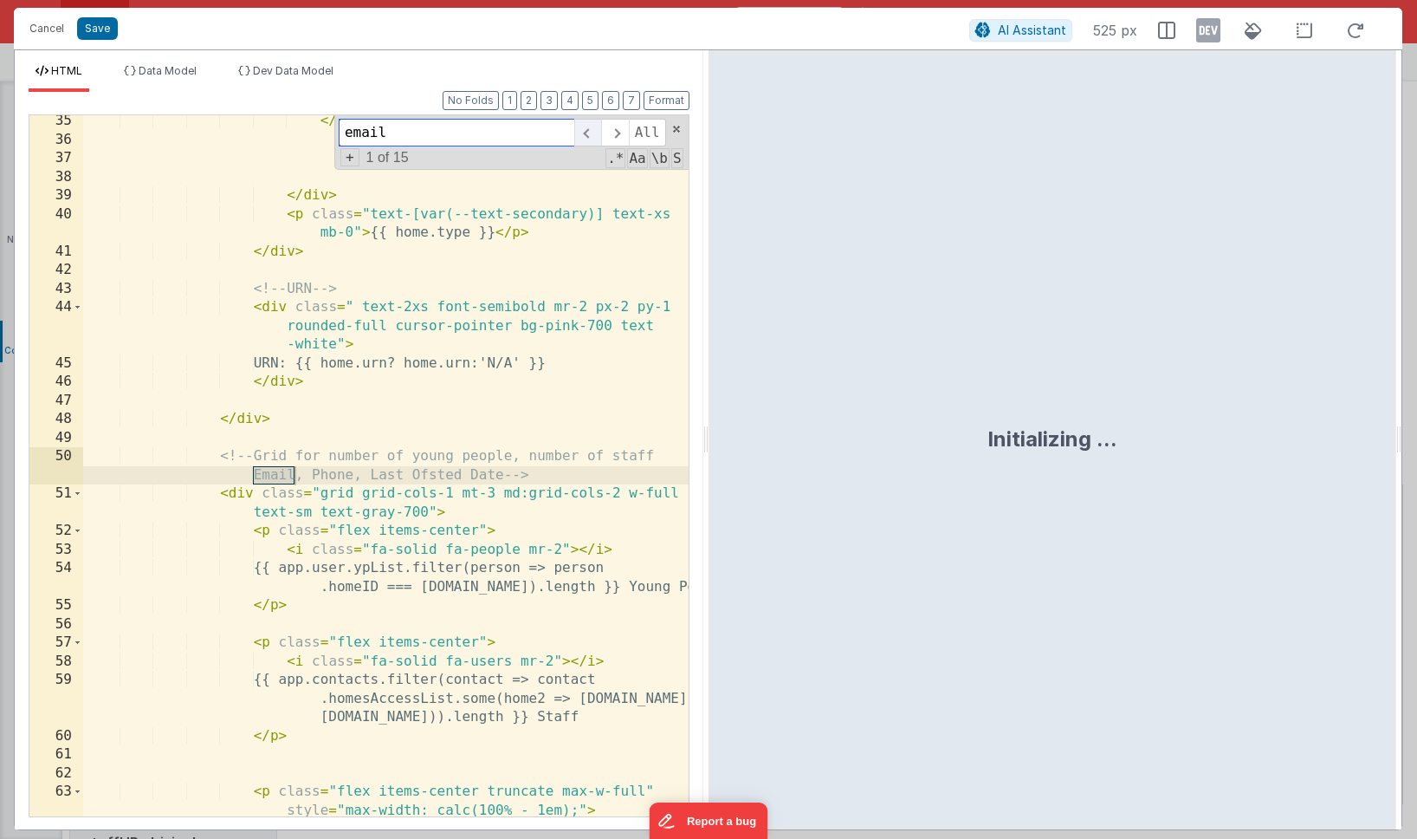
click at [591, 129] on span at bounding box center [587, 133] width 27 height 28
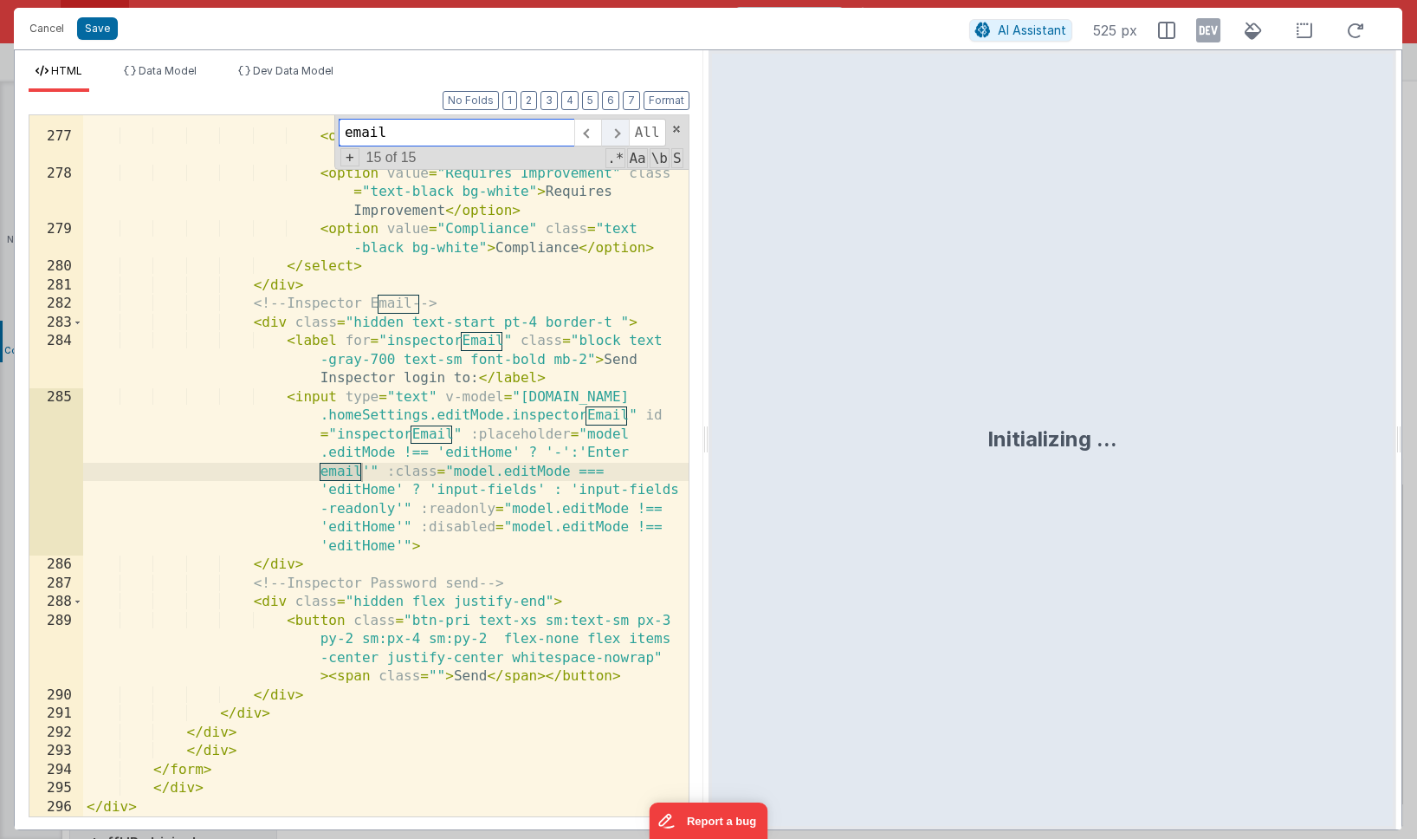
click at [611, 129] on span at bounding box center [614, 133] width 27 height 28
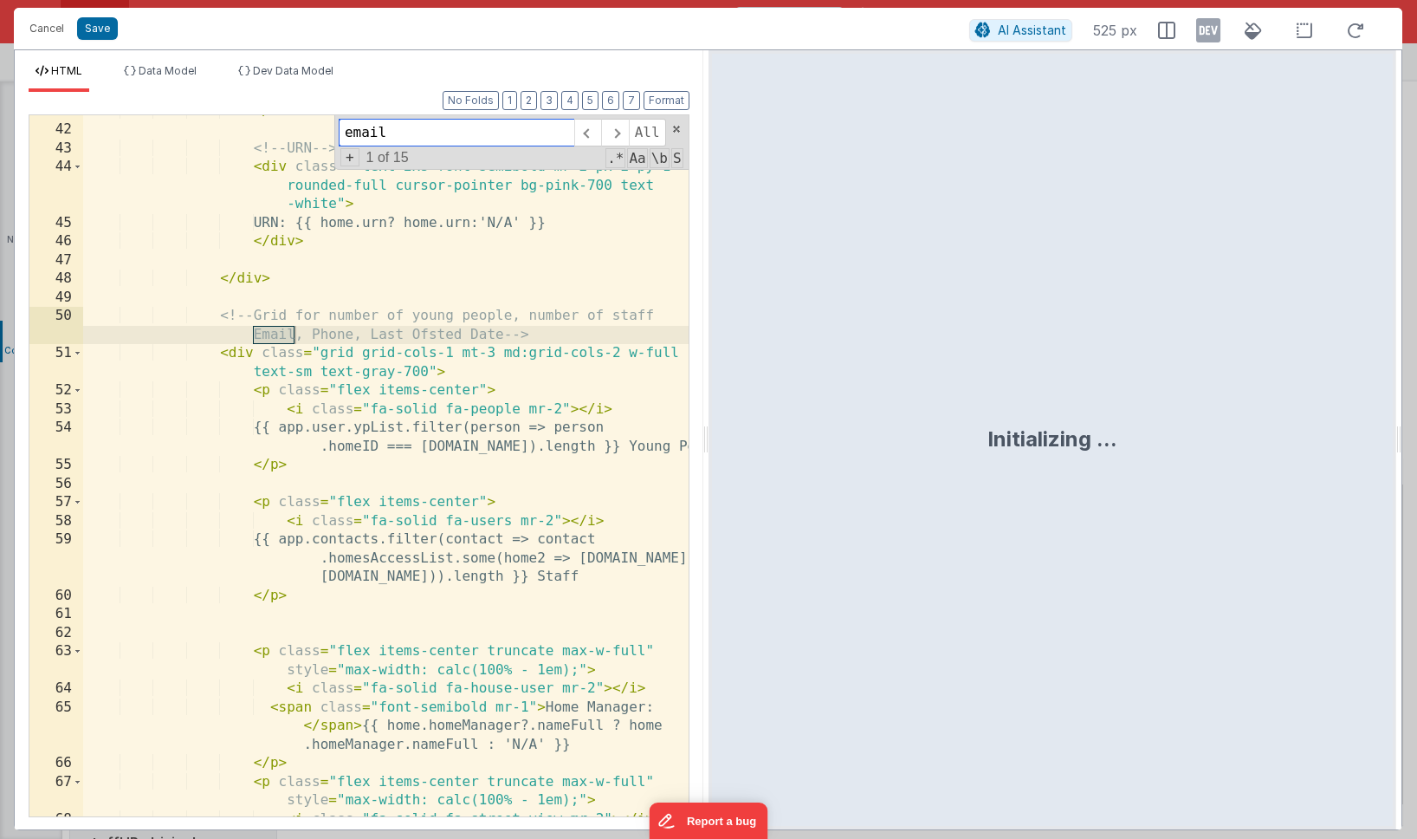
scroll to position [1180, 0]
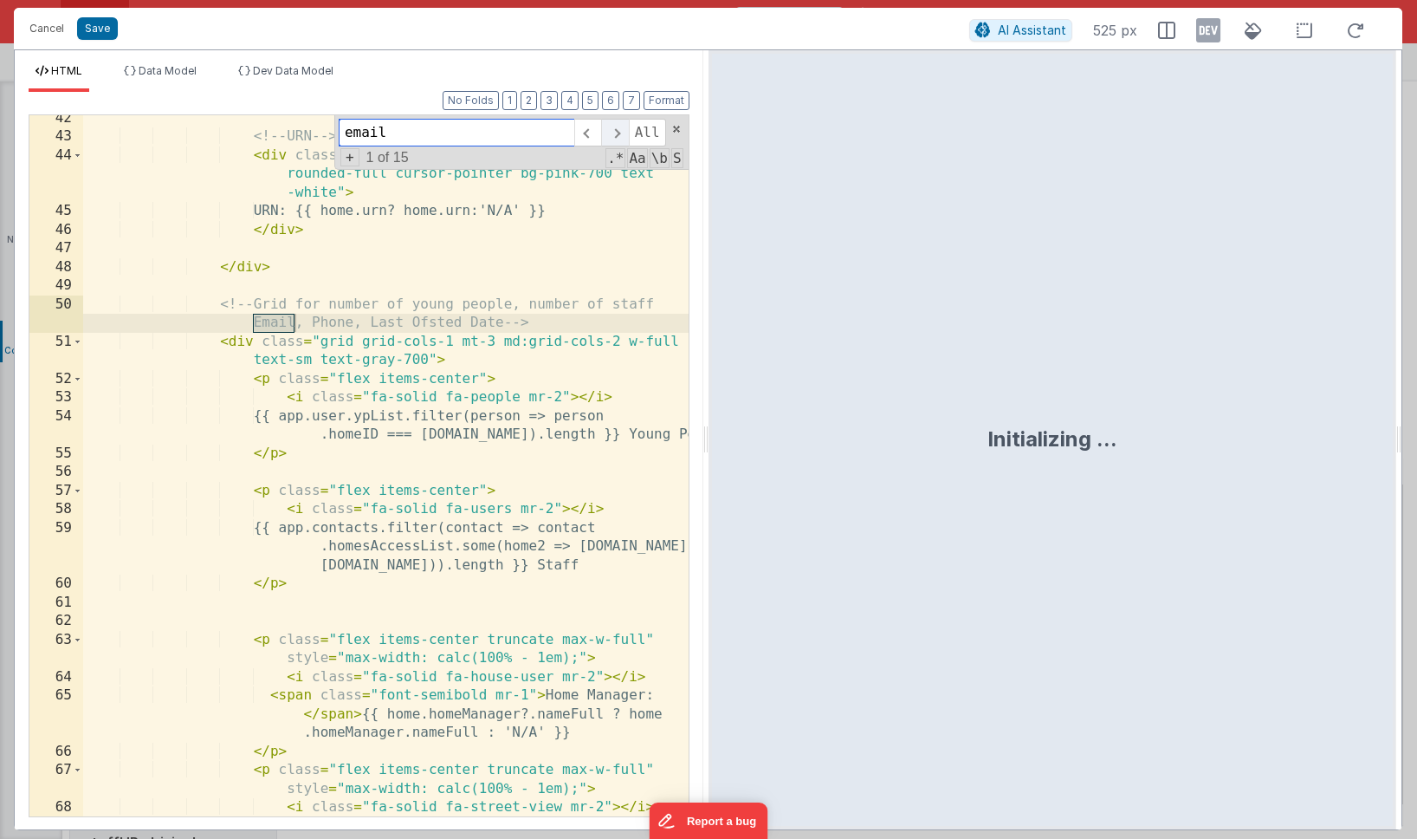
click at [619, 131] on span at bounding box center [614, 133] width 27 height 28
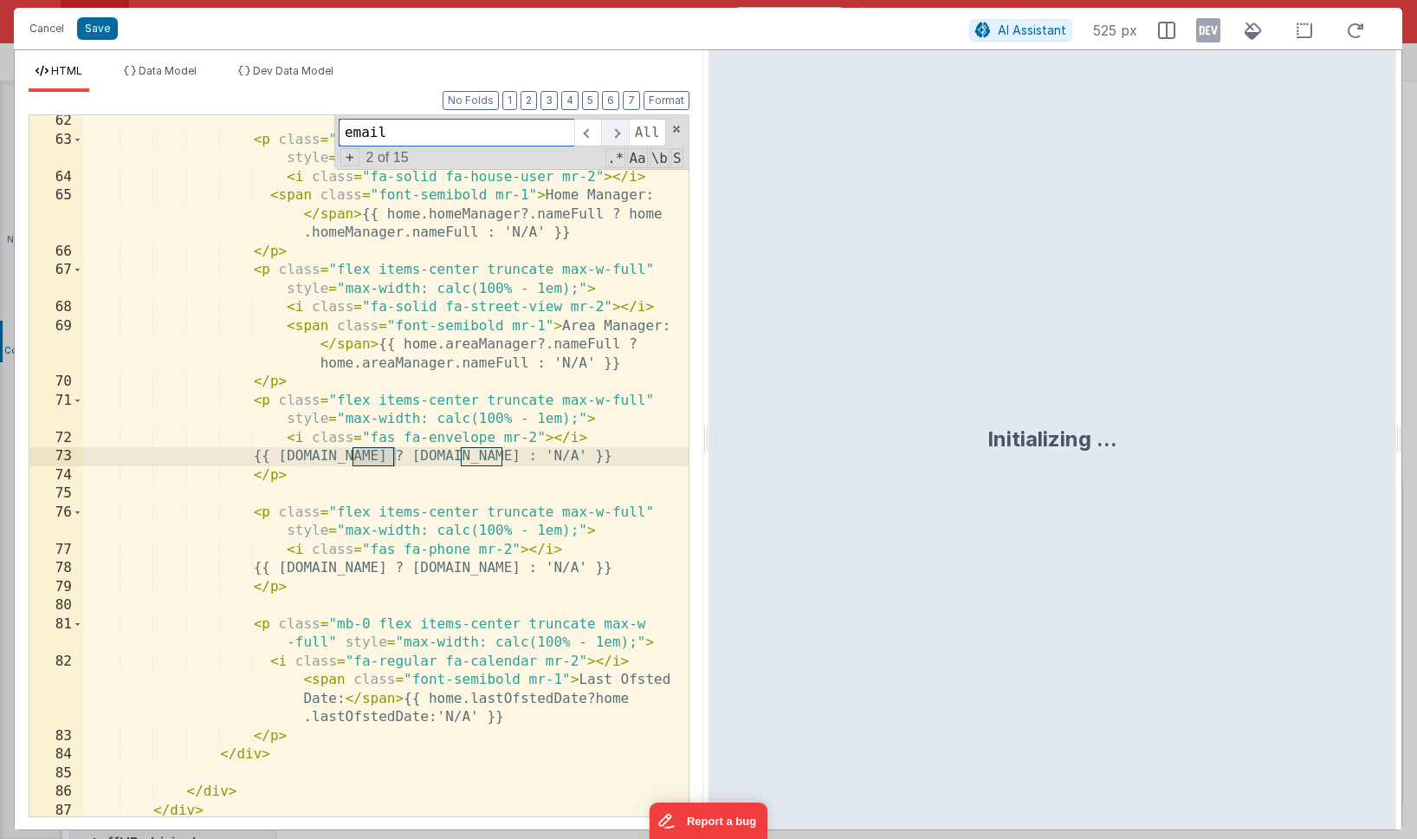
click at [618, 134] on span at bounding box center [614, 133] width 27 height 28
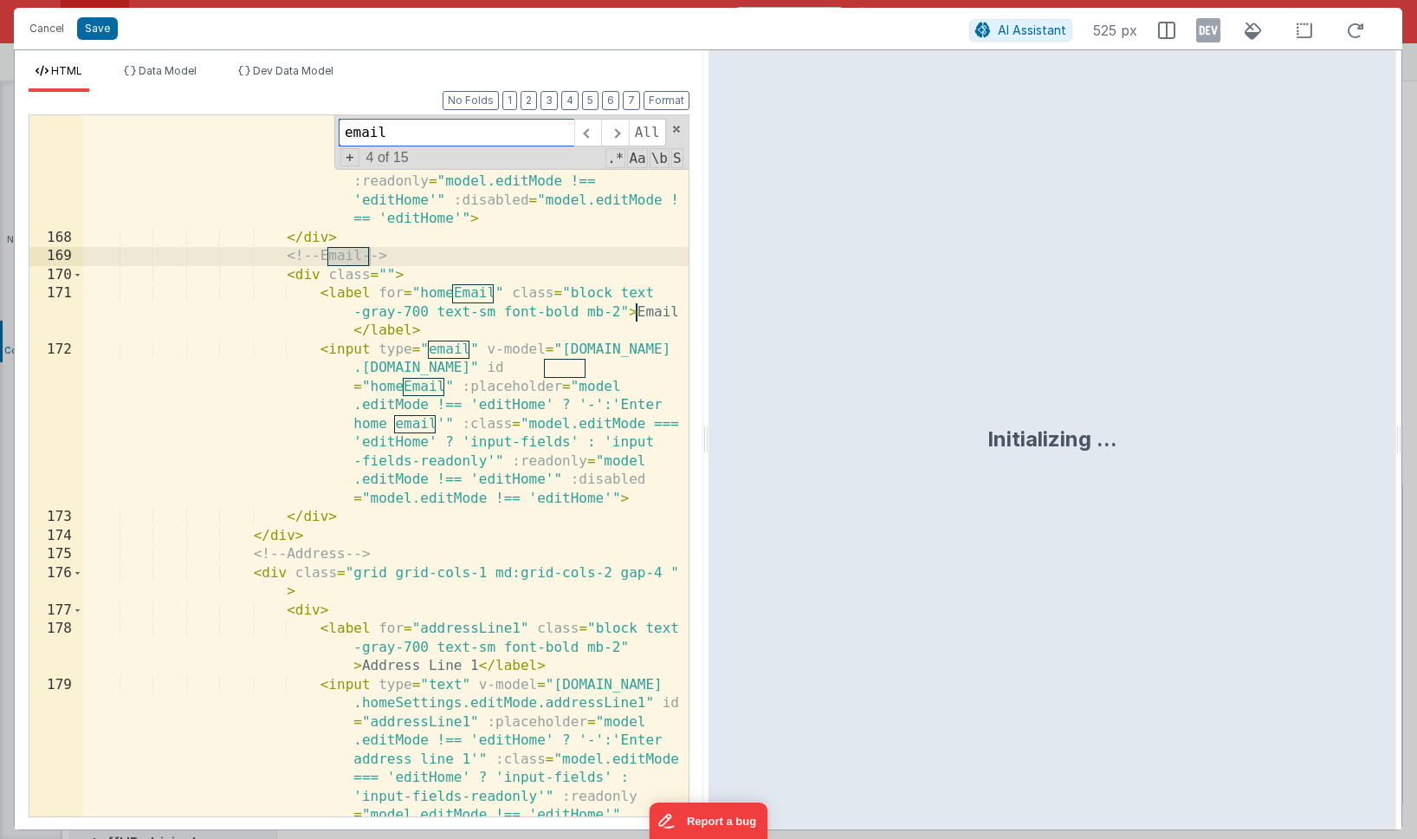
scroll to position [4841, 0]
click at [620, 137] on span at bounding box center [614, 133] width 27 height 28
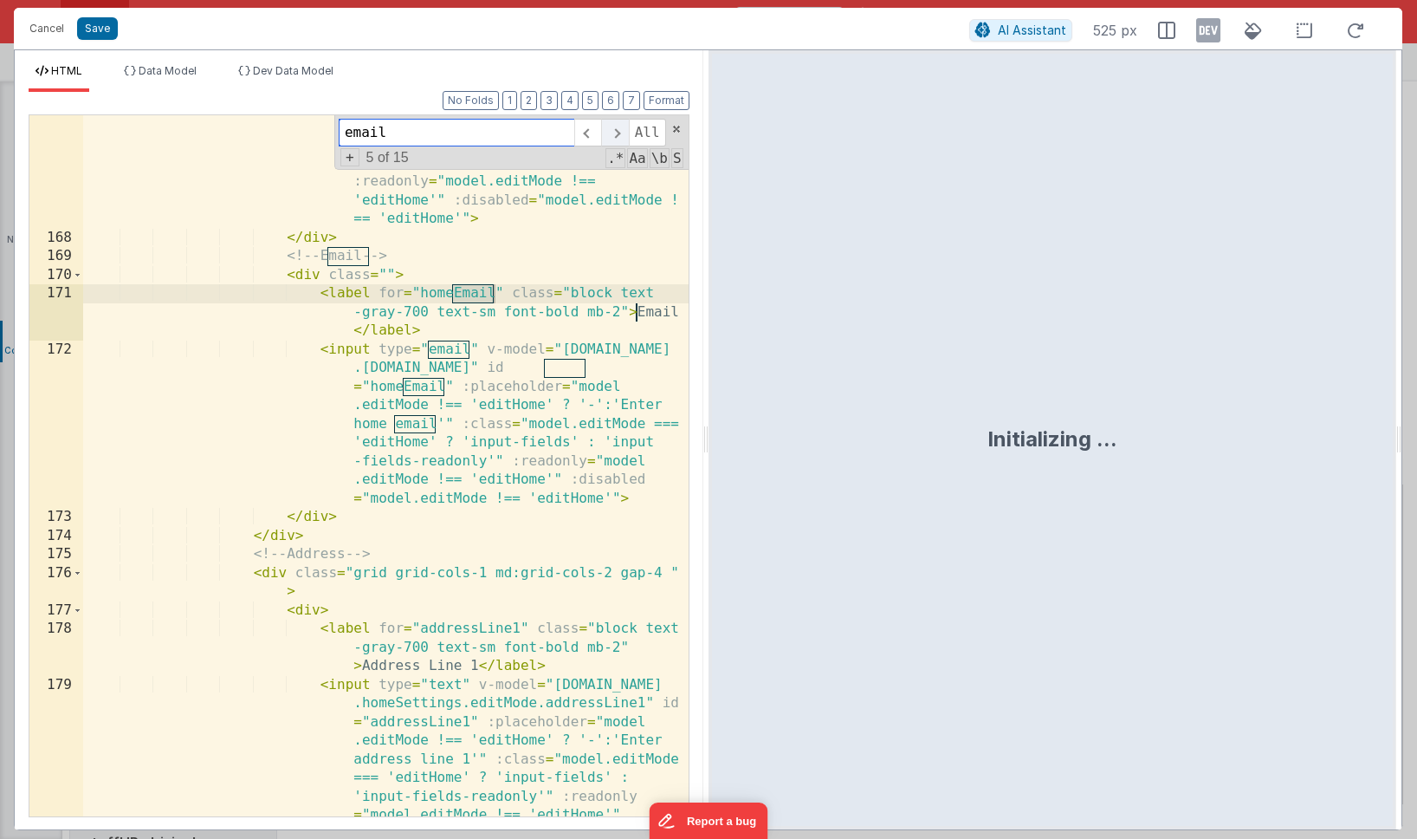
click at [619, 137] on span at bounding box center [614, 133] width 27 height 28
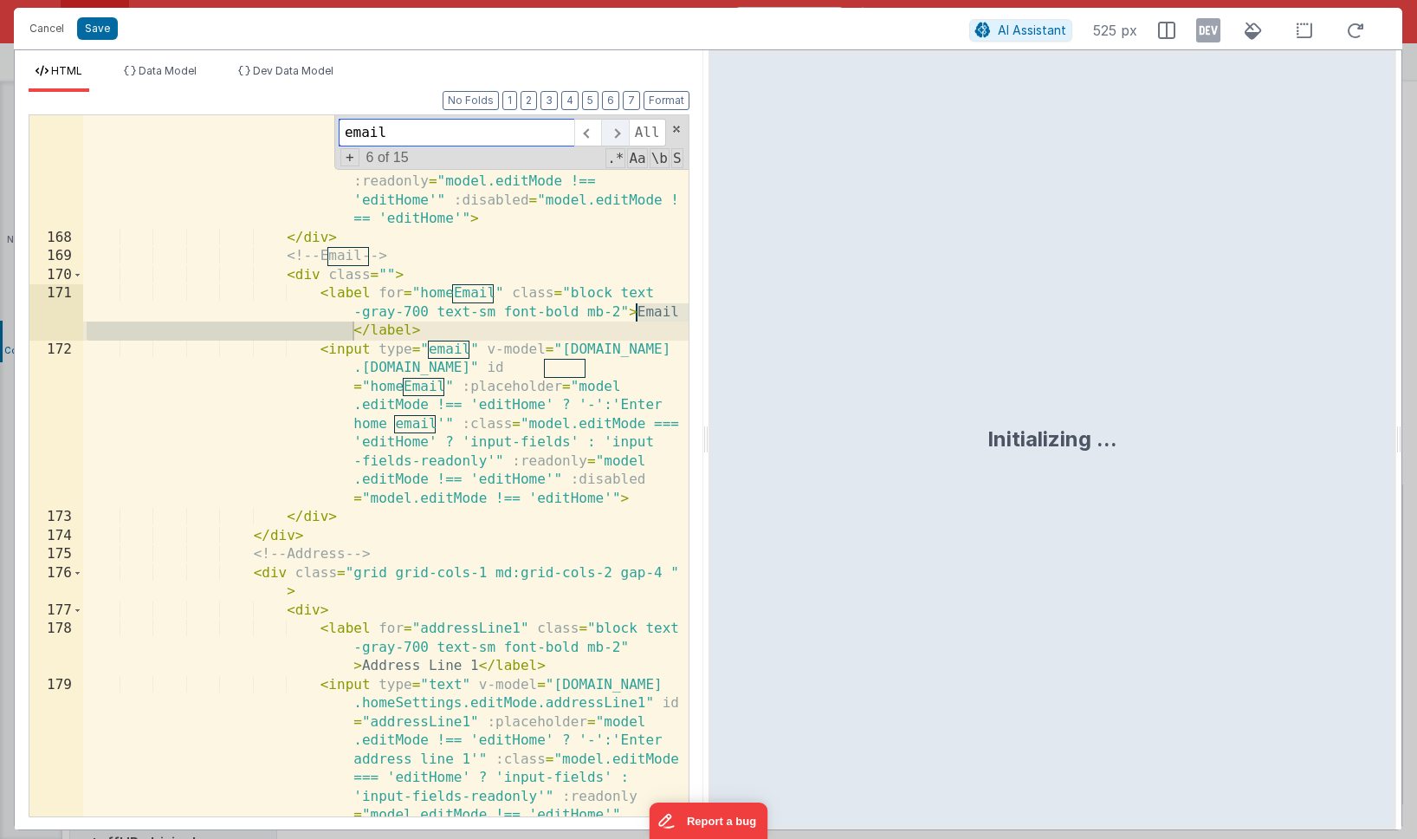
click at [619, 137] on span at bounding box center [614, 133] width 27 height 28
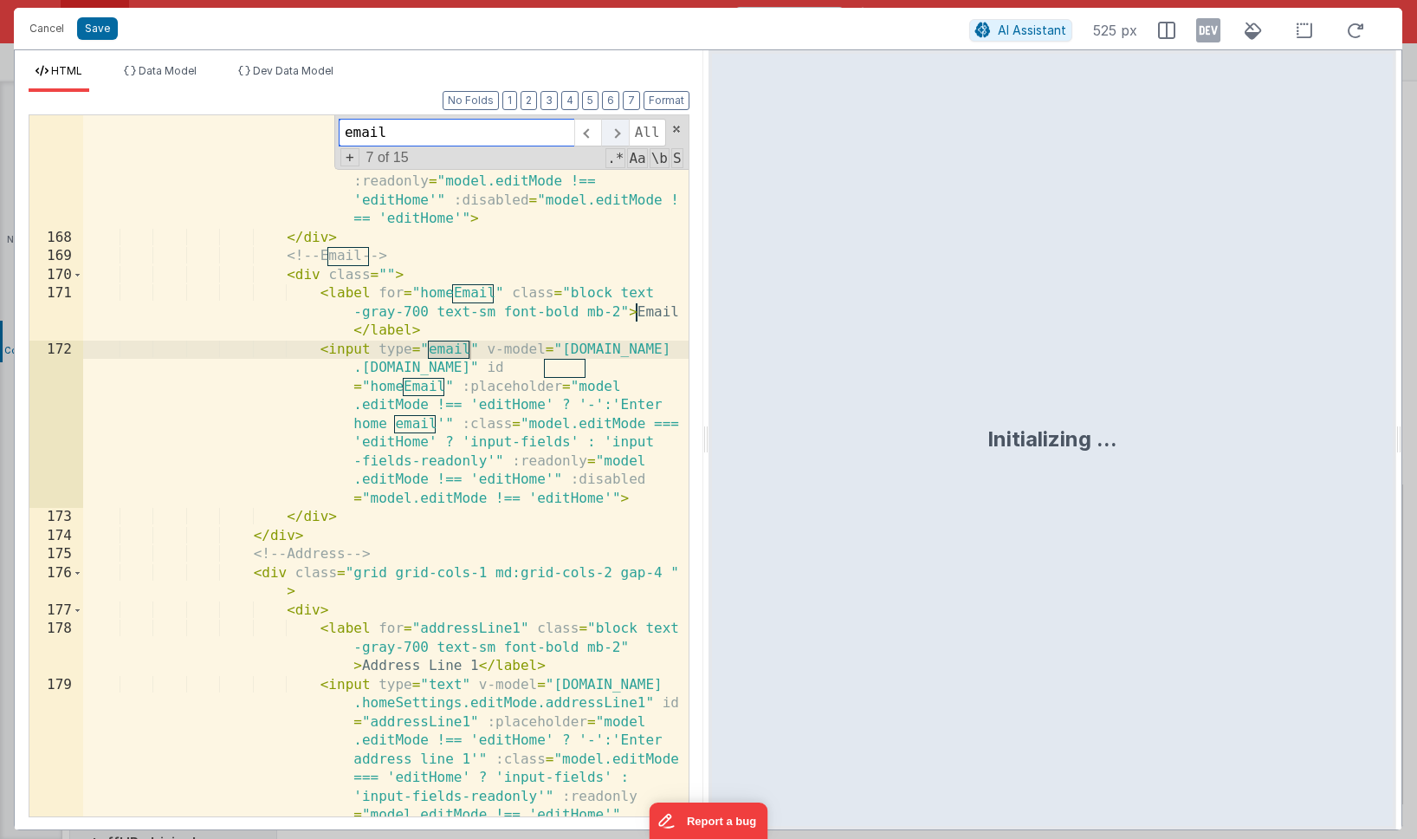
click at [619, 137] on span at bounding box center [614, 133] width 27 height 28
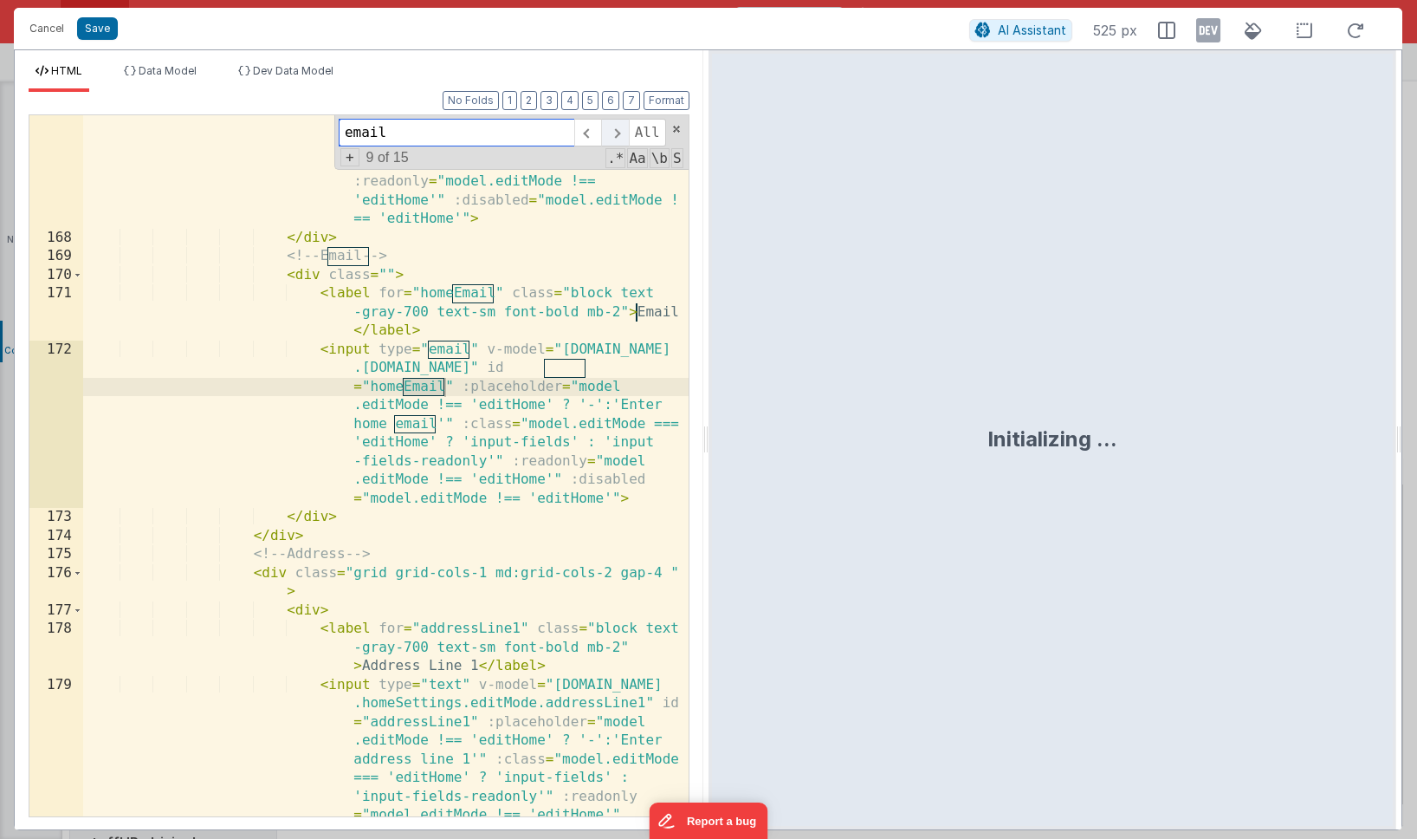
click at [619, 137] on span at bounding box center [614, 133] width 27 height 28
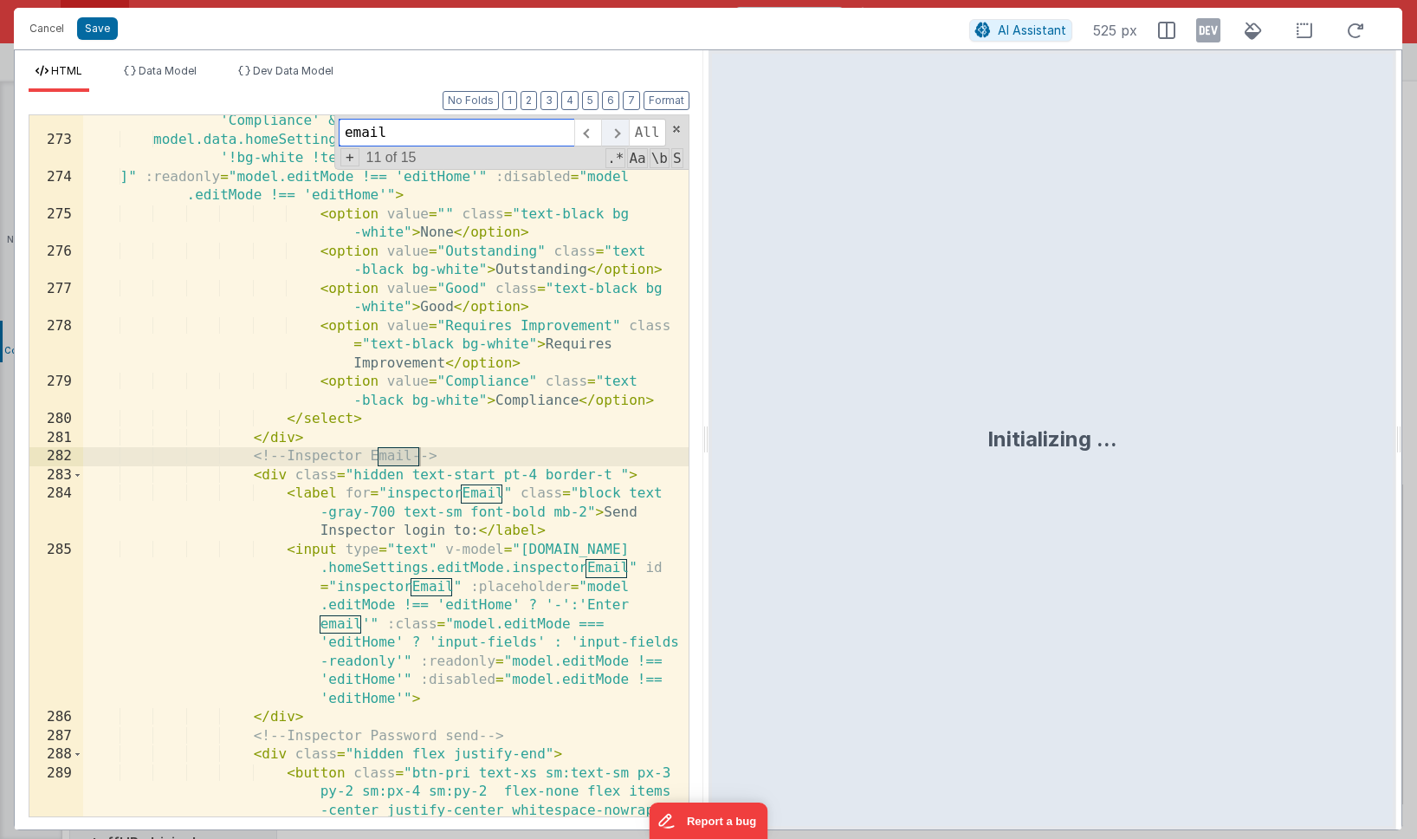
scroll to position [9932, 0]
click at [619, 137] on span at bounding box center [614, 133] width 27 height 28
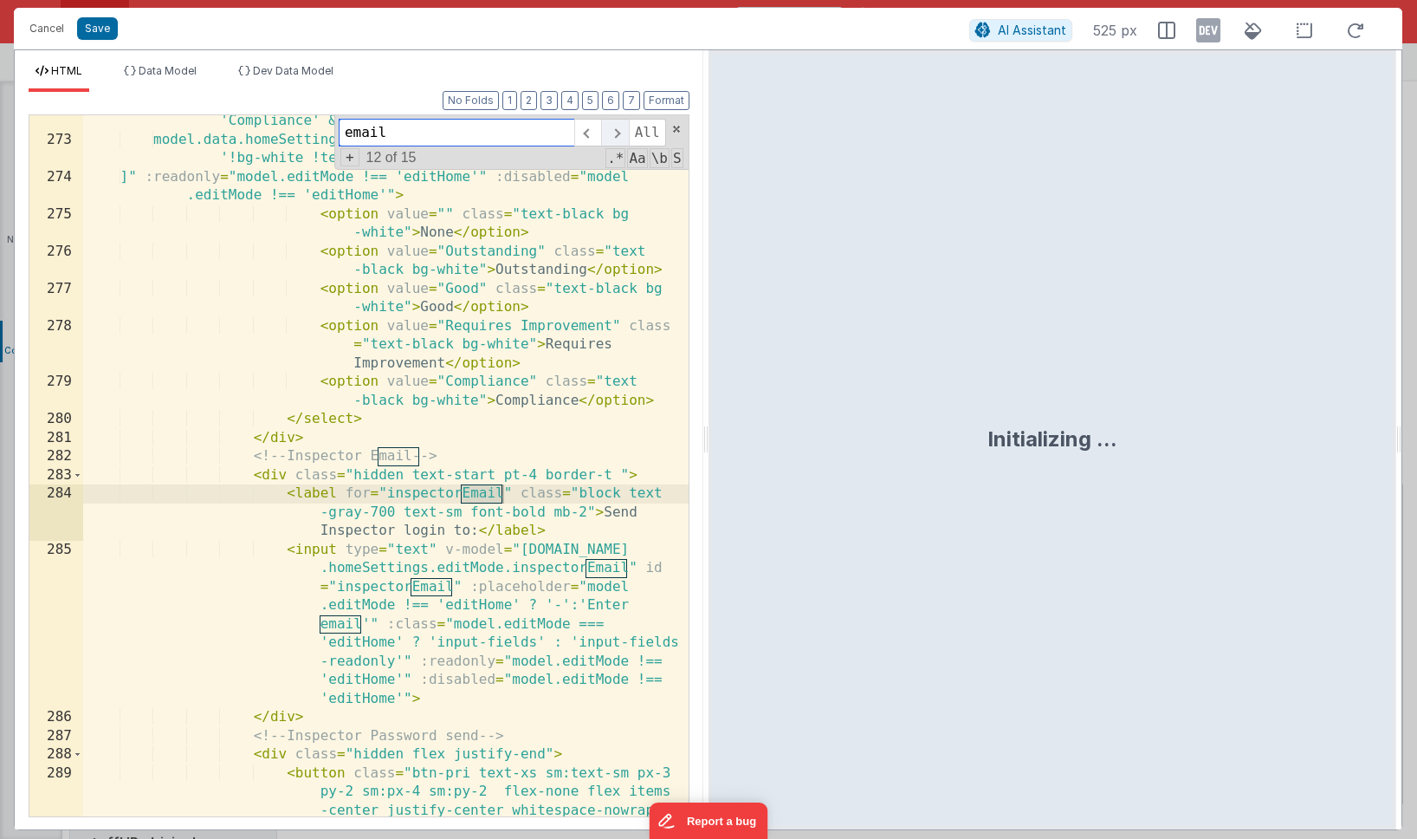
click at [619, 137] on span at bounding box center [614, 133] width 27 height 28
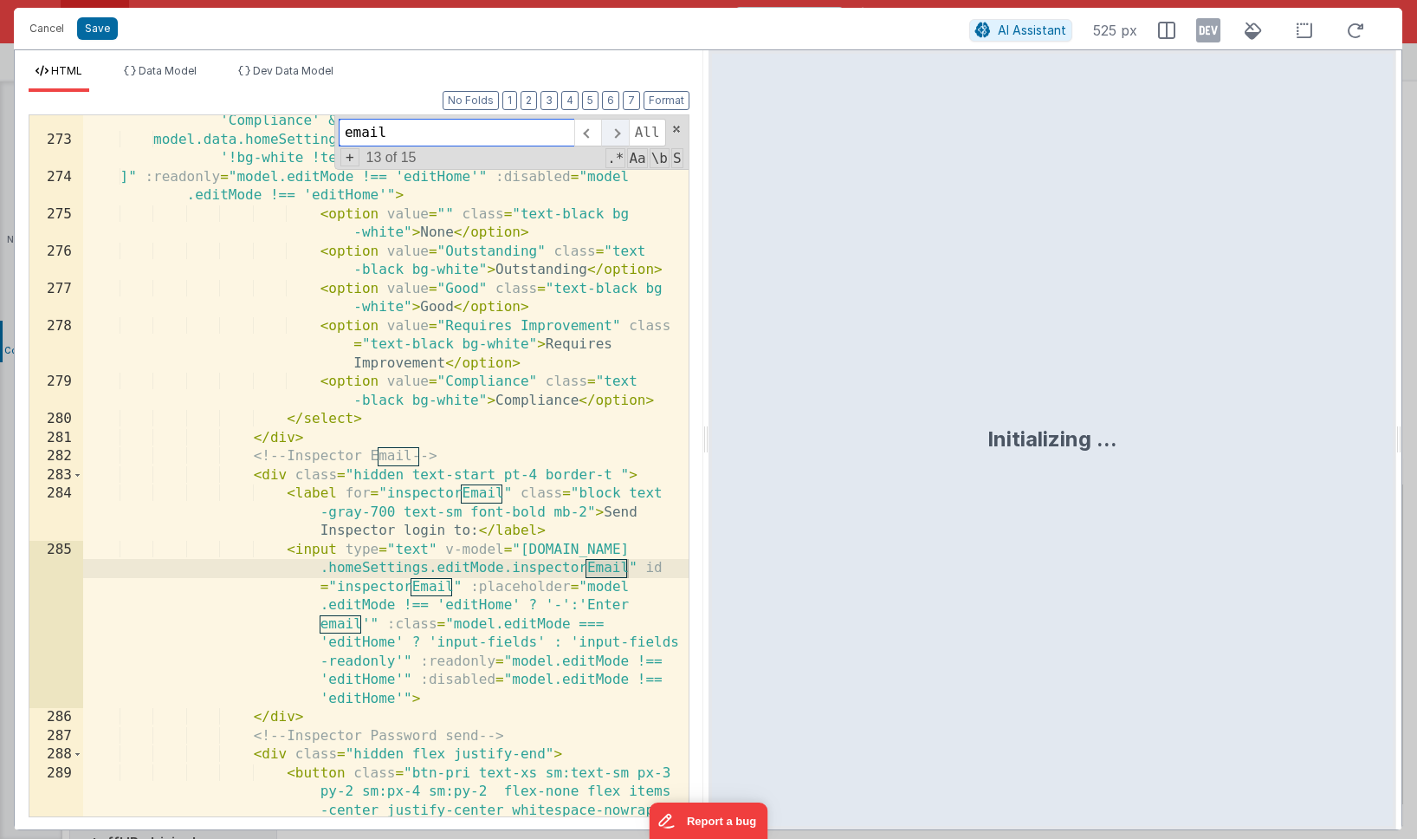
click at [619, 137] on span at bounding box center [614, 133] width 27 height 28
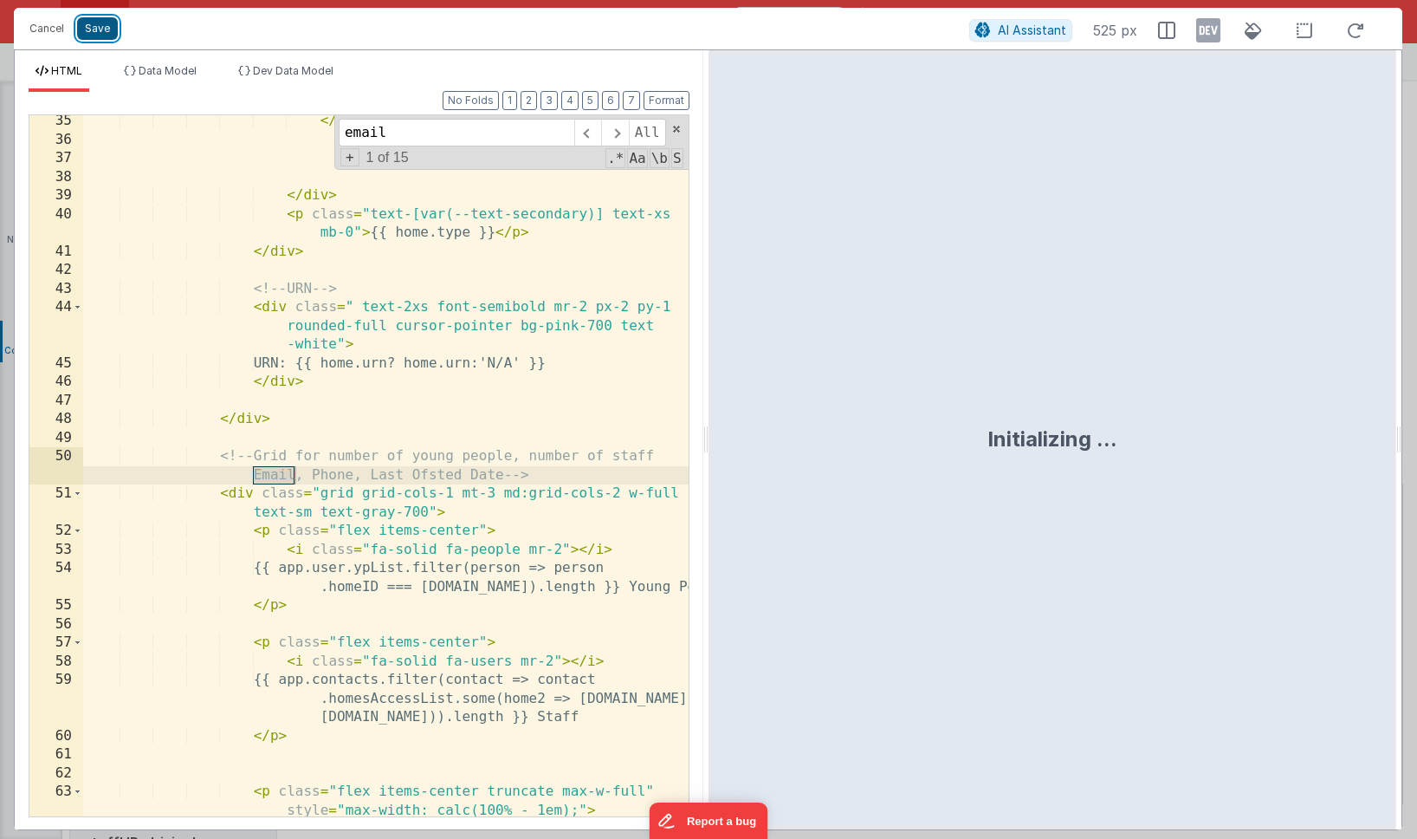
click at [101, 32] on button "Save" at bounding box center [97, 28] width 41 height 23
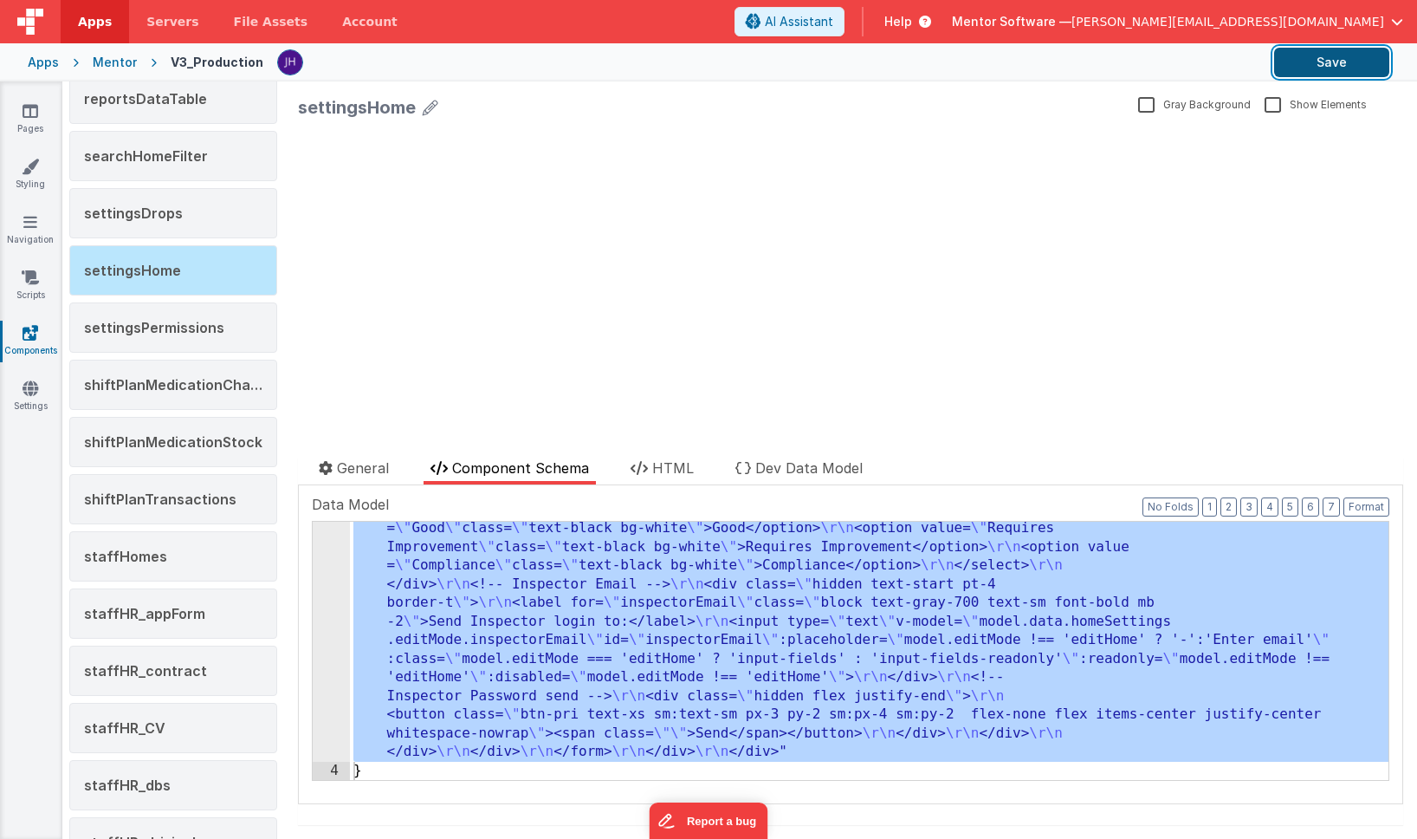
click at [1332, 68] on button "Save" at bounding box center [1331, 62] width 115 height 29
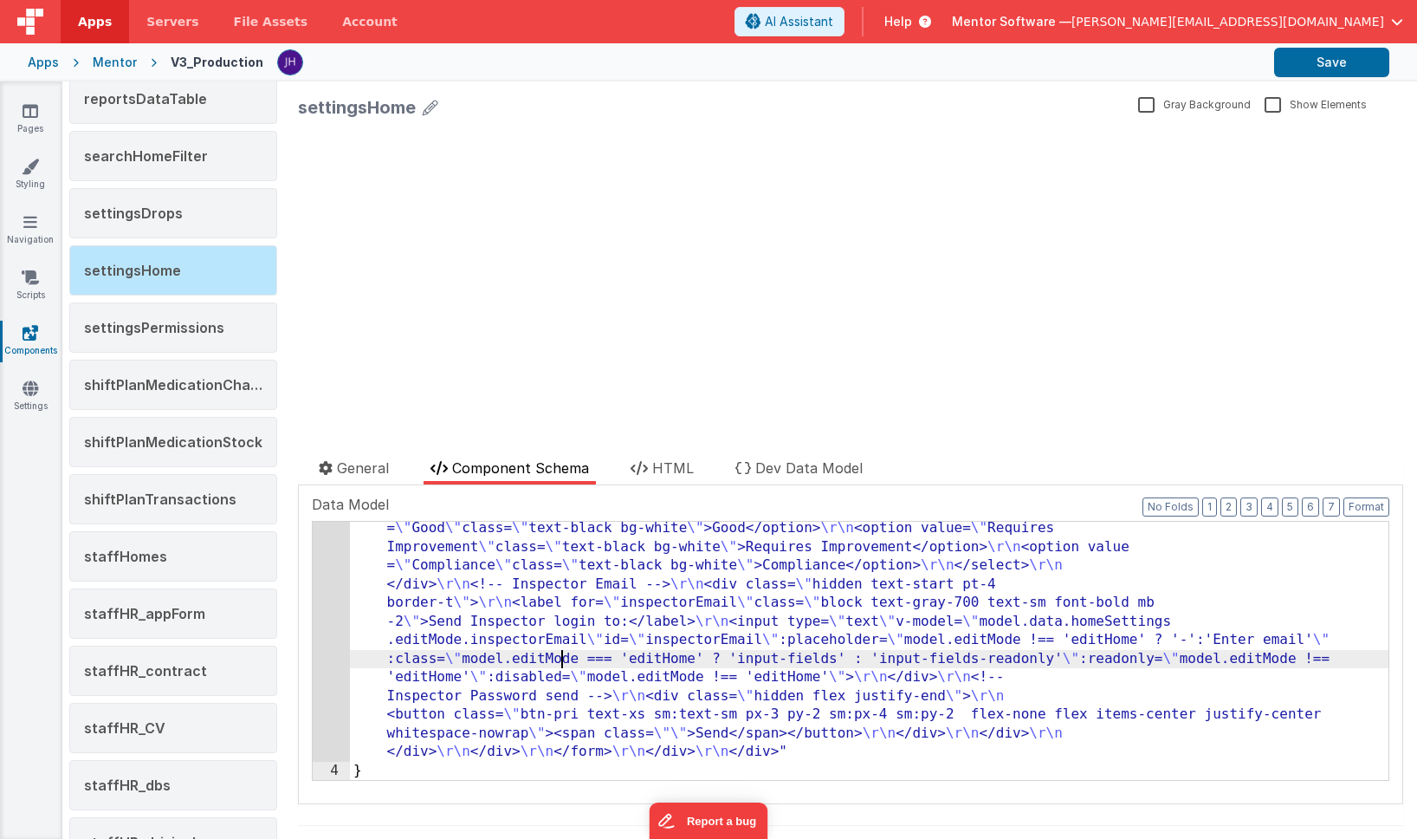
click at [312, 605] on div "3 4 "html" : "<div class= \" flex flex-col justify-between lg:!flex-row gap-6 o…" at bounding box center [851, 651] width 1078 height 260
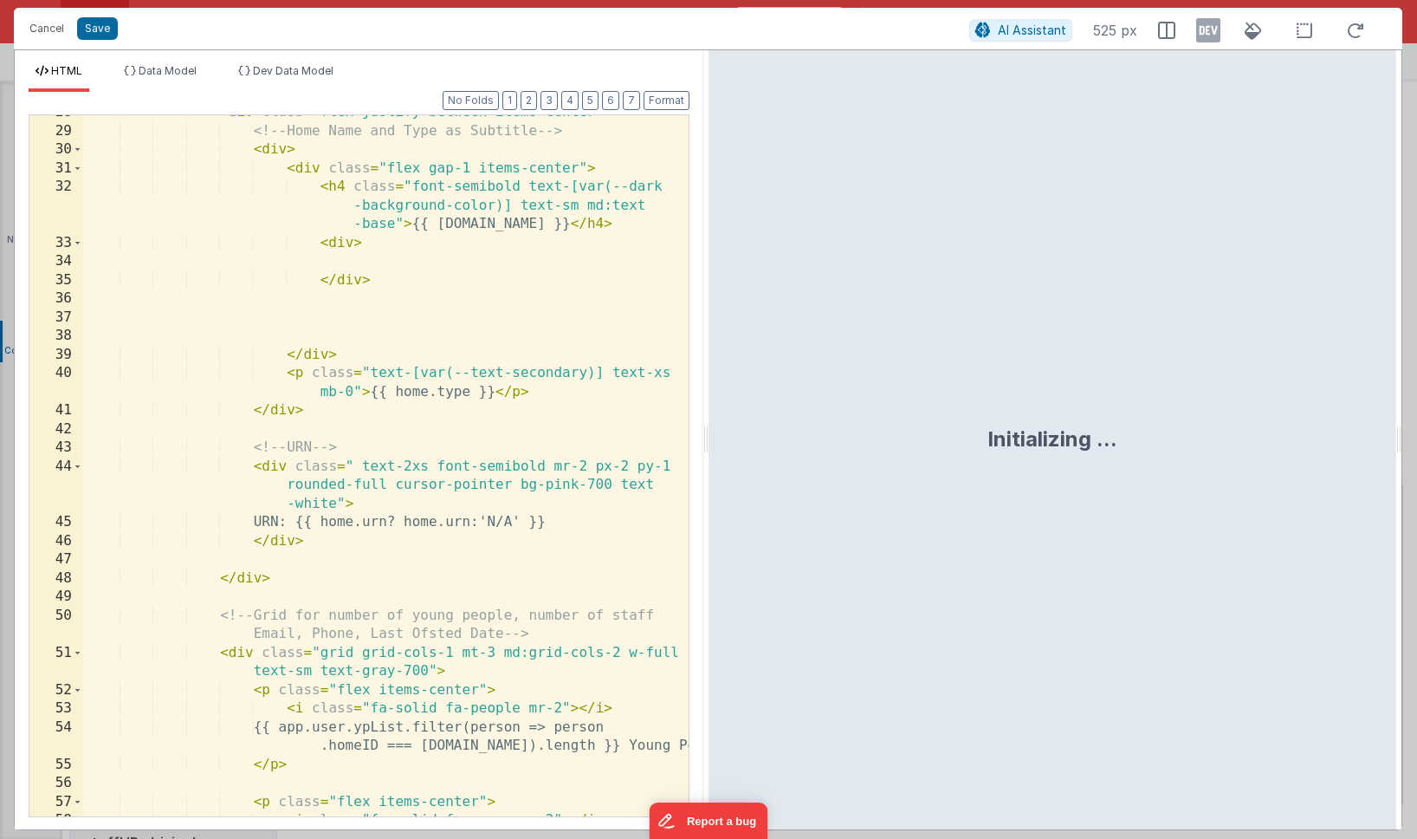
scroll to position [869, 0]
click at [530, 101] on button "2" at bounding box center [529, 100] width 16 height 19
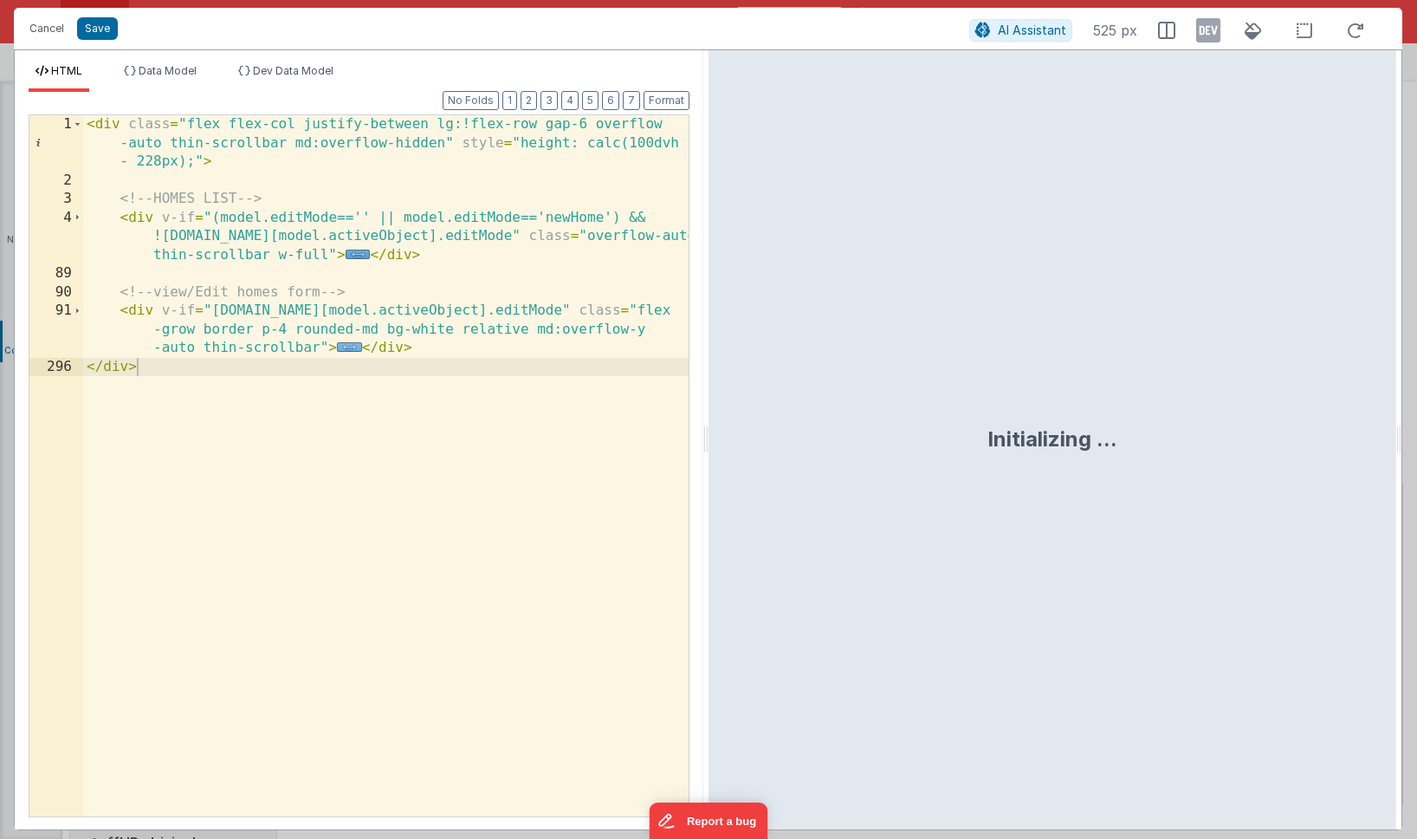
click at [350, 345] on span "..." at bounding box center [349, 347] width 25 height 10
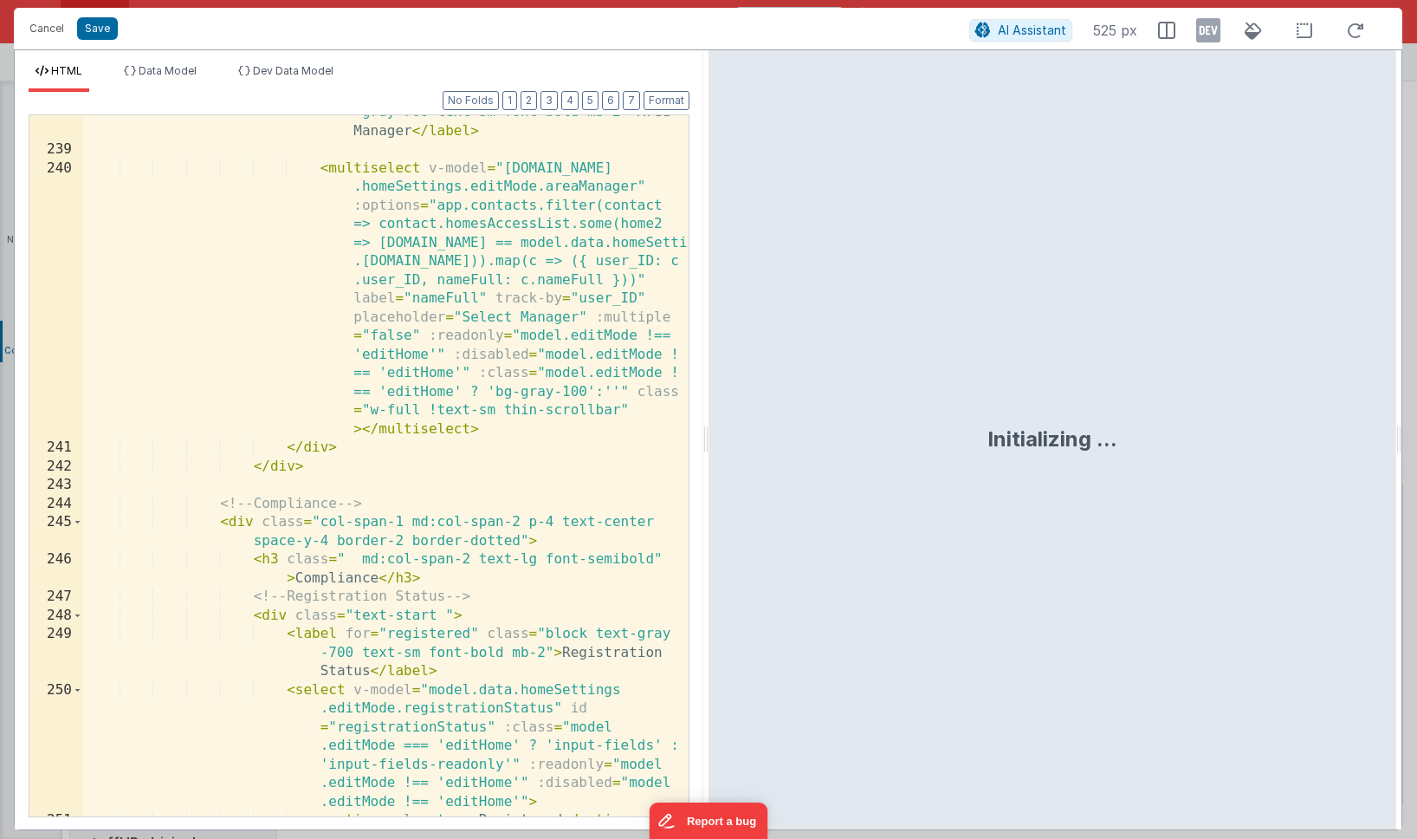
scroll to position [6122, 0]
click at [256, 486] on div "< label for = "areaManager" class = "block text -gray-700 text-sm font-bold mb-…" at bounding box center [386, 472] width 606 height 775
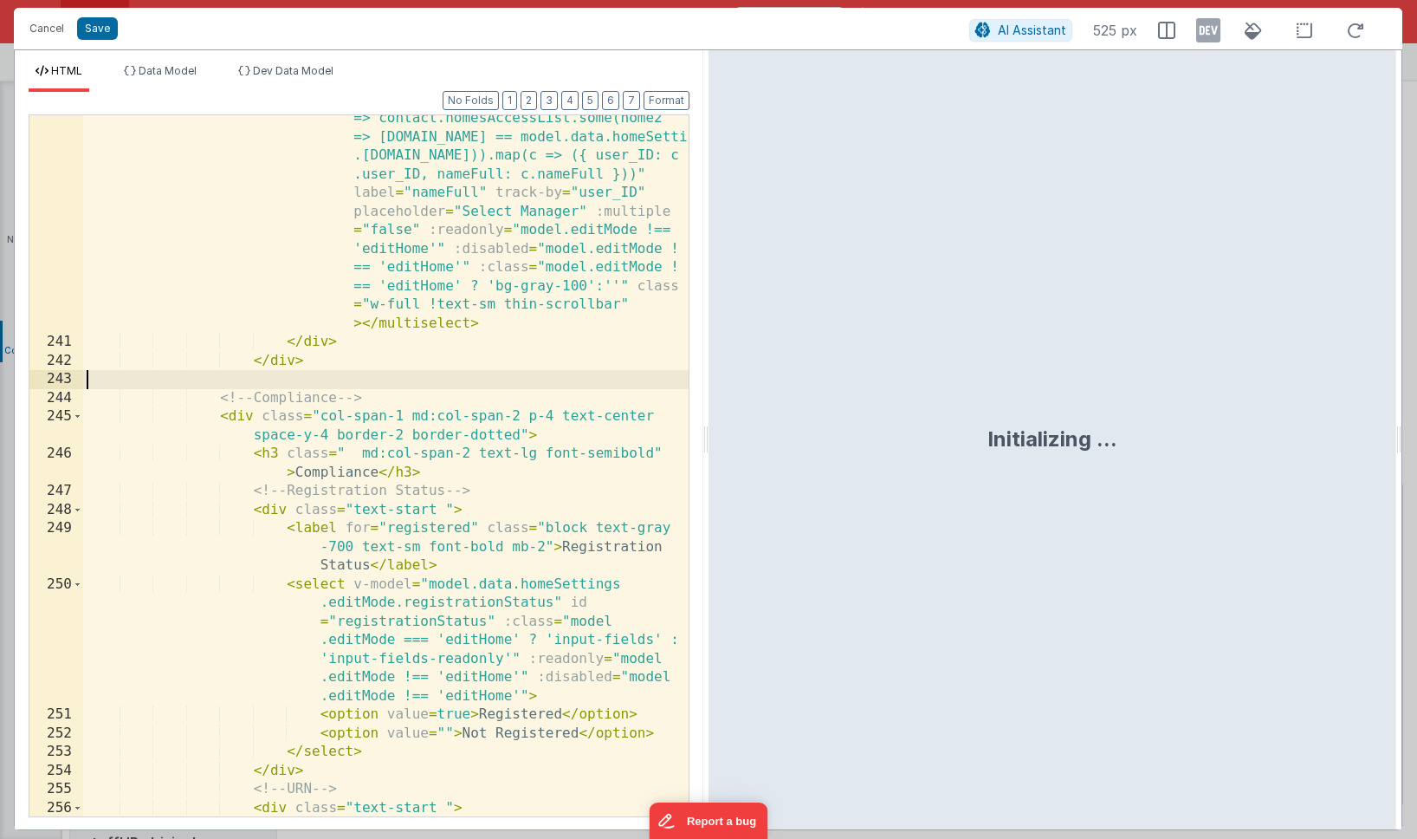
scroll to position [6166, 0]
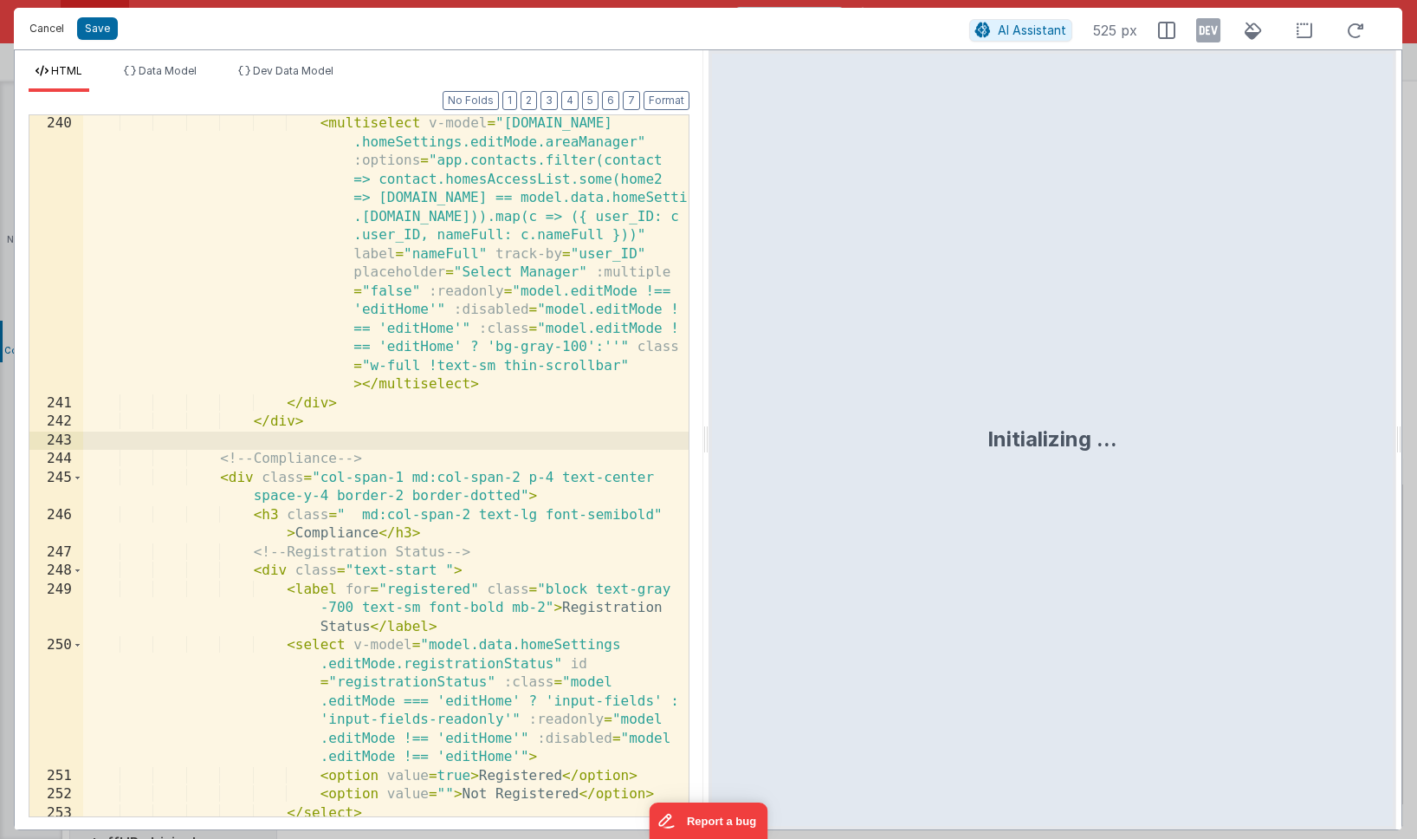
click at [44, 28] on button "Cancel" at bounding box center [47, 28] width 52 height 24
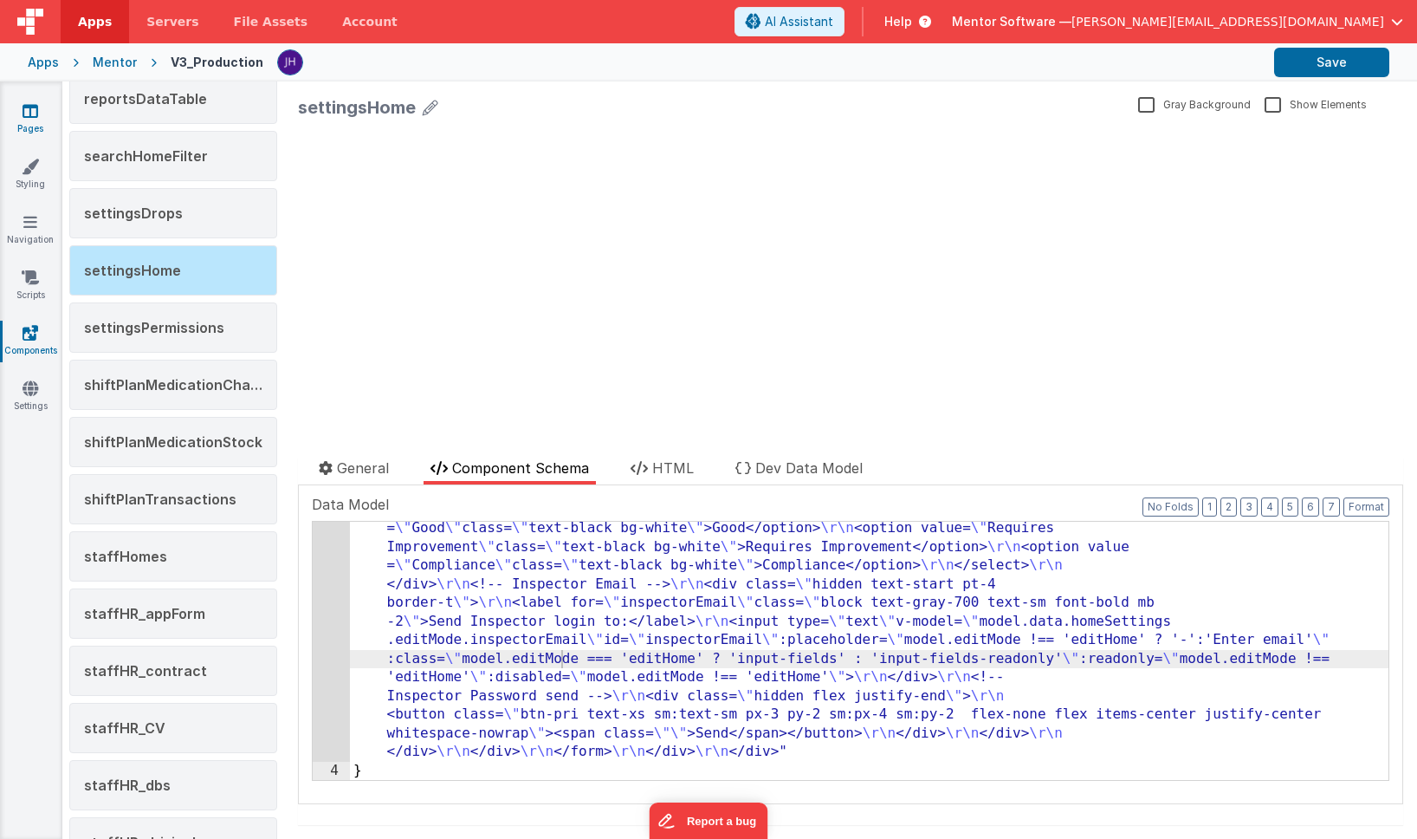
click at [21, 112] on link "Pages" at bounding box center [30, 119] width 62 height 35
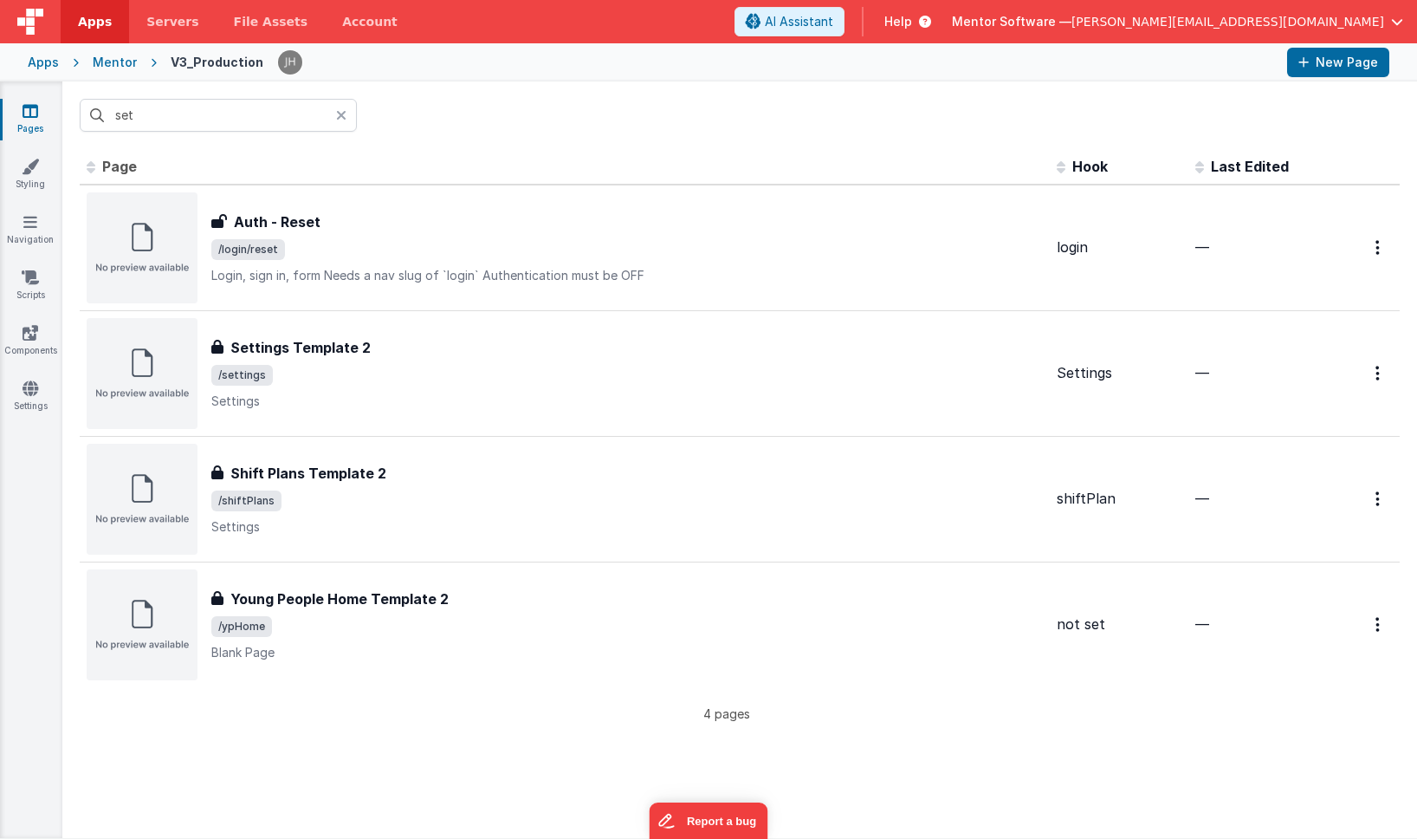
click at [35, 120] on link "Pages" at bounding box center [30, 119] width 62 height 35
click at [1365, 31] on div "Mentor Software — [PERSON_NAME][EMAIL_ADDRESS][DOMAIN_NAME]" at bounding box center [1177, 21] width 451 height 29
click at [1387, 21] on button "Mentor Software — [PERSON_NAME][EMAIL_ADDRESS][DOMAIN_NAME]" at bounding box center [1177, 21] width 451 height 17
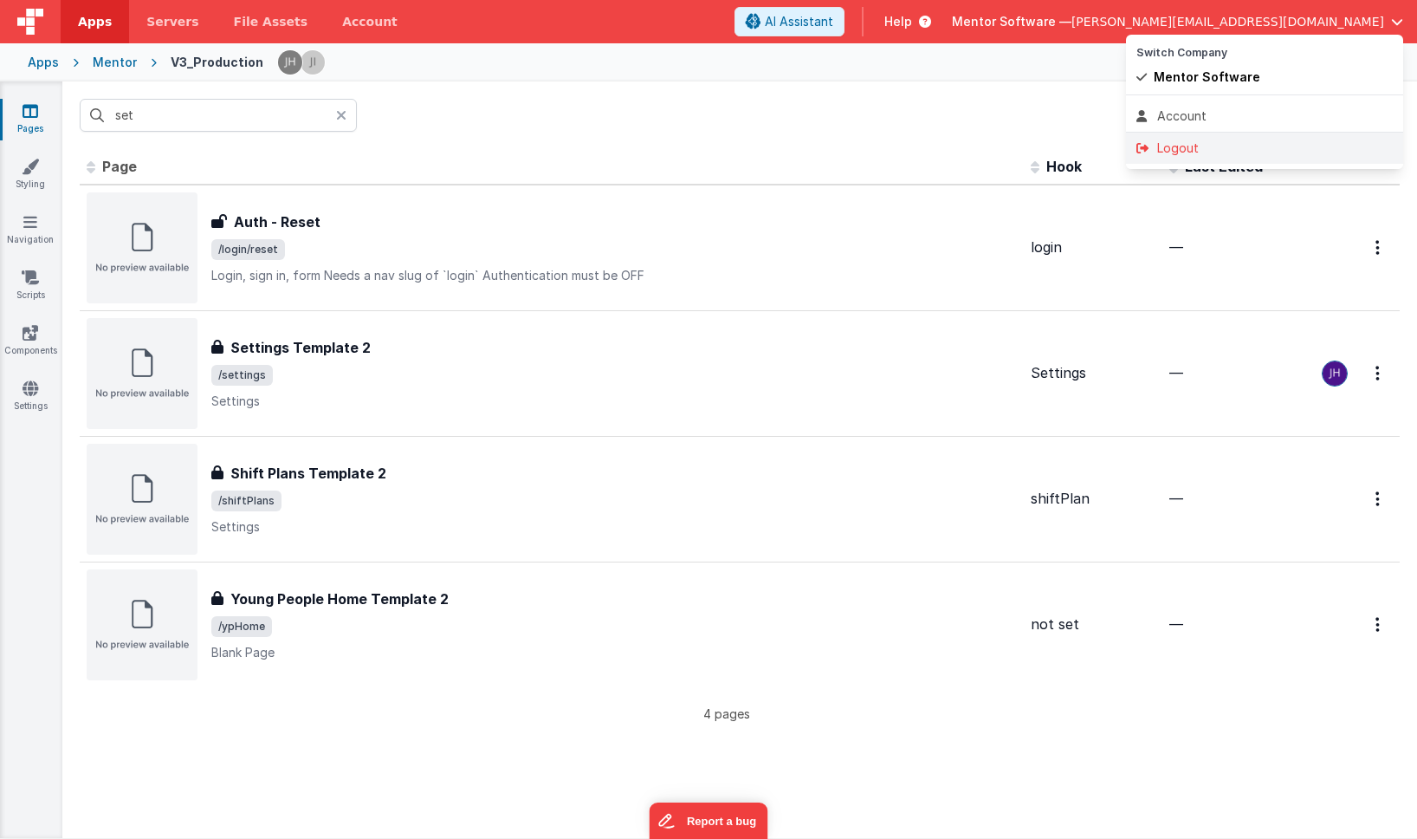
click at [1215, 153] on div "Logout" at bounding box center [1265, 147] width 256 height 17
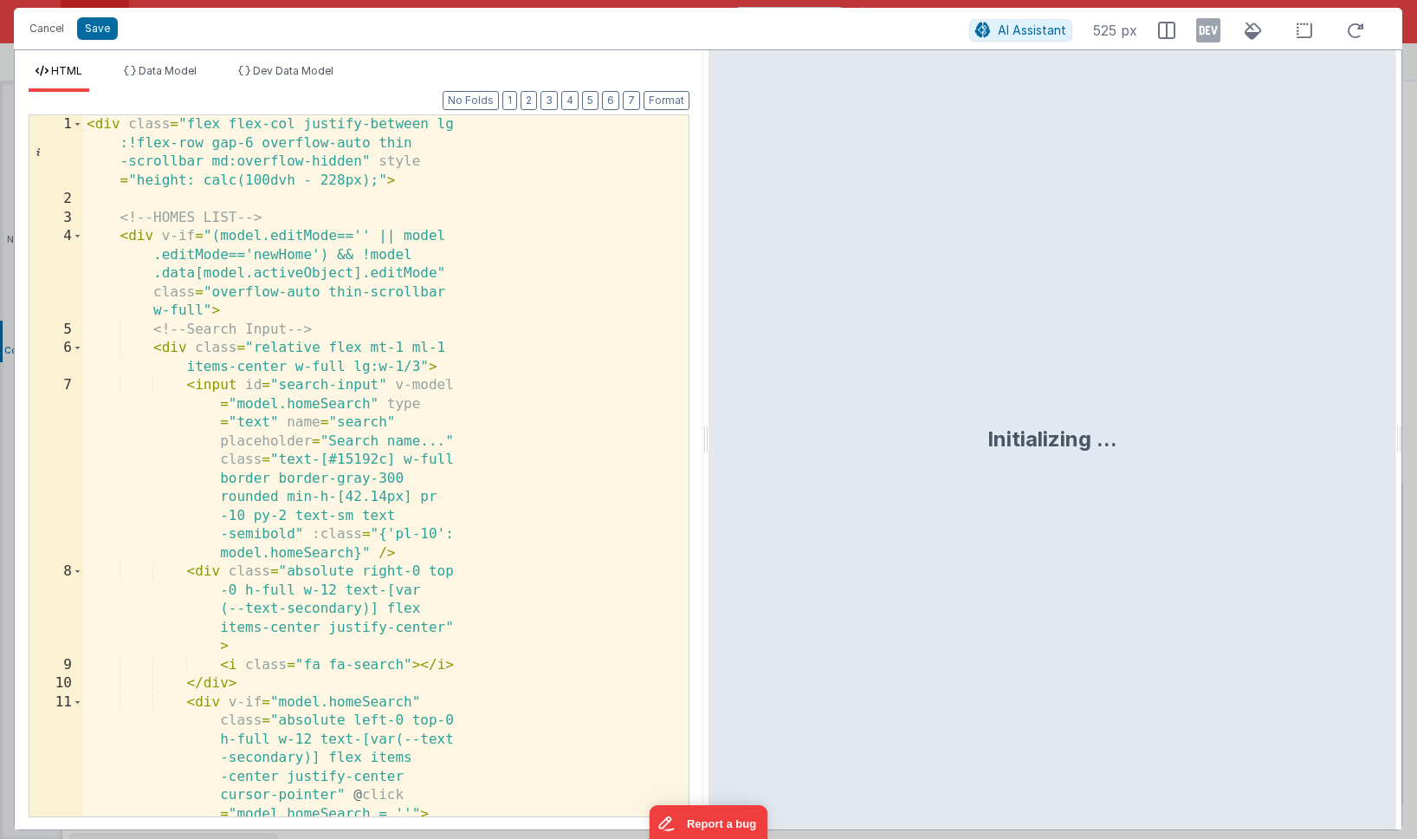
click at [391, 502] on div "< div class = "flex flex-col justify-between lg :!flex-row gap-6 overflow-auto …" at bounding box center [386, 521] width 606 height 813
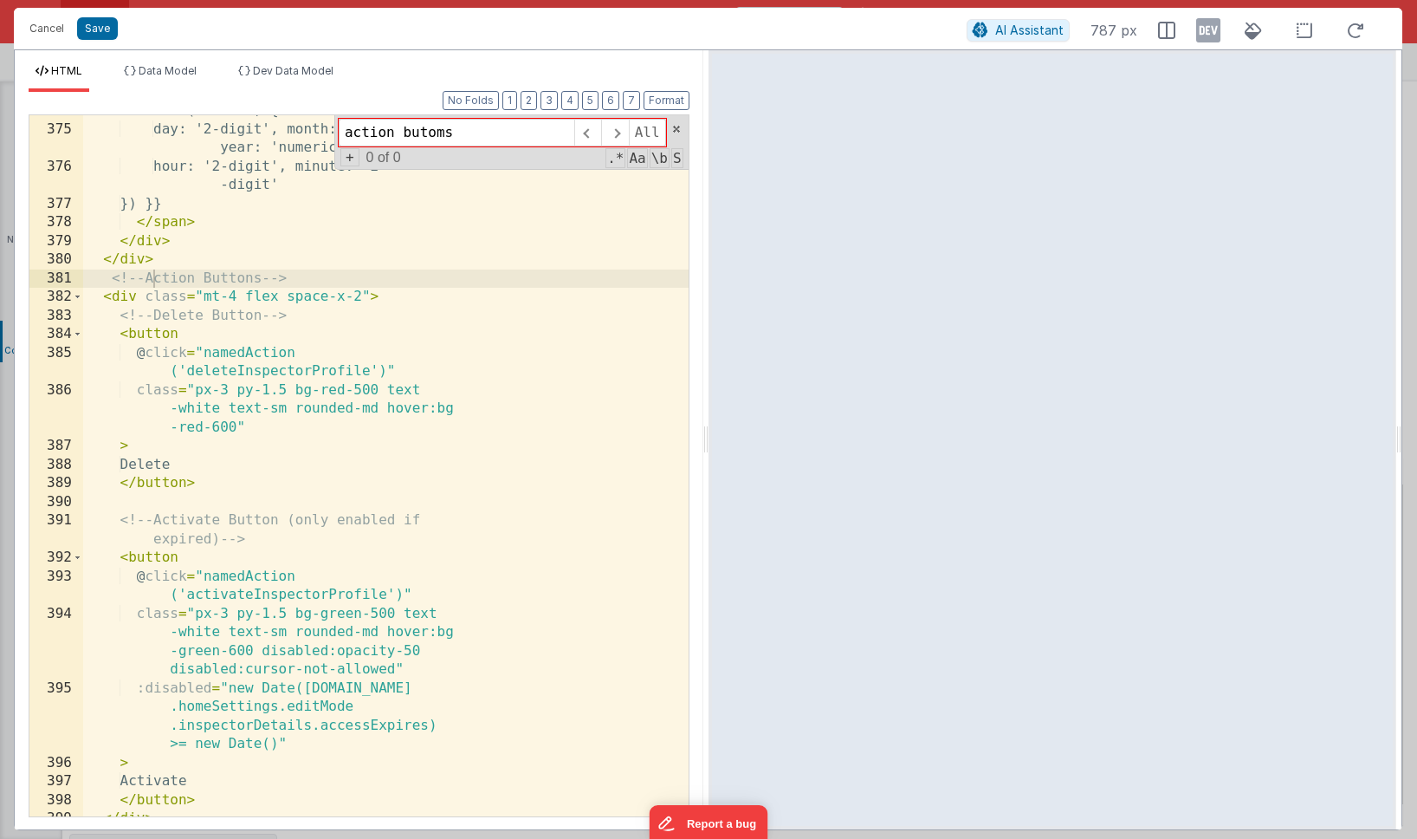
scroll to position [21698, 0]
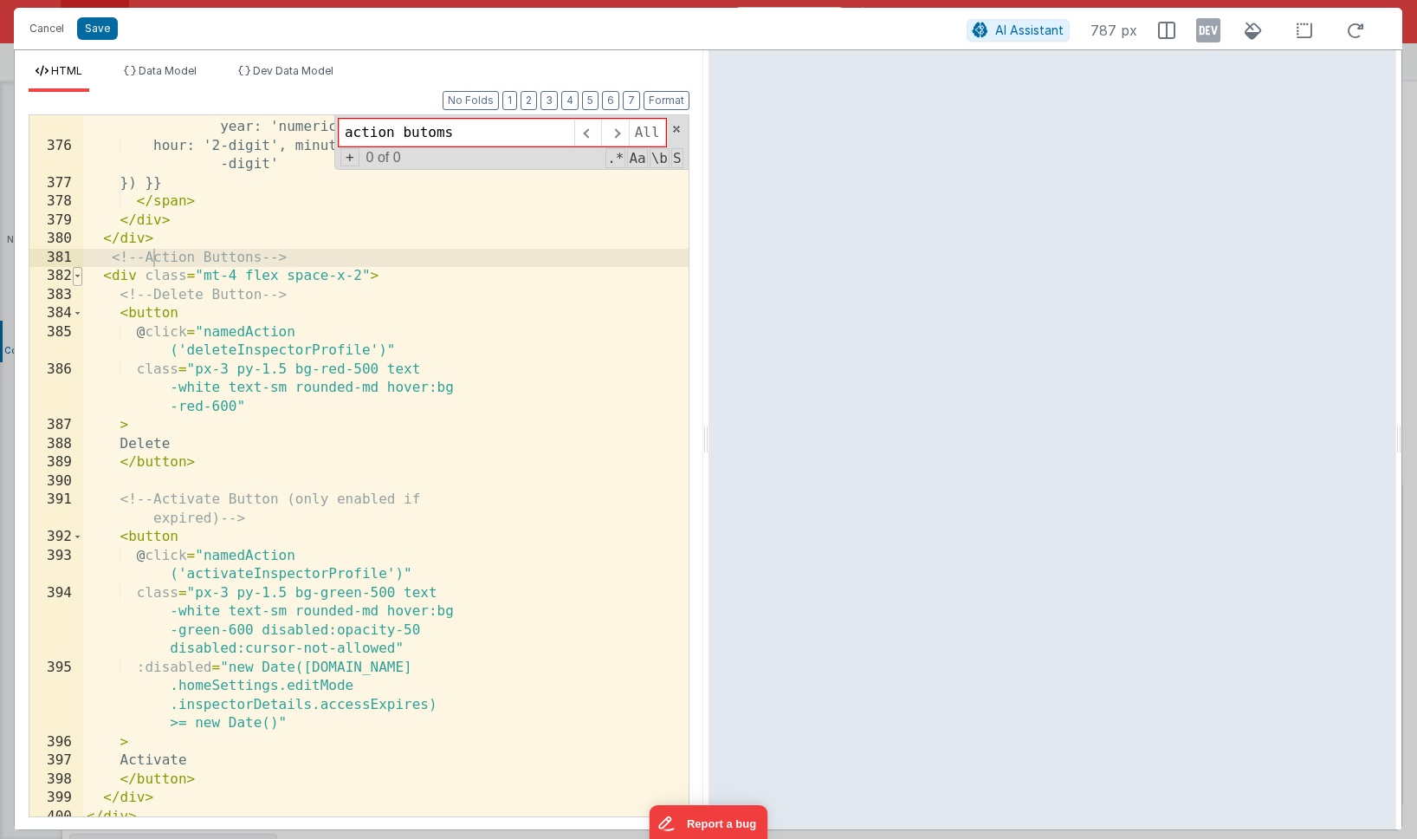
type input "action butoms"
click at [80, 278] on span at bounding box center [78, 276] width 10 height 19
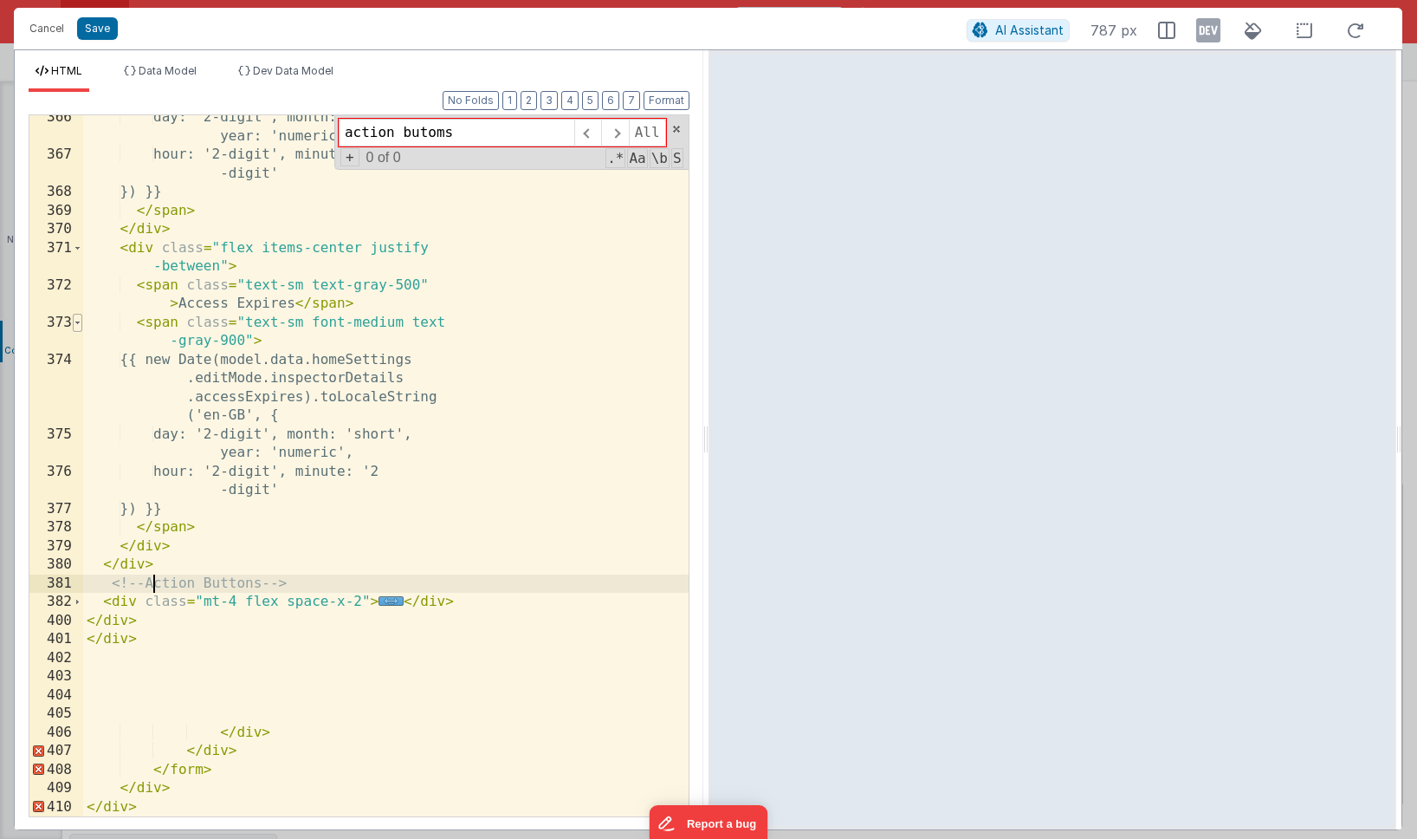
scroll to position [21372, 0]
drag, startPoint x: 455, startPoint y: 600, endPoint x: 68, endPoint y: 581, distance: 387.7
click at [68, 581] on div "366 367 368 369 370 371 372 373 374 375 376 377 378 379 380 381 382 400 401 402…" at bounding box center [359, 465] width 661 height 703
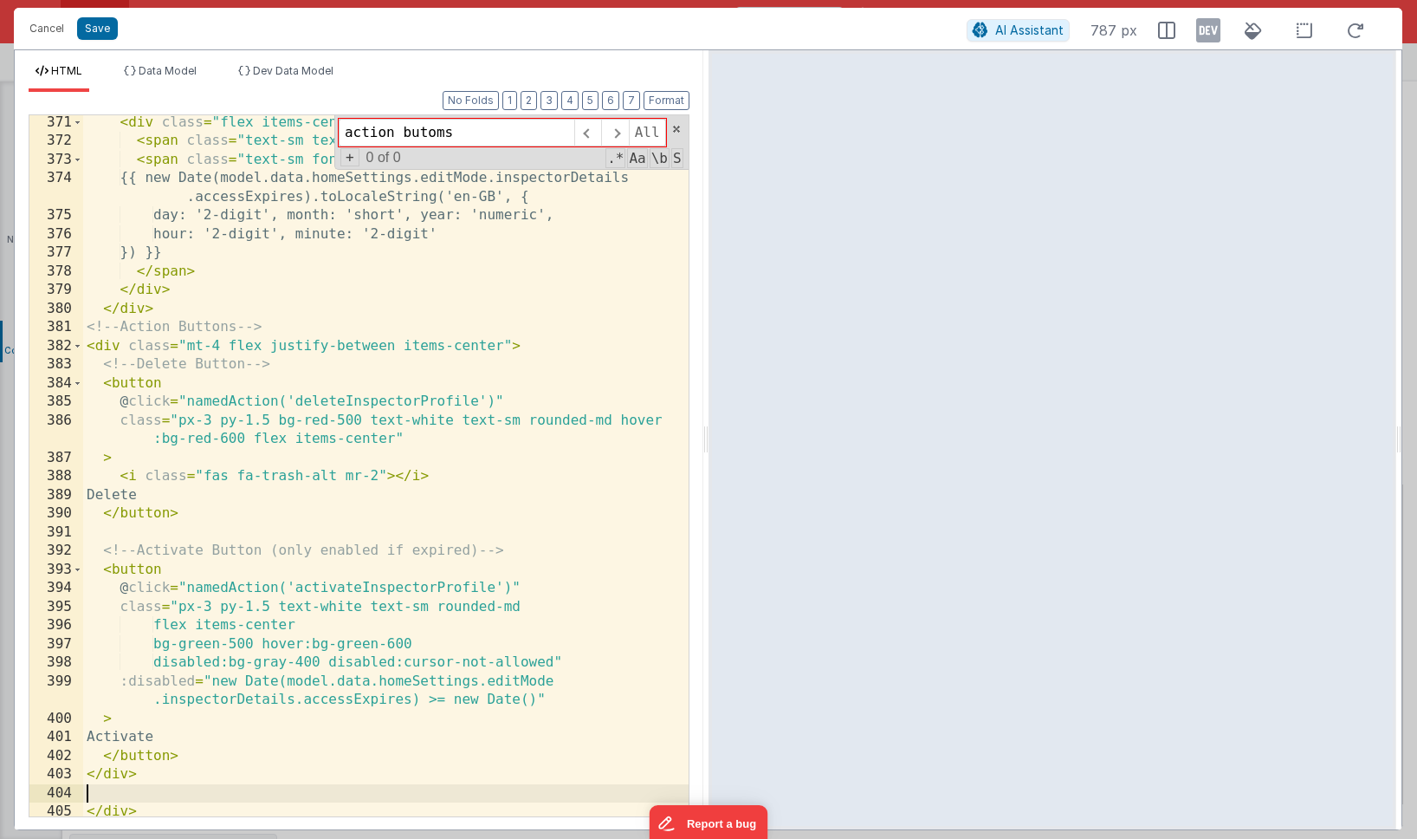
scroll to position [12828, 0]
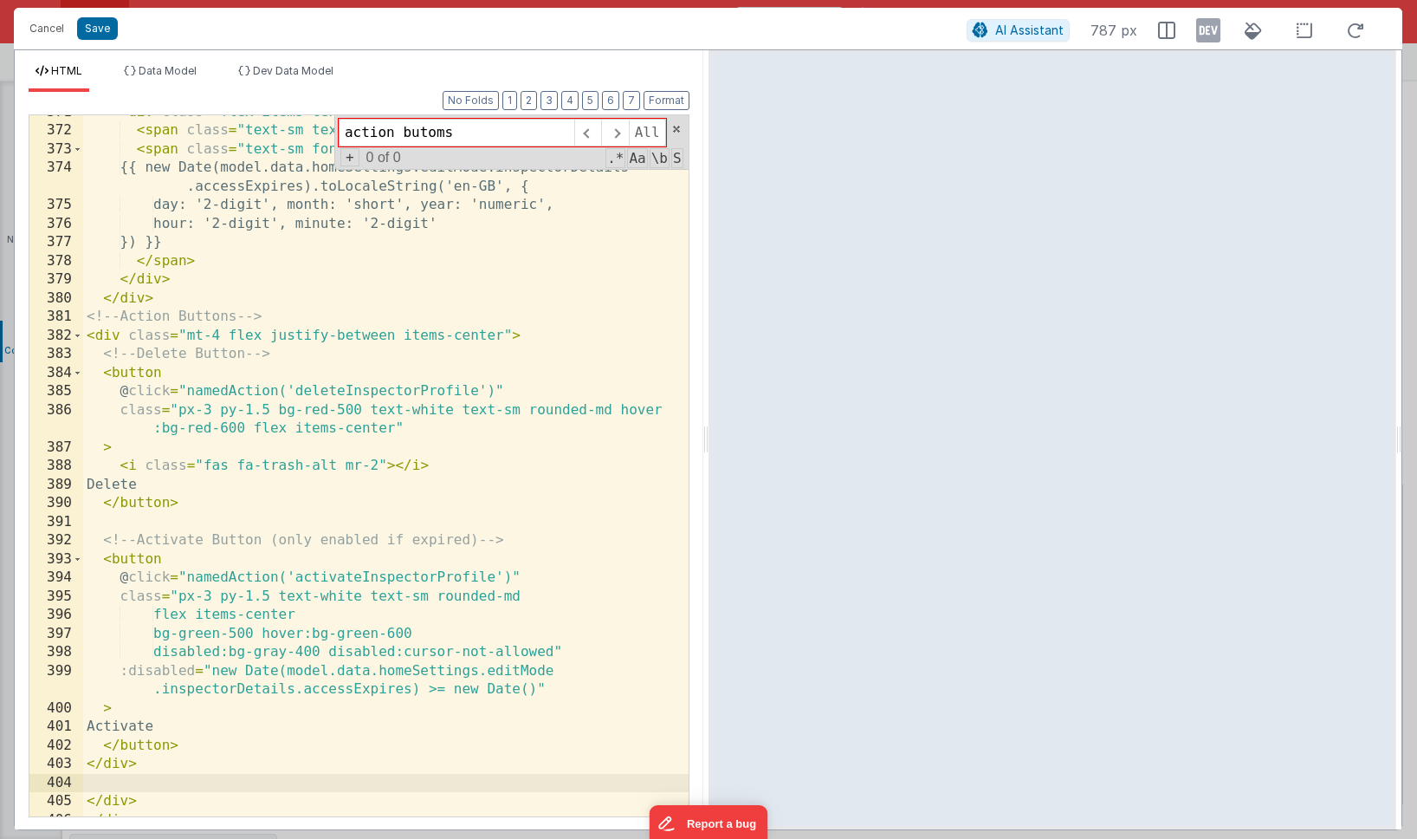
click at [609, 408] on div "< div class = "flex items-center justify-between" > < span class = "text-sm tex…" at bounding box center [386, 472] width 606 height 738
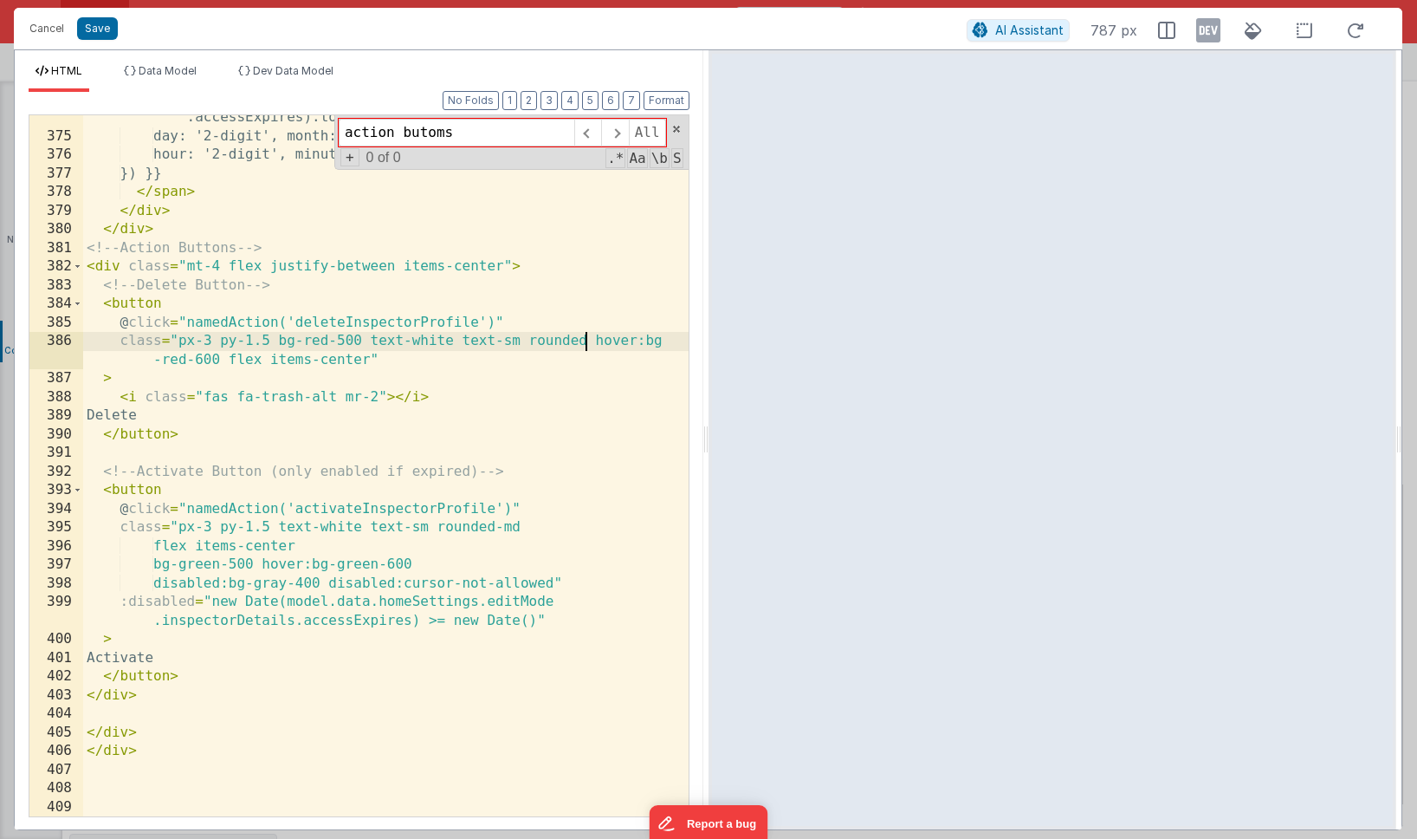
scroll to position [12906, 0]
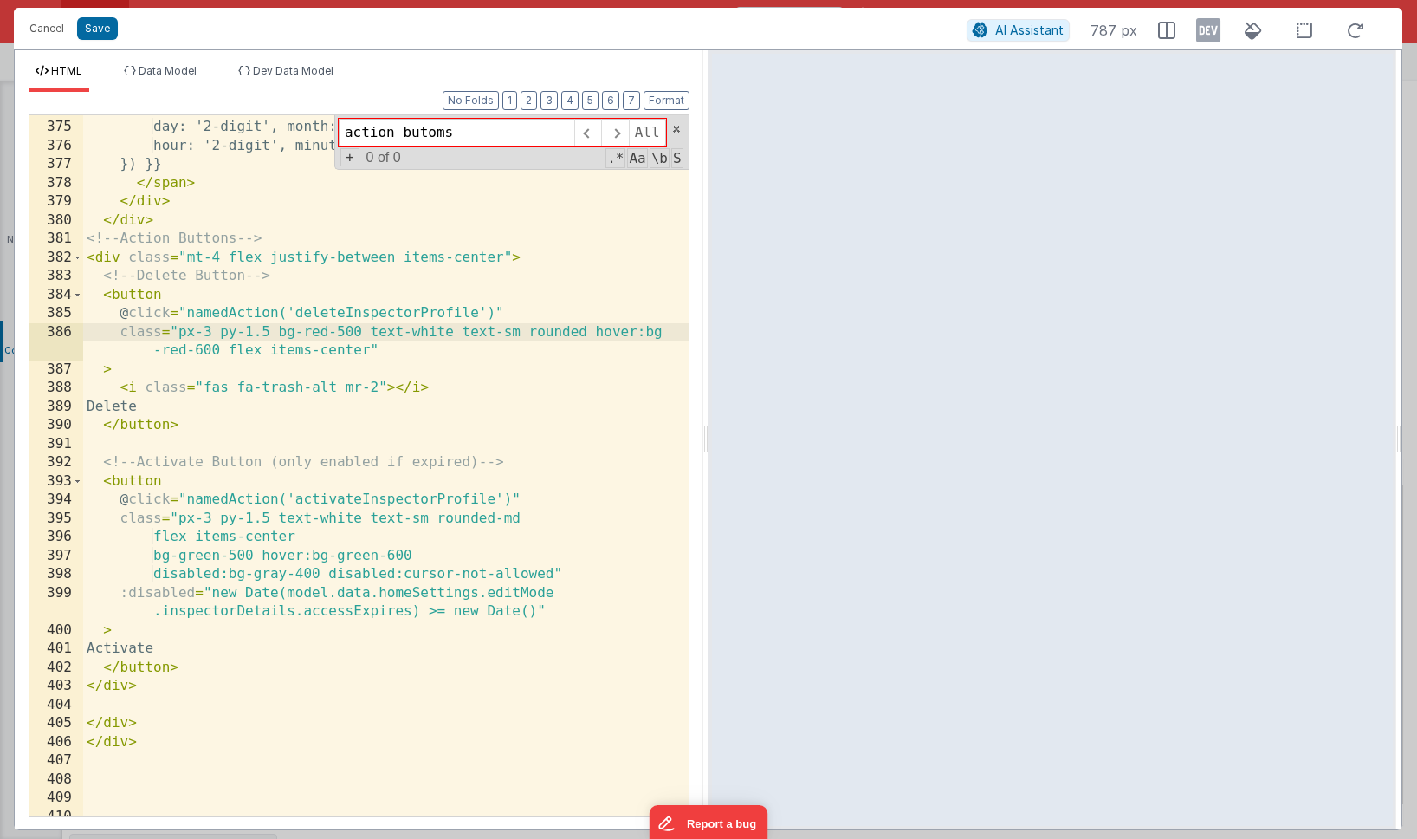
click at [516, 517] on div "{{ new Date(model.data.homeSettings.editMode.inspectorDetails .accessExpires).t…" at bounding box center [386, 459] width 606 height 757
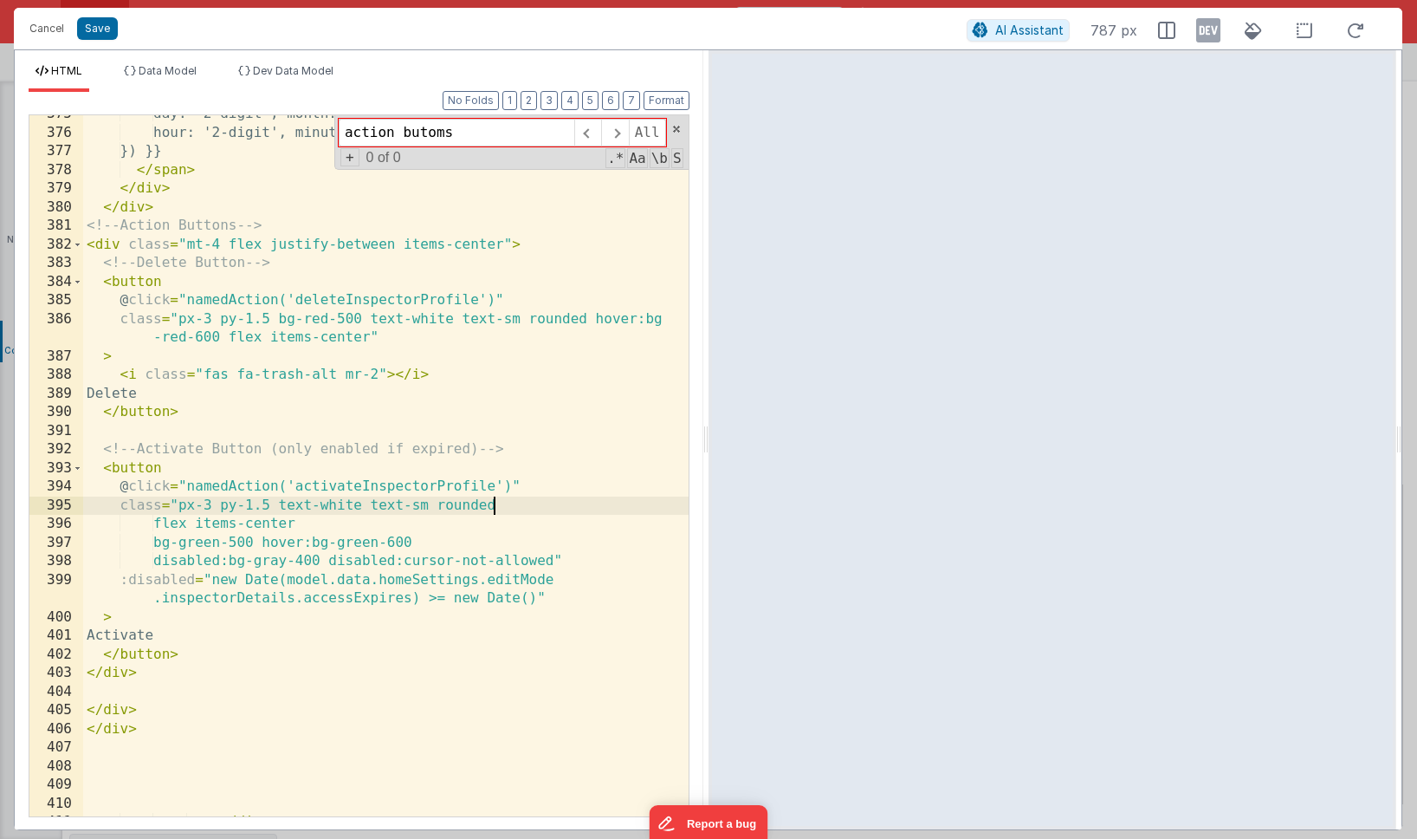
scroll to position [12929, 0]
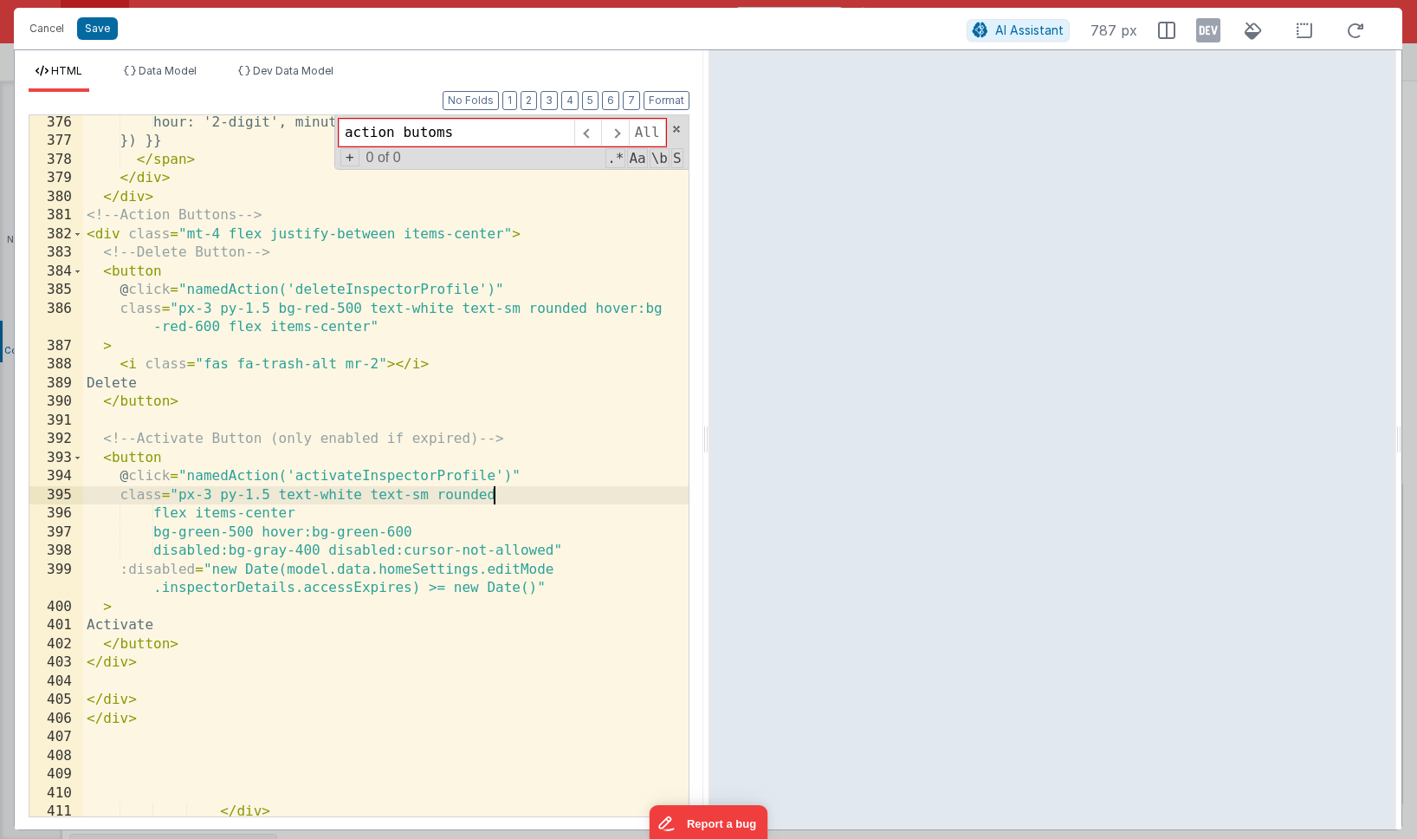
click at [389, 476] on div "hour: '2-digit', minute: '2-digit' }) }} </ span > </ div > </ div > <!-- Actio…" at bounding box center [386, 482] width 606 height 738
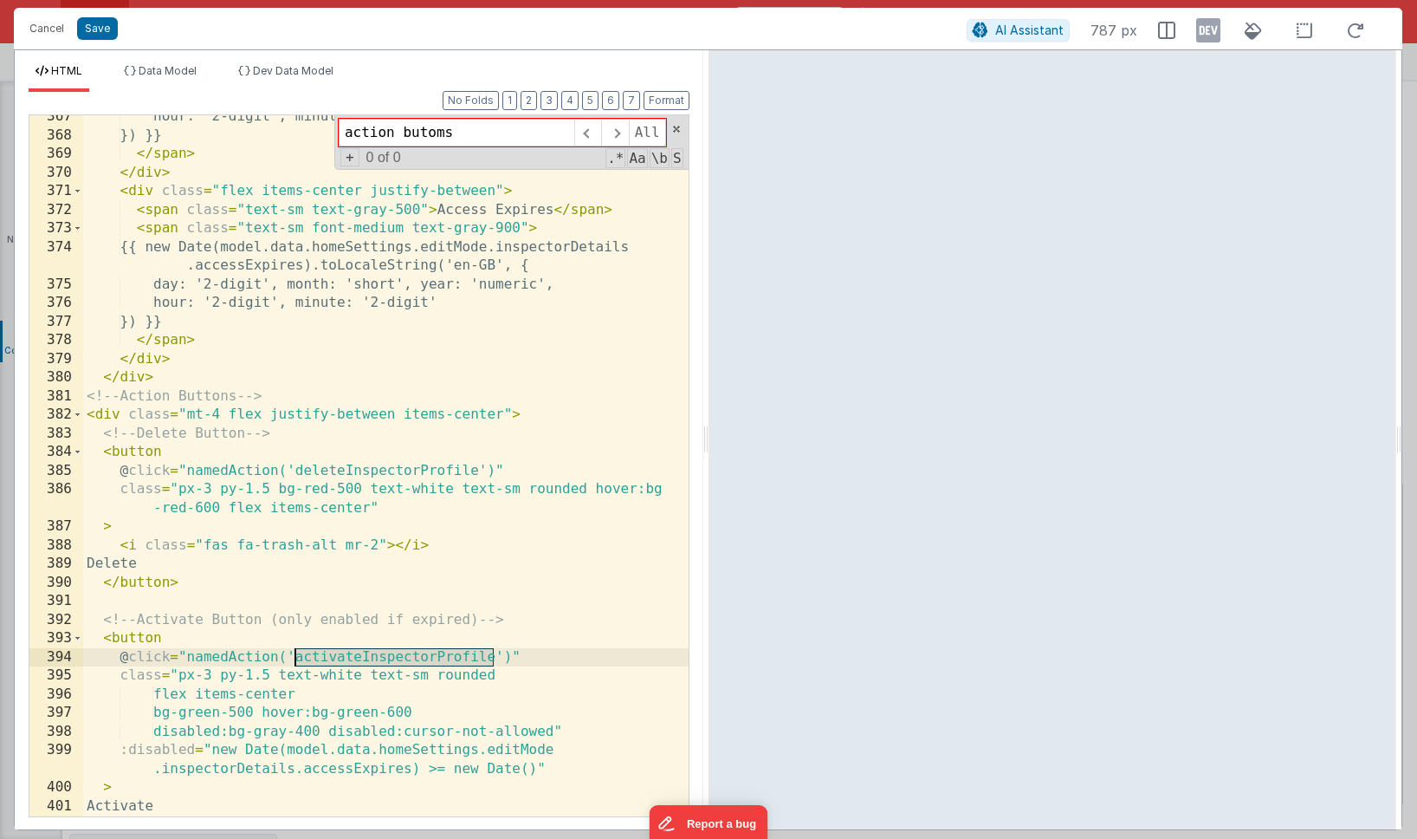
scroll to position [12742, 0]
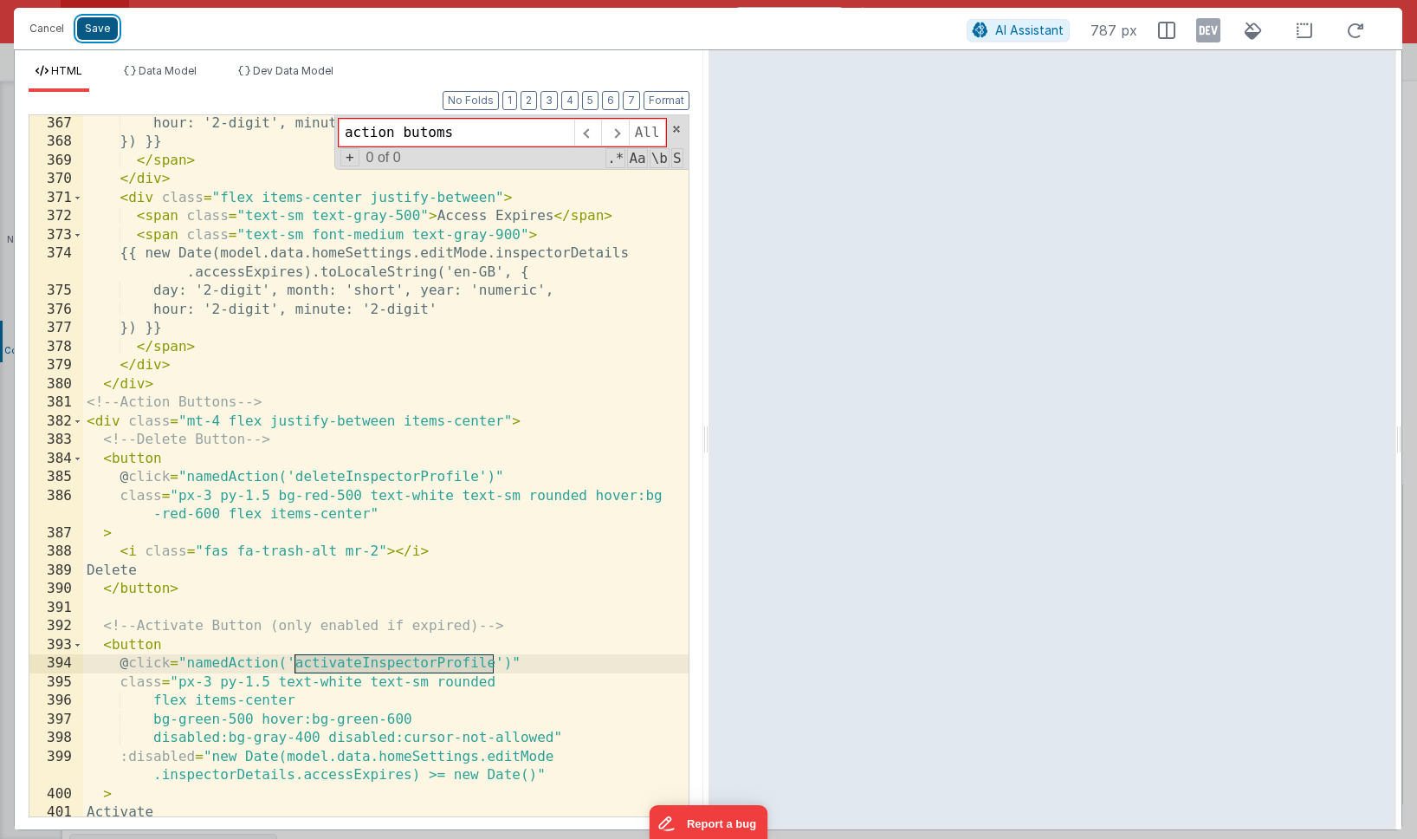
click at [99, 34] on button "Save" at bounding box center [97, 28] width 41 height 23
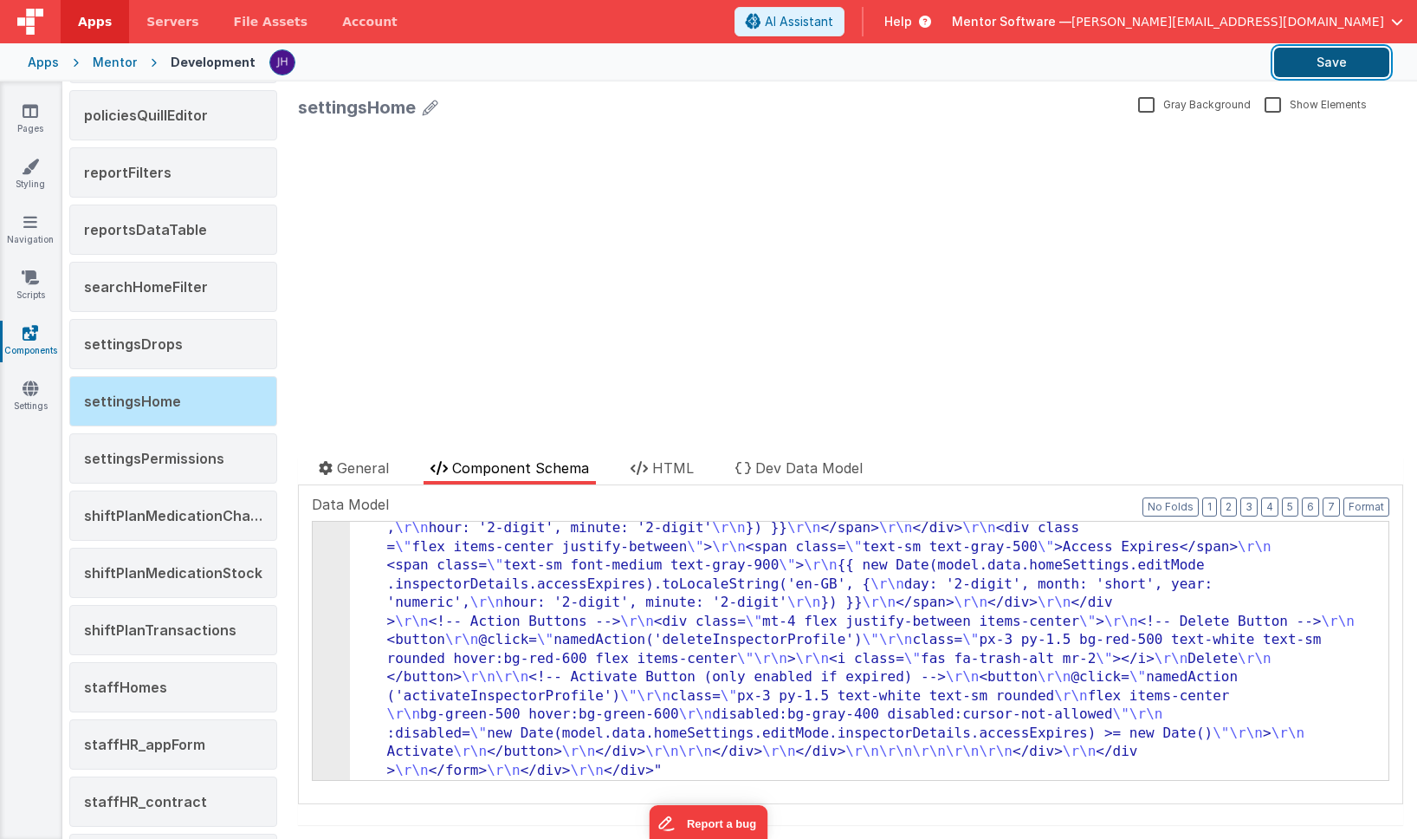
click at [1318, 58] on button "Save" at bounding box center [1331, 62] width 115 height 29
click at [25, 120] on link "Pages" at bounding box center [30, 119] width 62 height 35
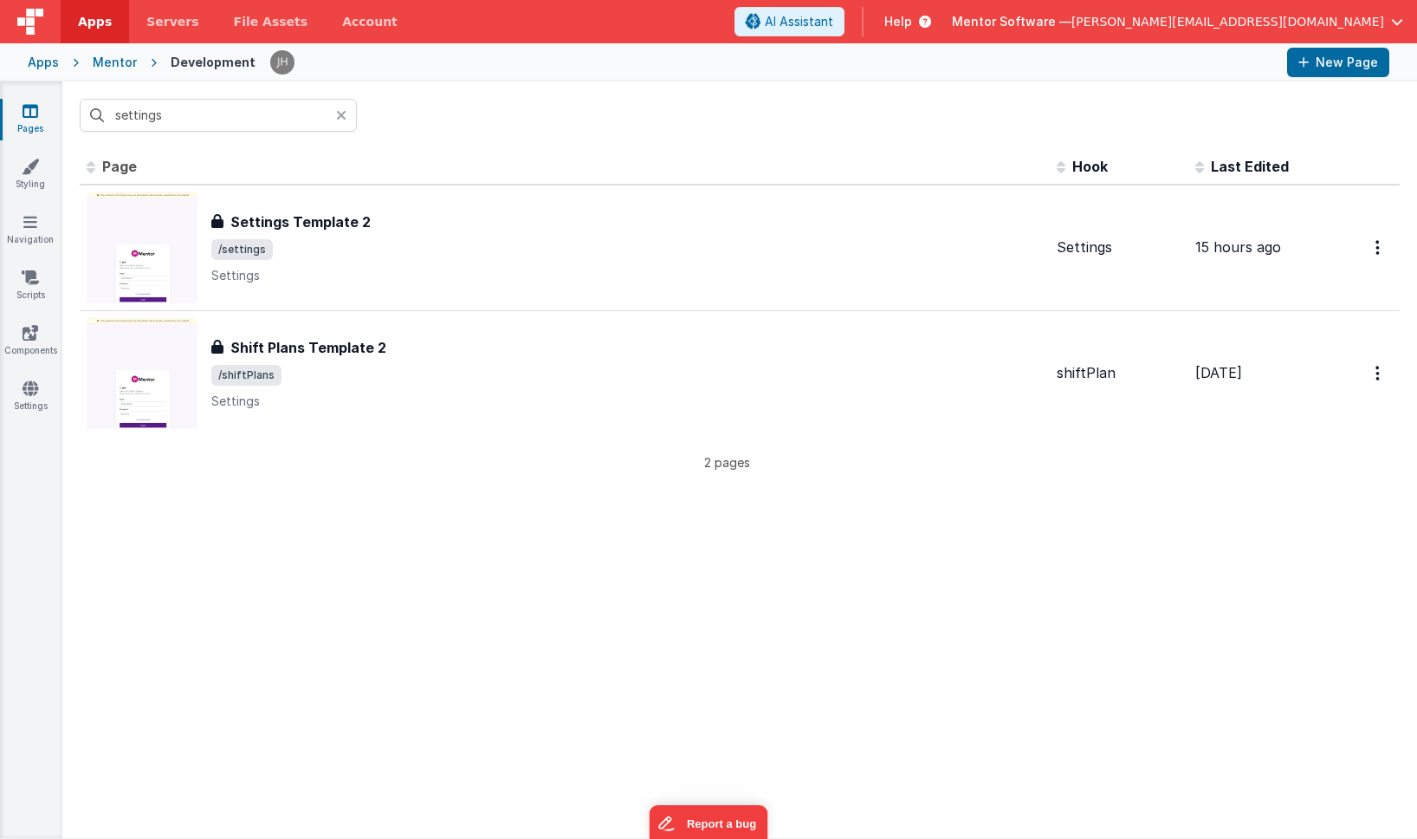
click at [41, 64] on div "Apps" at bounding box center [43, 62] width 31 height 17
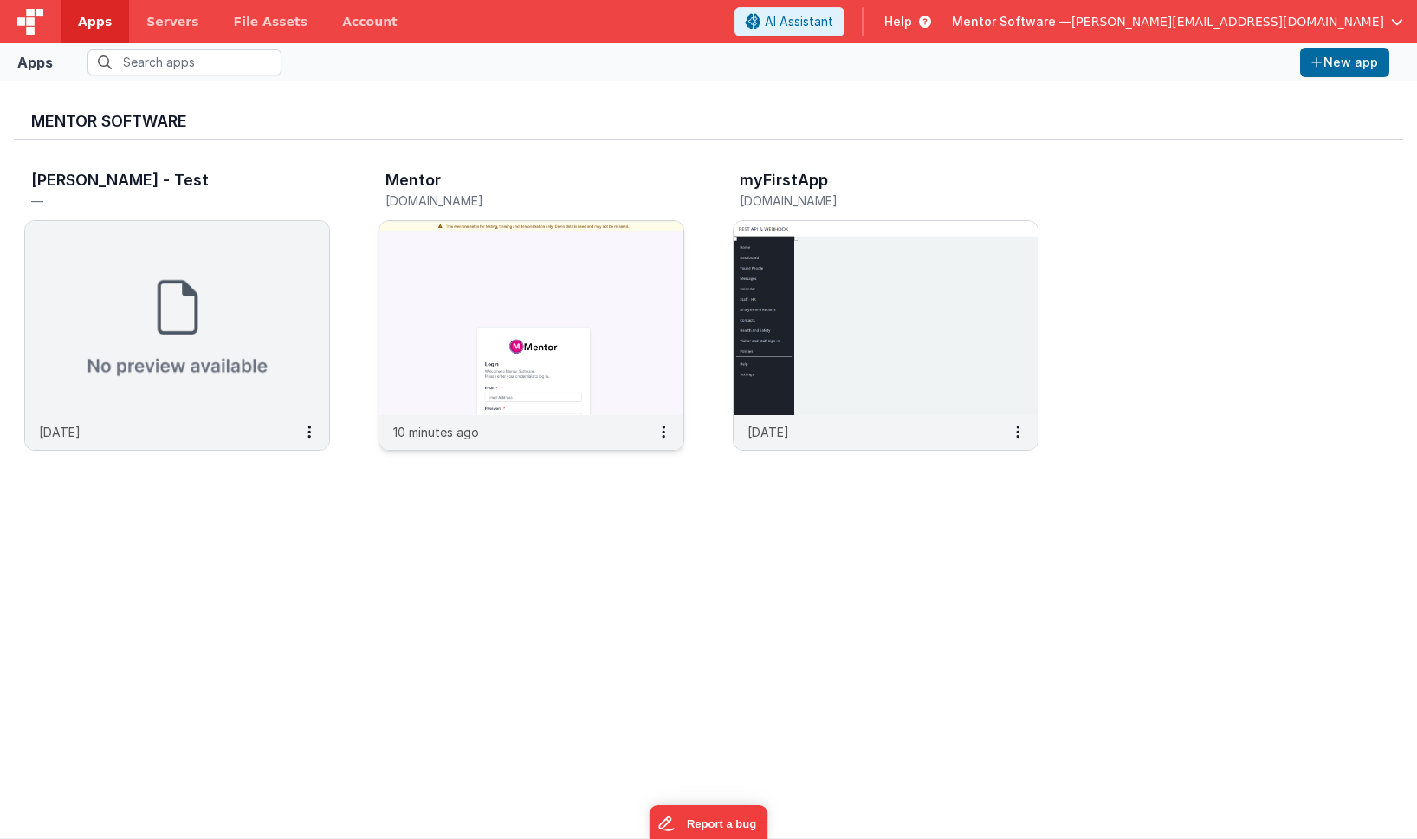
click at [464, 242] on img at bounding box center [531, 318] width 304 height 194
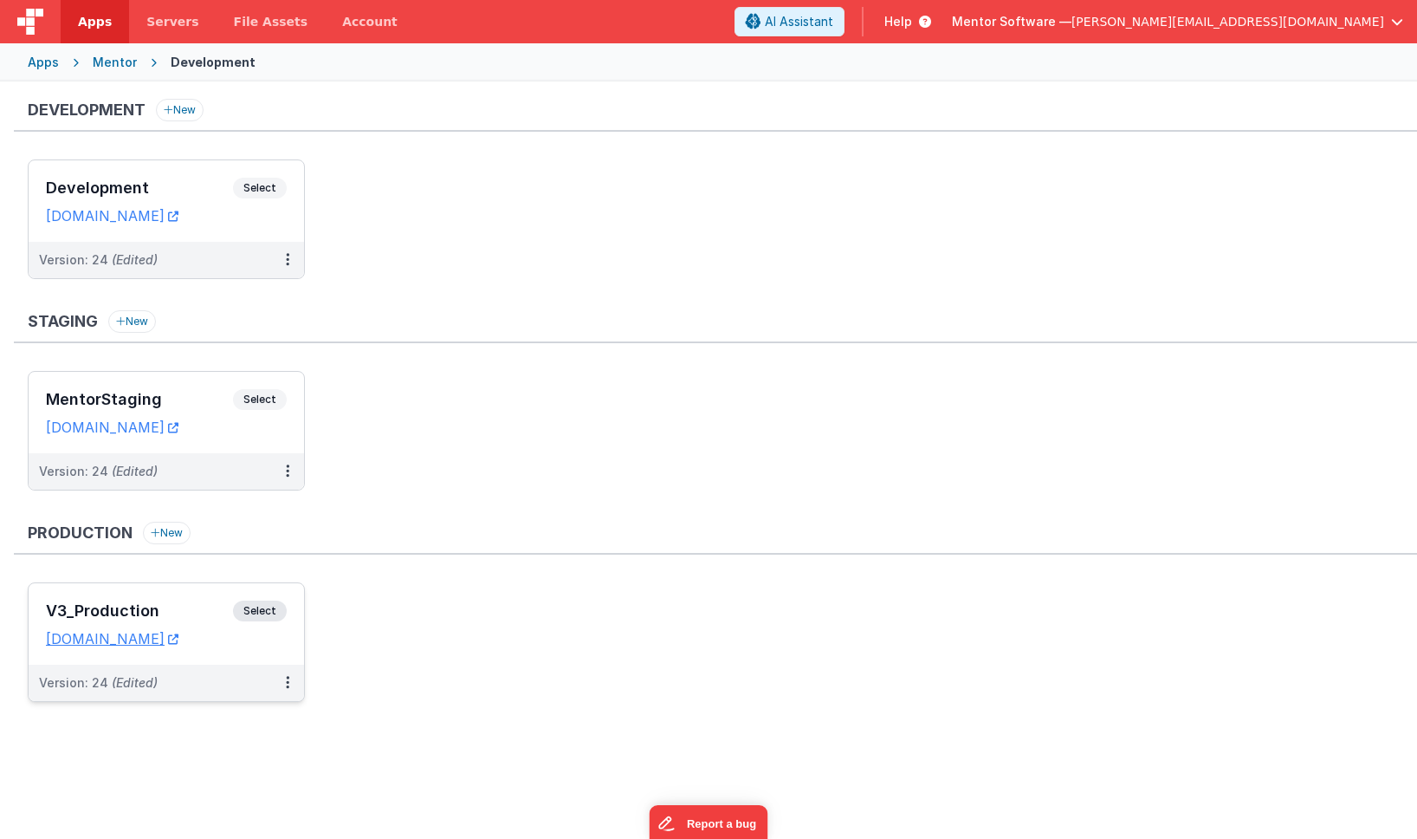
click at [193, 593] on div "V3_Production Select URLs homes.mentorsoftware.co.uk" at bounding box center [167, 623] width 276 height 81
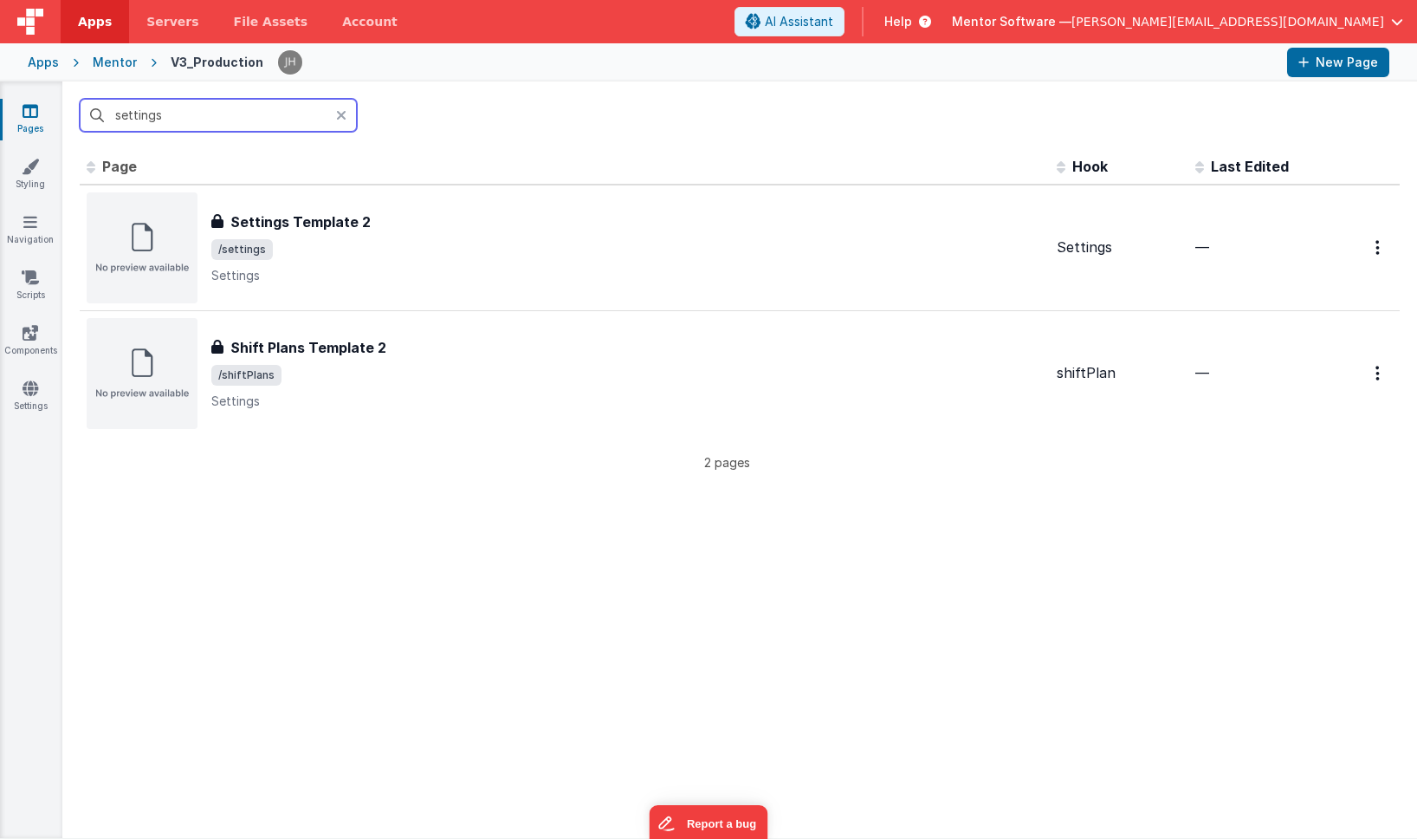
click at [242, 122] on input "settings" at bounding box center [218, 115] width 277 height 33
